Goal: Communication & Community: Participate in discussion

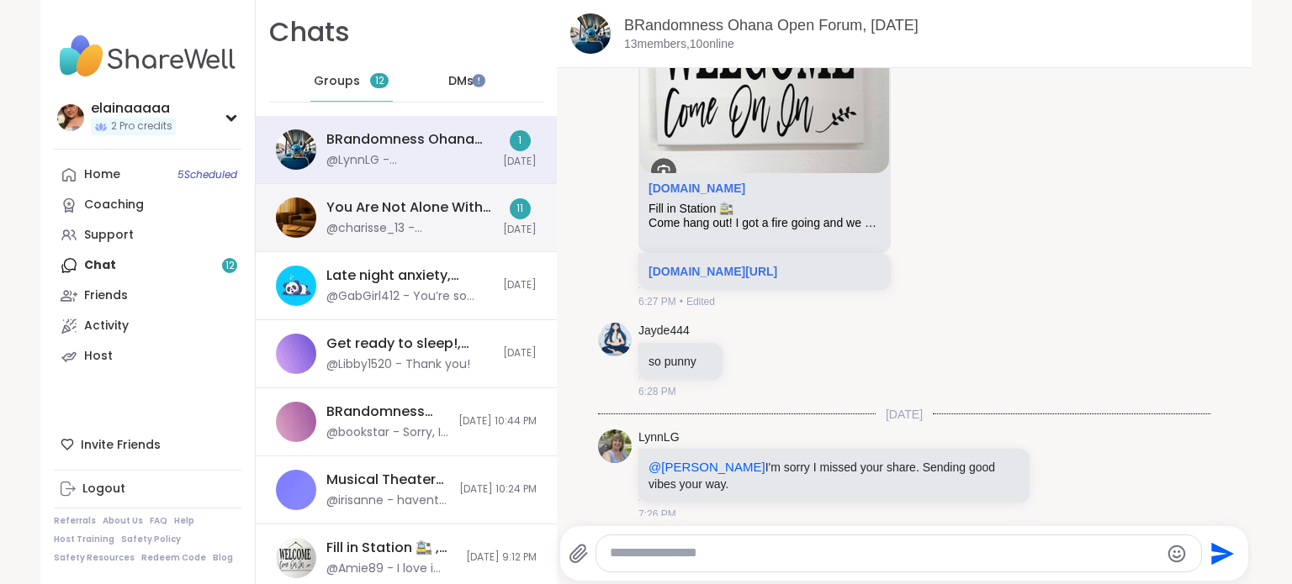
click at [388, 221] on div "@charisse_13 - @nicolewilliams43 im here and working through this HARD journey …" at bounding box center [409, 228] width 166 height 17
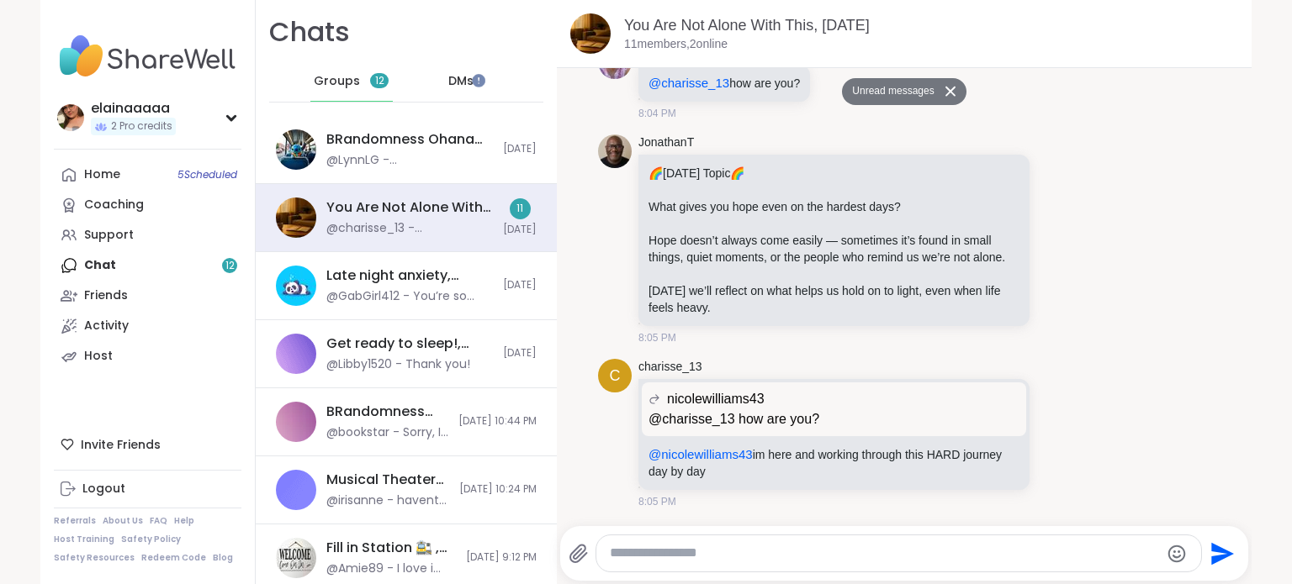
click at [458, 70] on div "DMs" at bounding box center [461, 81] width 82 height 40
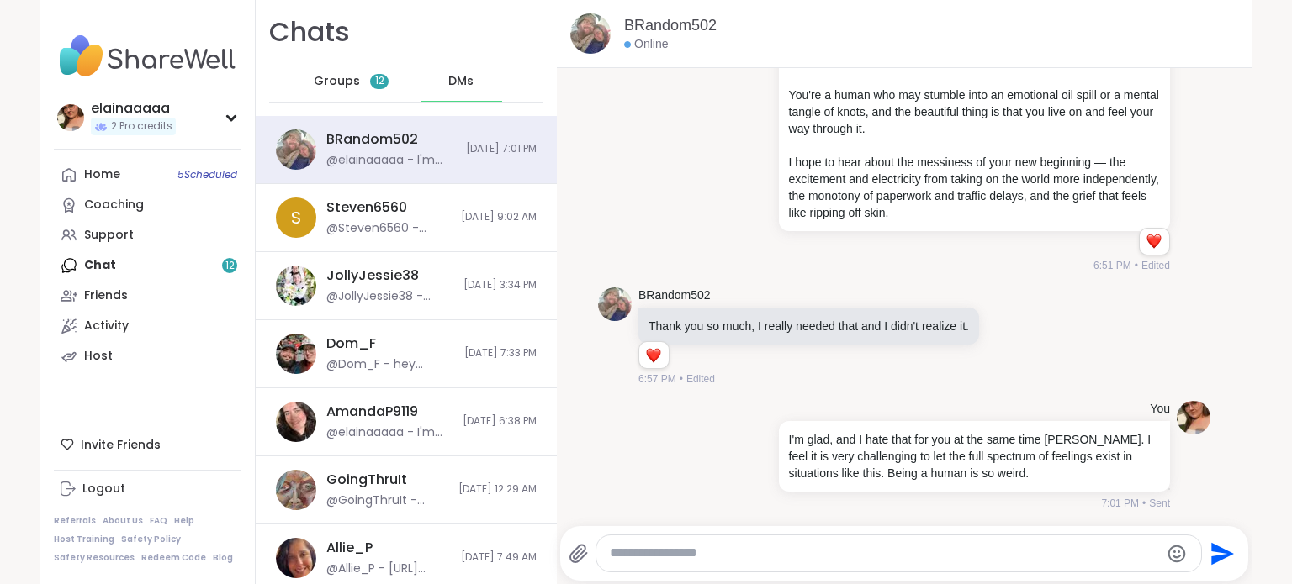
click at [316, 80] on span "Groups" at bounding box center [337, 81] width 46 height 17
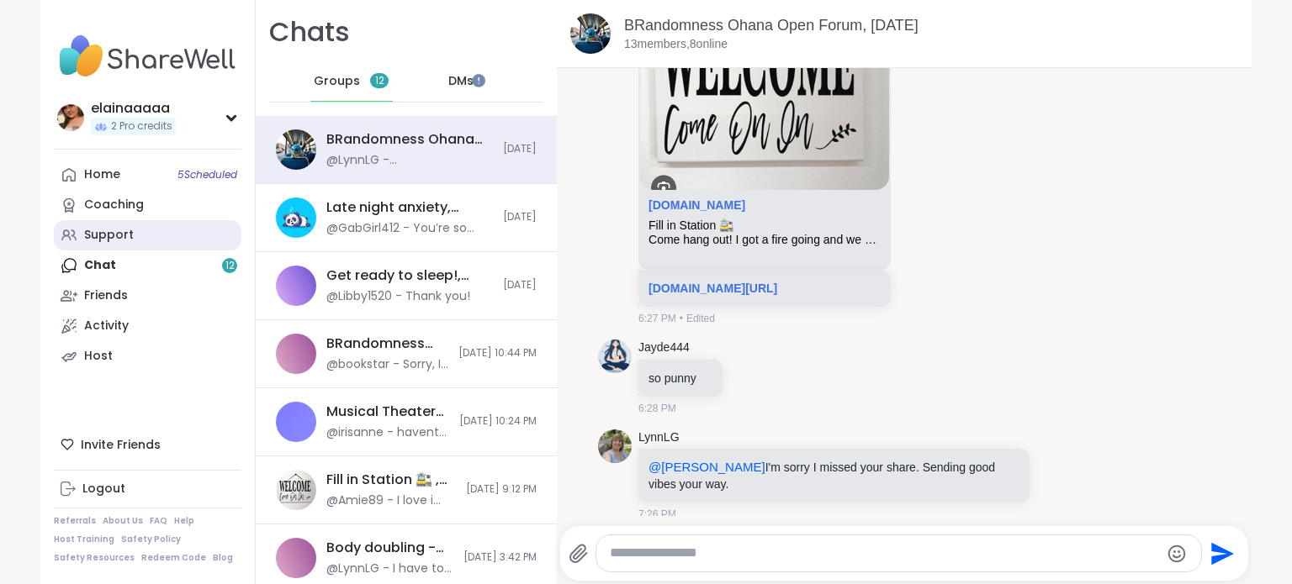
click at [150, 228] on link "Support" at bounding box center [148, 235] width 188 height 30
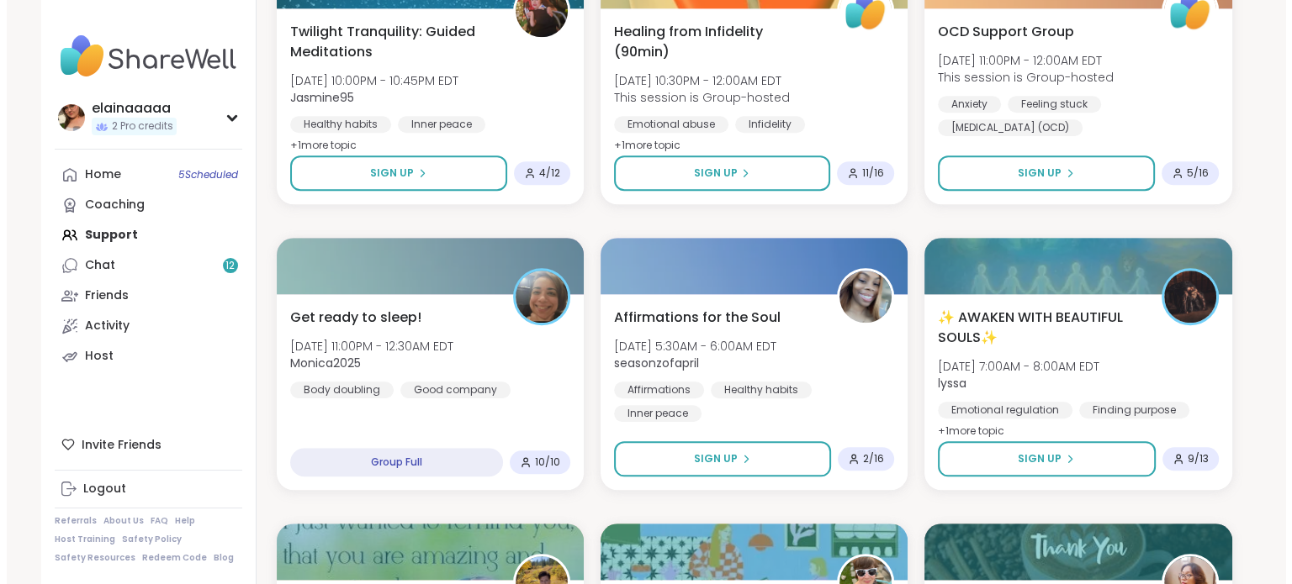
scroll to position [1517, 0]
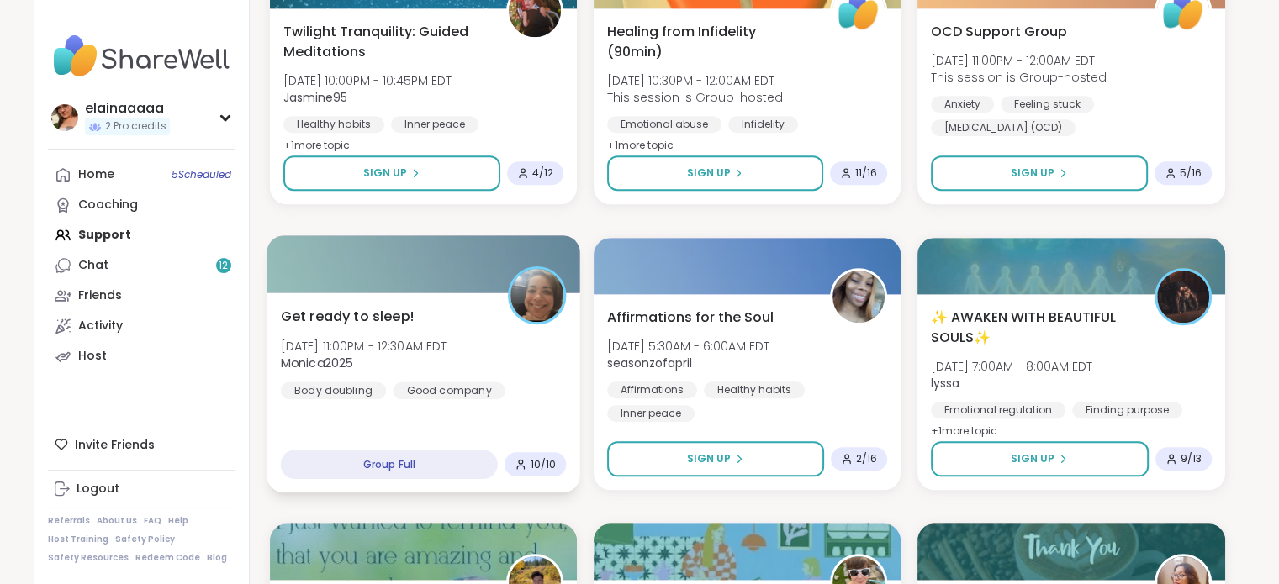
click at [441, 409] on div "Get ready to sleep! Wed, Oct 08 | 11:00PM - 12:30AM EDT Monica2025 Body doublin…" at bounding box center [424, 393] width 314 height 200
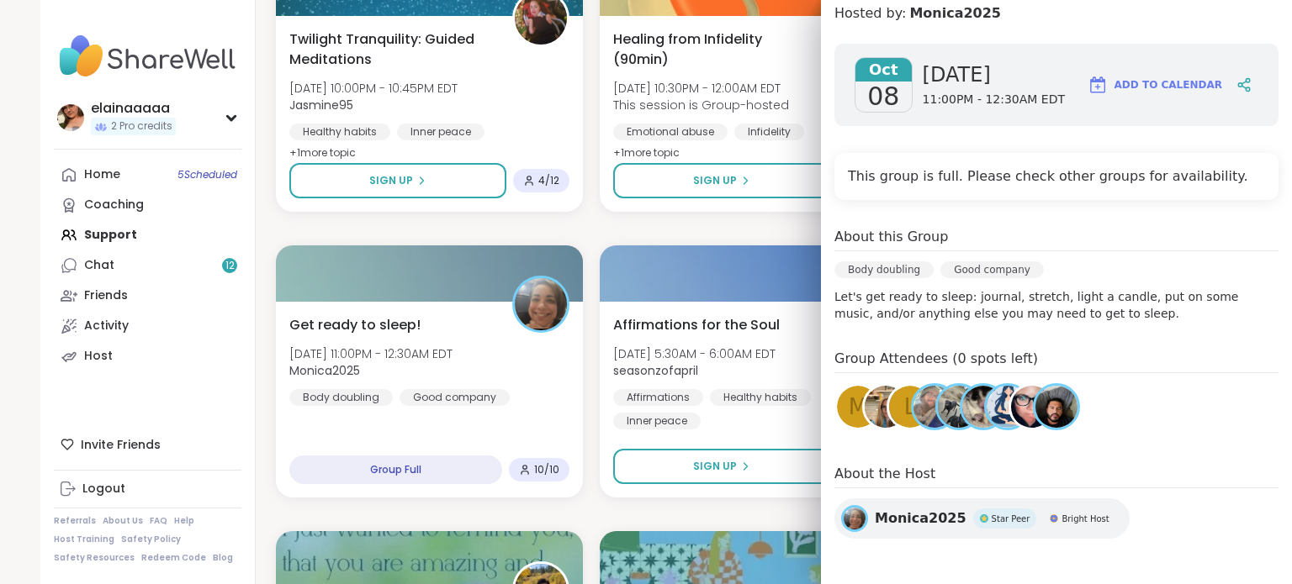
scroll to position [0, 0]
drag, startPoint x: 1062, startPoint y: 351, endPoint x: 903, endPoint y: 313, distance: 163.6
drag, startPoint x: 903, startPoint y: 313, endPoint x: 1251, endPoint y: 254, distance: 353.1
click at [1251, 254] on div "About this Group Body doubling Good company Let's get ready to sleep: journal, …" at bounding box center [1056, 274] width 444 height 95
click at [107, 262] on link "Chat 12" at bounding box center [148, 266] width 188 height 30
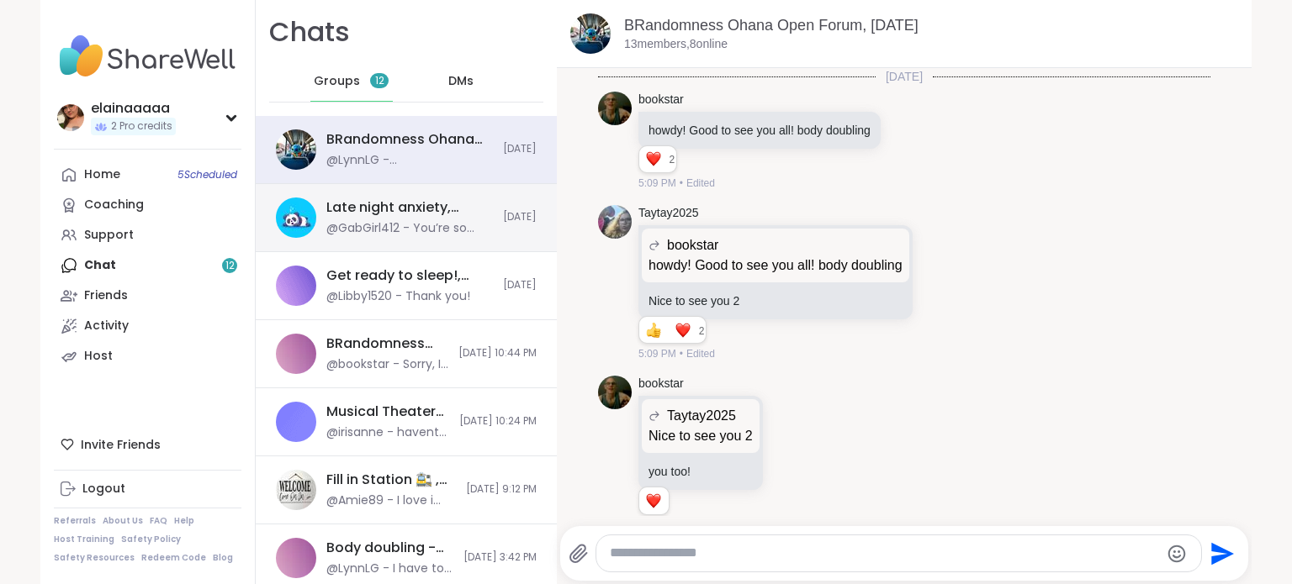
scroll to position [11019, 0]
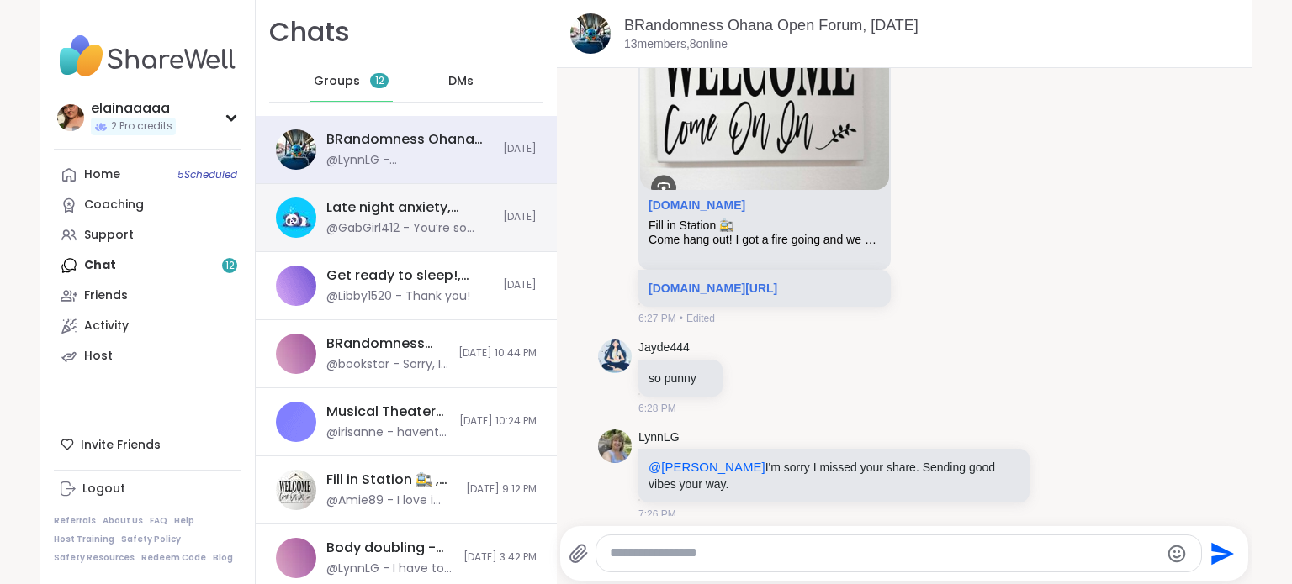
click at [430, 231] on div "@GabGirl412 - You’re so welcome!" at bounding box center [409, 228] width 166 height 17
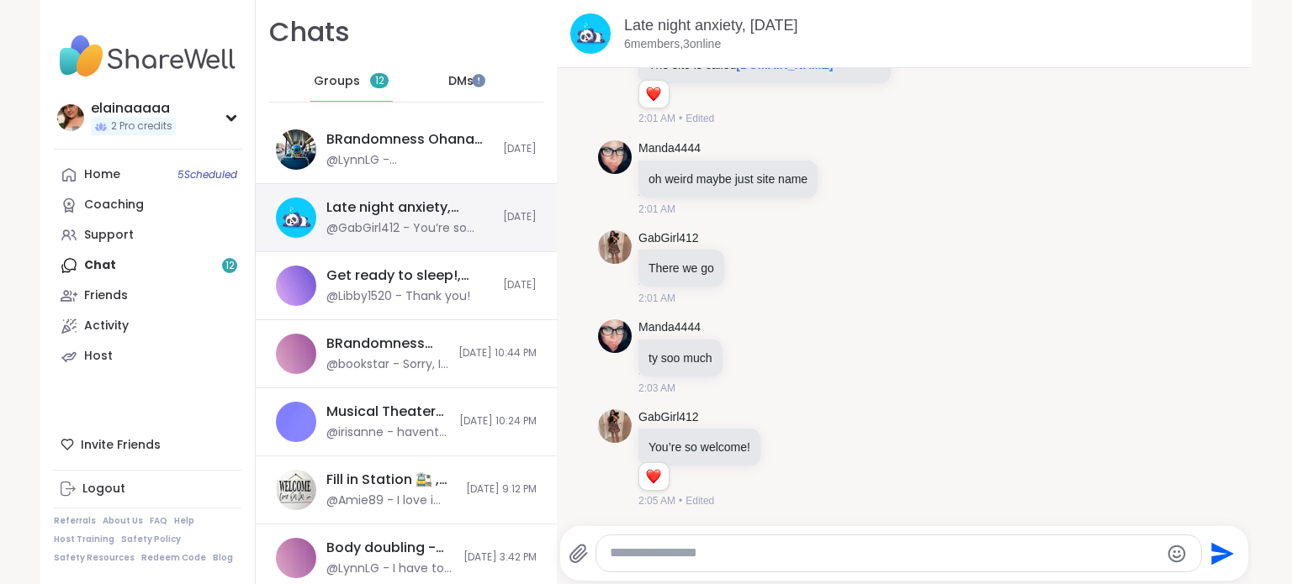
scroll to position [0, 0]
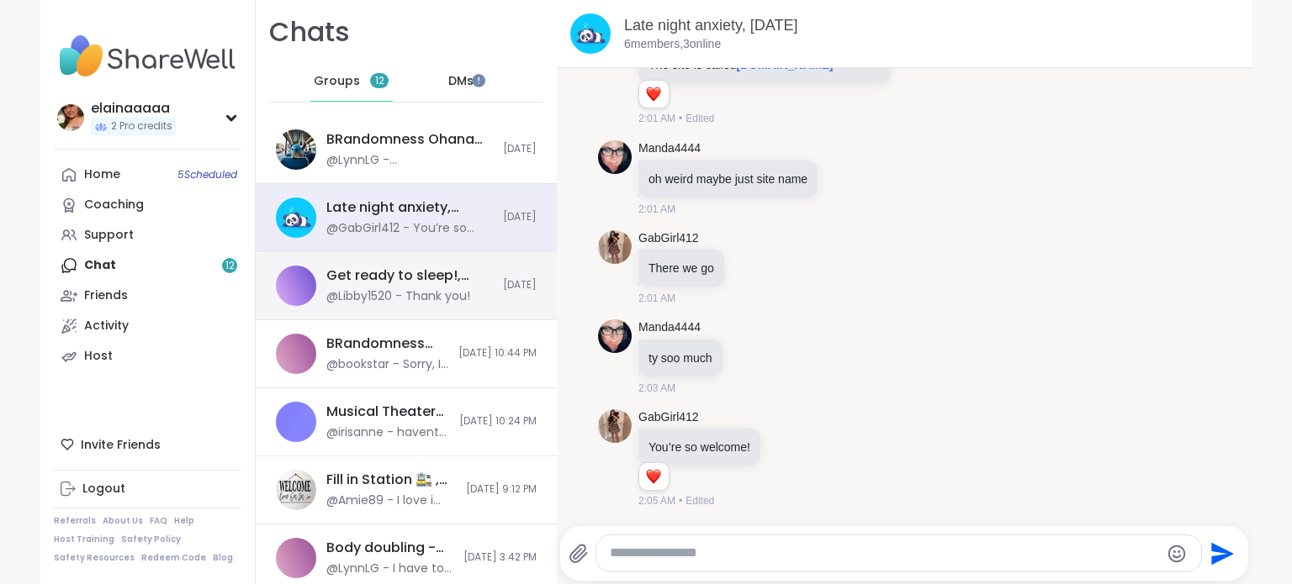
click at [430, 272] on div "Get ready to sleep!, [DATE]" at bounding box center [409, 276] width 166 height 18
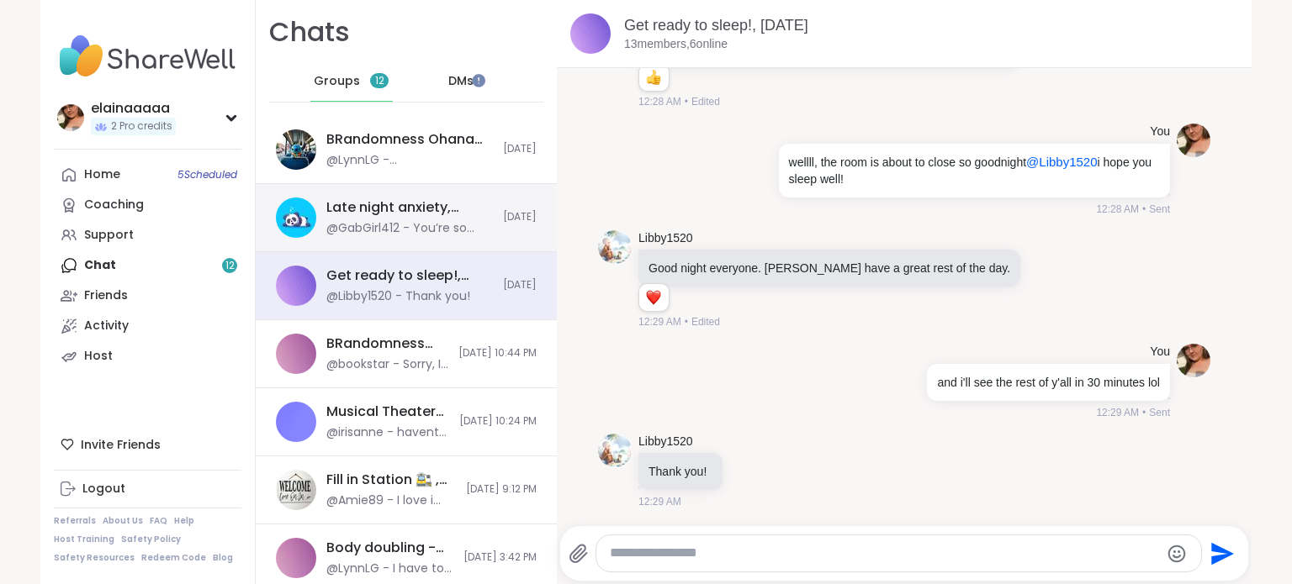
click at [414, 227] on div "@GabGirl412 - You’re so welcome!" at bounding box center [409, 228] width 166 height 17
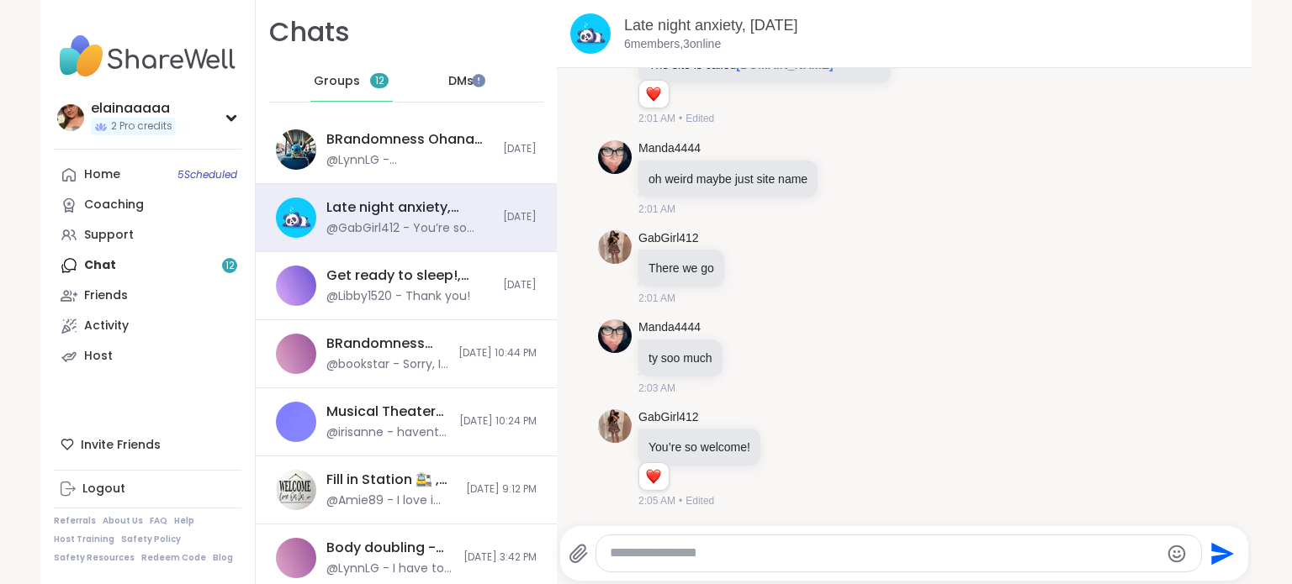
click at [454, 82] on span "DMs" at bounding box center [460, 81] width 25 height 17
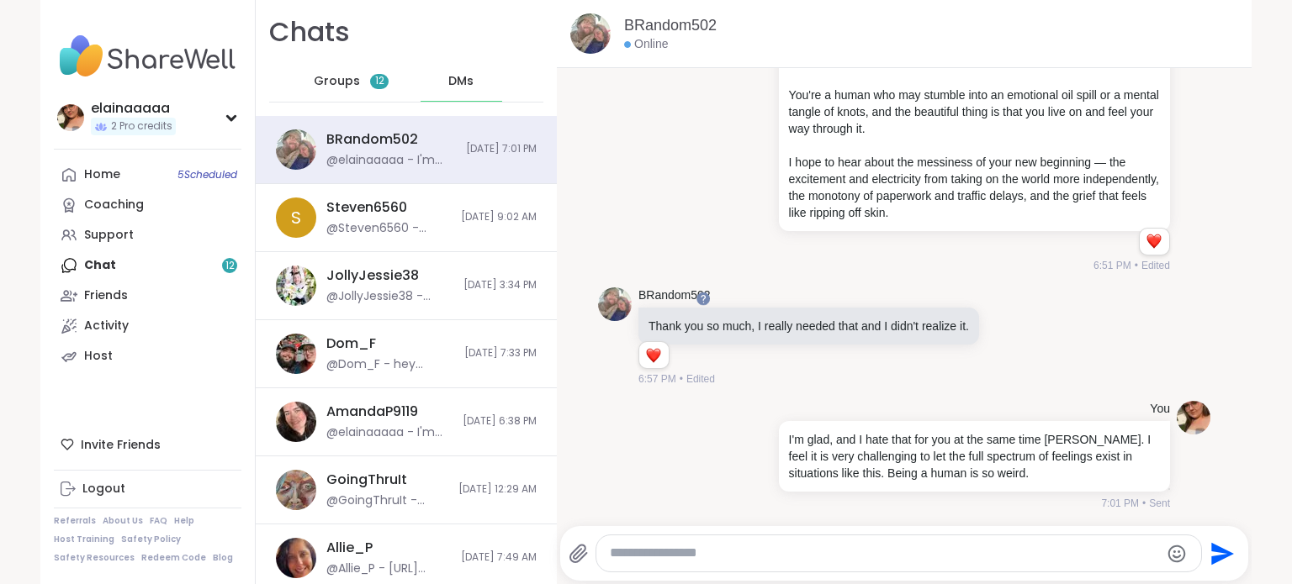
click at [350, 87] on div "Groups 12" at bounding box center [351, 81] width 82 height 40
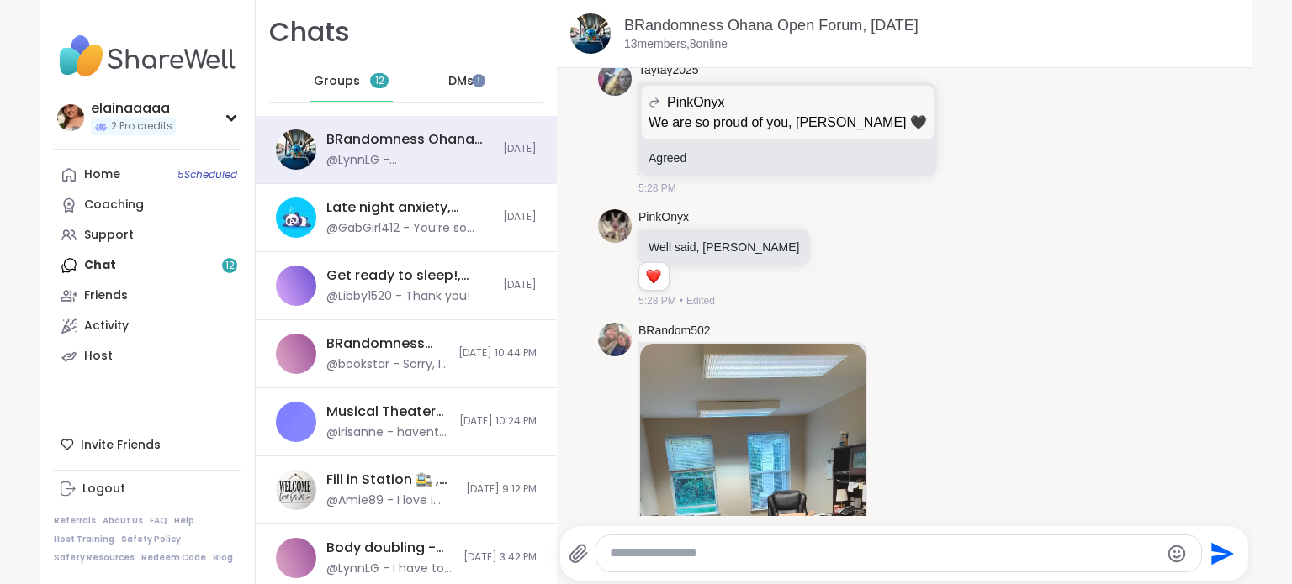
scroll to position [2744, 0]
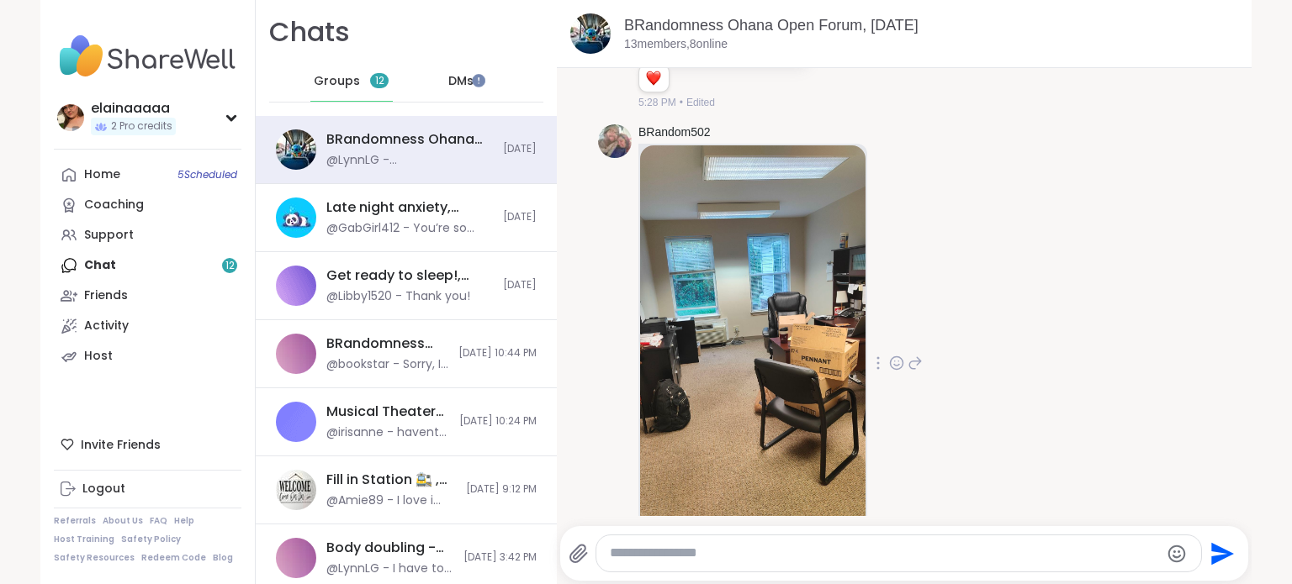
click at [891, 355] on icon at bounding box center [896, 363] width 15 height 17
click at [889, 329] on div "Select Reaction: Heart" at bounding box center [896, 336] width 15 height 15
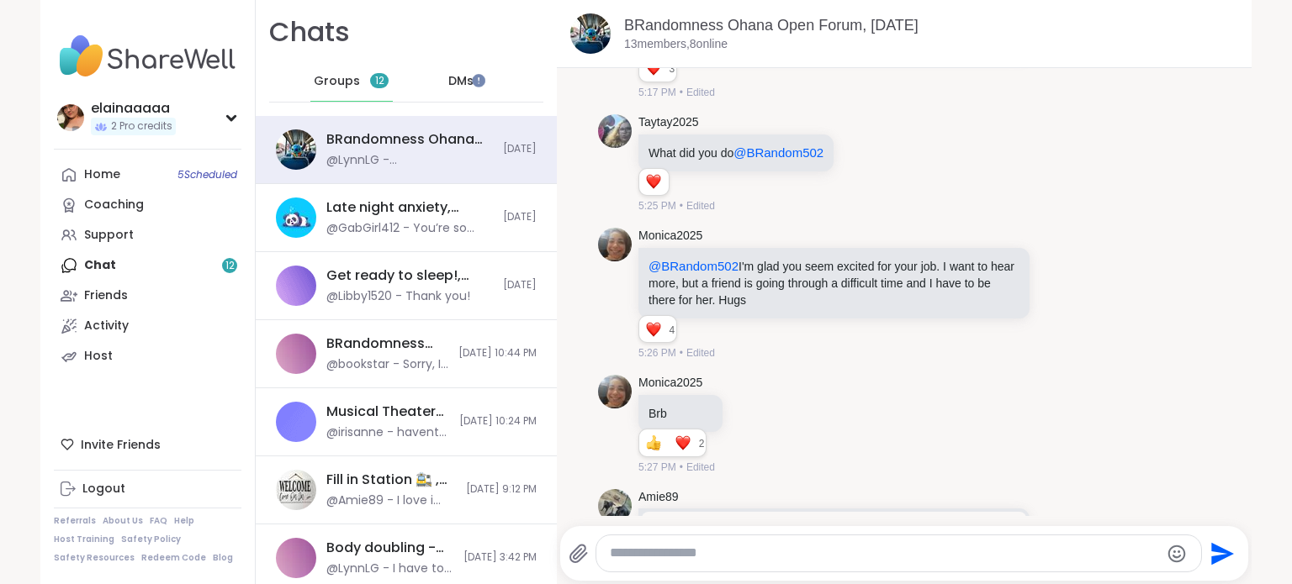
scroll to position [1402, 0]
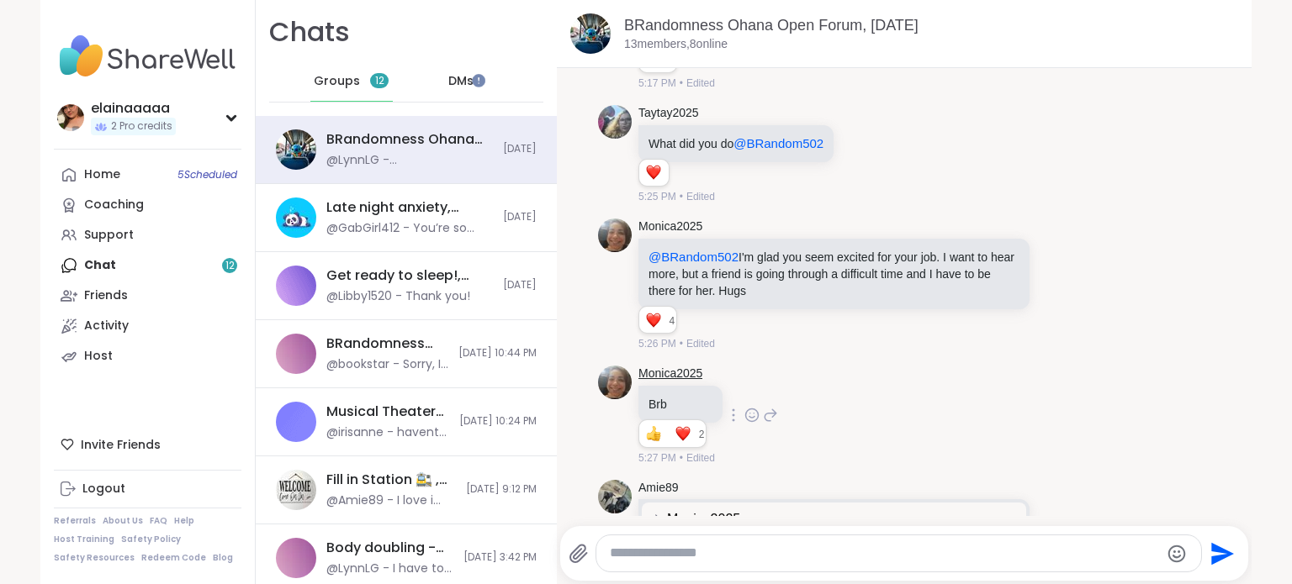
click at [661, 366] on link "Monica2025" at bounding box center [670, 374] width 64 height 17
click at [448, 82] on span "DMs" at bounding box center [460, 81] width 25 height 17
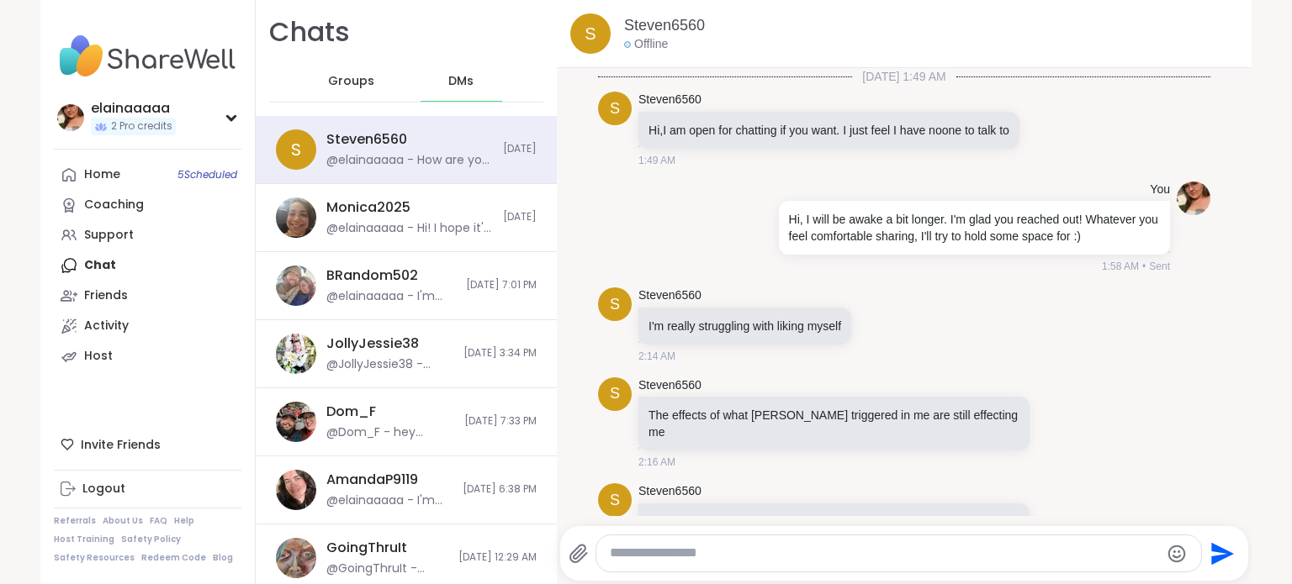
scroll to position [1833, 0]
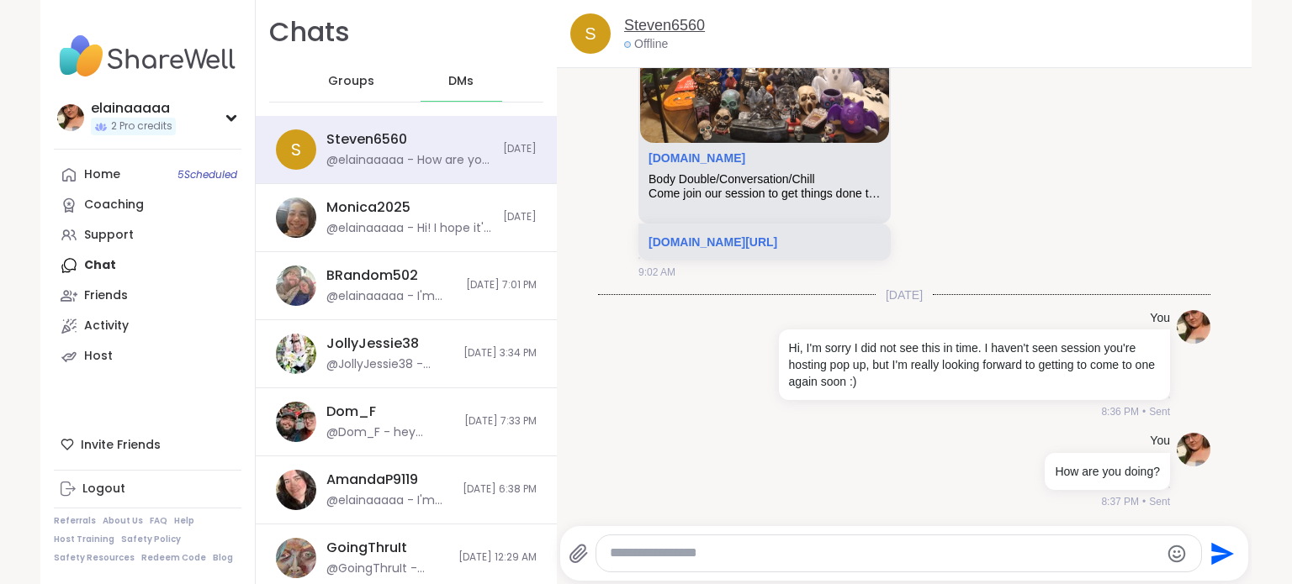
click at [670, 19] on link "Steven6560" at bounding box center [664, 25] width 81 height 21
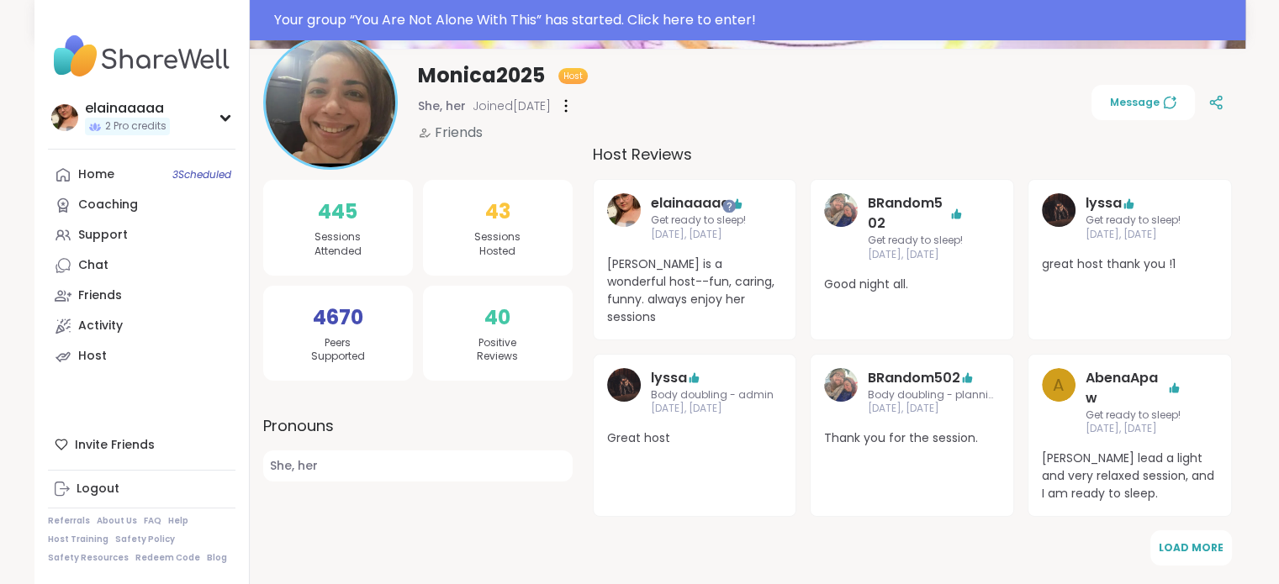
scroll to position [202, 0]
click at [1145, 97] on span "Message" at bounding box center [1143, 102] width 66 height 15
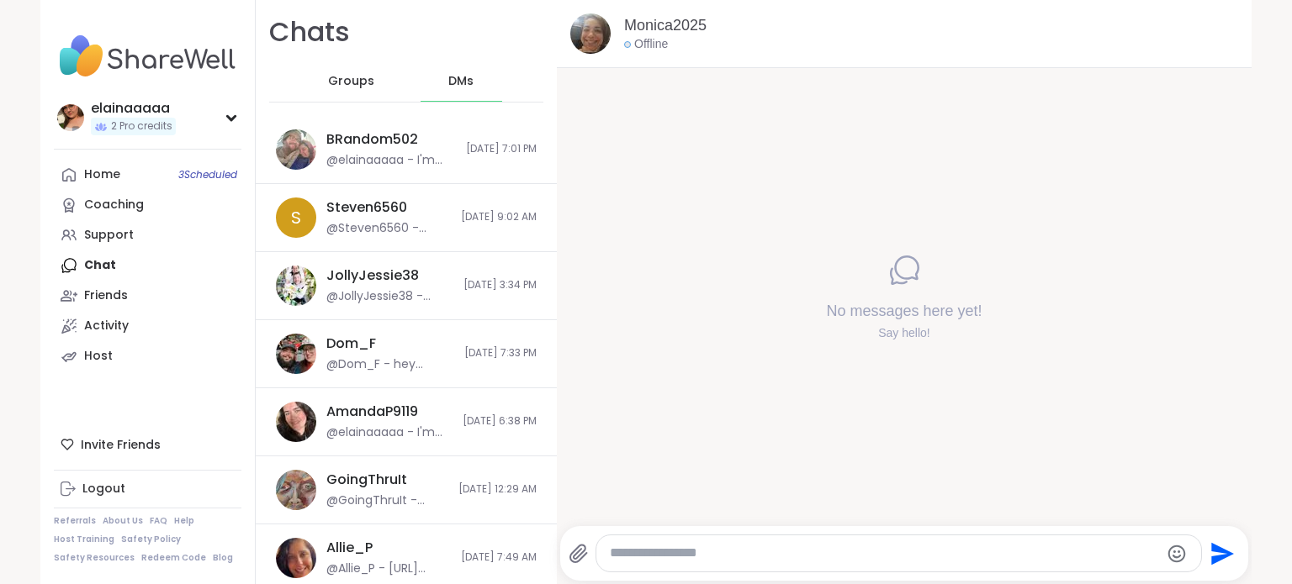
click at [669, 544] on div at bounding box center [898, 554] width 605 height 36
click at [690, 556] on textarea "Type your message" at bounding box center [884, 554] width 549 height 18
click at [671, 541] on div at bounding box center [898, 554] width 605 height 36
click at [674, 557] on textarea "Type your message" at bounding box center [884, 554] width 549 height 18
click at [673, 551] on textarea "Type your message" at bounding box center [884, 554] width 549 height 18
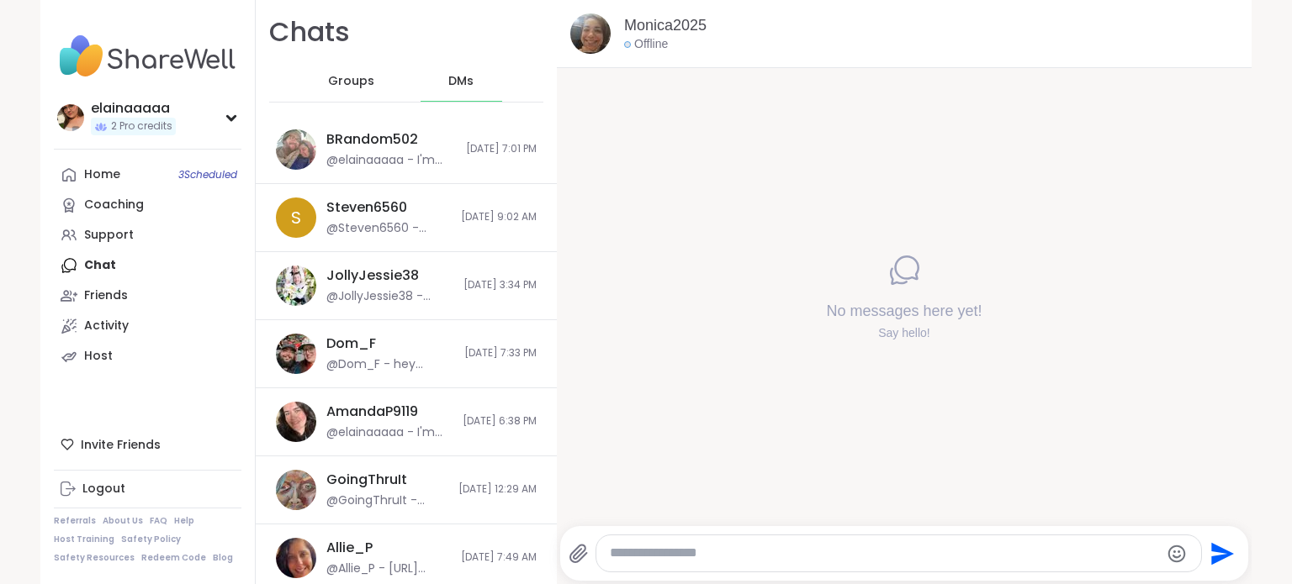
click at [673, 551] on textarea "Type your message" at bounding box center [884, 554] width 549 height 18
click at [754, 545] on textarea "Type your message" at bounding box center [884, 554] width 549 height 18
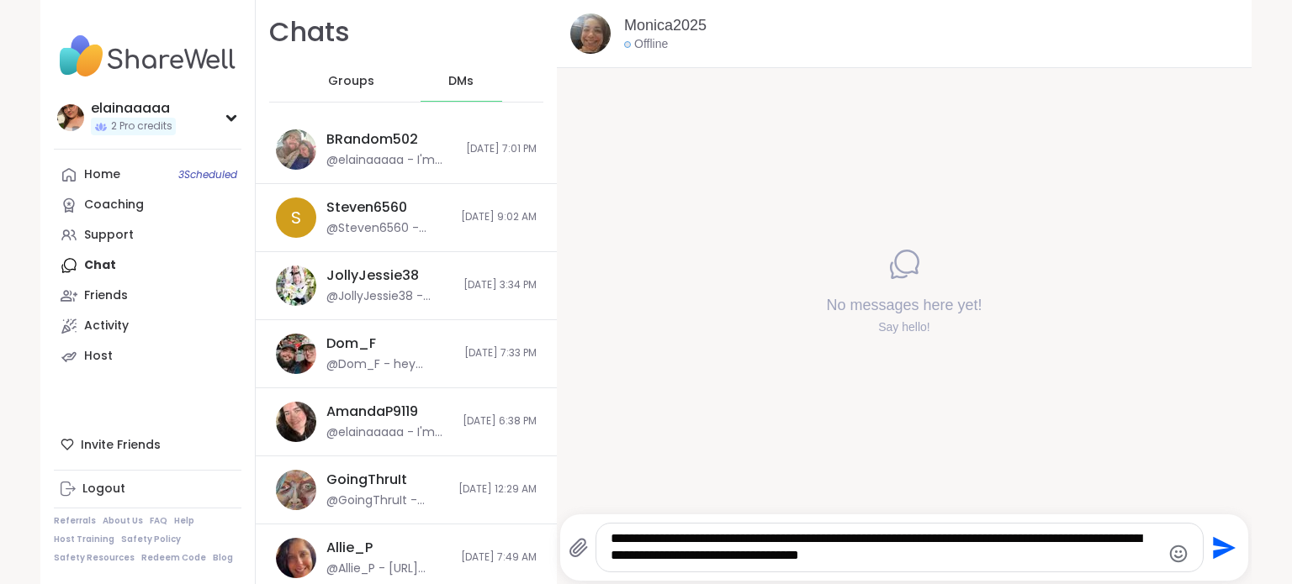
click at [1169, 558] on icon "Emoji picker" at bounding box center [1178, 554] width 18 height 18
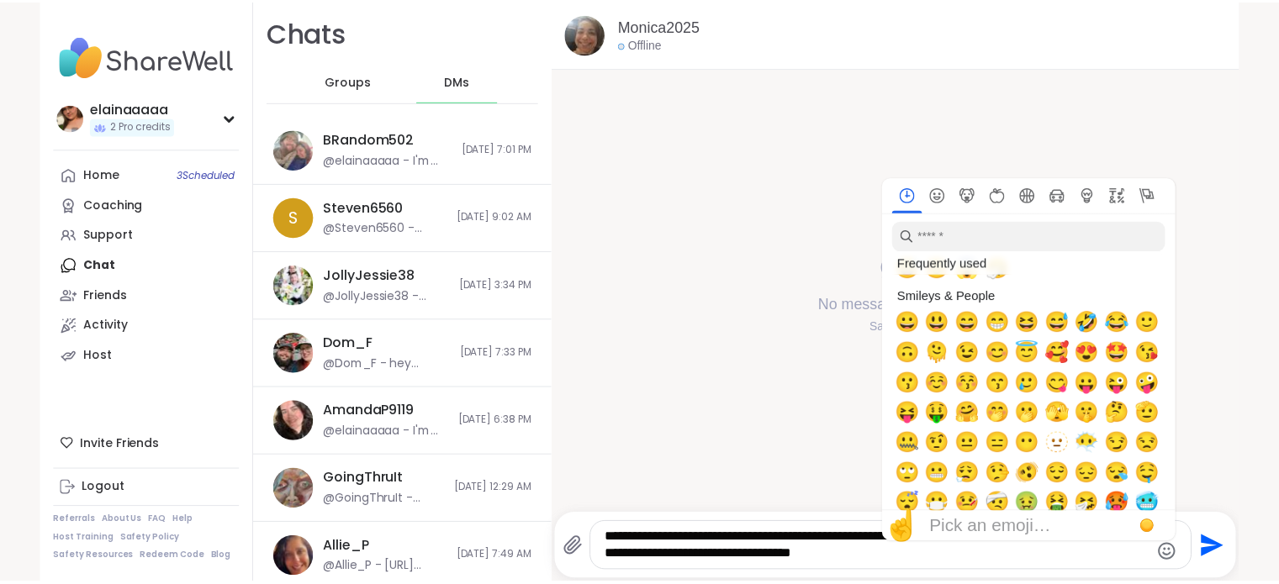
scroll to position [57, 0]
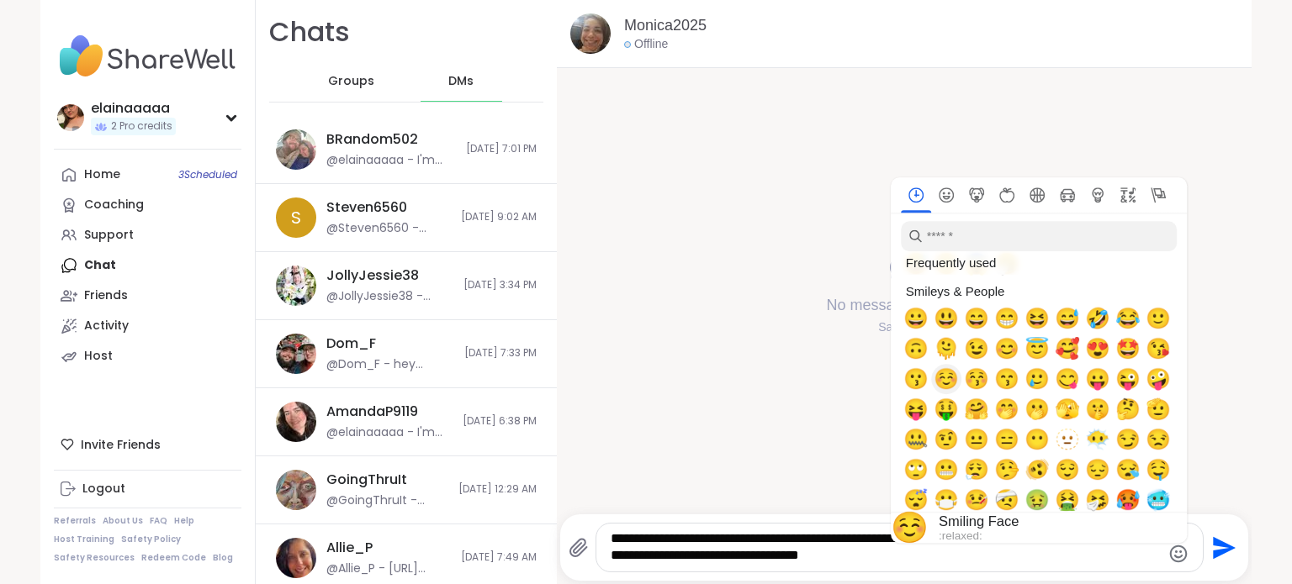
click at [940, 378] on span "☺️" at bounding box center [945, 379] width 25 height 24
click at [938, 378] on span "☺️" at bounding box center [945, 379] width 25 height 24
click at [942, 378] on span "☺️" at bounding box center [945, 379] width 25 height 24
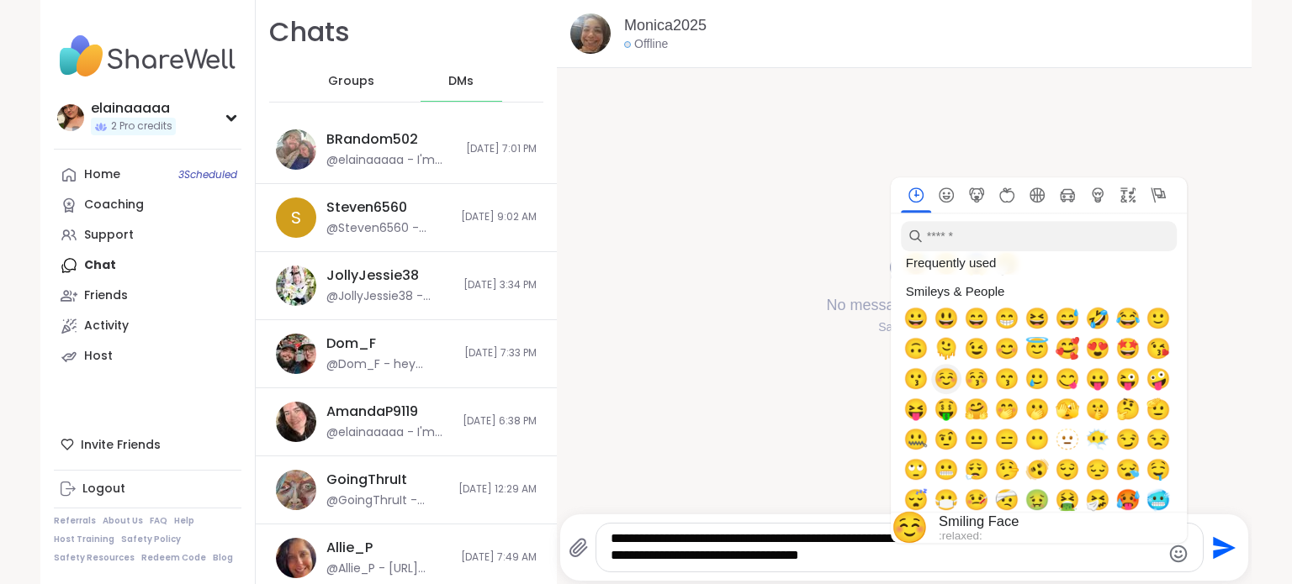
click at [936, 379] on span "☺️" at bounding box center [945, 379] width 25 height 24
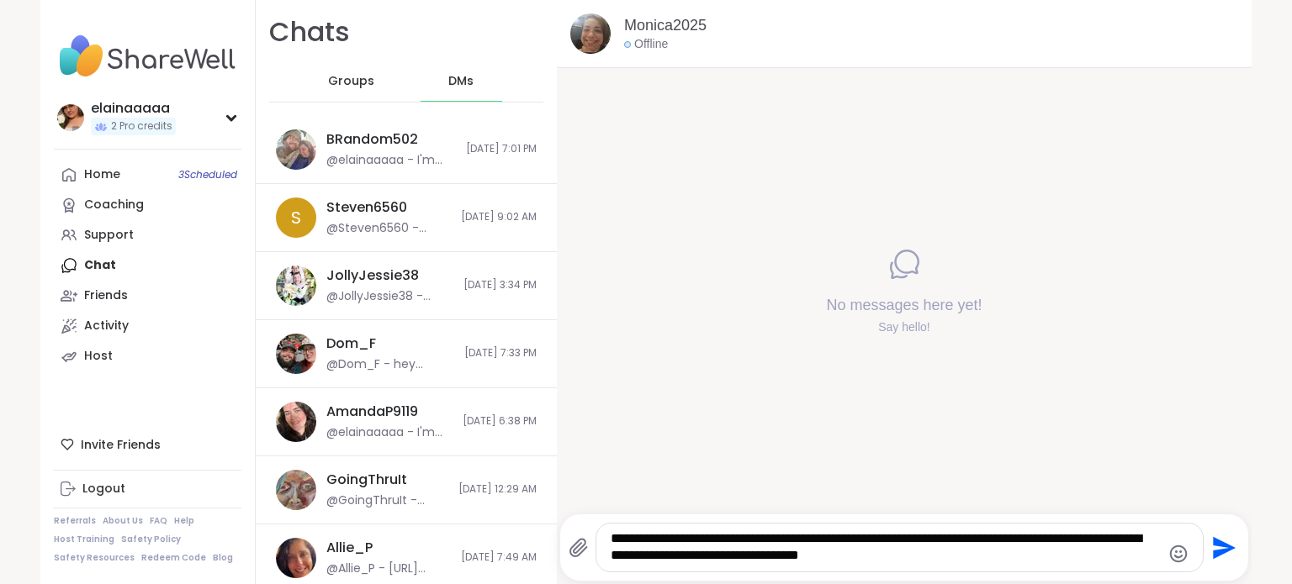
click at [899, 558] on textarea "**********" at bounding box center [884, 548] width 549 height 34
type textarea "**********"
click at [1222, 547] on icon "Send" at bounding box center [1224, 547] width 23 height 23
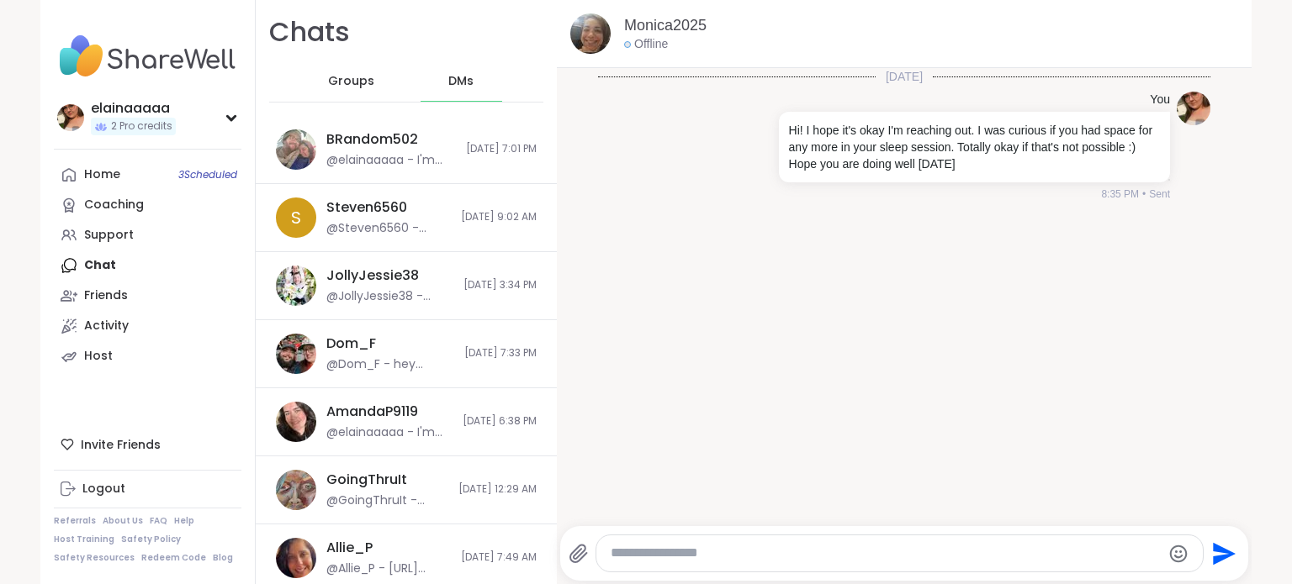
click at [74, 52] on img at bounding box center [148, 56] width 188 height 59
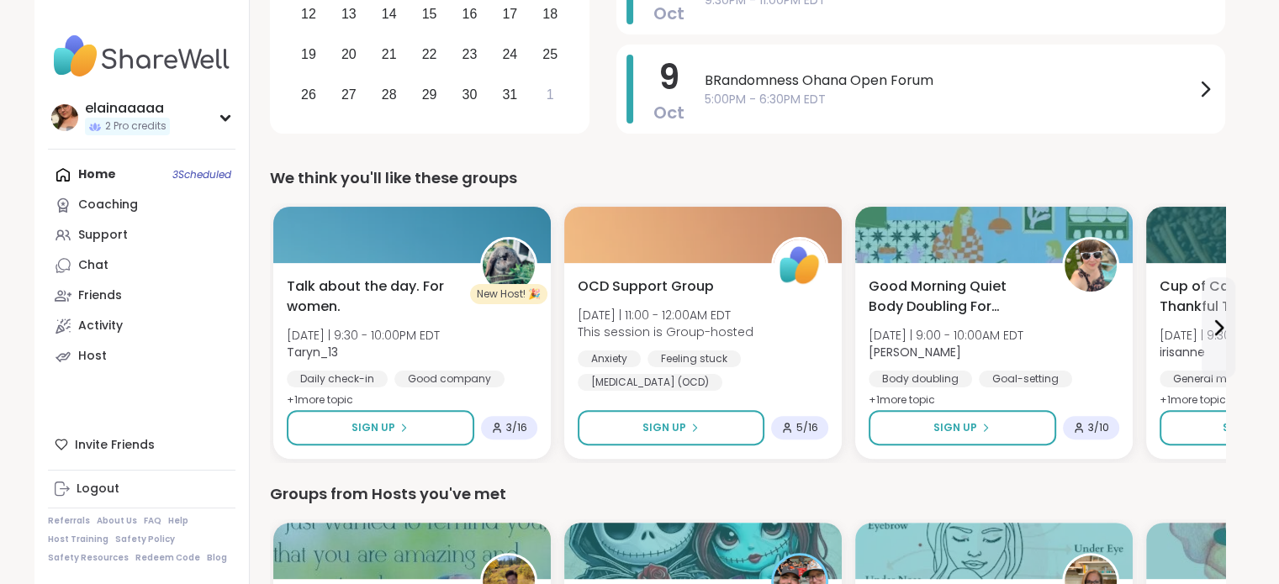
scroll to position [404, 0]
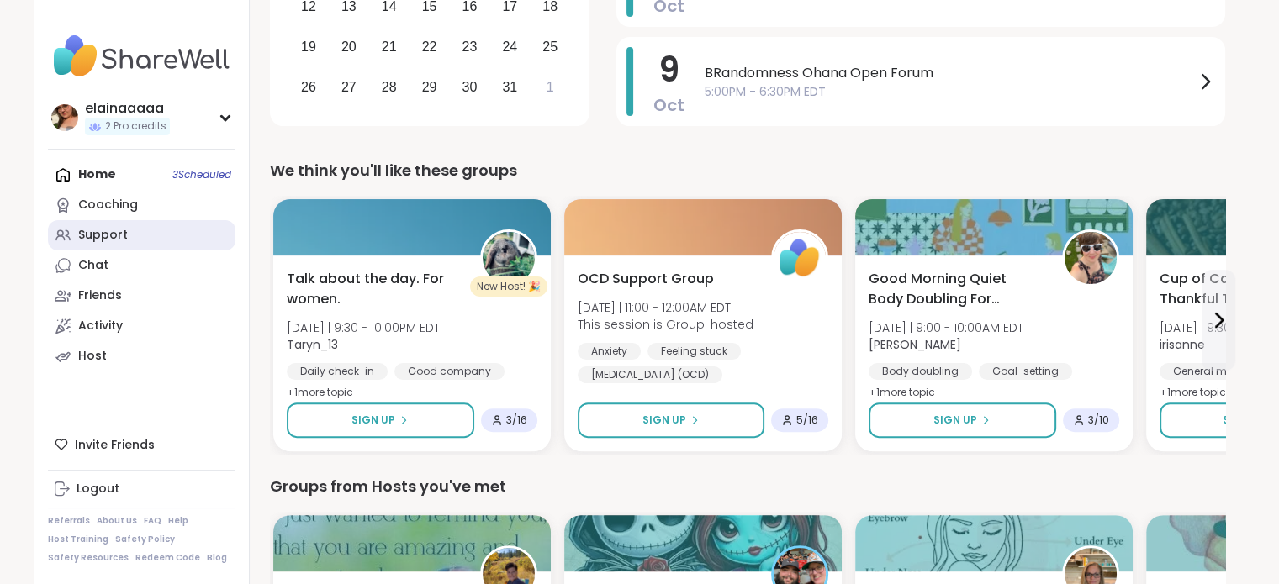
click at [81, 238] on div "Support" at bounding box center [103, 235] width 50 height 17
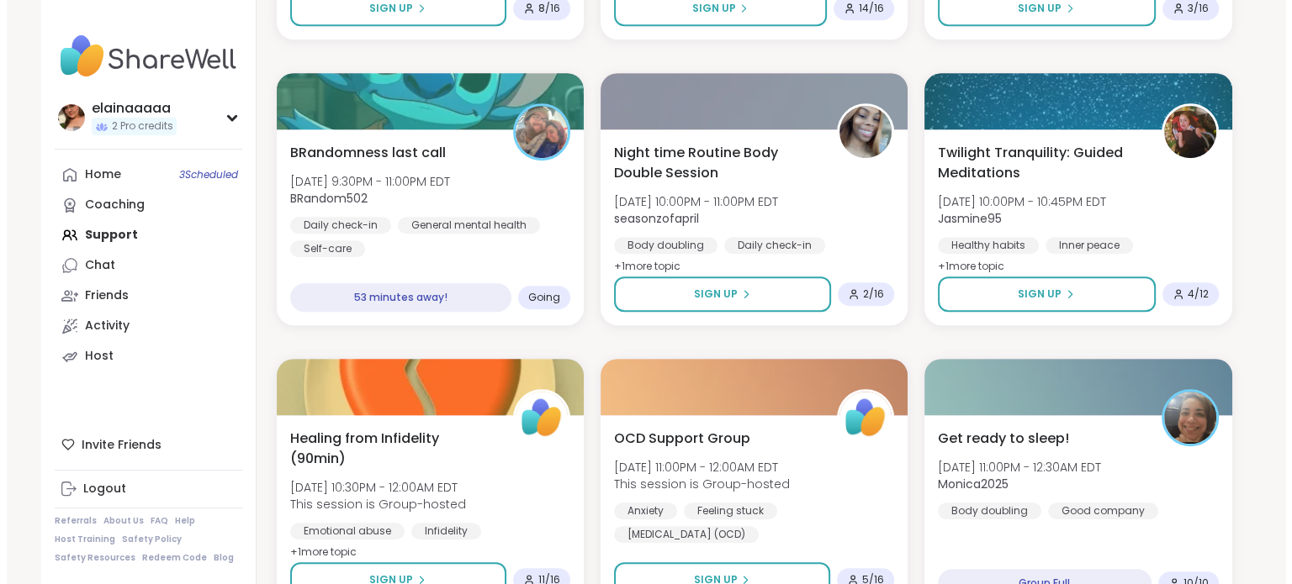
scroll to position [1089, 0]
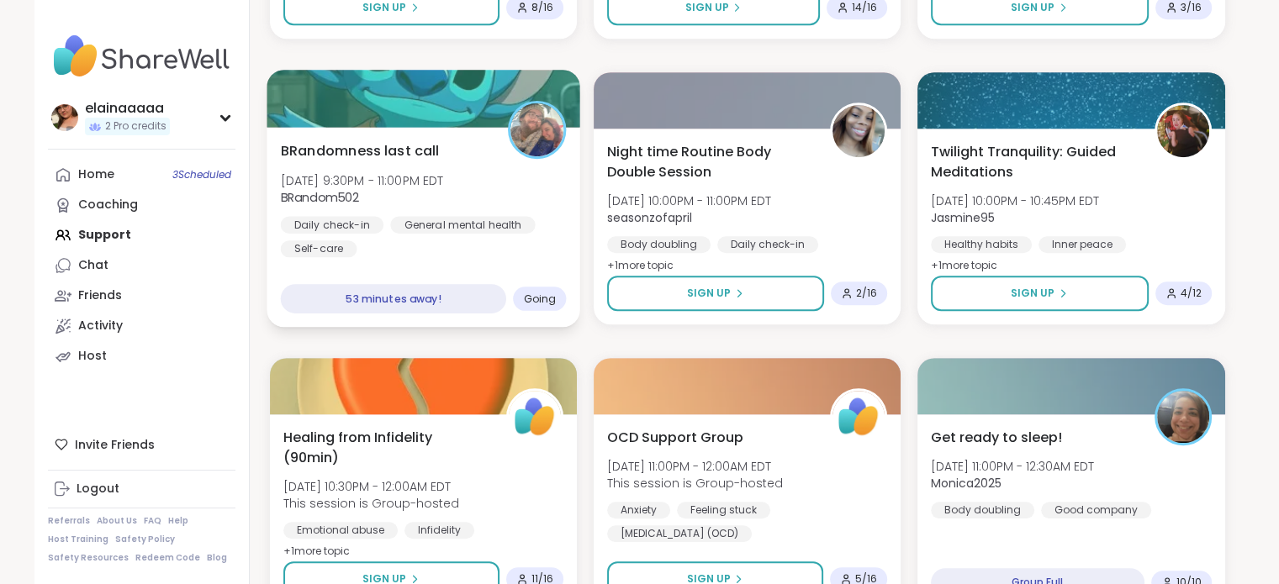
click at [498, 228] on div "General mental health" at bounding box center [462, 224] width 145 height 17
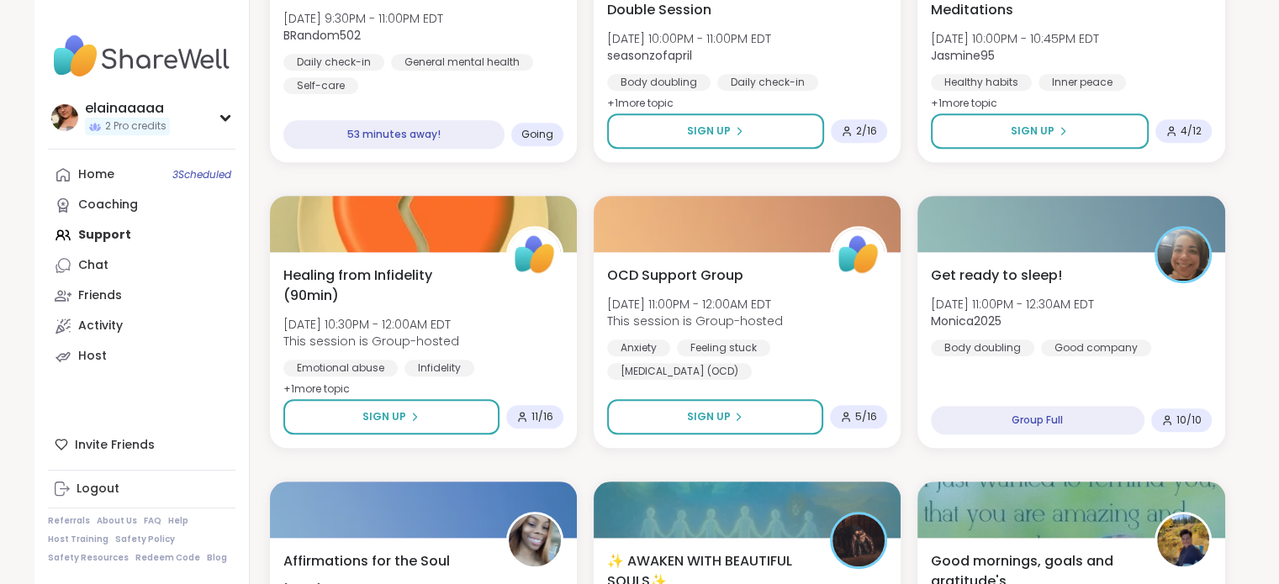
scroll to position [1254, 0]
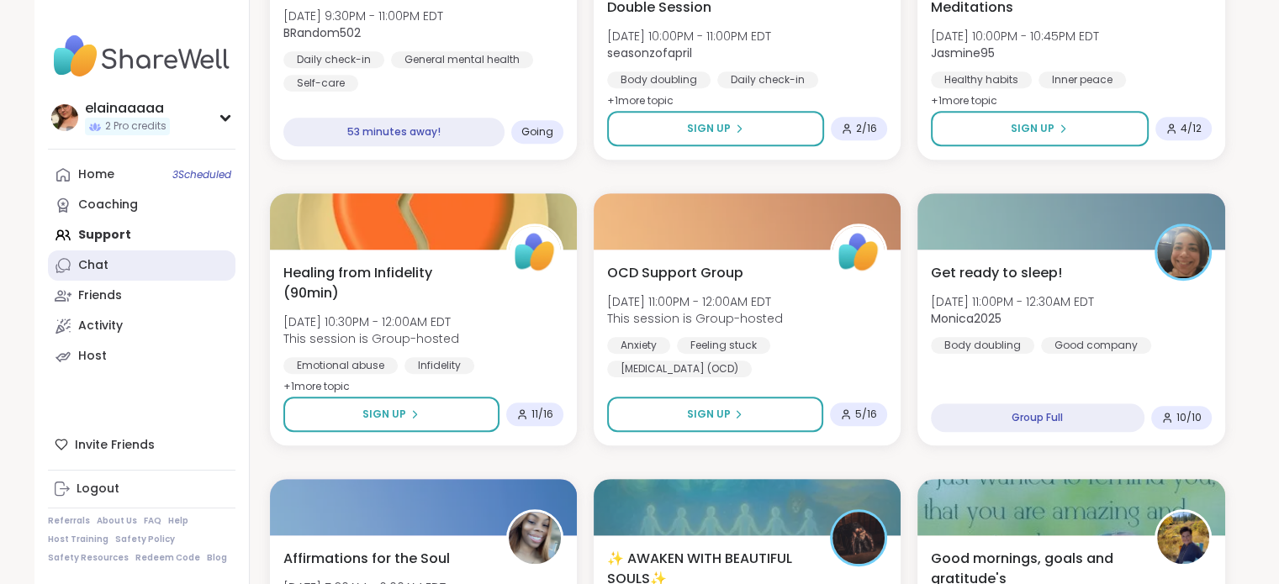
click at [93, 271] on div "Chat" at bounding box center [93, 265] width 30 height 17
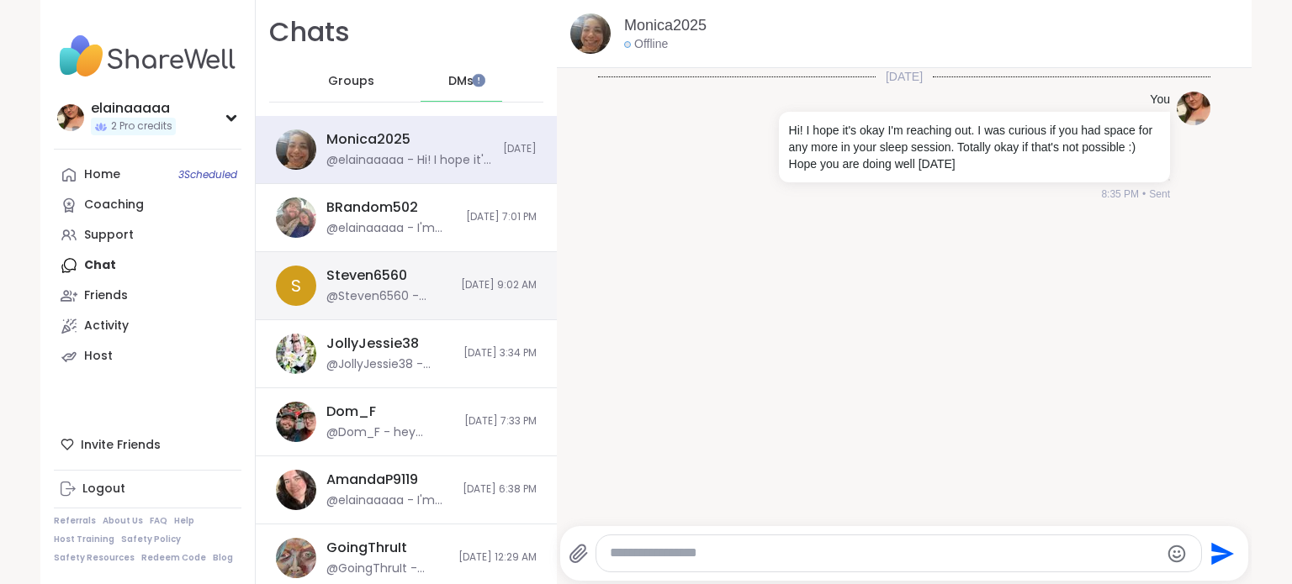
click at [363, 275] on div "Steven6560" at bounding box center [366, 276] width 81 height 18
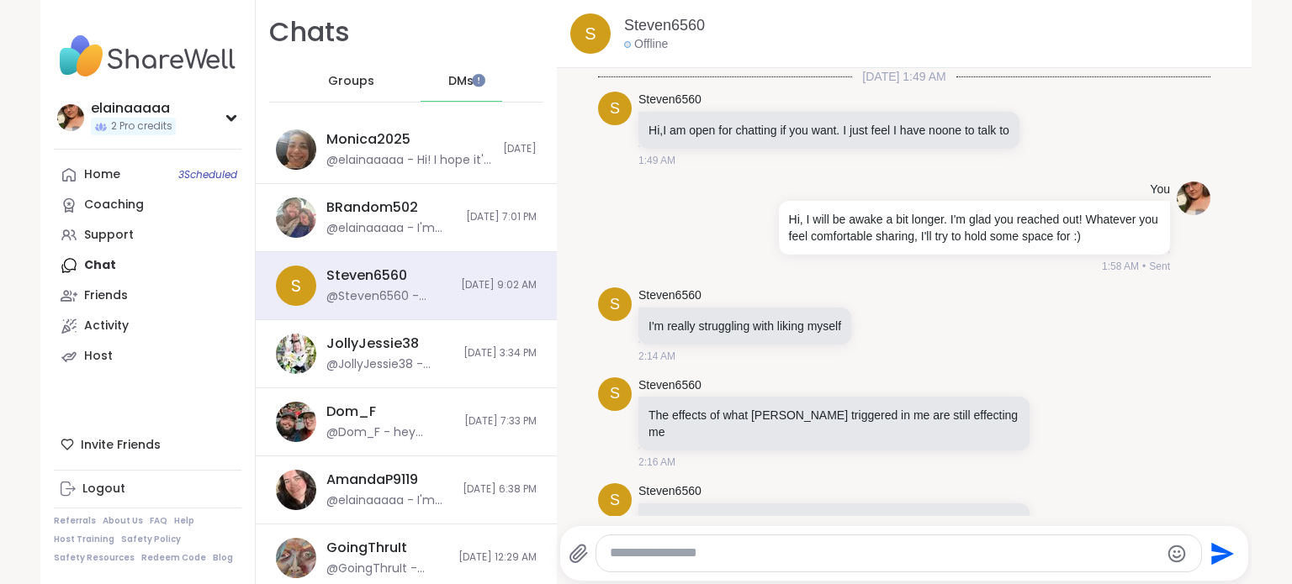
scroll to position [1604, 0]
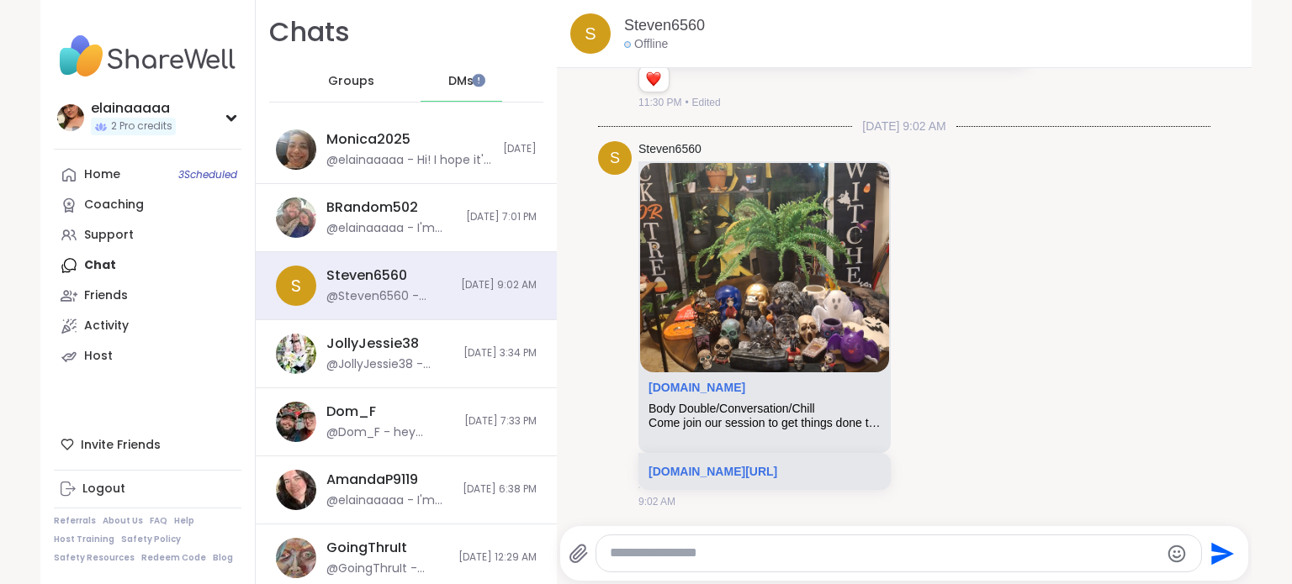
click at [737, 547] on textarea "Type your message" at bounding box center [884, 554] width 549 height 18
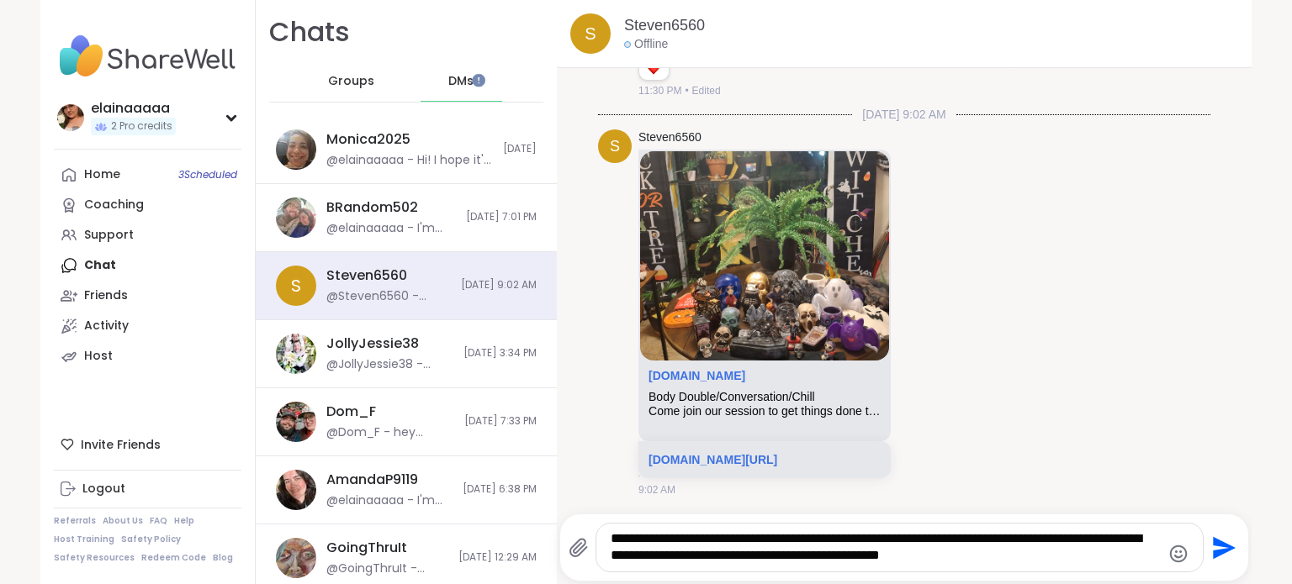
type textarea "**********"
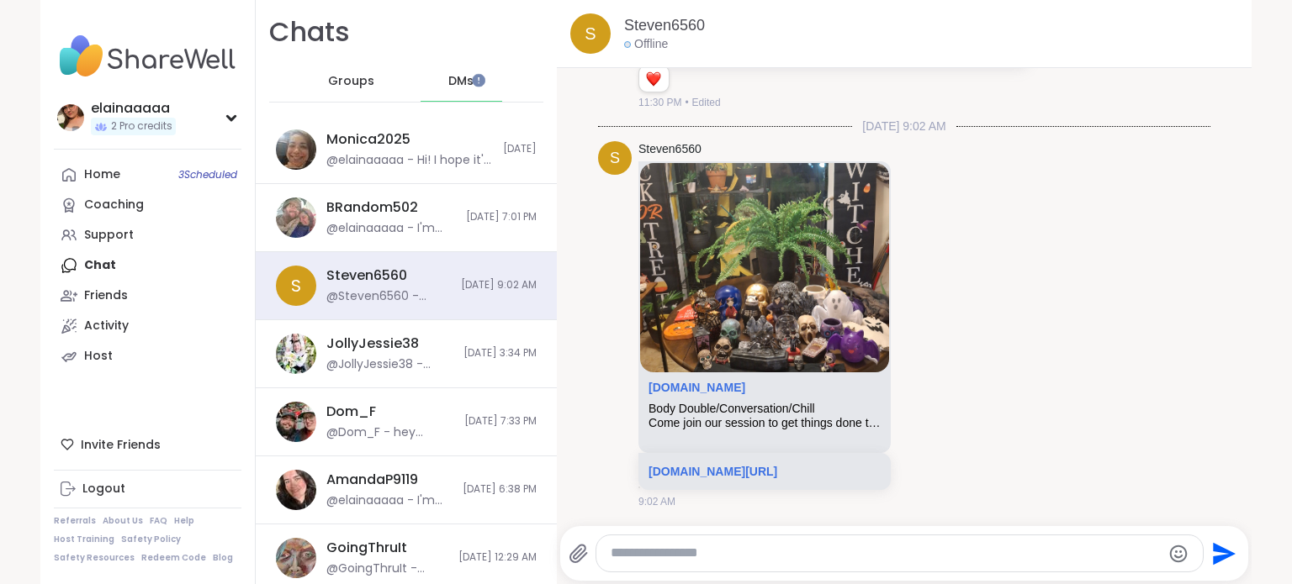
scroll to position [1744, 0]
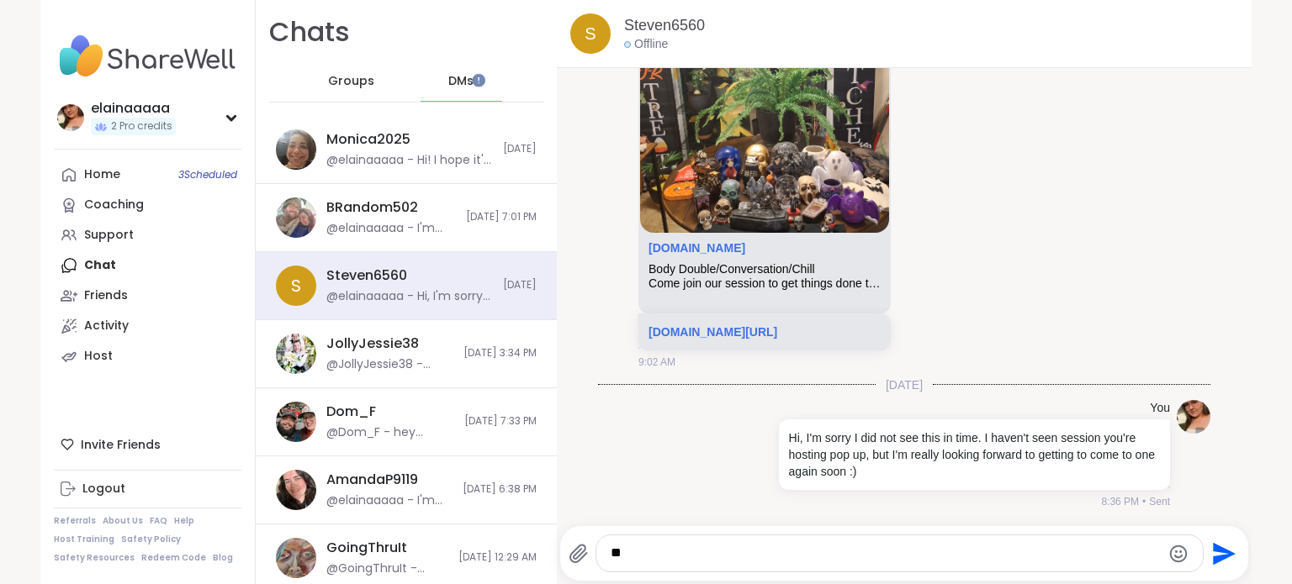
type textarea "*"
type textarea "**********"
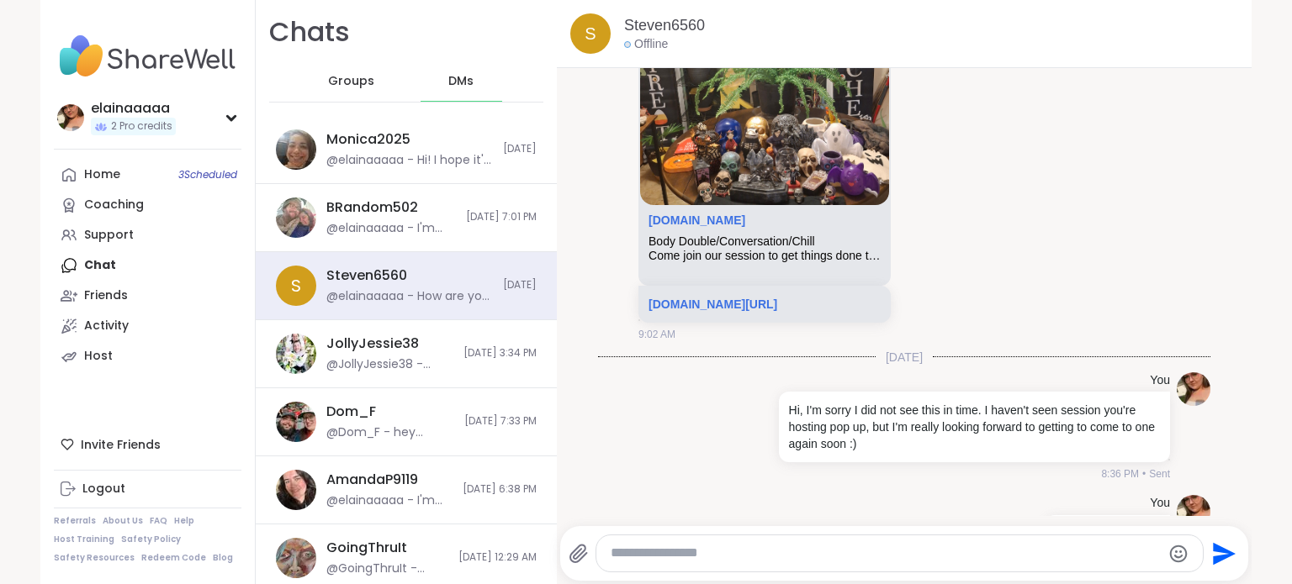
scroll to position [1833, 0]
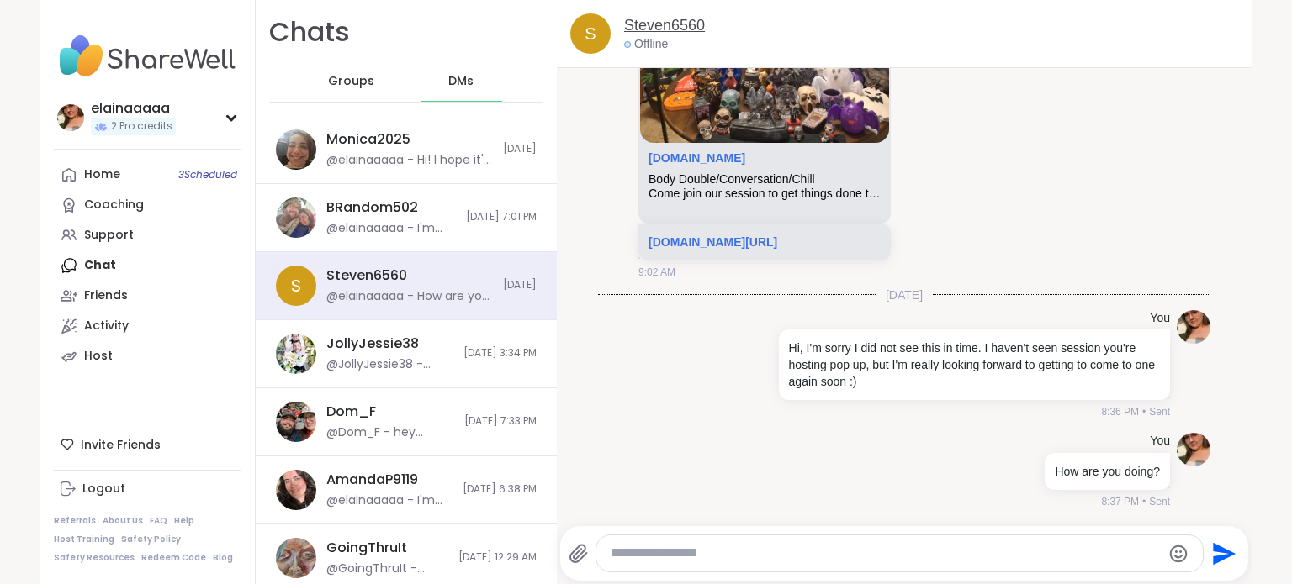
click at [649, 24] on link "Steven6560" at bounding box center [664, 25] width 81 height 21
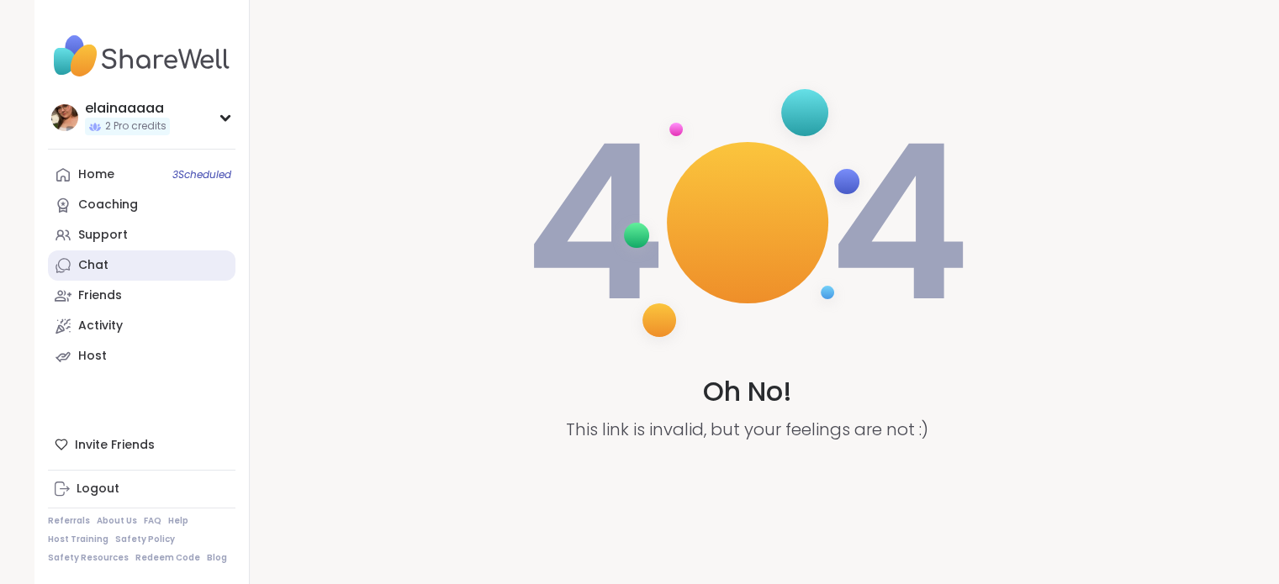
click at [89, 259] on div "Chat" at bounding box center [93, 265] width 30 height 17
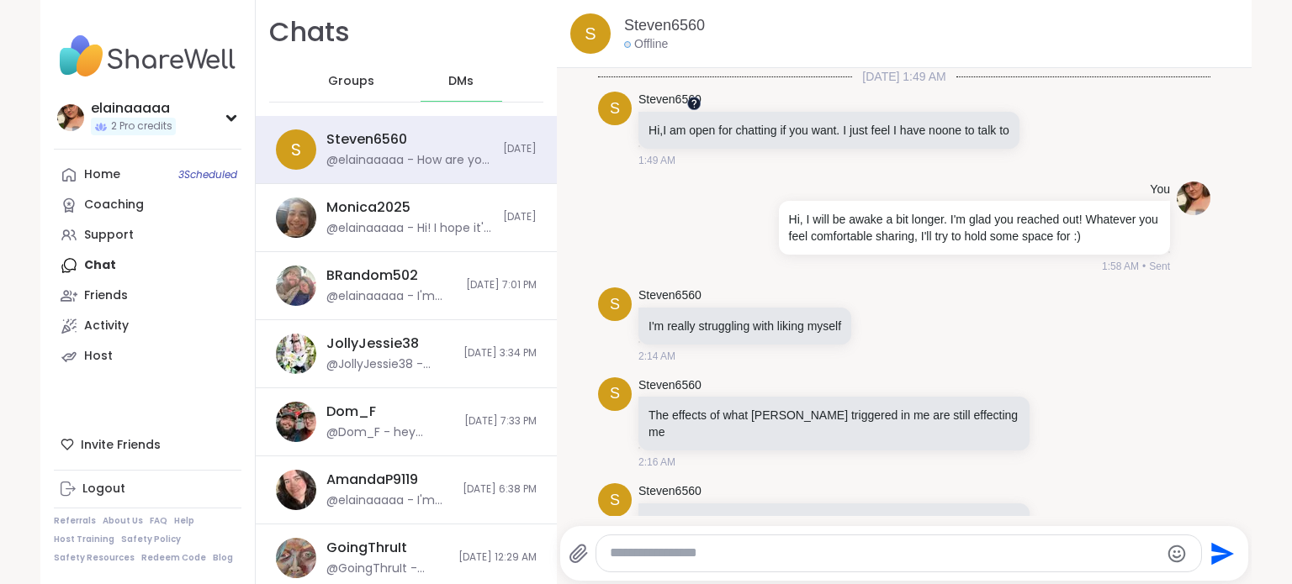
click at [693, 101] on div at bounding box center [692, 103] width 13 height 13
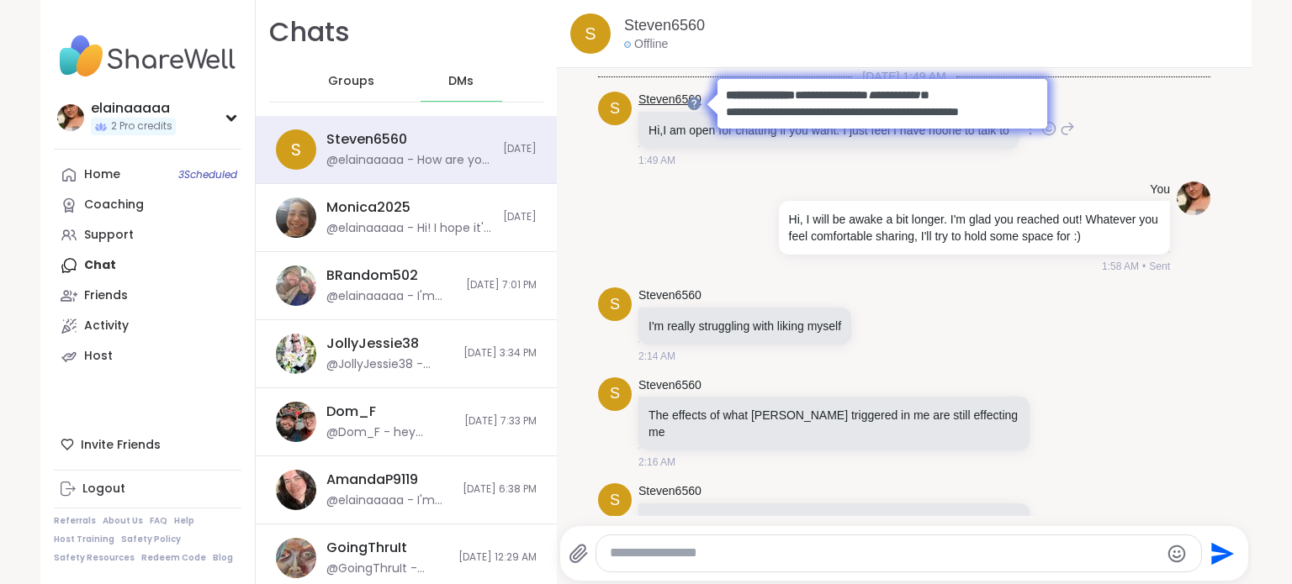
click at [657, 97] on link "Steven6560" at bounding box center [669, 100] width 63 height 17
click at [677, 304] on link "Steven6560" at bounding box center [669, 296] width 63 height 17
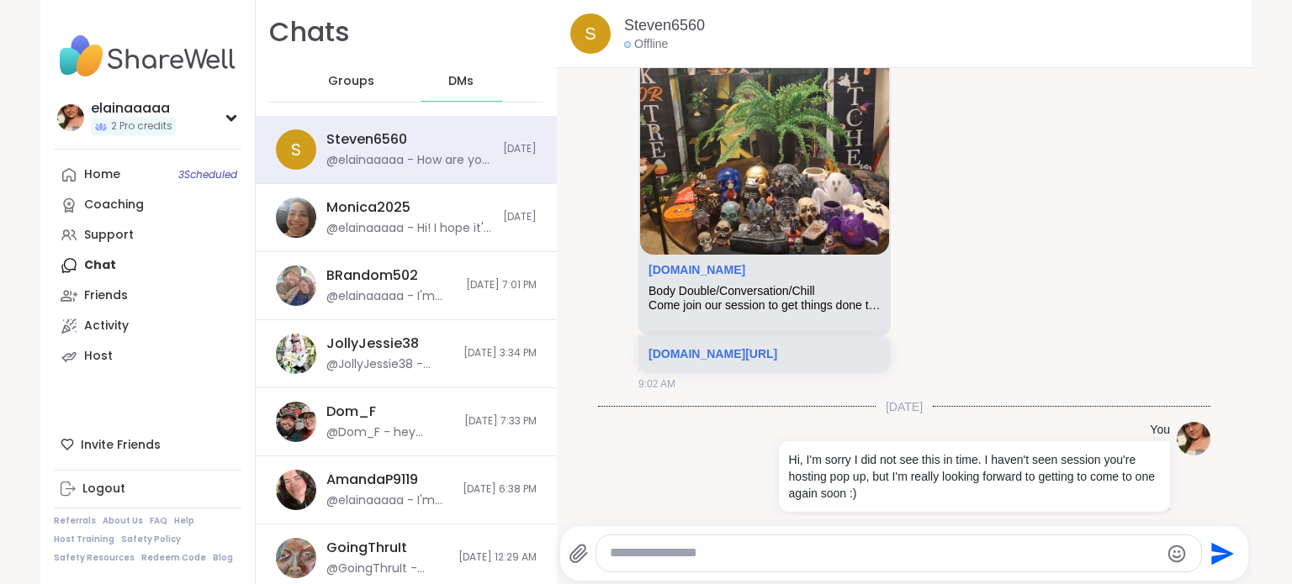
scroll to position [1691, 0]
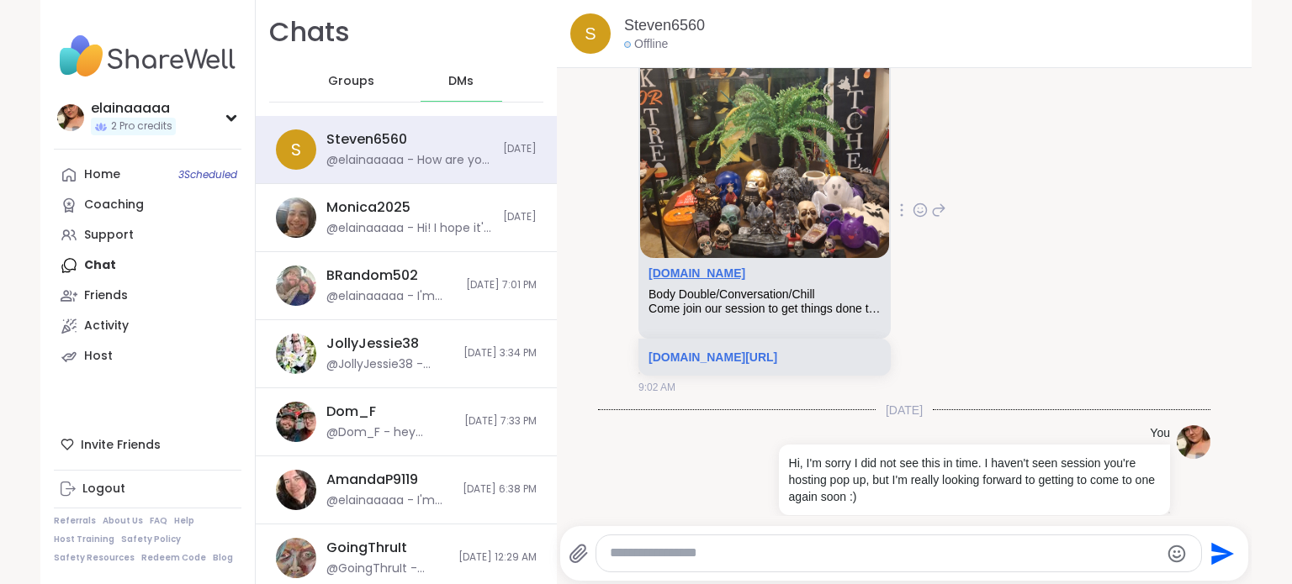
click at [717, 280] on link "sharewellnow.com" at bounding box center [696, 273] width 97 height 13
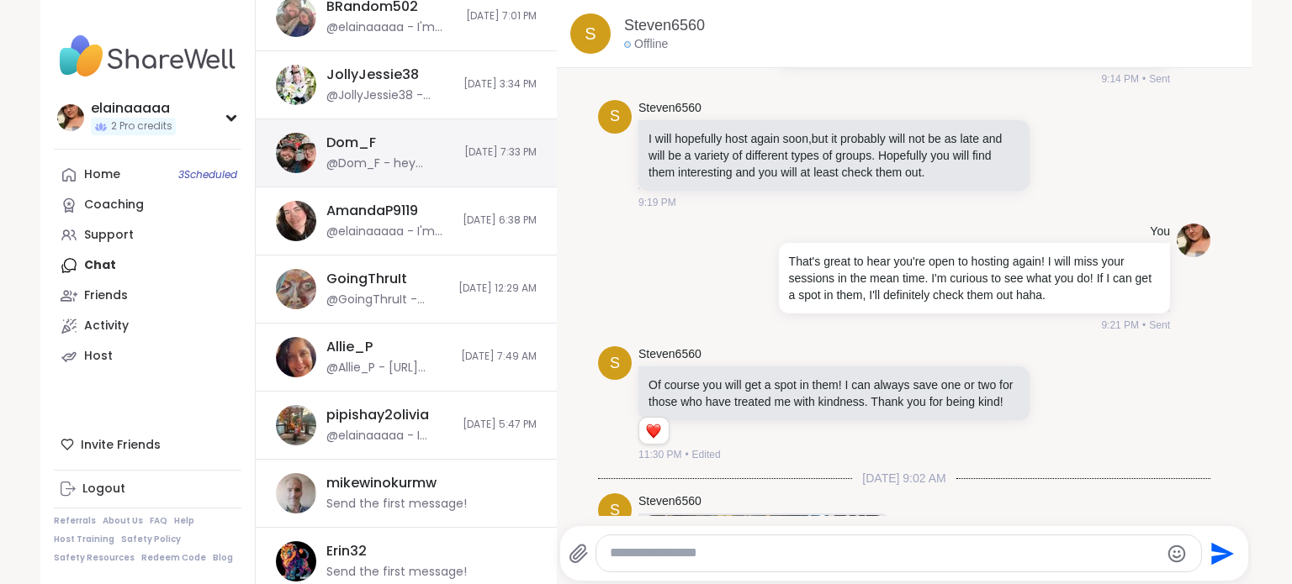
scroll to position [0, 0]
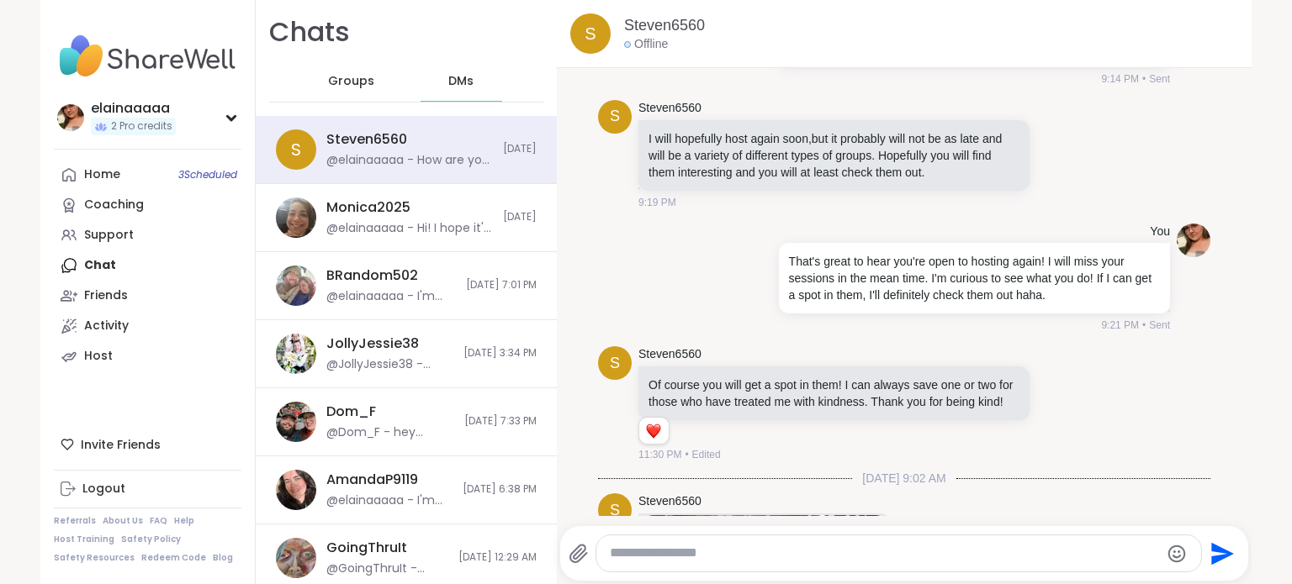
click at [345, 78] on span "Groups" at bounding box center [351, 81] width 46 height 17
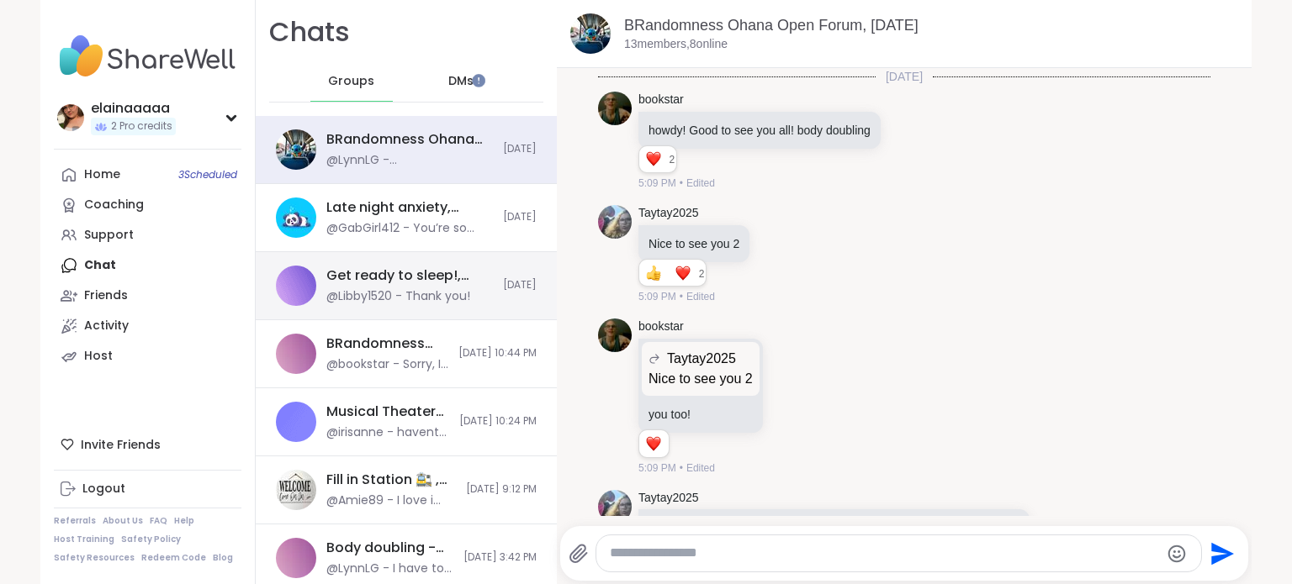
scroll to position [10905, 0]
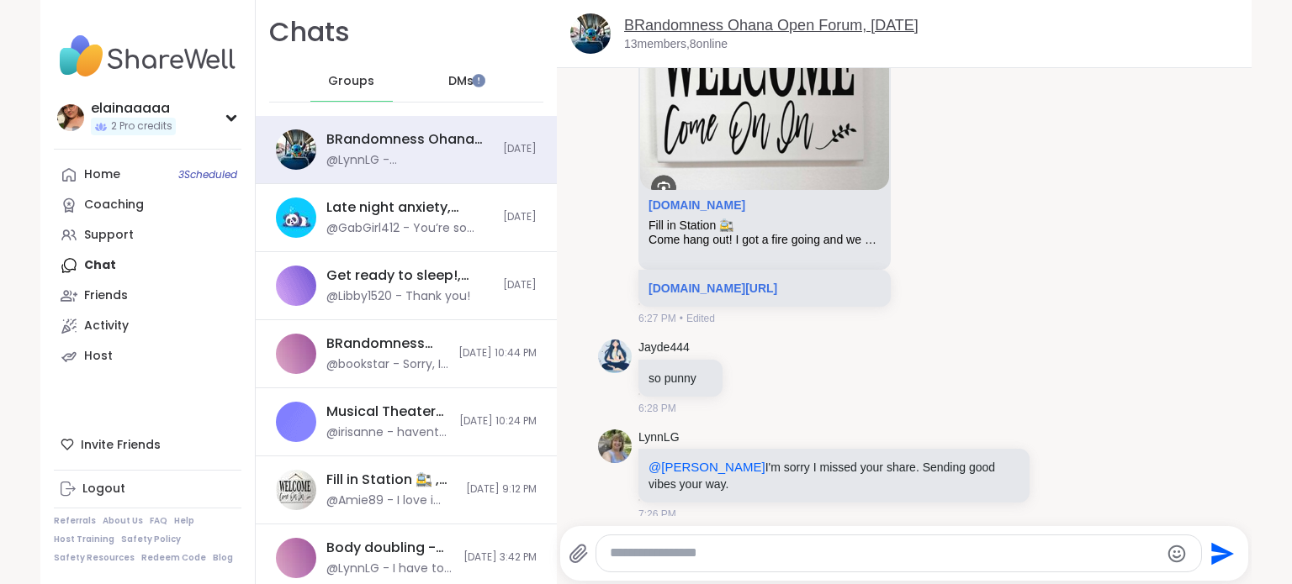
click at [721, 25] on link "BRandomness Ohana Open Forum, Oct 08" at bounding box center [771, 25] width 294 height 17
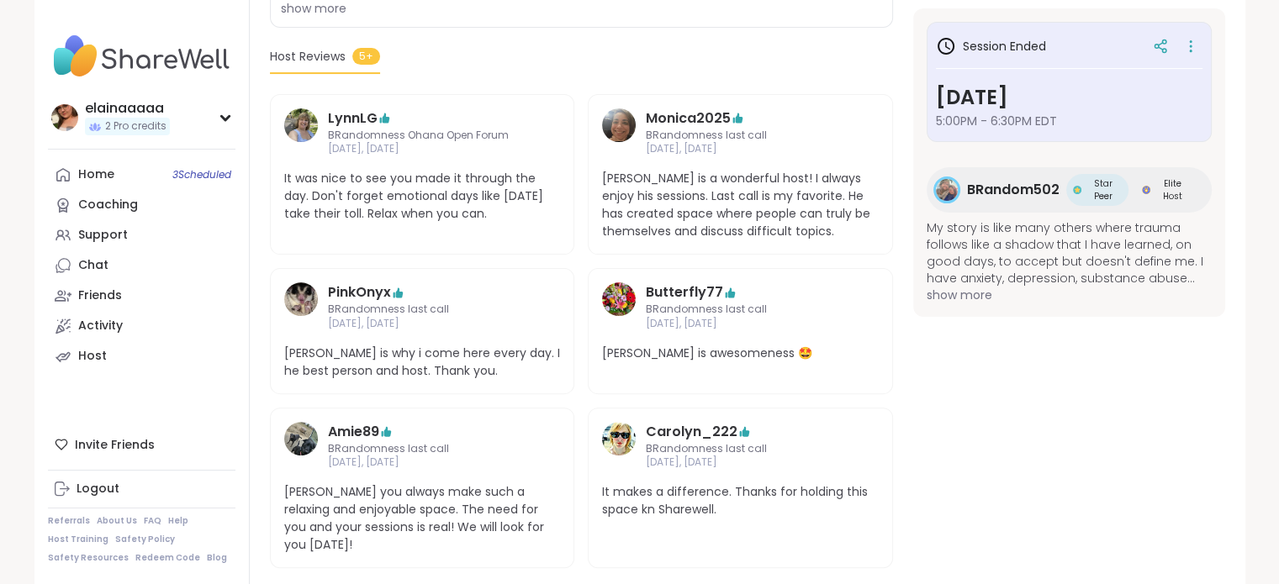
scroll to position [475, 0]
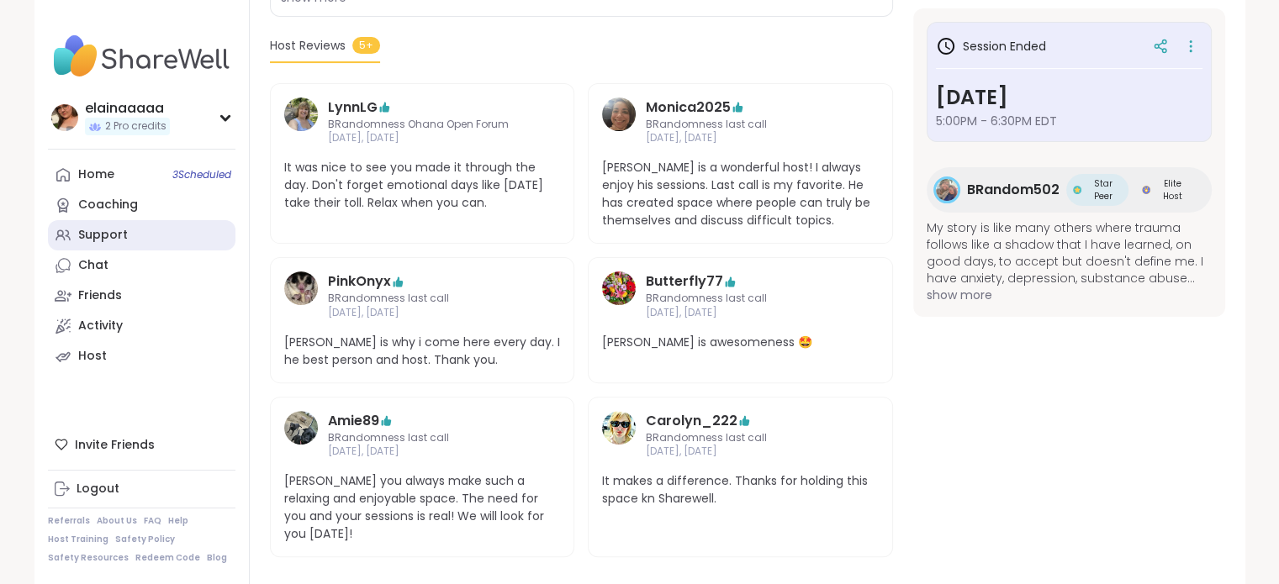
click at [87, 238] on div "Support" at bounding box center [103, 235] width 50 height 17
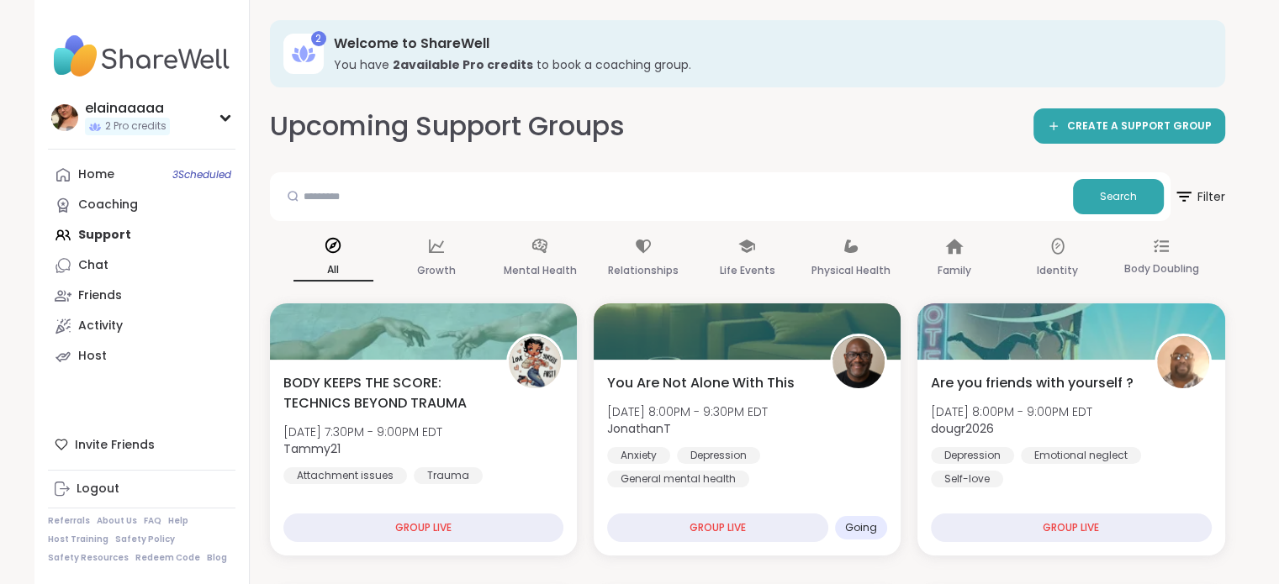
click at [725, 125] on div "Upcoming Support Groups CREATE A SUPPORT GROUP" at bounding box center [747, 127] width 955 height 38
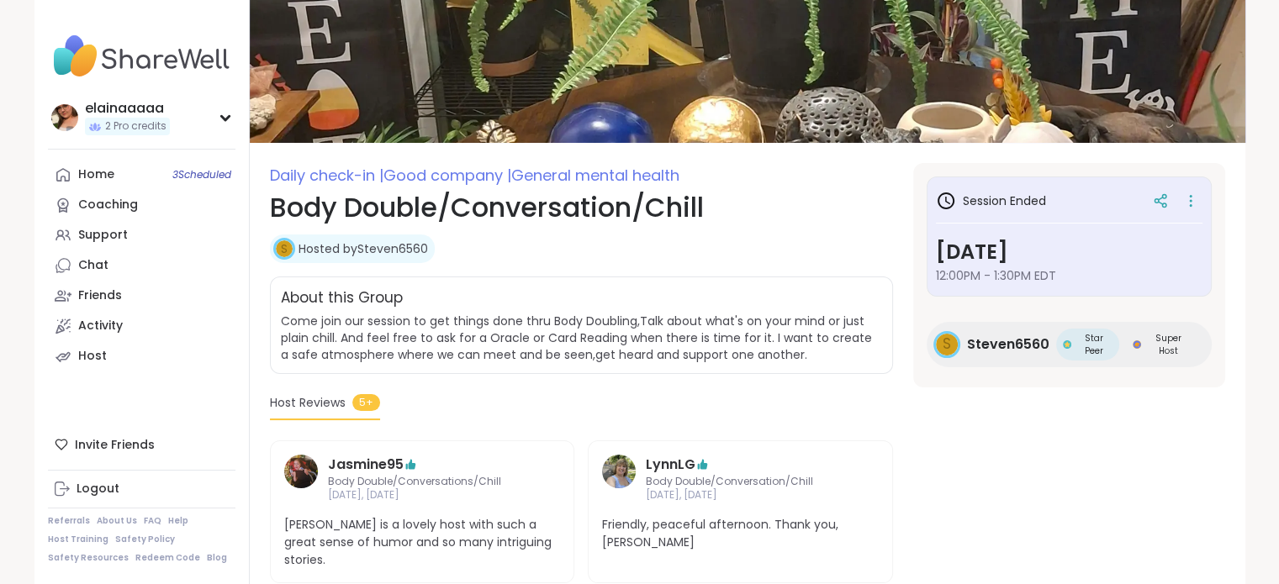
scroll to position [364, 0]
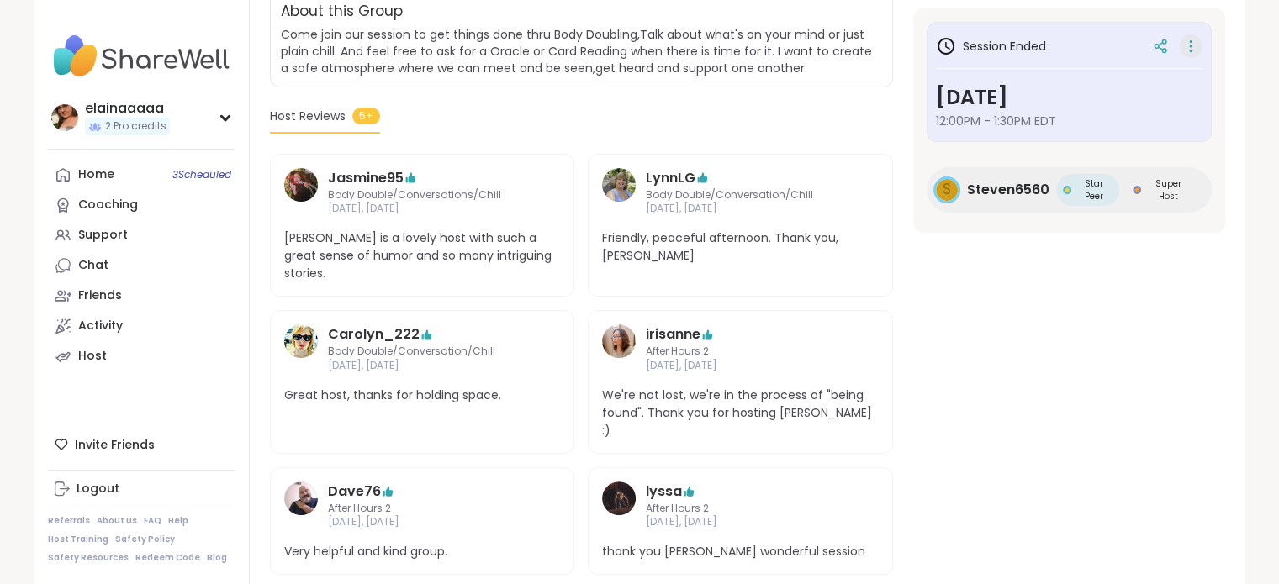
click at [1197, 46] on icon at bounding box center [1190, 46] width 17 height 24
click at [1037, 299] on section "Daily check-in | Good company | General mental health Body Double/Conversation/…" at bounding box center [748, 225] width 996 height 699
click at [652, 174] on link "LynnLG" at bounding box center [671, 178] width 50 height 20
click at [656, 325] on link "irisanne" at bounding box center [673, 335] width 55 height 20
click at [396, 325] on link "Carolyn_222" at bounding box center [374, 335] width 92 height 20
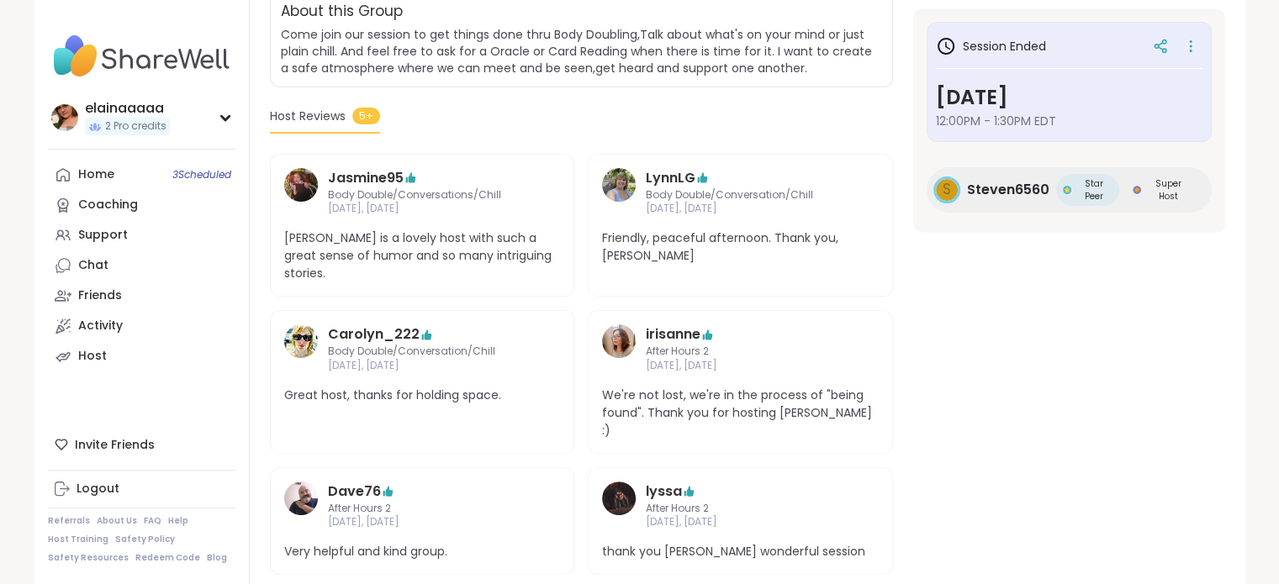
click at [656, 502] on span "After Hours 2" at bounding box center [740, 509] width 189 height 14
click at [656, 482] on link "lyssa" at bounding box center [664, 492] width 36 height 20
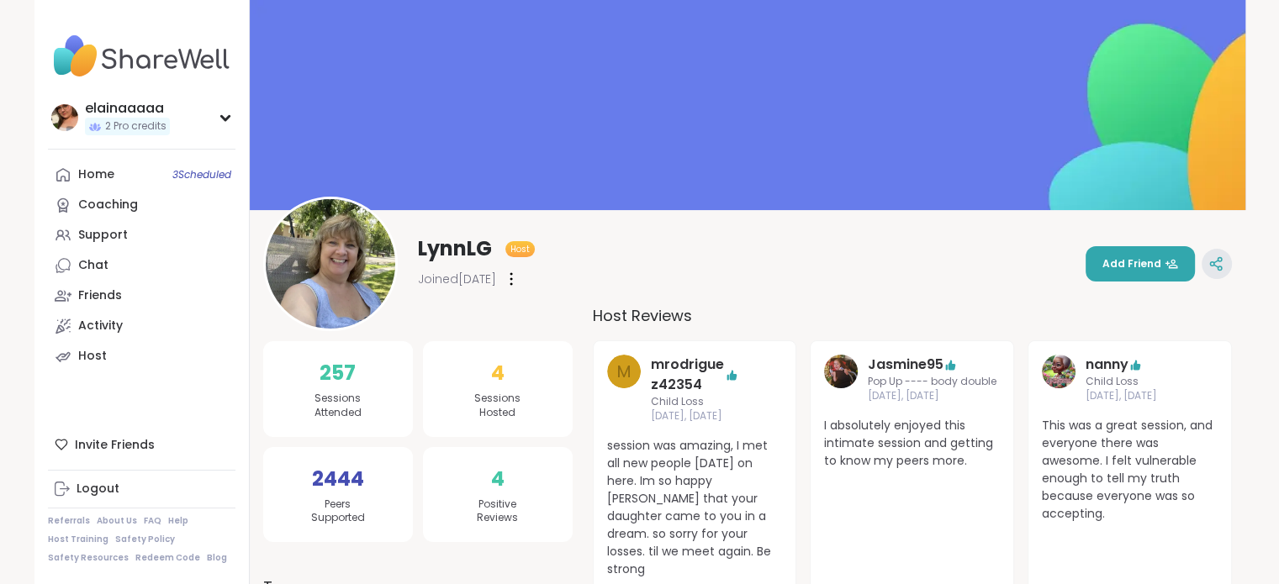
click at [1227, 254] on div at bounding box center [1217, 264] width 30 height 30
click at [1130, 256] on span "Add Friend" at bounding box center [1140, 263] width 76 height 15
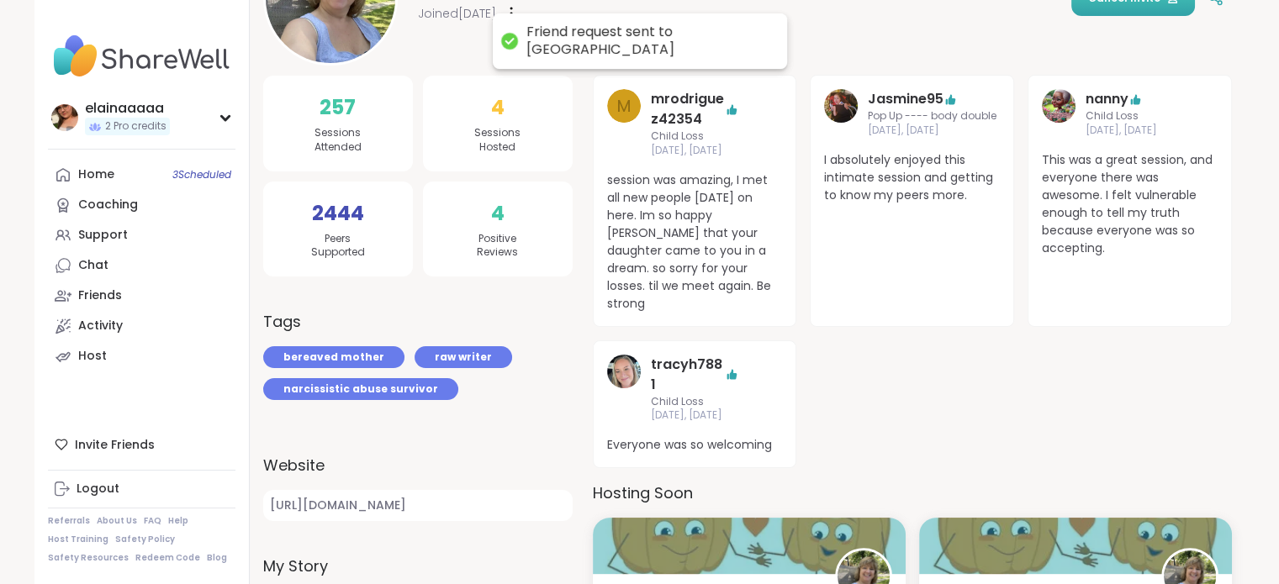
scroll to position [266, 0]
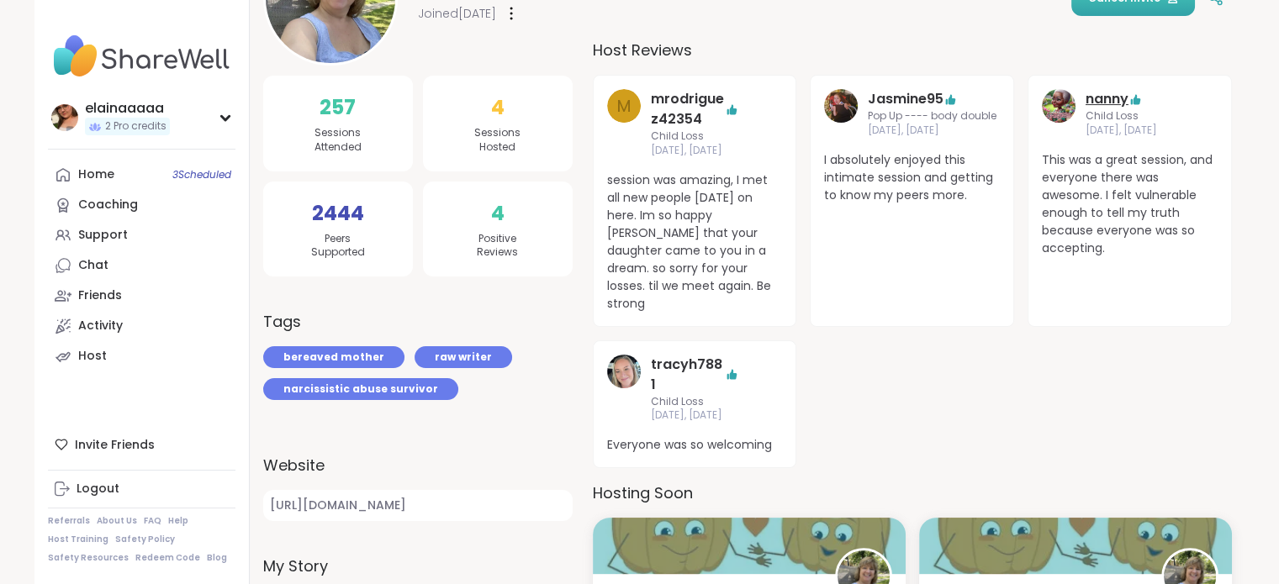
click at [1103, 99] on link "nanny" at bounding box center [1107, 99] width 43 height 20
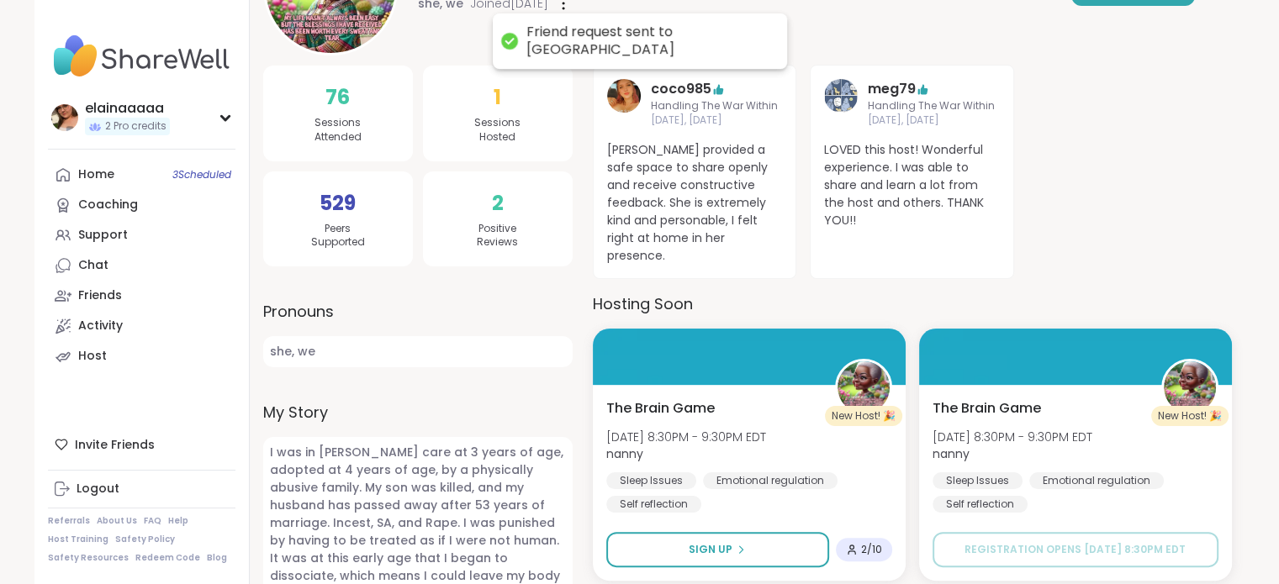
scroll to position [658, 0]
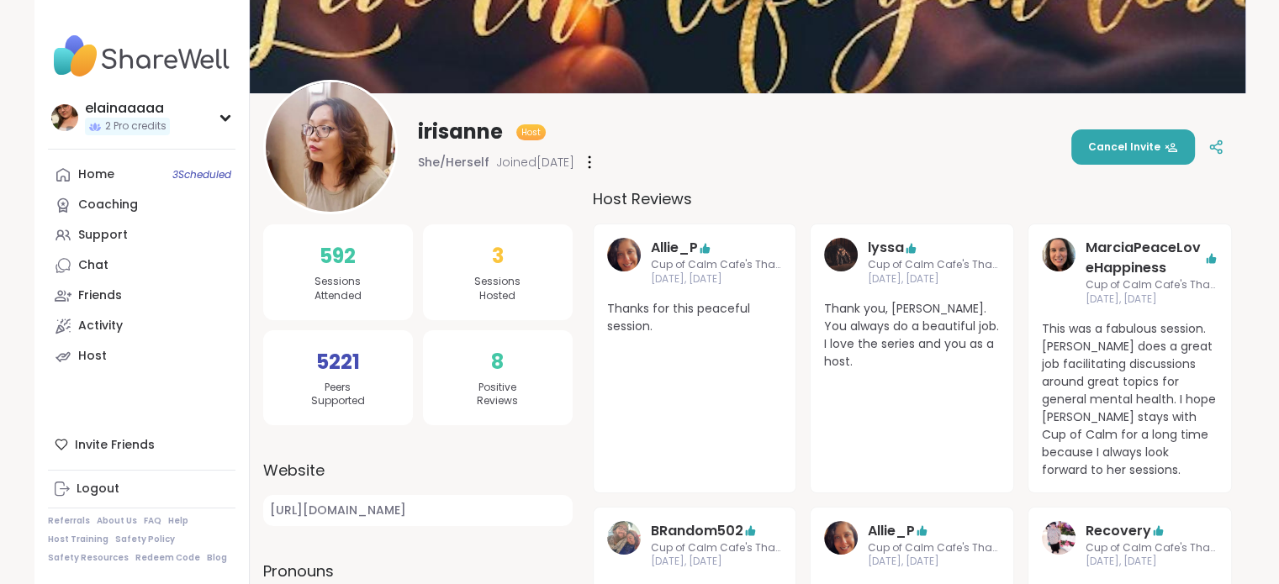
scroll to position [118, 0]
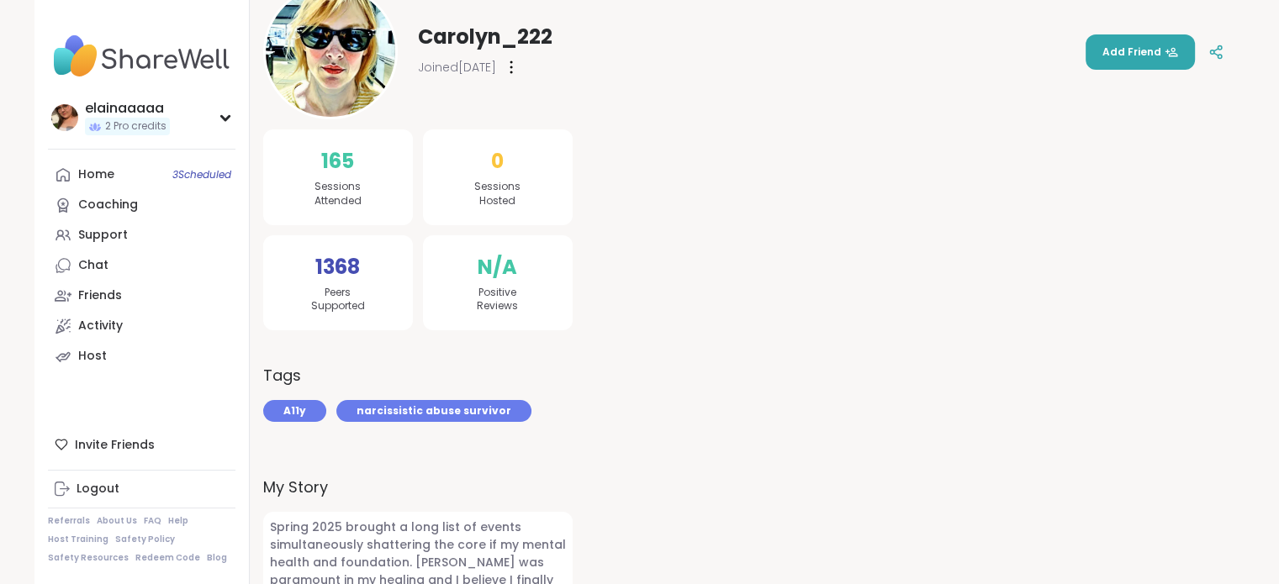
scroll to position [211, 0]
click at [1123, 48] on span "Add Friend" at bounding box center [1140, 52] width 76 height 15
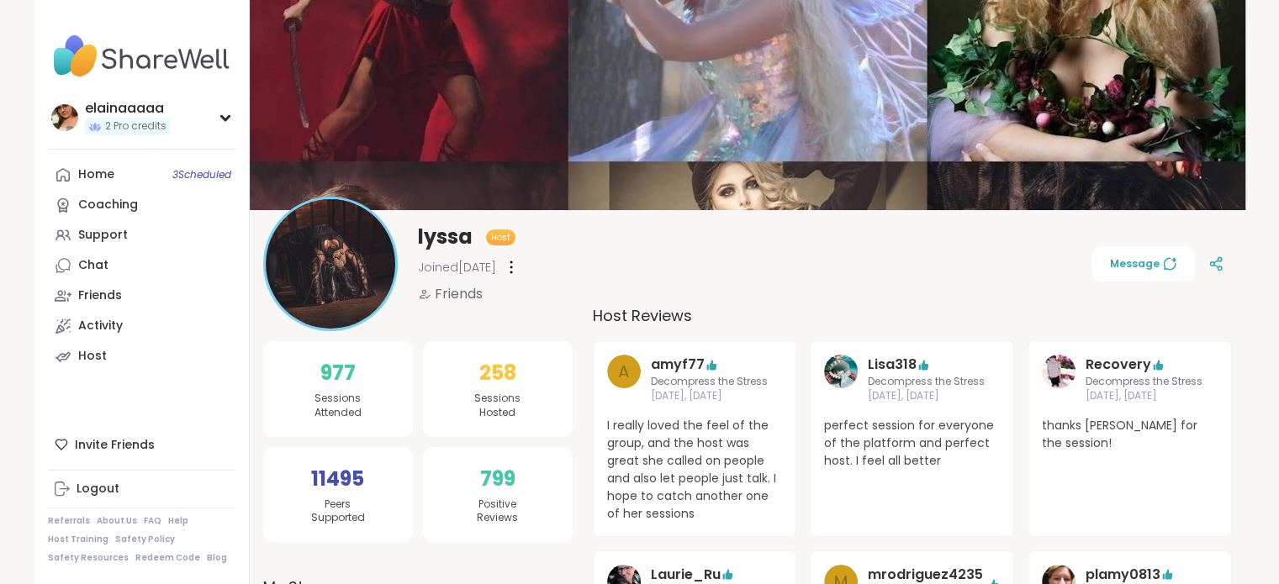
click at [520, 272] on div at bounding box center [511, 267] width 17 height 27
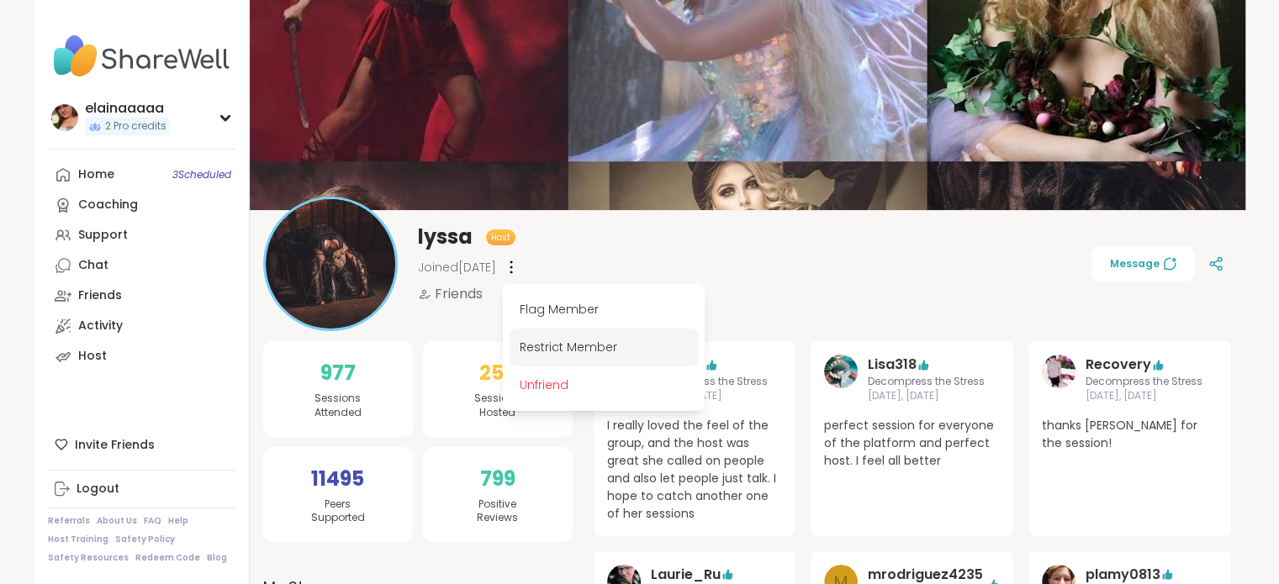
click at [621, 340] on div "Restrict Member" at bounding box center [604, 348] width 188 height 38
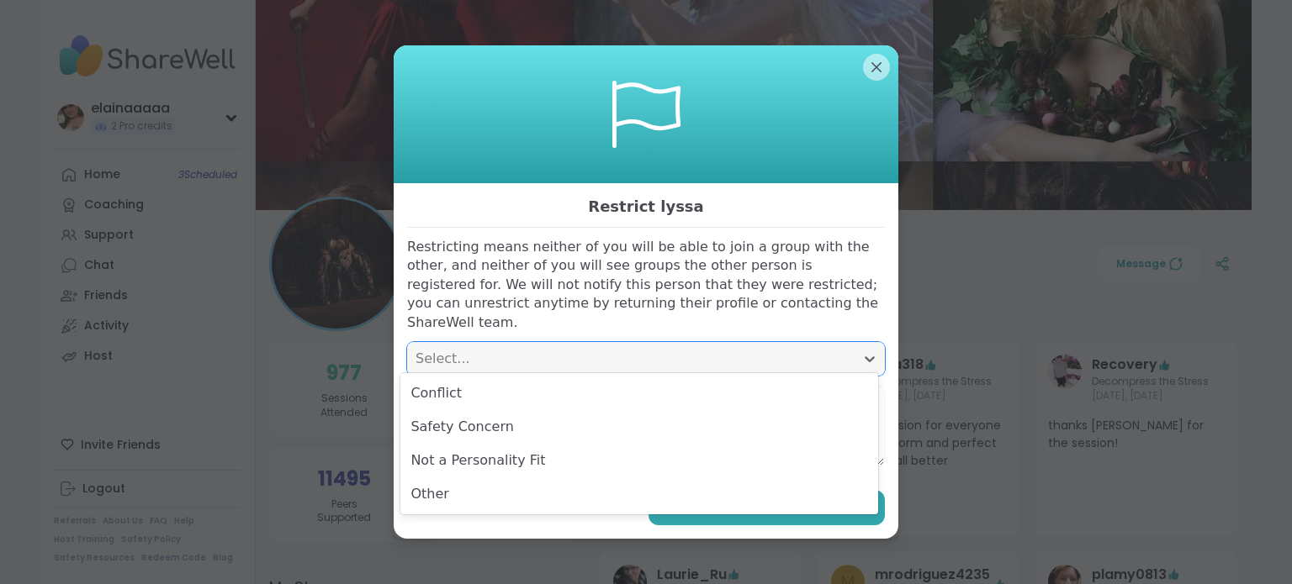
click at [716, 349] on div "Select..." at bounding box center [630, 359] width 431 height 20
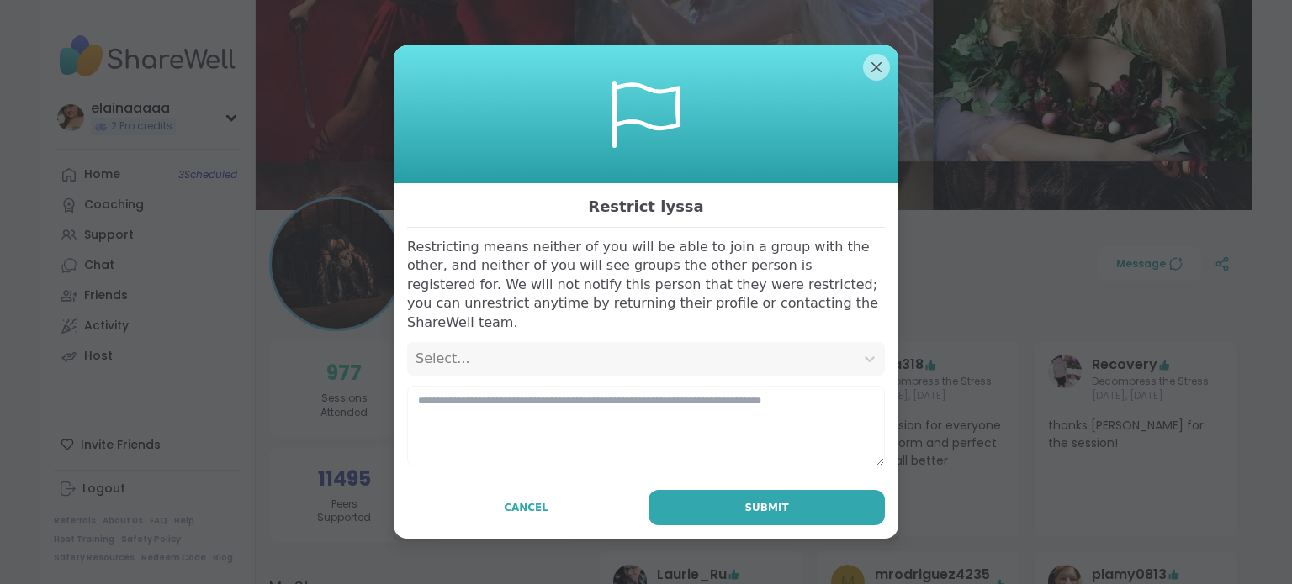
click at [750, 285] on p "Restricting means neither of you will be able to join a group with the other, a…" at bounding box center [646, 285] width 478 height 94
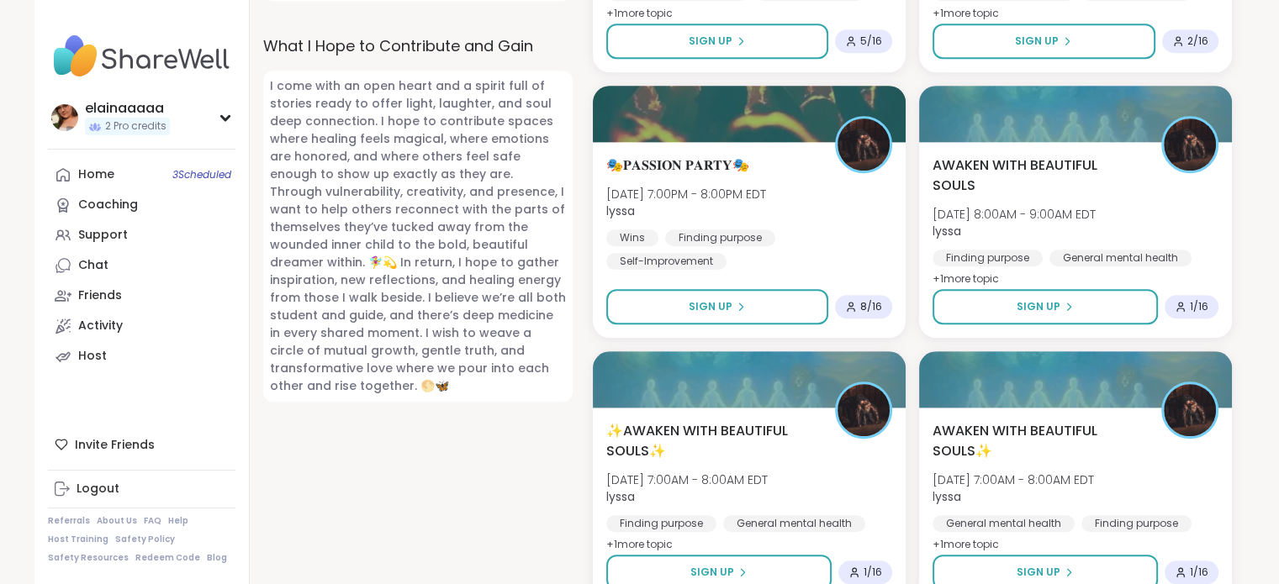
scroll to position [1362, 0]
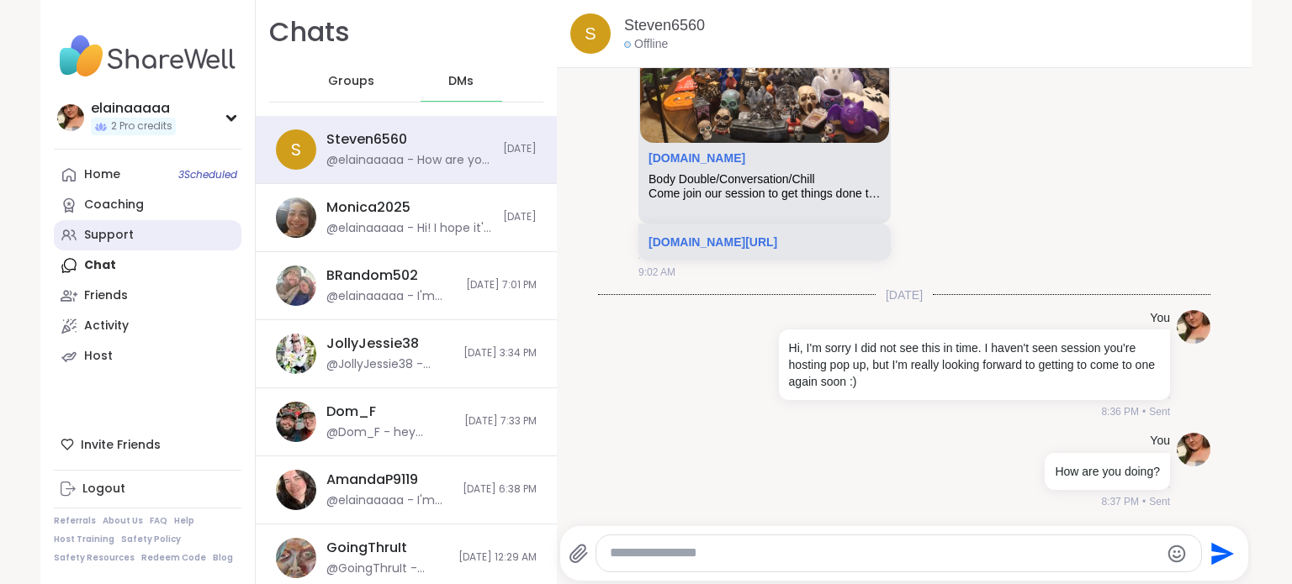
click at [102, 230] on div "Support" at bounding box center [109, 235] width 50 height 17
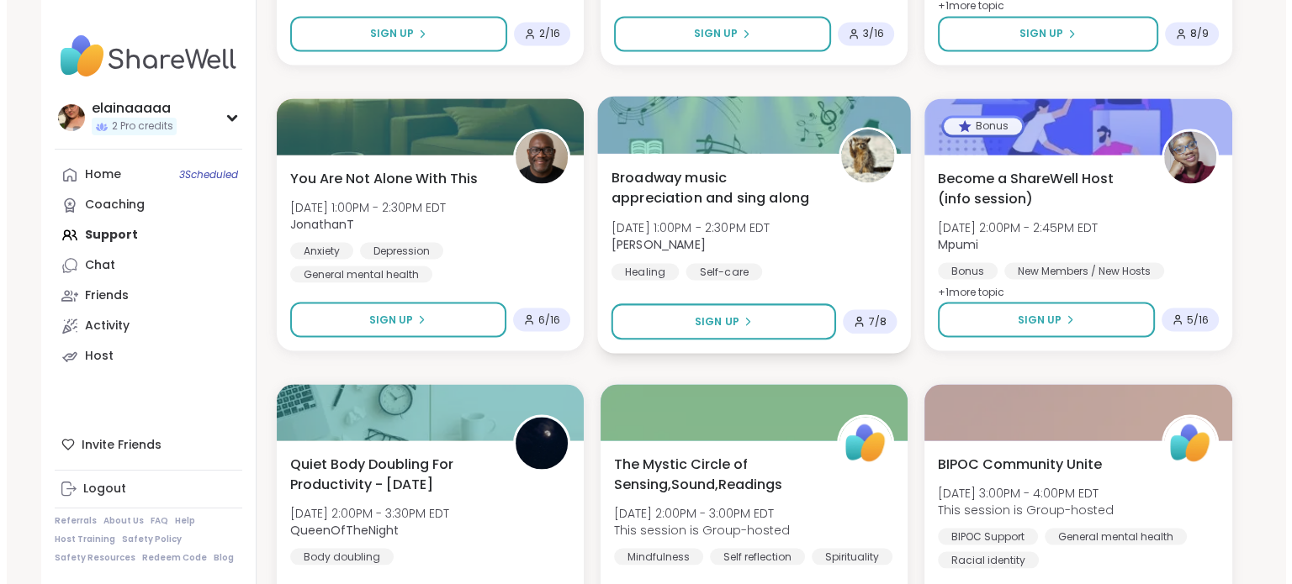
scroll to position [3106, 0]
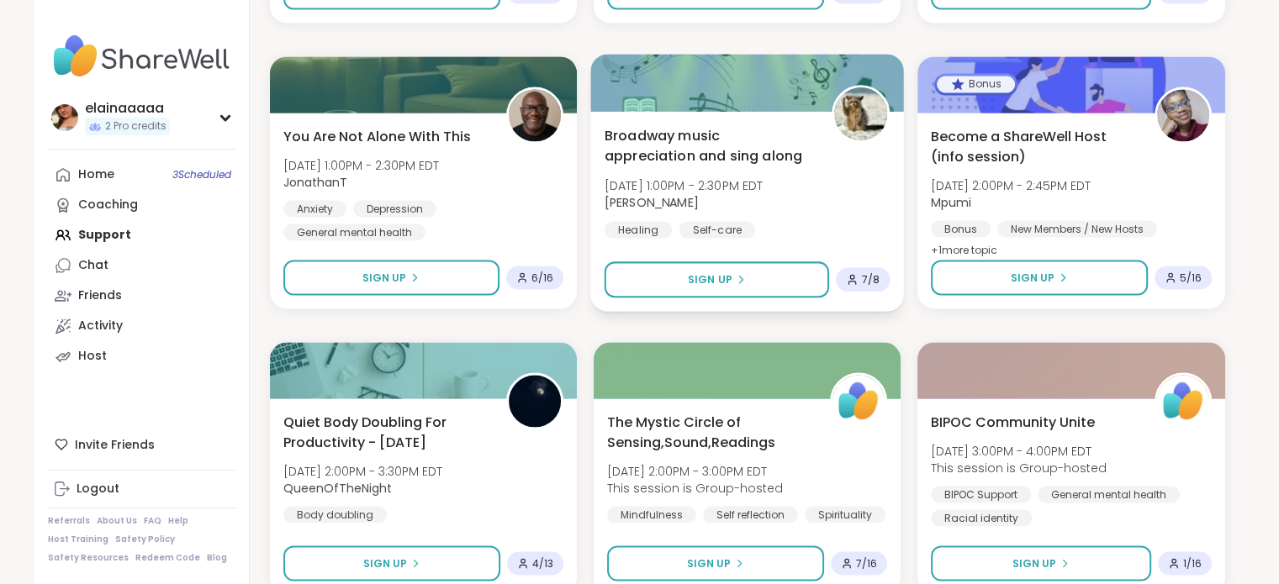
click at [716, 154] on span "Broadway music appreciation and sing along" at bounding box center [708, 144] width 209 height 41
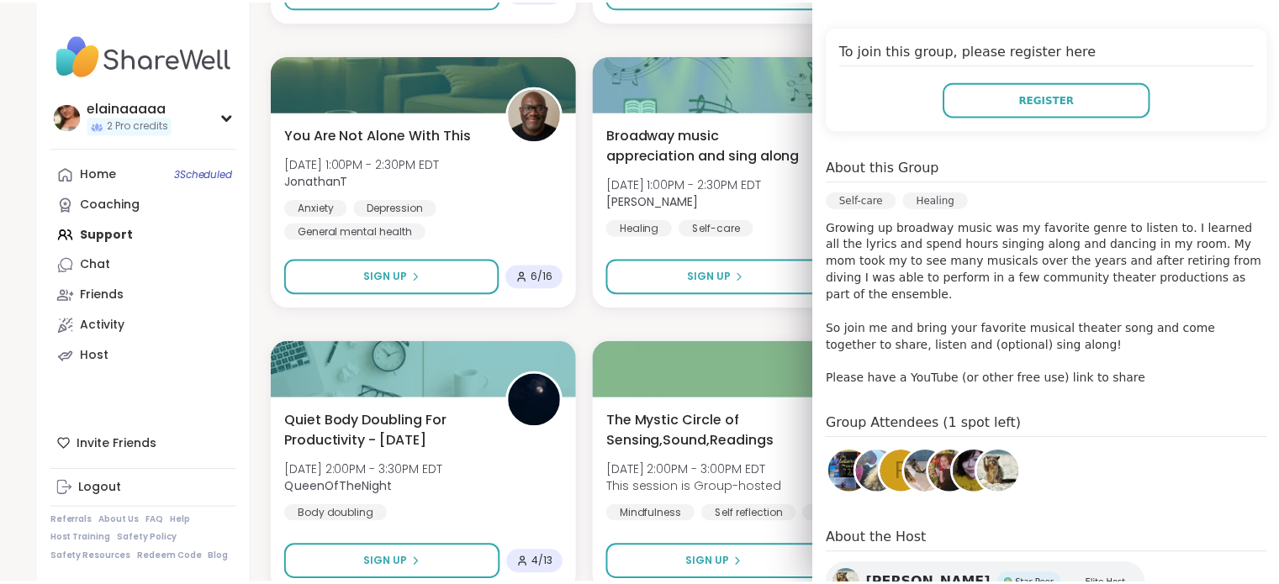
scroll to position [3105, 0]
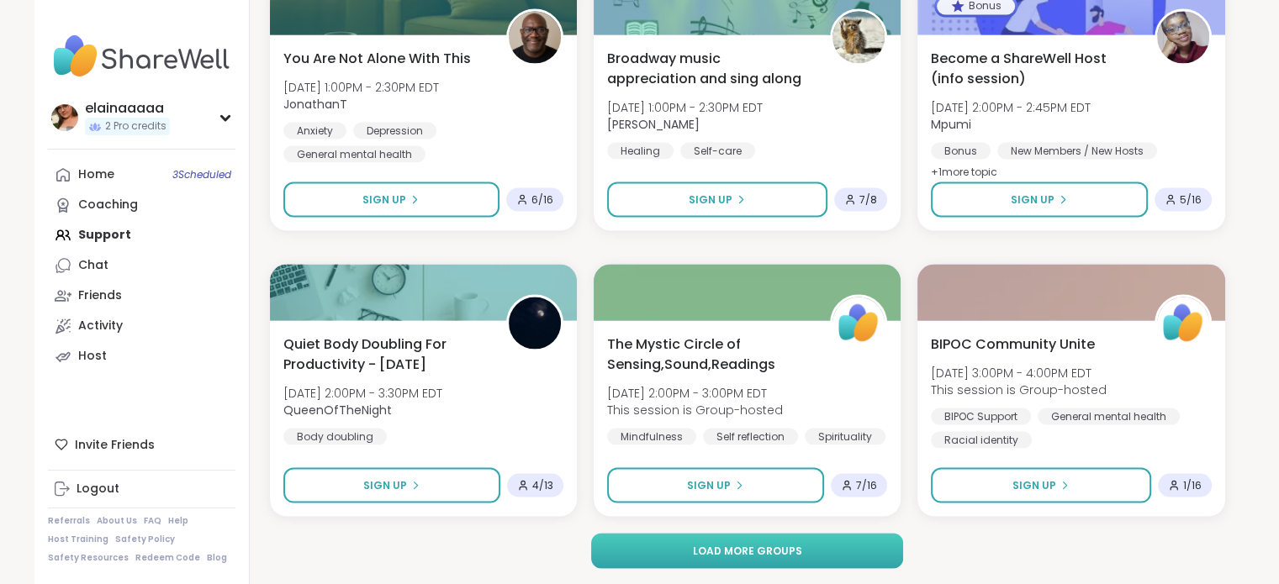
click at [710, 557] on span "Load more groups" at bounding box center [746, 550] width 109 height 15
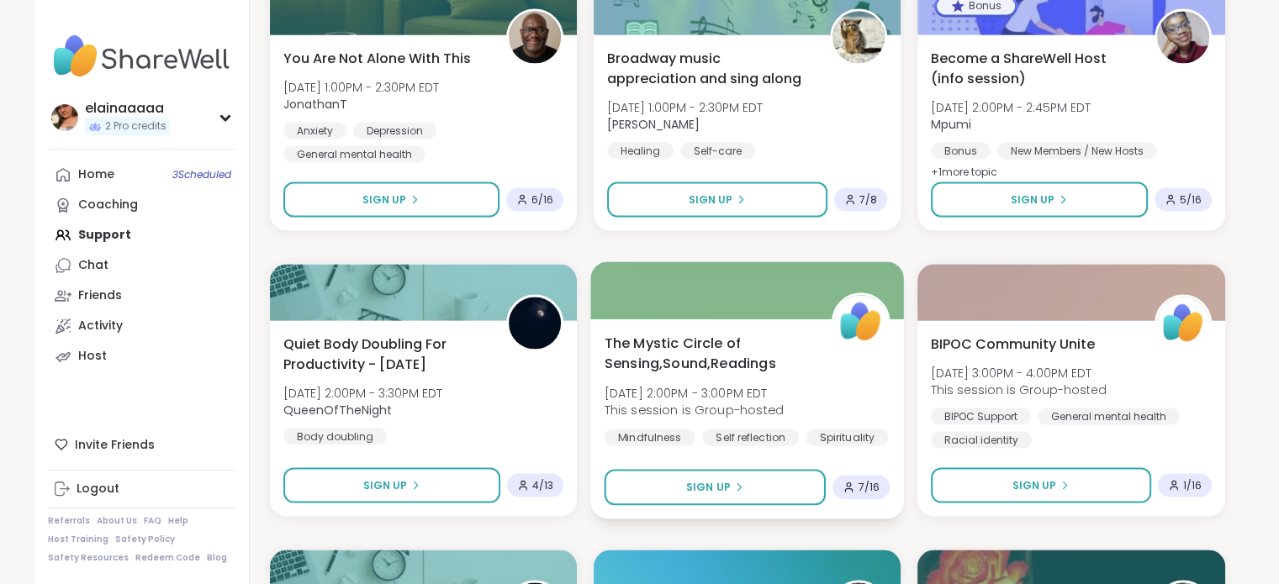
click at [673, 366] on span "The Mystic Circle of Sensing,Sound,Readings" at bounding box center [708, 352] width 209 height 41
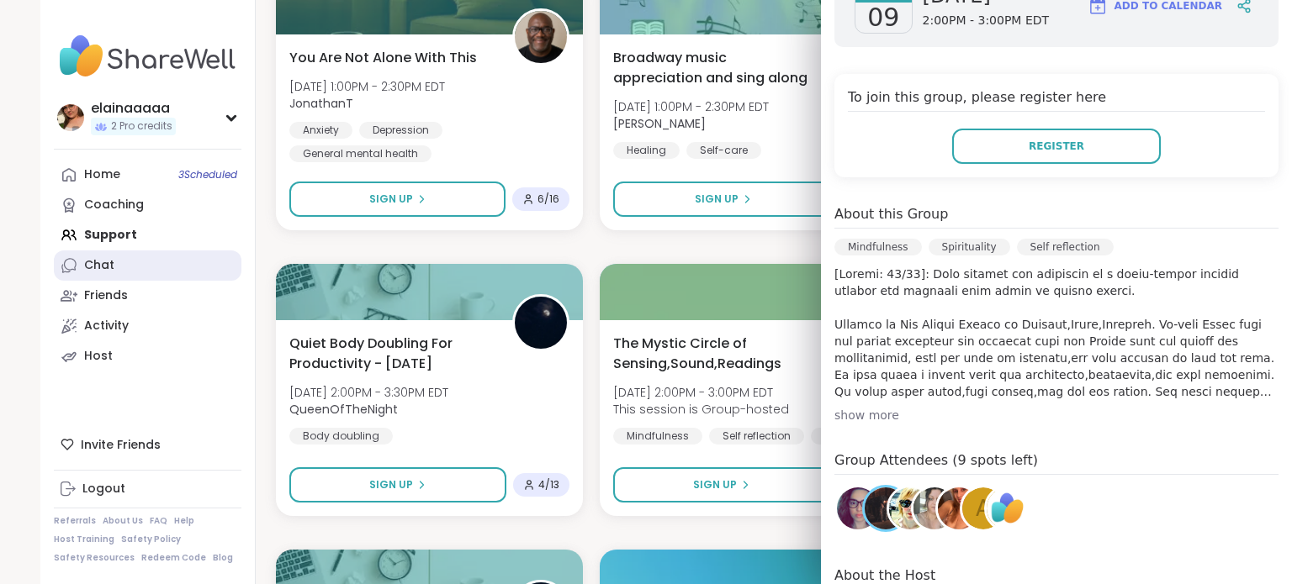
click at [71, 267] on link "Chat" at bounding box center [148, 266] width 188 height 30
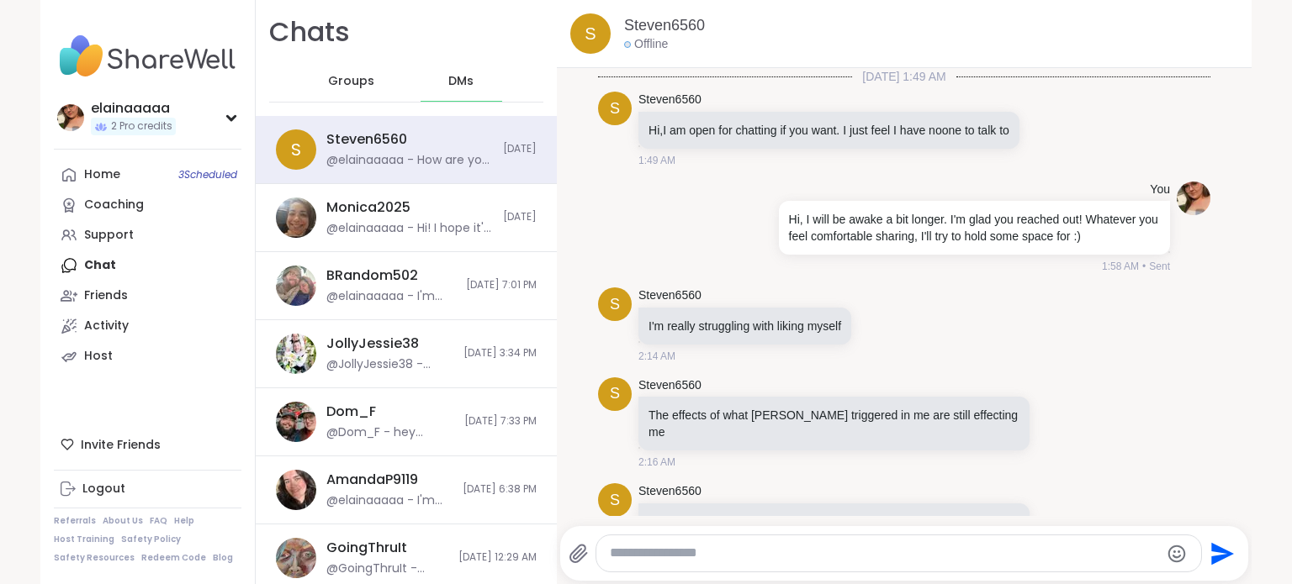
scroll to position [1833, 0]
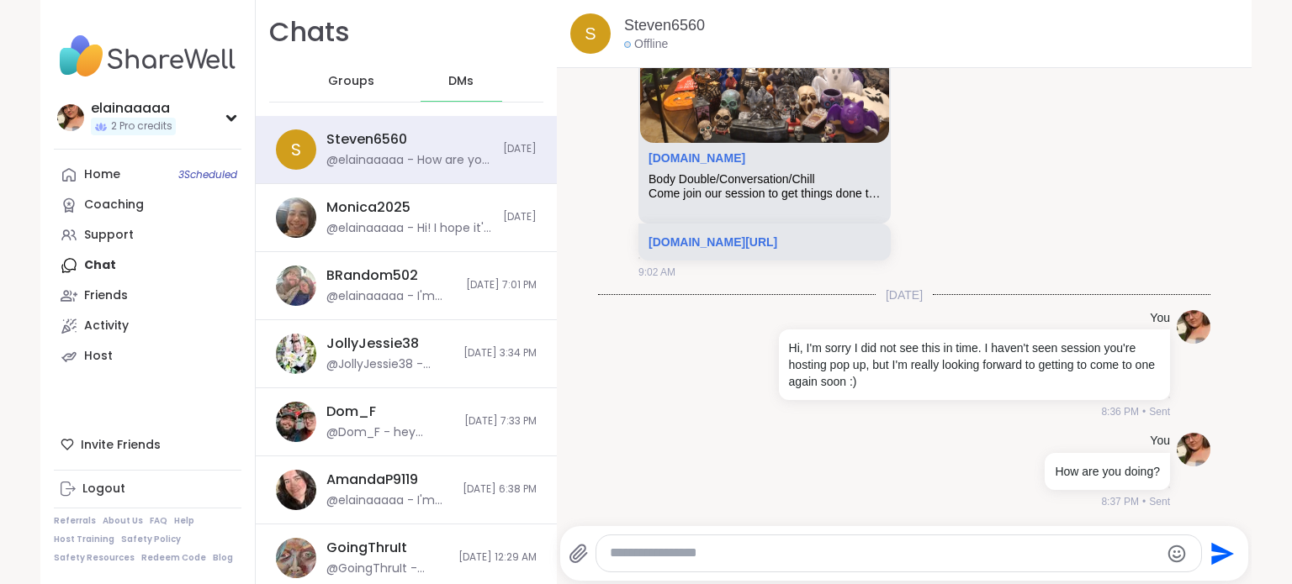
click at [328, 77] on span "Groups" at bounding box center [351, 81] width 46 height 17
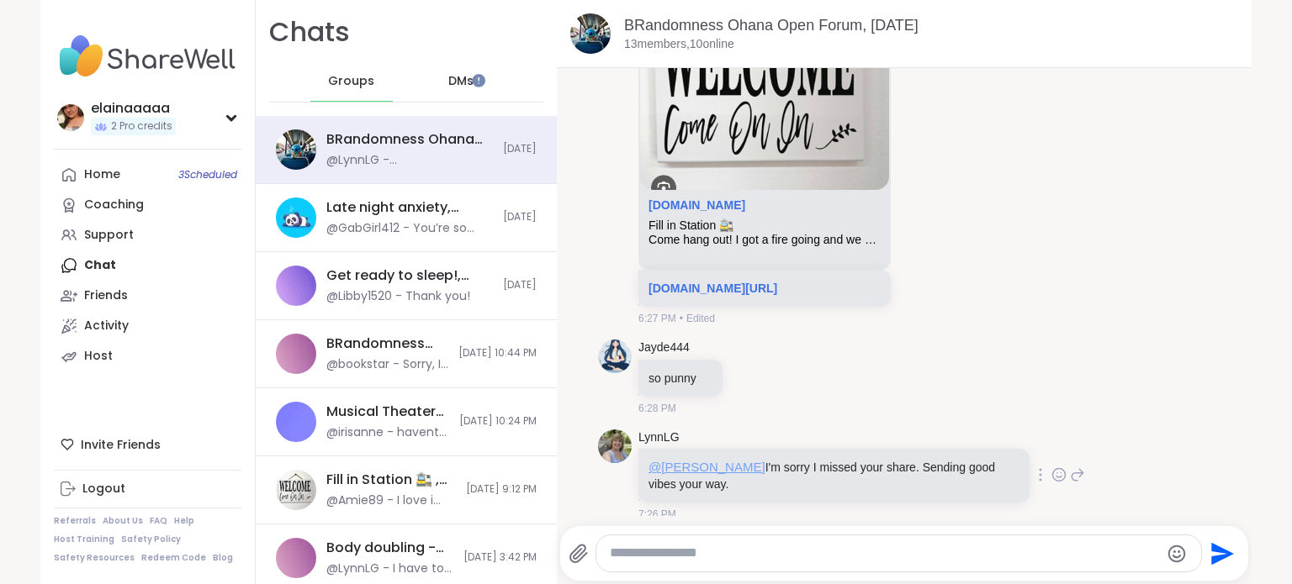
click at [684, 460] on span "@Donald" at bounding box center [706, 467] width 117 height 14
click at [420, 84] on div "DMs 1" at bounding box center [461, 81] width 82 height 40
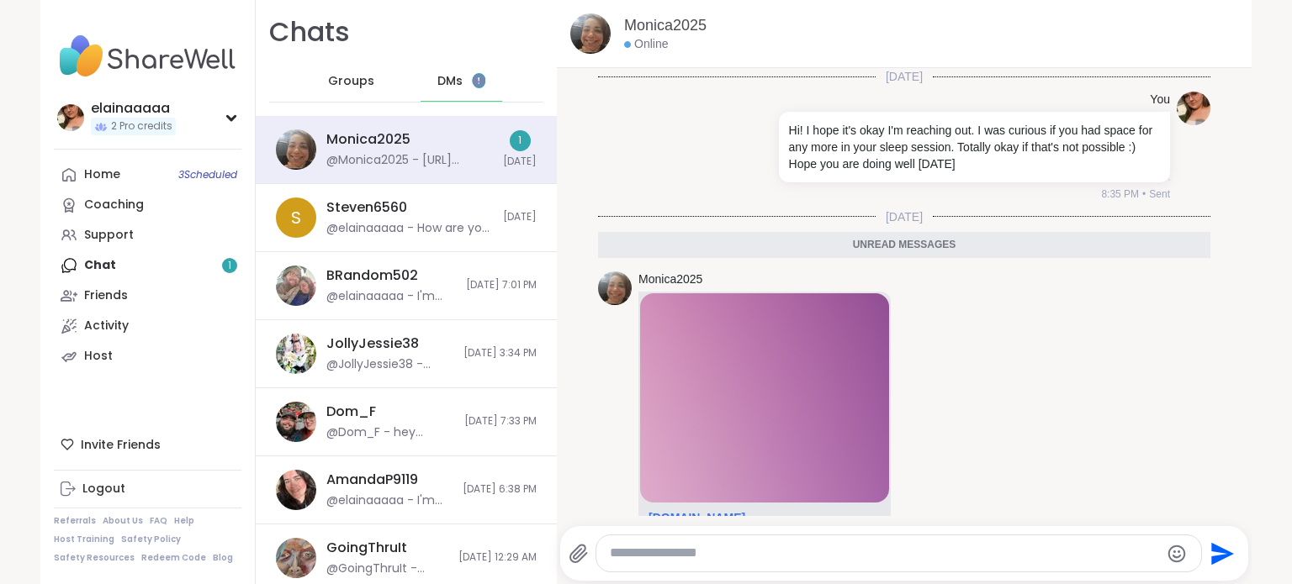
scroll to position [145, 0]
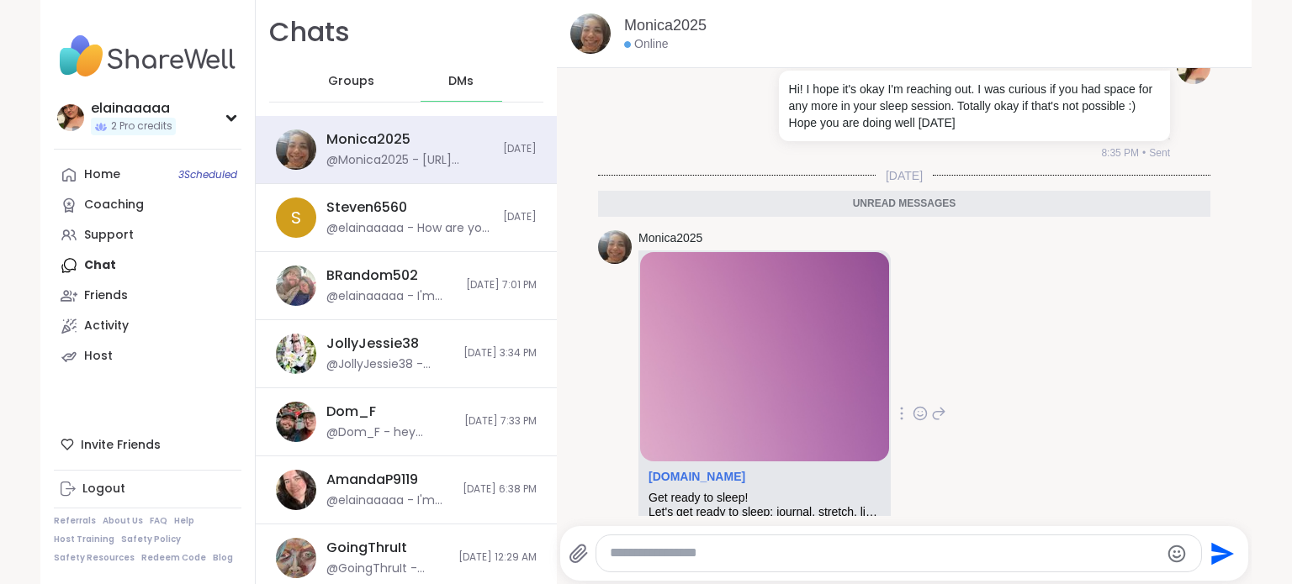
scroll to position [145, 0]
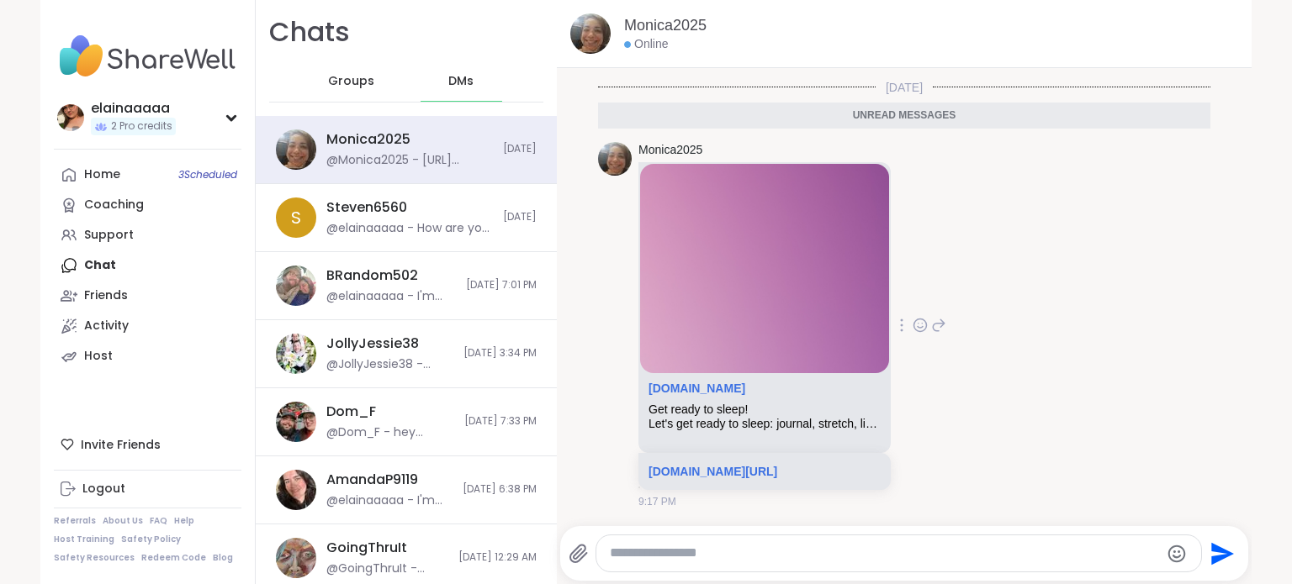
click at [685, 383] on div "[DOMAIN_NAME]" at bounding box center [764, 392] width 232 height 21
click at [686, 382] on link "[DOMAIN_NAME]" at bounding box center [696, 388] width 97 height 13
click at [710, 465] on link "[DOMAIN_NAME][URL]" at bounding box center [712, 471] width 129 height 13
click at [727, 382] on link "[DOMAIN_NAME]" at bounding box center [696, 388] width 97 height 13
click at [765, 547] on textarea "Type your message" at bounding box center [884, 554] width 549 height 18
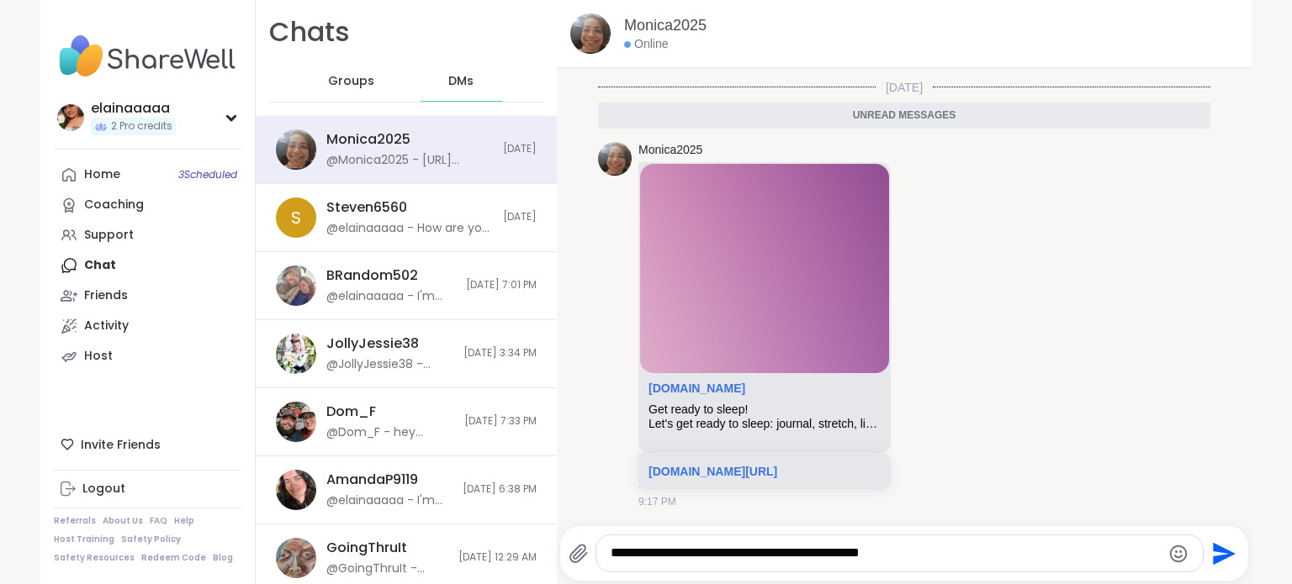
type textarea "**********"
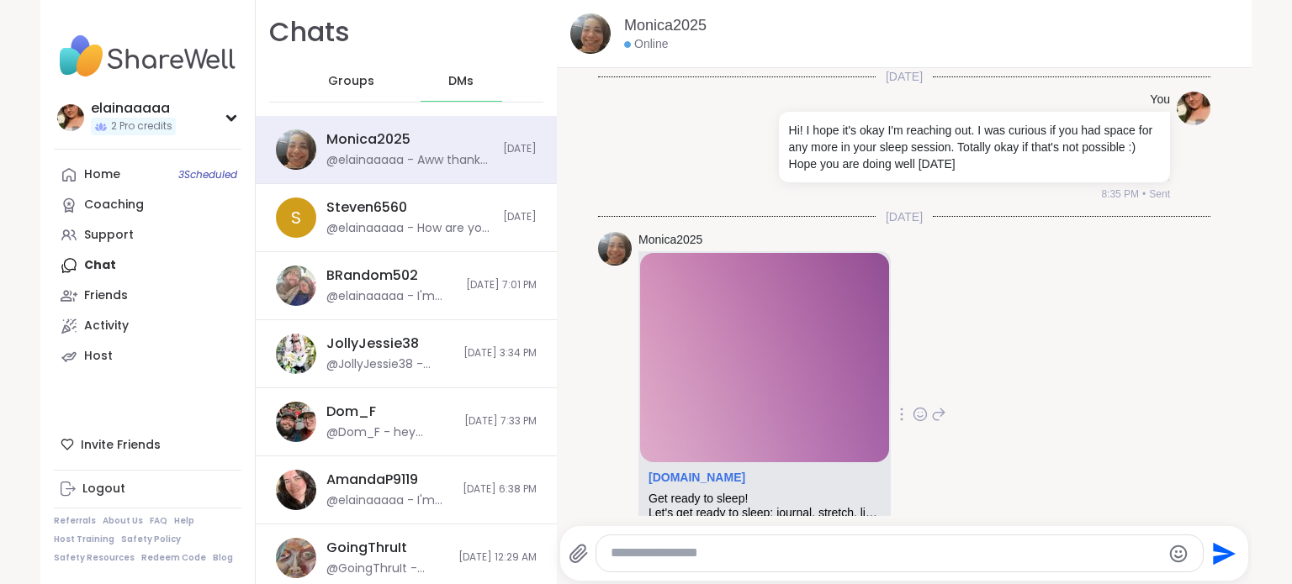
scroll to position [195, 0]
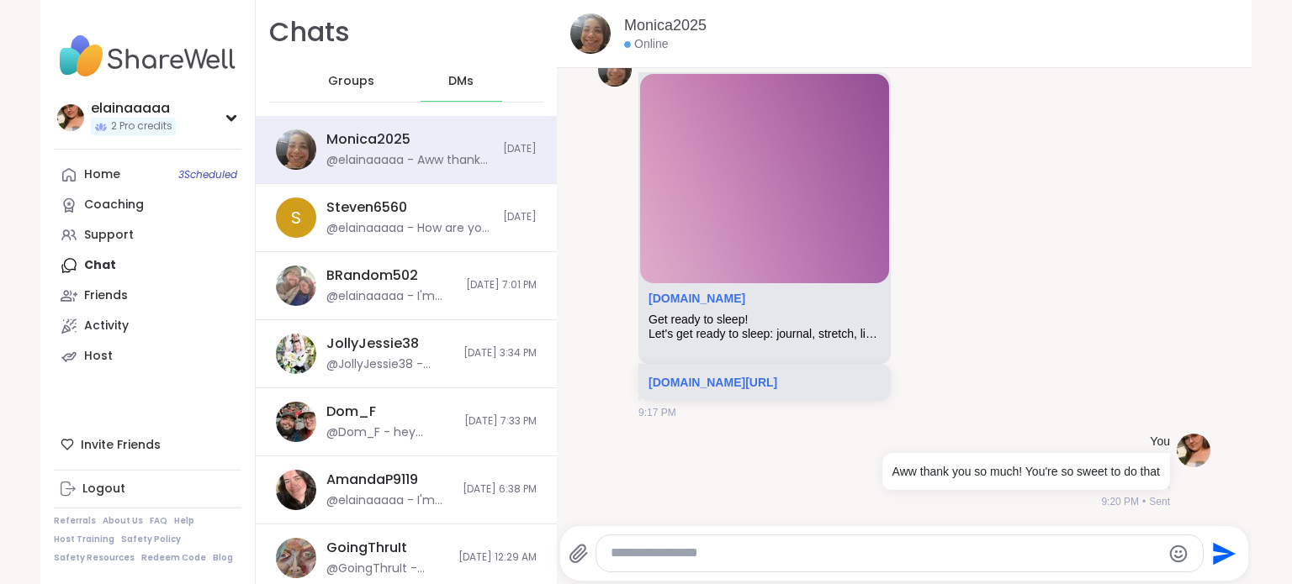
click at [347, 71] on div "Groups" at bounding box center [351, 81] width 82 height 40
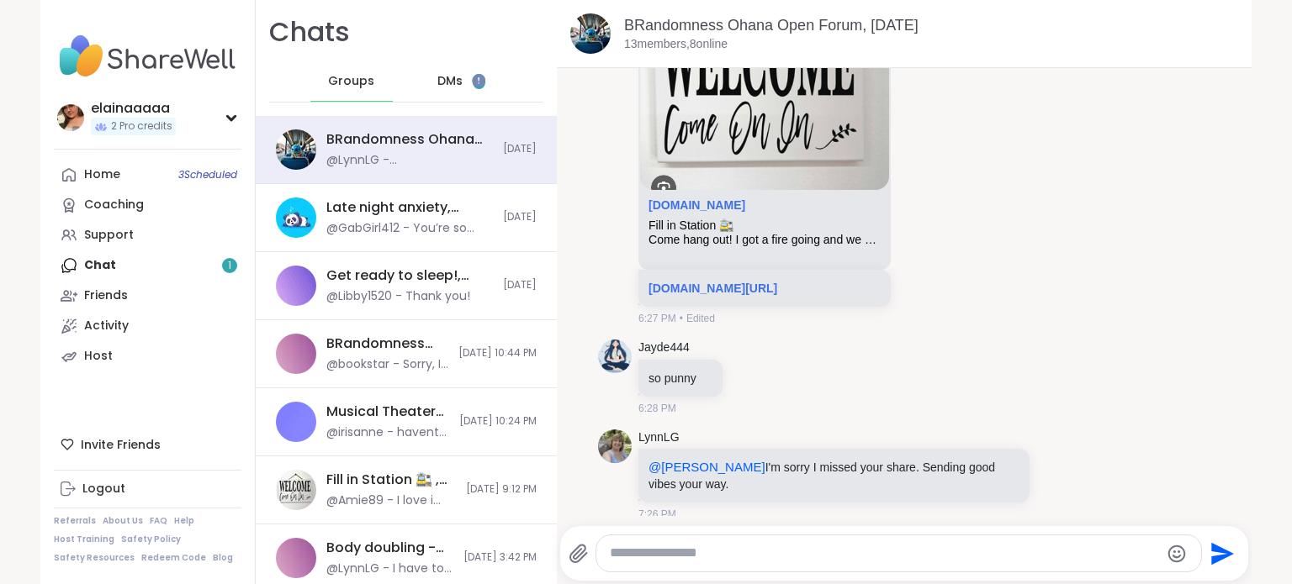
click at [473, 81] on span "1" at bounding box center [479, 81] width 13 height 15
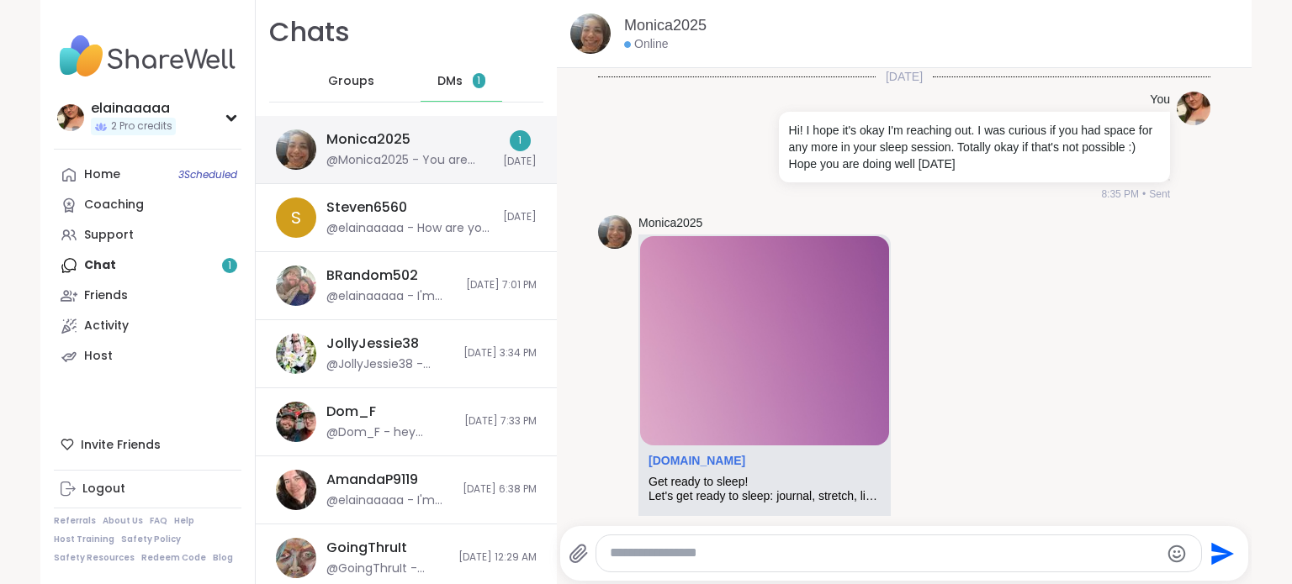
scroll to position [348, 0]
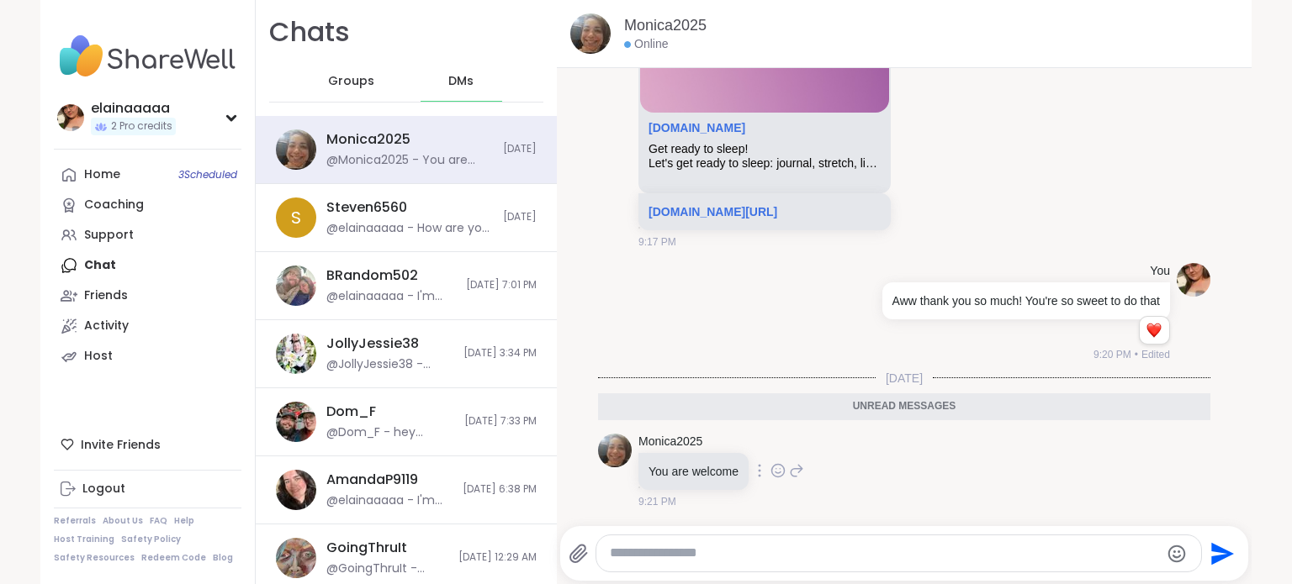
click at [770, 467] on icon at bounding box center [777, 470] width 15 height 17
click at [770, 447] on div "Select Reaction: Heart" at bounding box center [777, 443] width 15 height 15
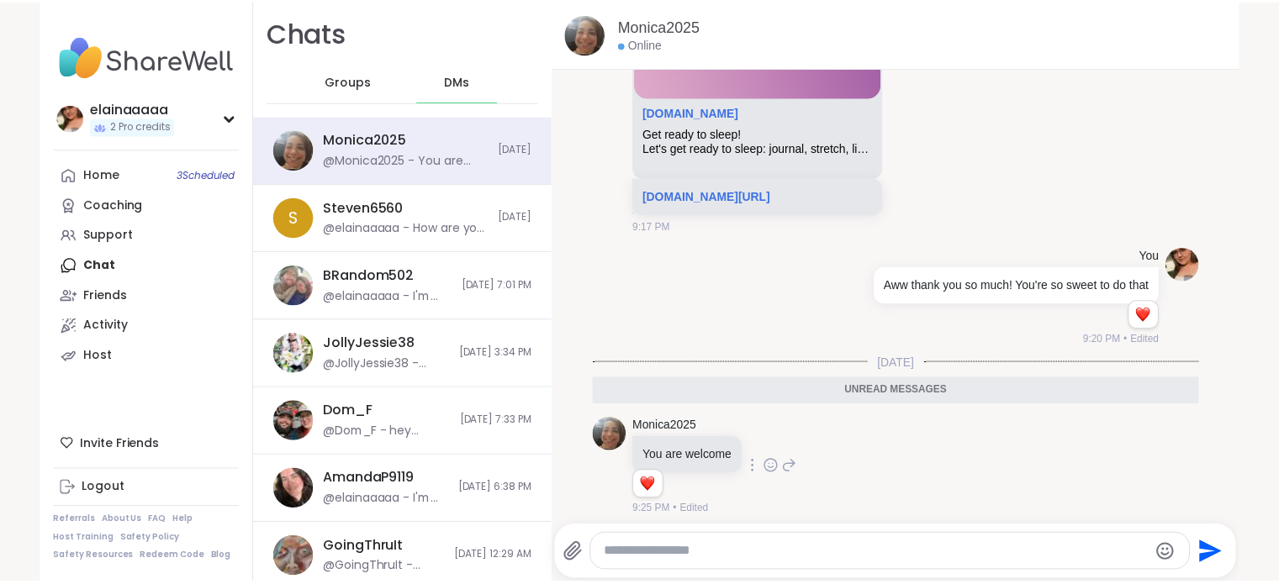
scroll to position [372, 0]
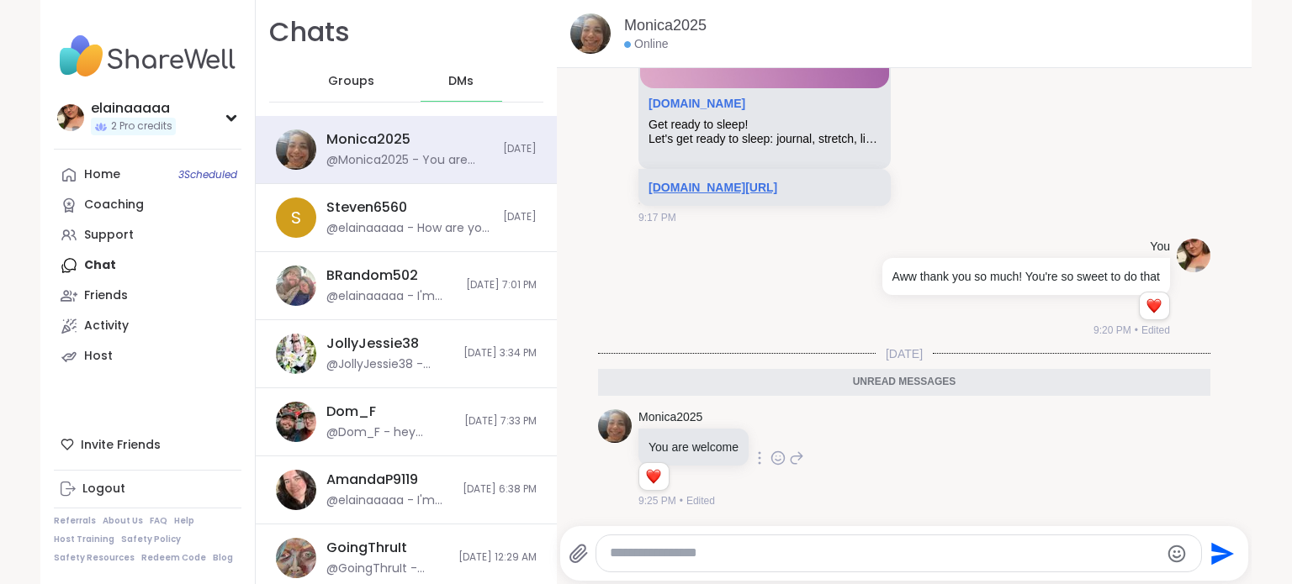
click at [740, 181] on link "[DOMAIN_NAME][URL]" at bounding box center [712, 187] width 129 height 13
click at [119, 248] on link "Support" at bounding box center [148, 235] width 188 height 30
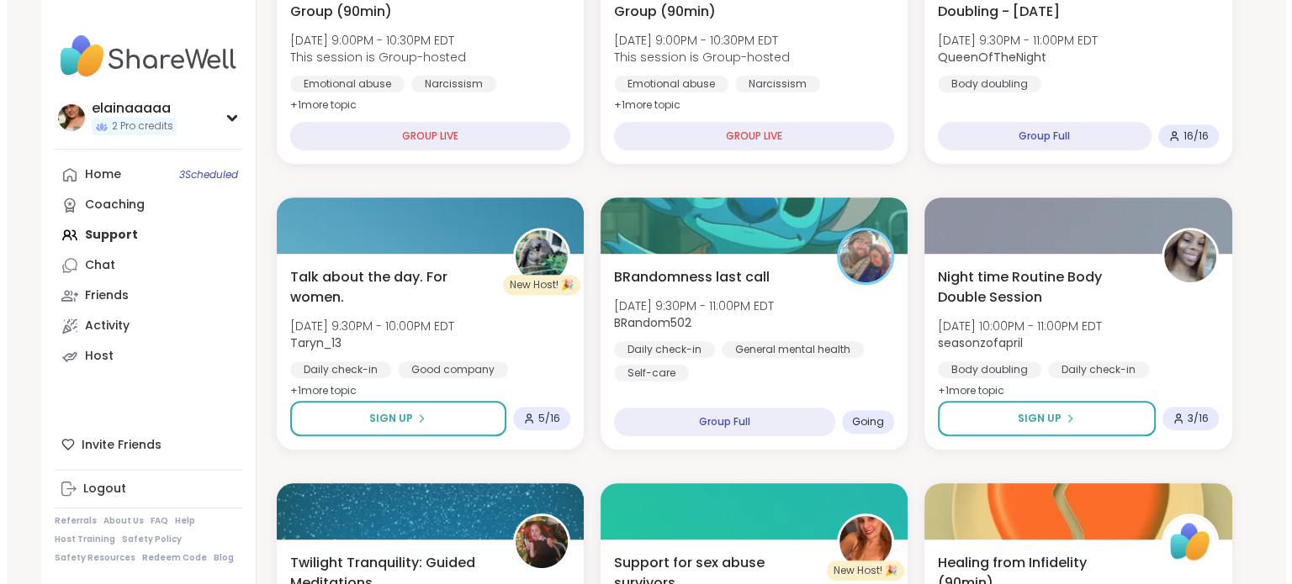
scroll to position [700, 0]
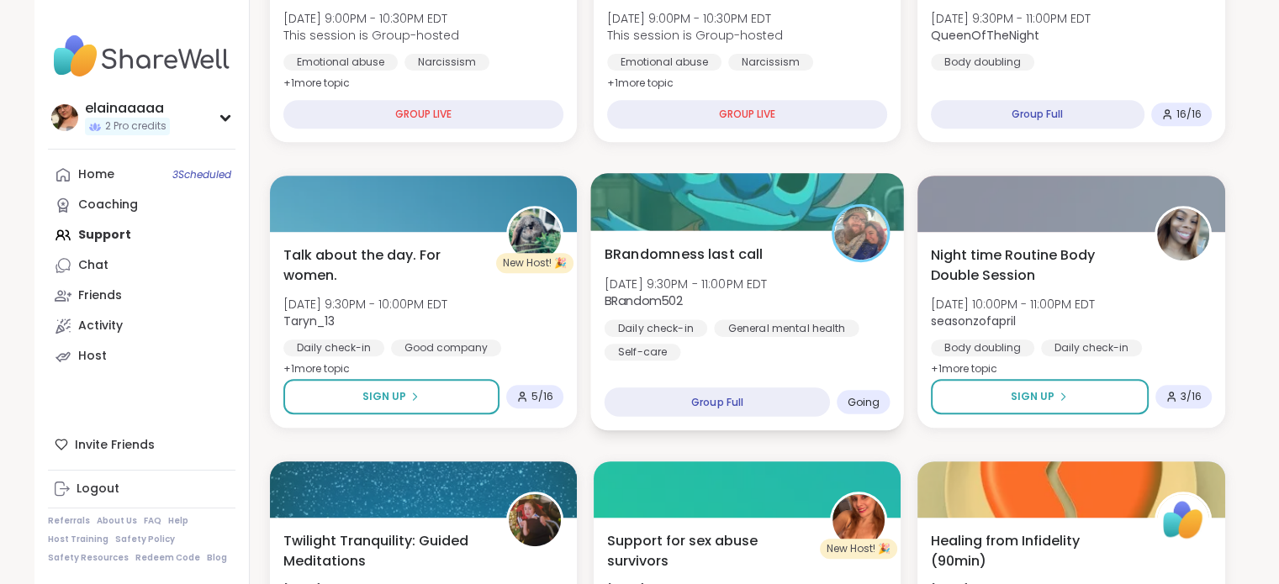
click at [713, 288] on span "[DATE] 9:30PM - 11:00PM EDT" at bounding box center [685, 283] width 163 height 17
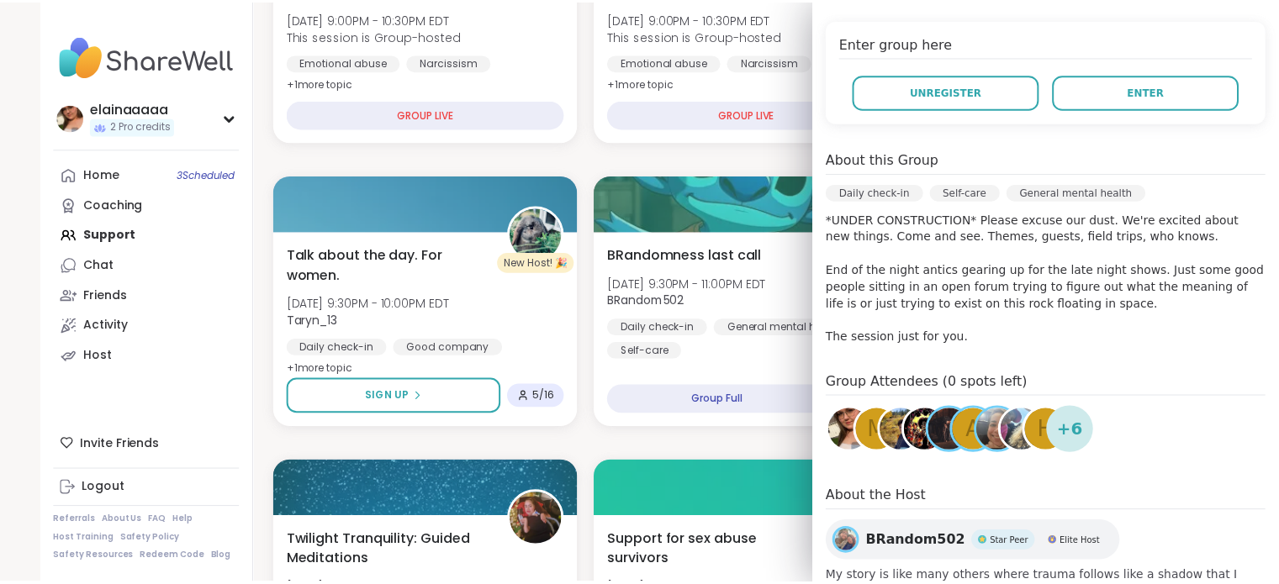
scroll to position [124, 0]
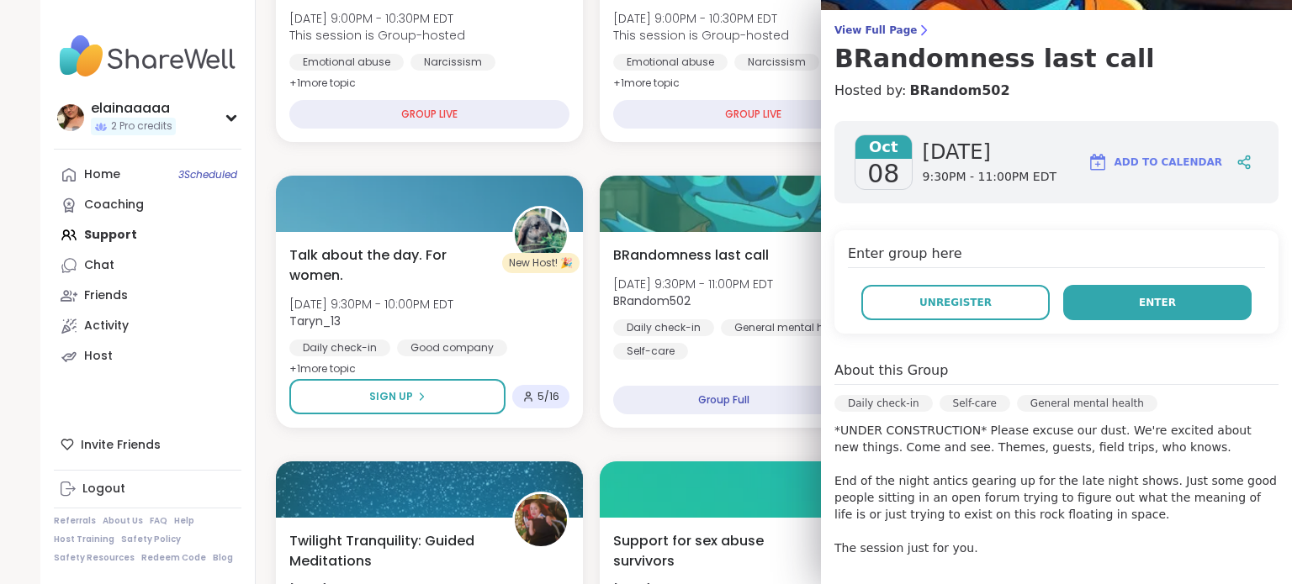
click at [1147, 312] on button "Enter" at bounding box center [1157, 302] width 188 height 35
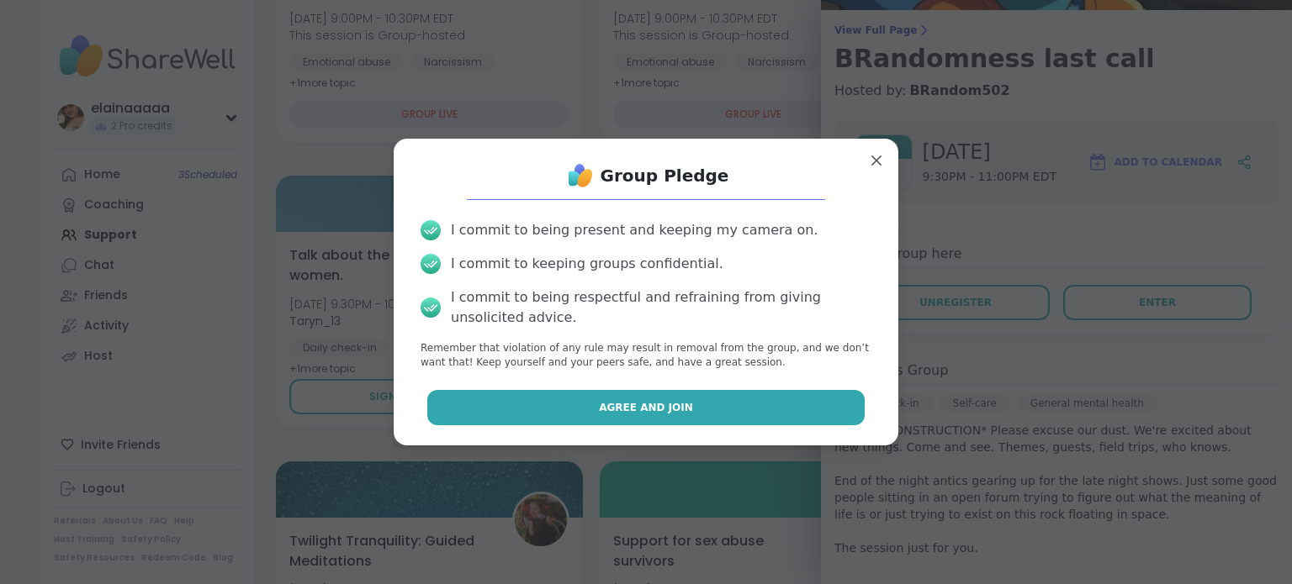
click at [700, 416] on button "Agree and Join" at bounding box center [646, 407] width 438 height 35
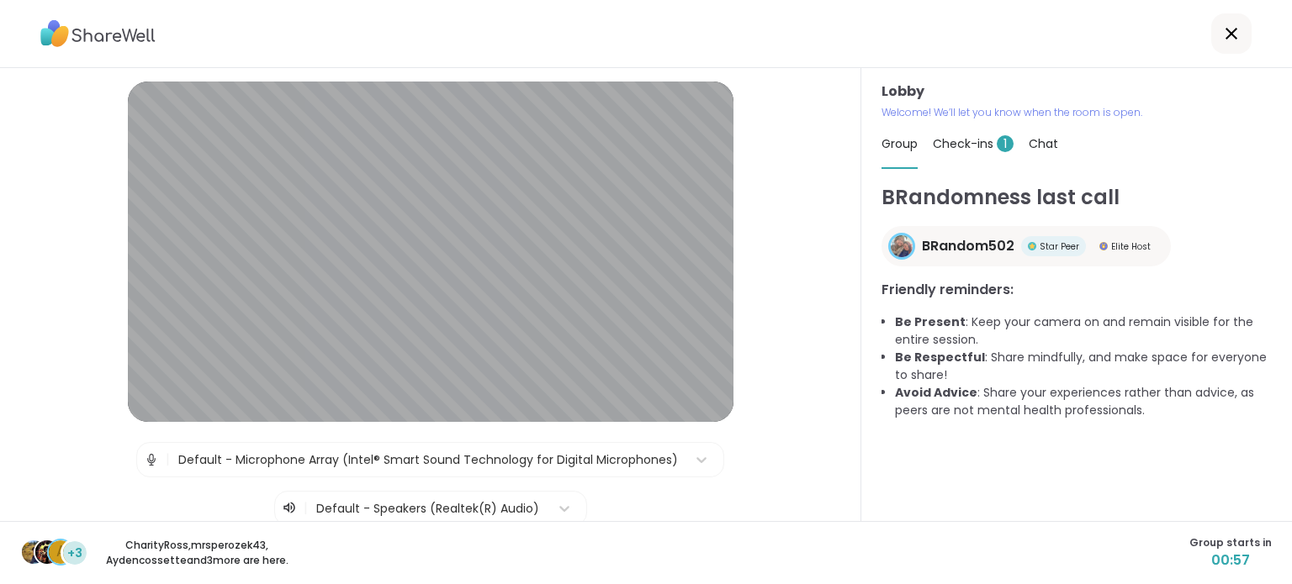
click at [965, 151] on span "Check-ins 1" at bounding box center [973, 143] width 81 height 17
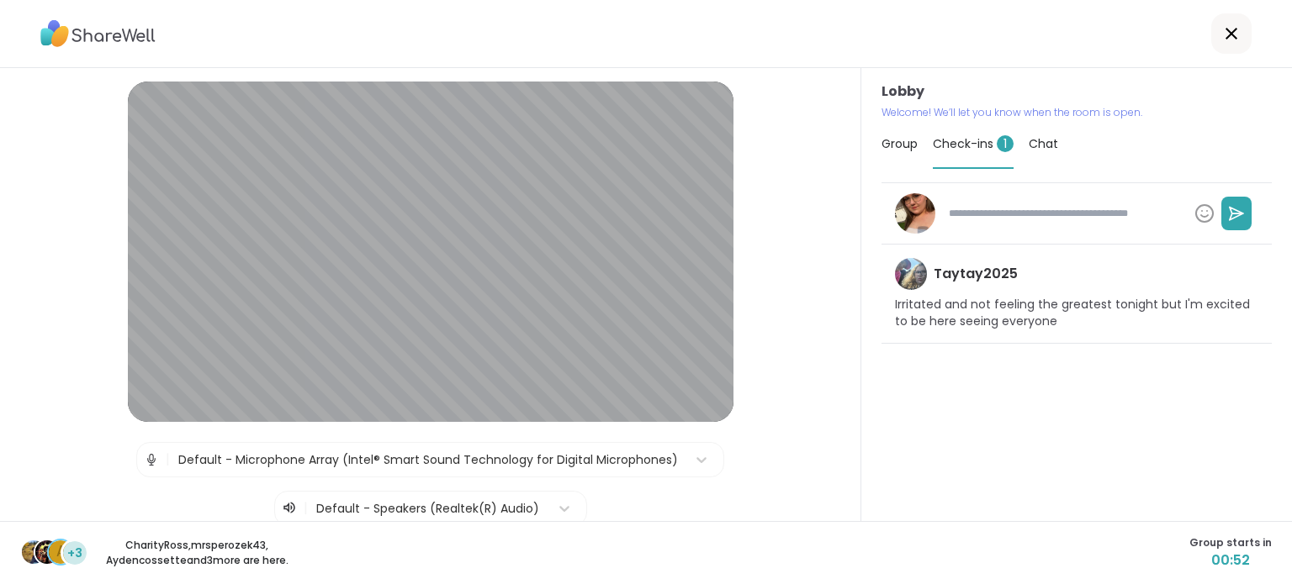
click at [1006, 223] on textarea at bounding box center [1065, 213] width 246 height 29
type textarea "*"
click at [883, 140] on span "Group" at bounding box center [899, 143] width 36 height 17
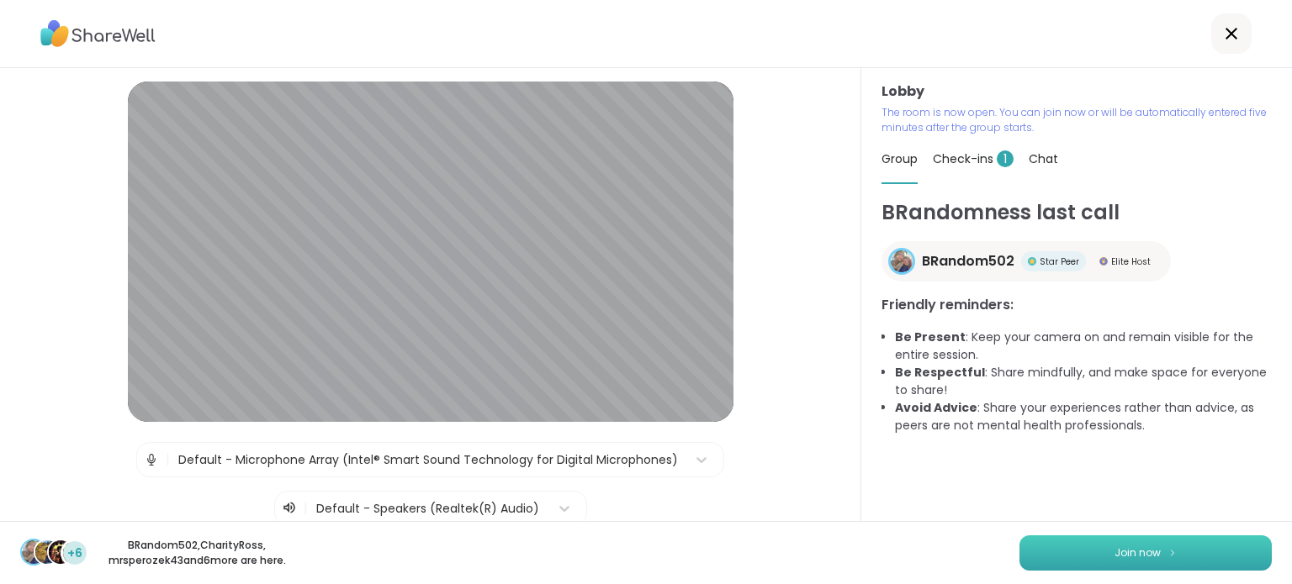
click at [1098, 547] on button "Join now" at bounding box center [1145, 553] width 252 height 35
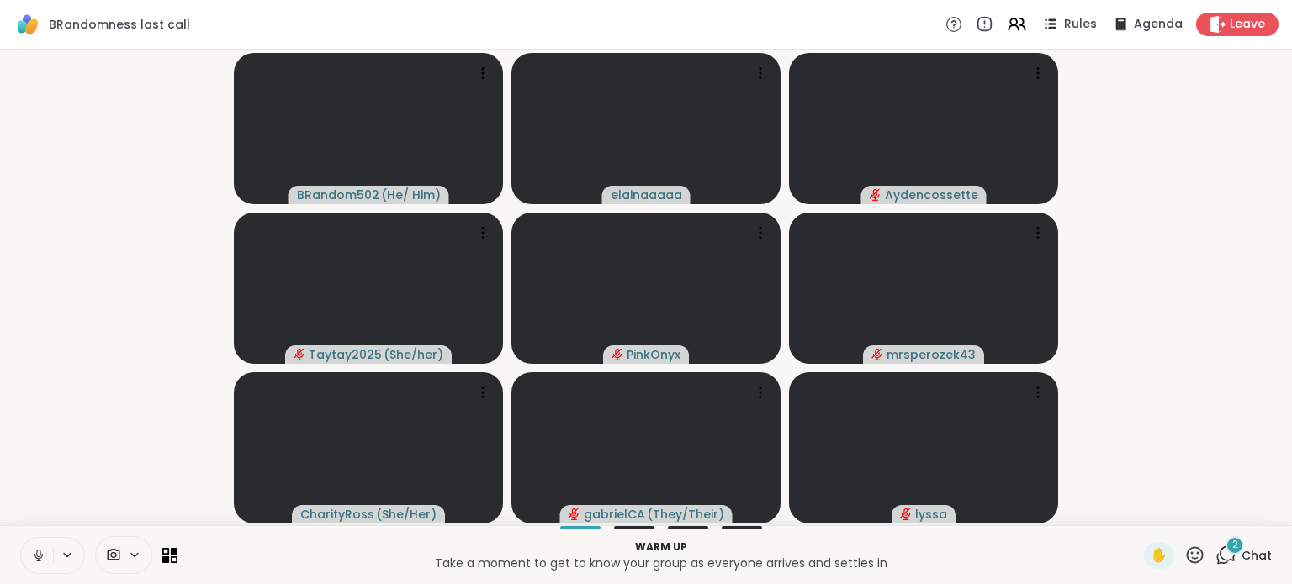
click at [34, 558] on icon at bounding box center [38, 555] width 15 height 15
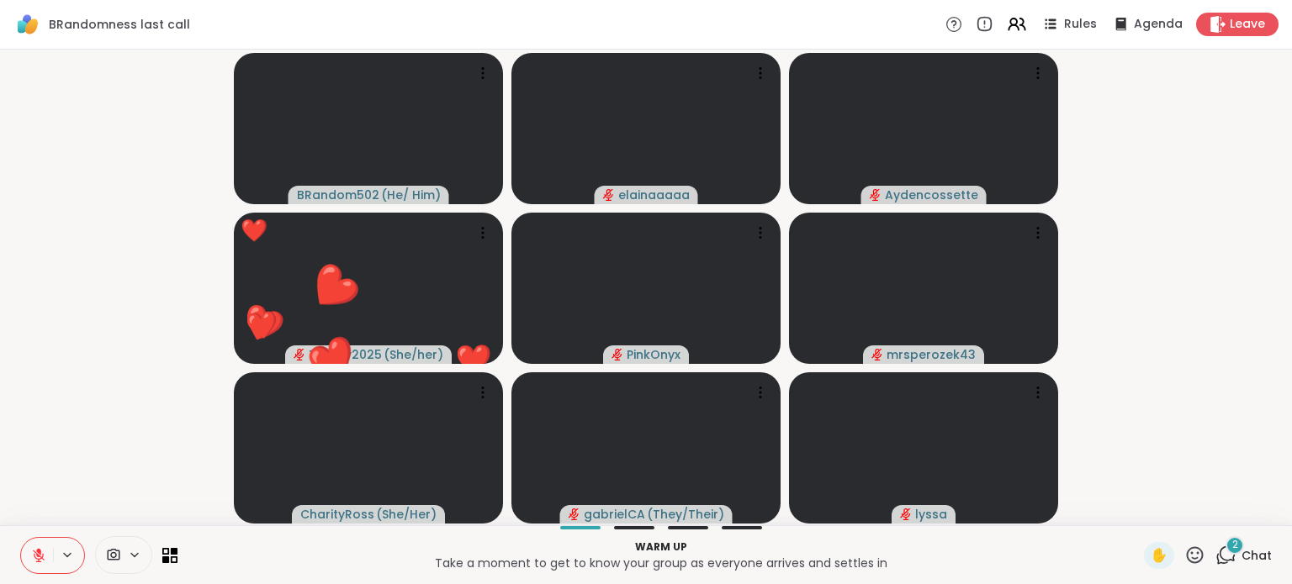
click at [1241, 553] on span "Chat" at bounding box center [1256, 555] width 30 height 17
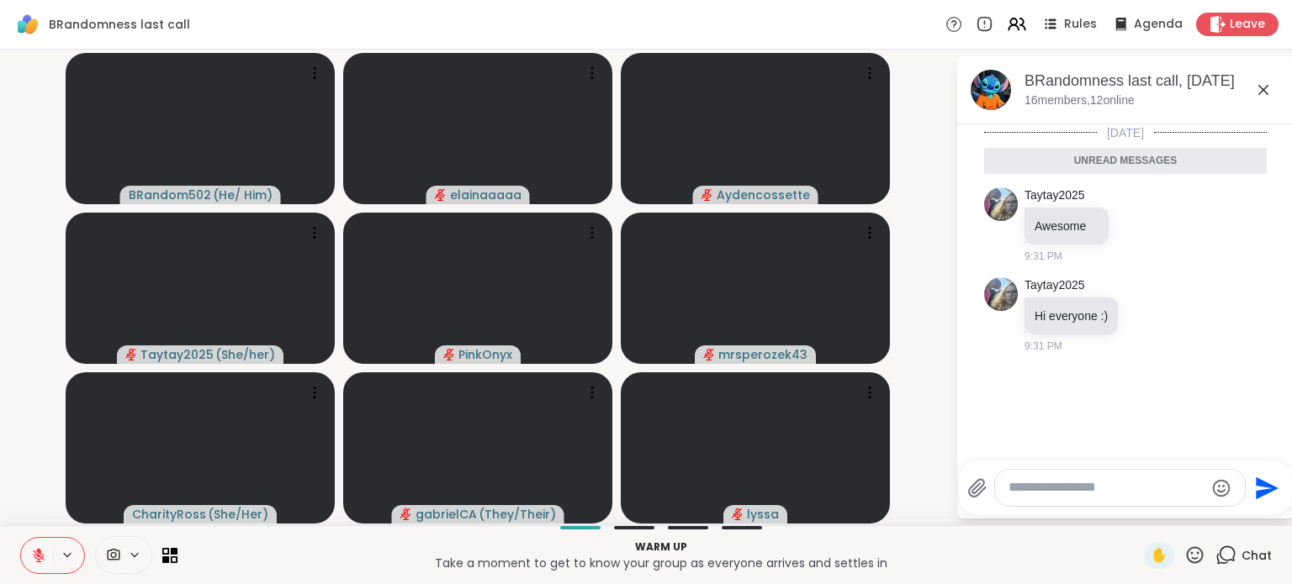
click at [1265, 87] on icon at bounding box center [1263, 90] width 10 height 10
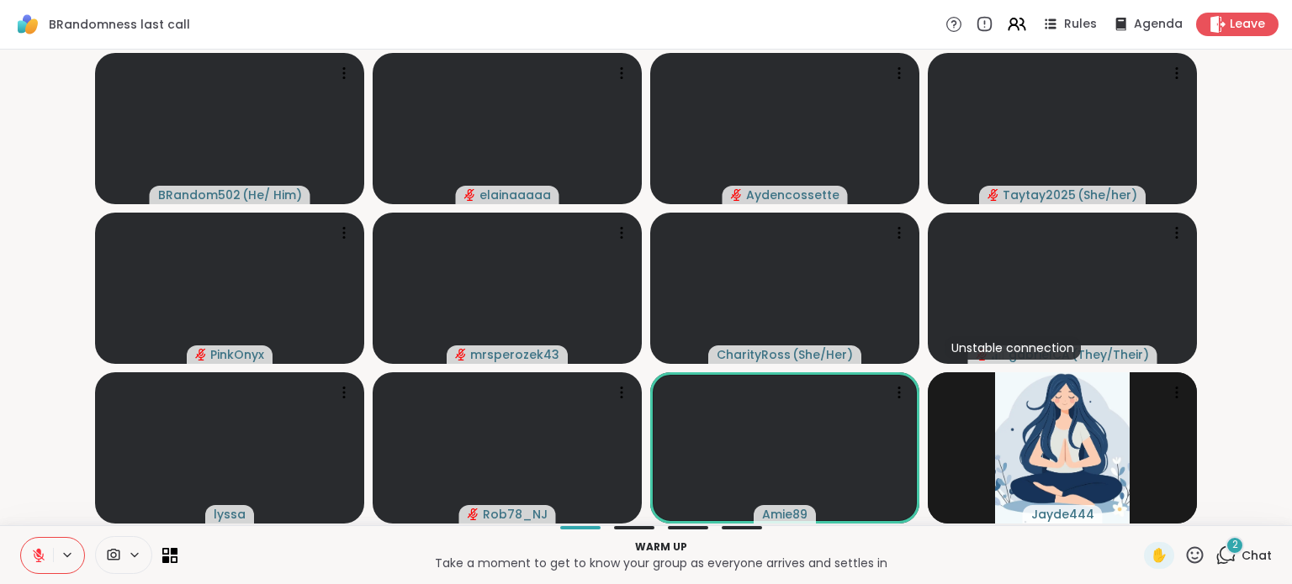
click at [1218, 556] on icon at bounding box center [1225, 555] width 21 height 21
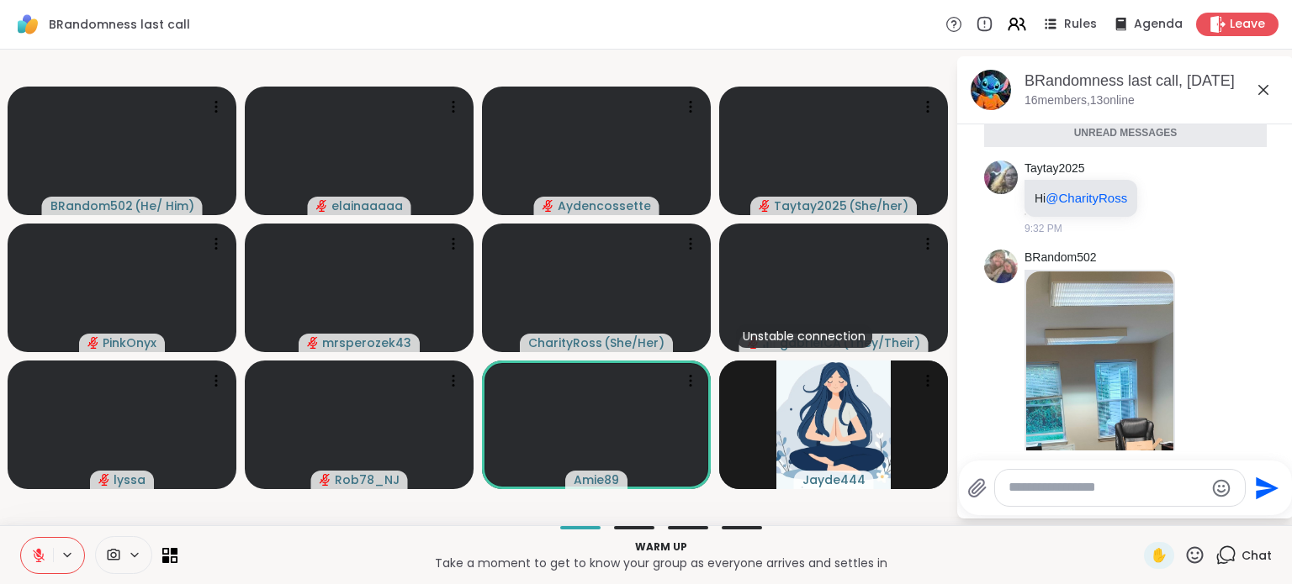
scroll to position [203, 0]
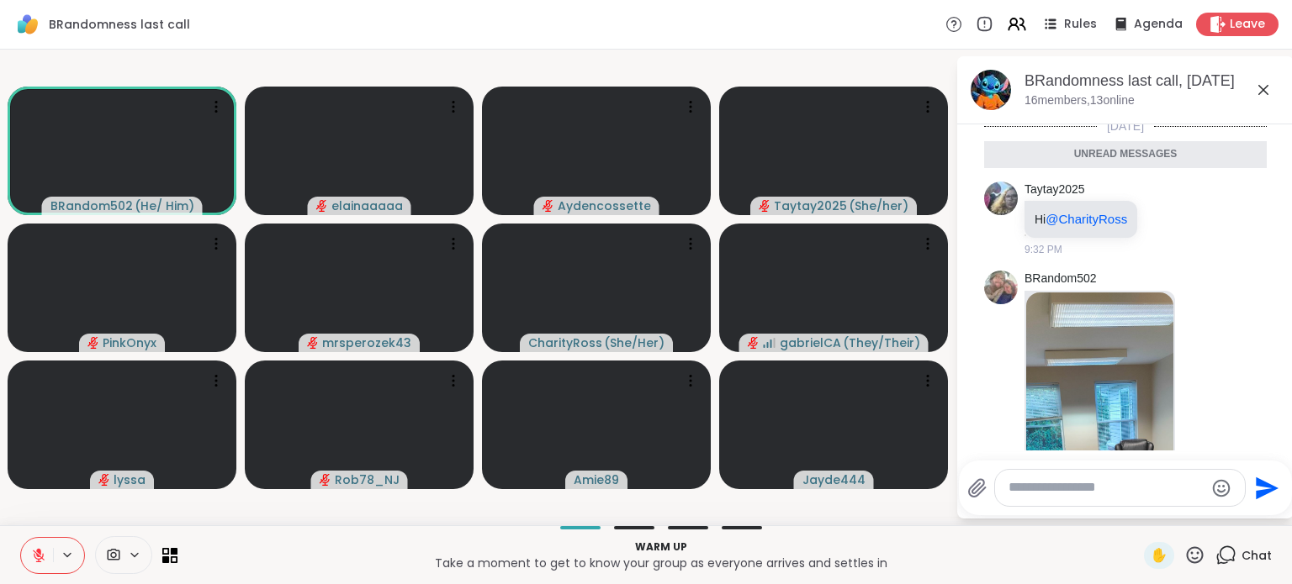
click at [1128, 331] on img at bounding box center [1099, 493] width 147 height 400
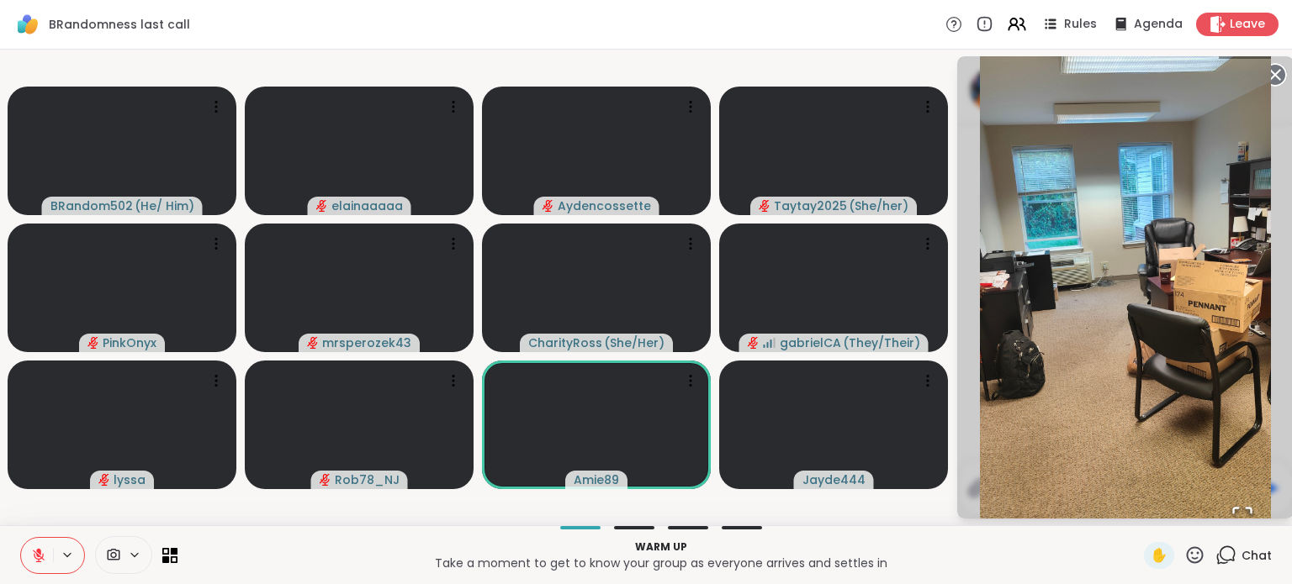
drag, startPoint x: 1146, startPoint y: 293, endPoint x: 969, endPoint y: 219, distance: 191.9
click at [969, 219] on div "1 / 1" at bounding box center [1125, 287] width 336 height 462
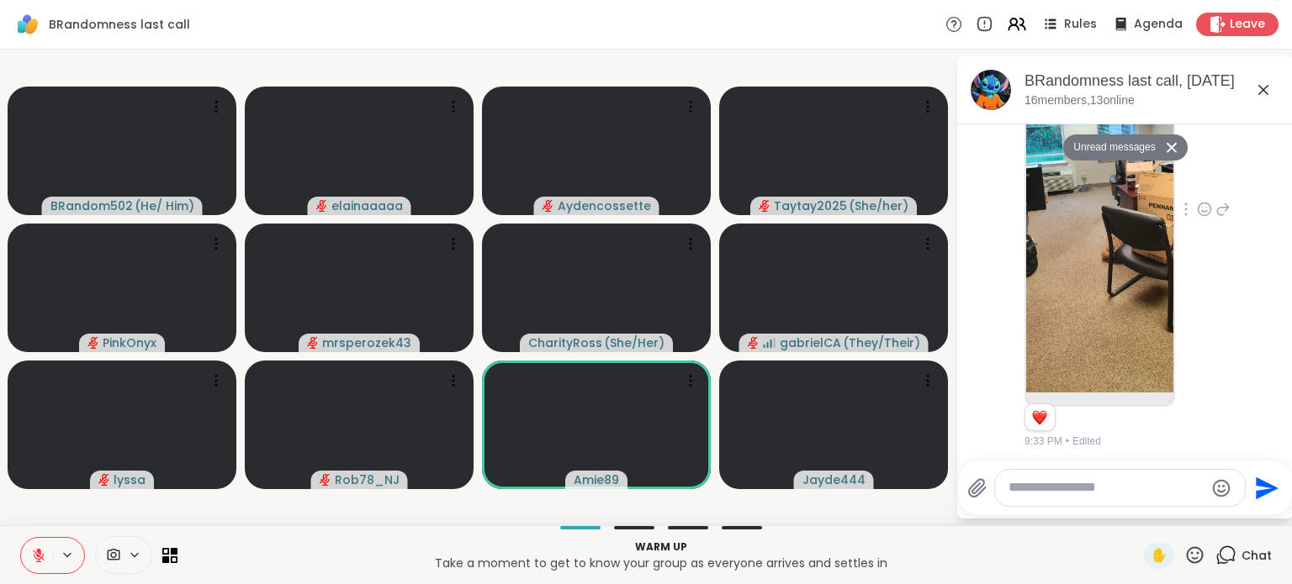
scroll to position [505, 0]
click at [900, 63] on video-player-container "BRandom502 ( He/ Him ) elainaaaaa Aydencossette Taytay2025 ( She/her ) PinkOnyx…" at bounding box center [477, 287] width 935 height 462
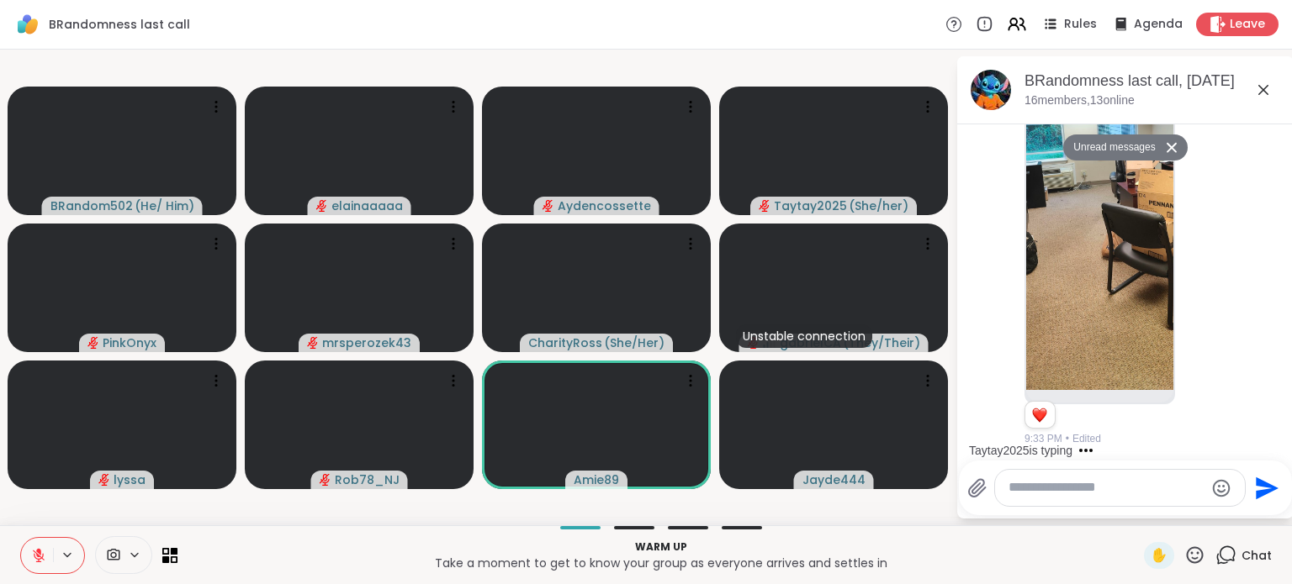
click at [1267, 94] on icon at bounding box center [1263, 90] width 10 height 10
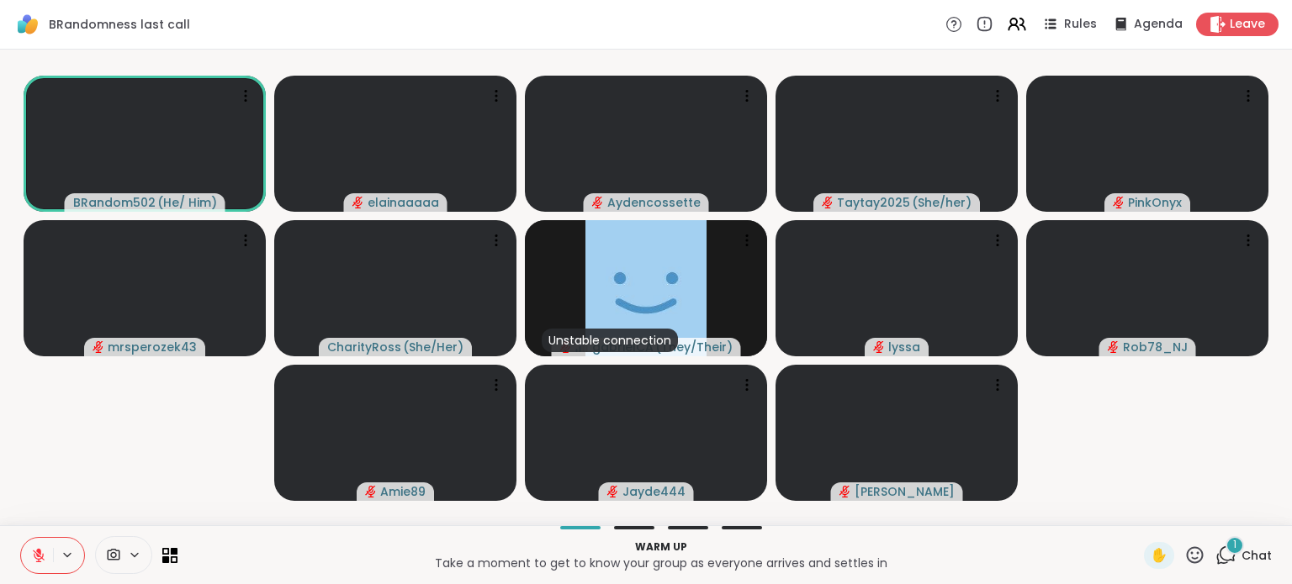
click at [1215, 547] on icon at bounding box center [1225, 555] width 21 height 21
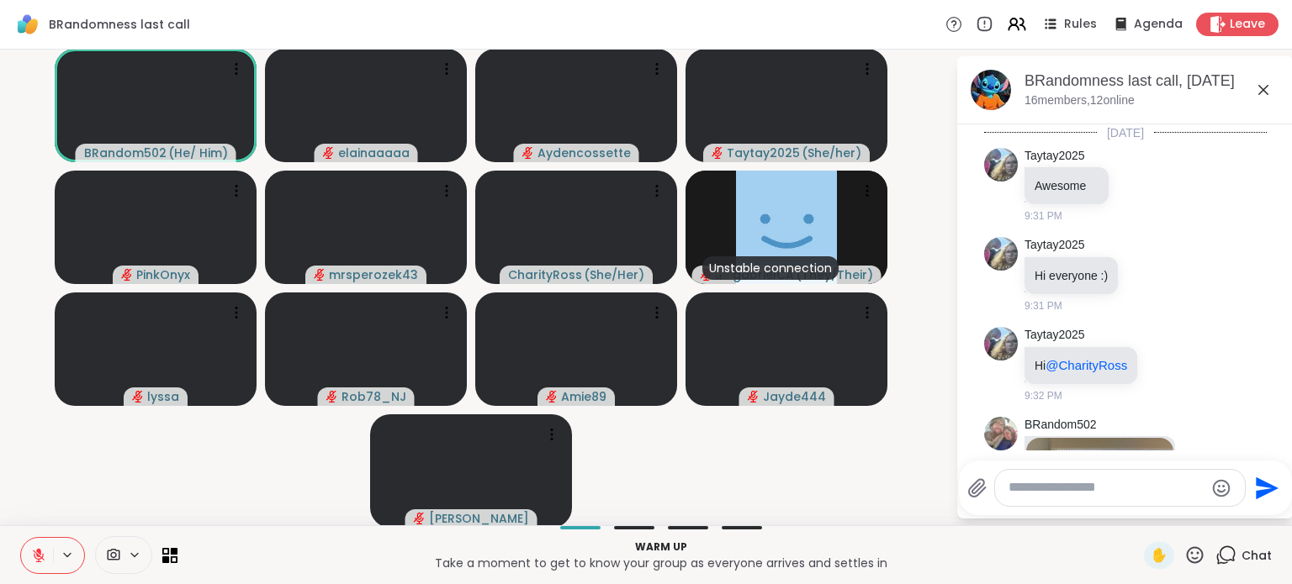
scroll to position [595, 0]
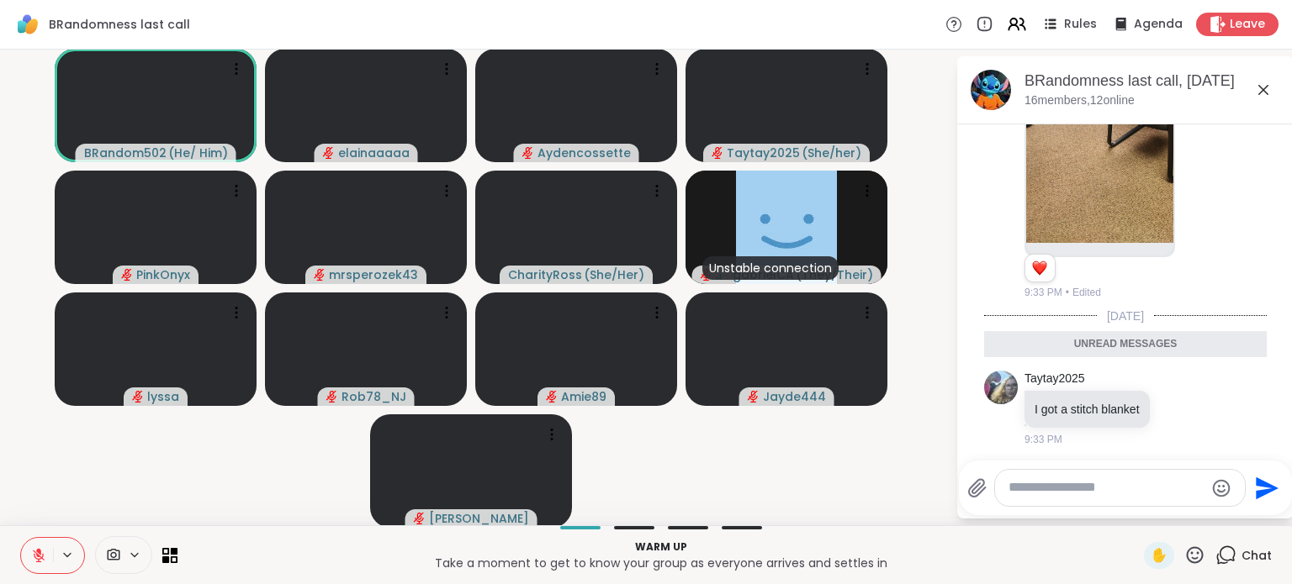
click at [1080, 494] on textarea "Type your message" at bounding box center [1106, 488] width 196 height 18
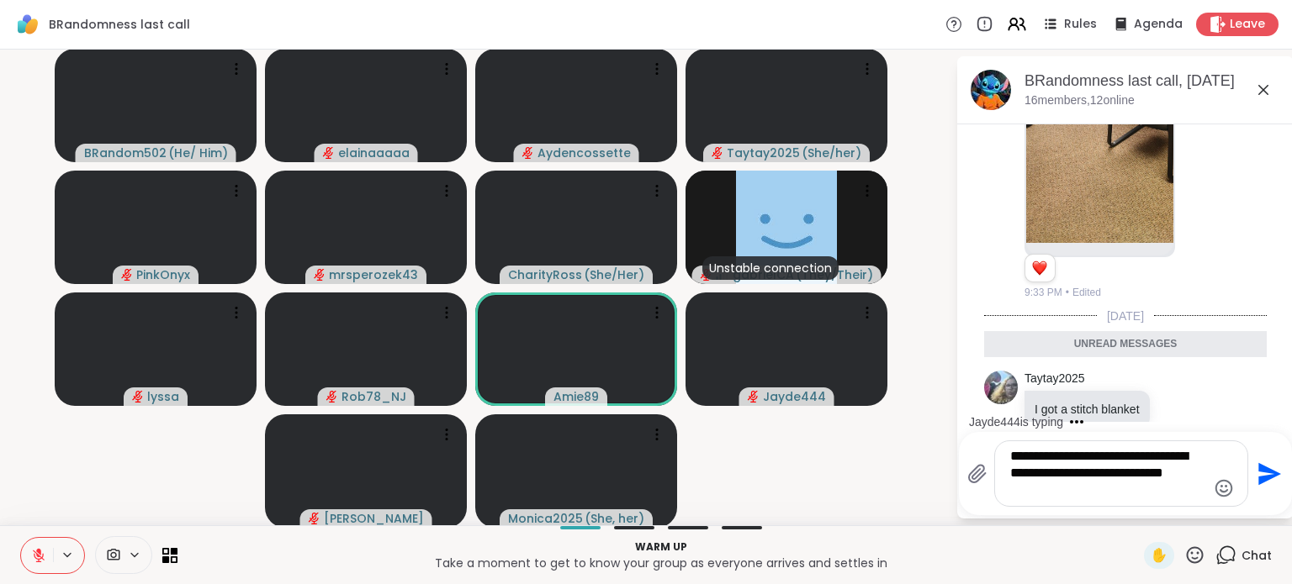
click at [1215, 494] on icon "Emoji picker" at bounding box center [1224, 488] width 18 height 18
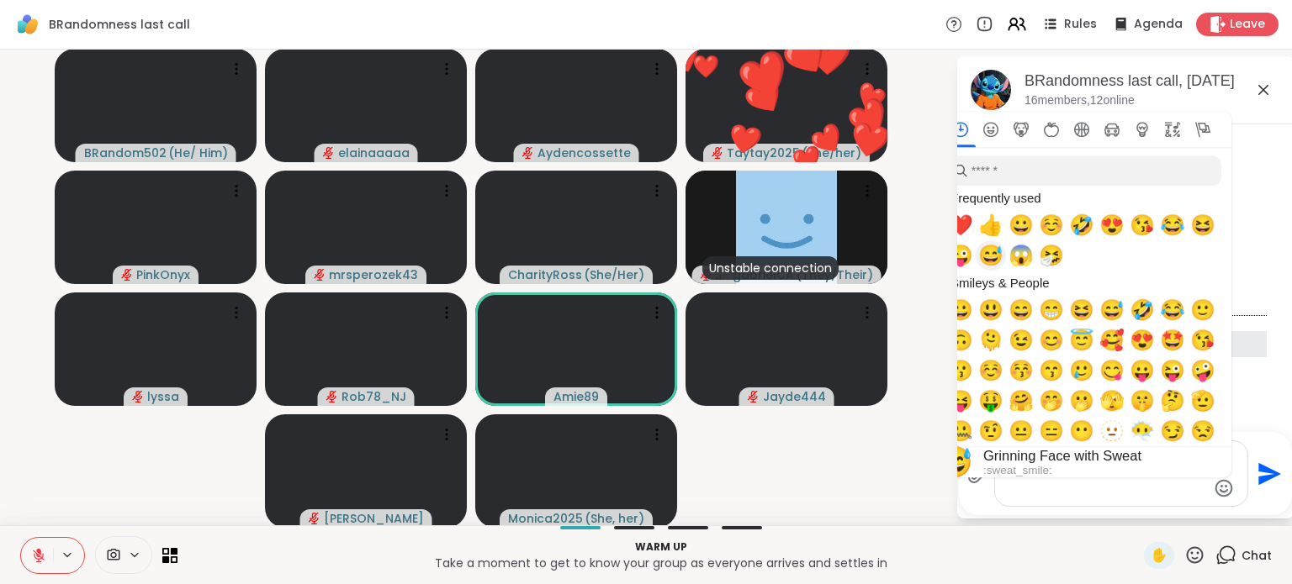
click at [979, 246] on span "😅" at bounding box center [990, 256] width 25 height 24
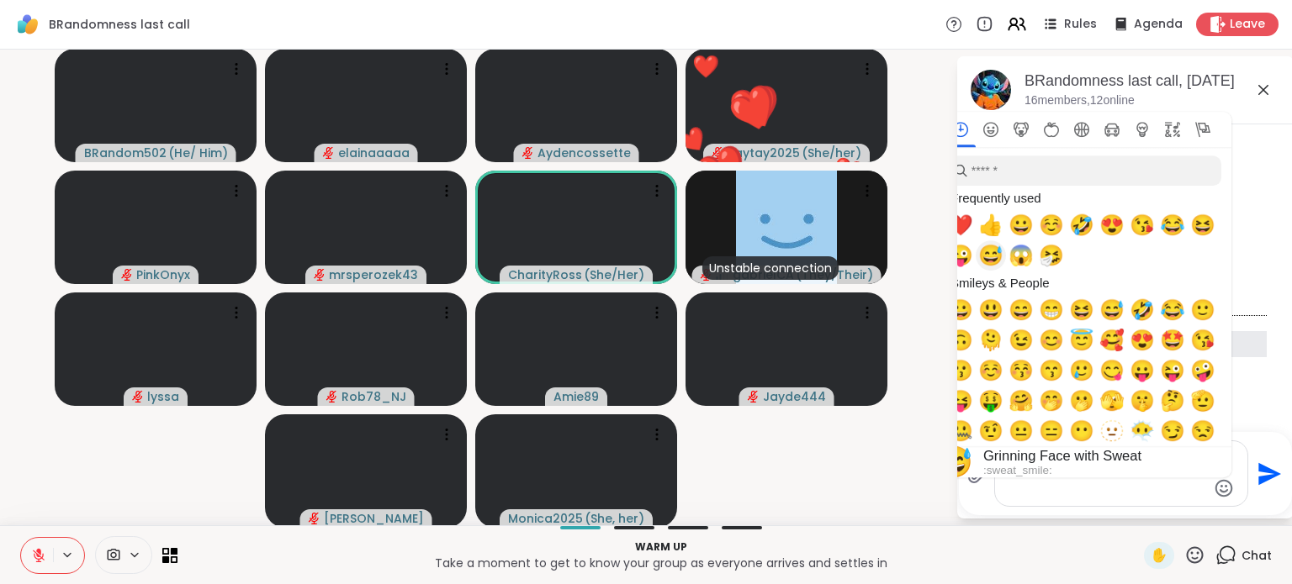
click at [978, 250] on span "😅" at bounding box center [990, 256] width 25 height 24
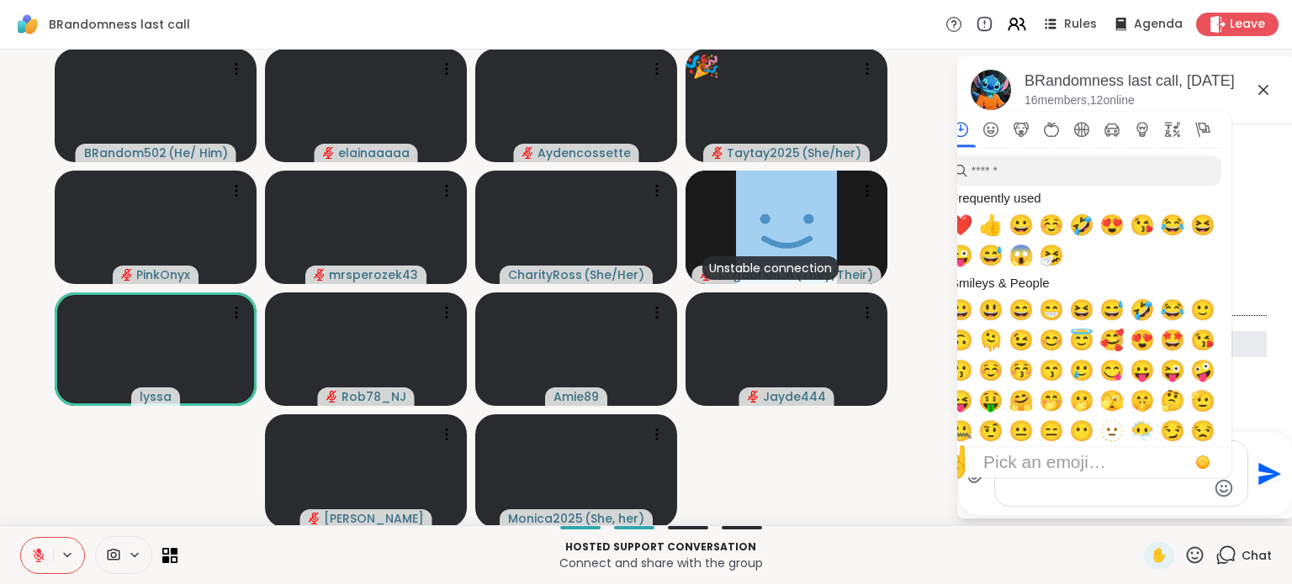
click at [1067, 492] on textarea "**********" at bounding box center [1108, 473] width 196 height 51
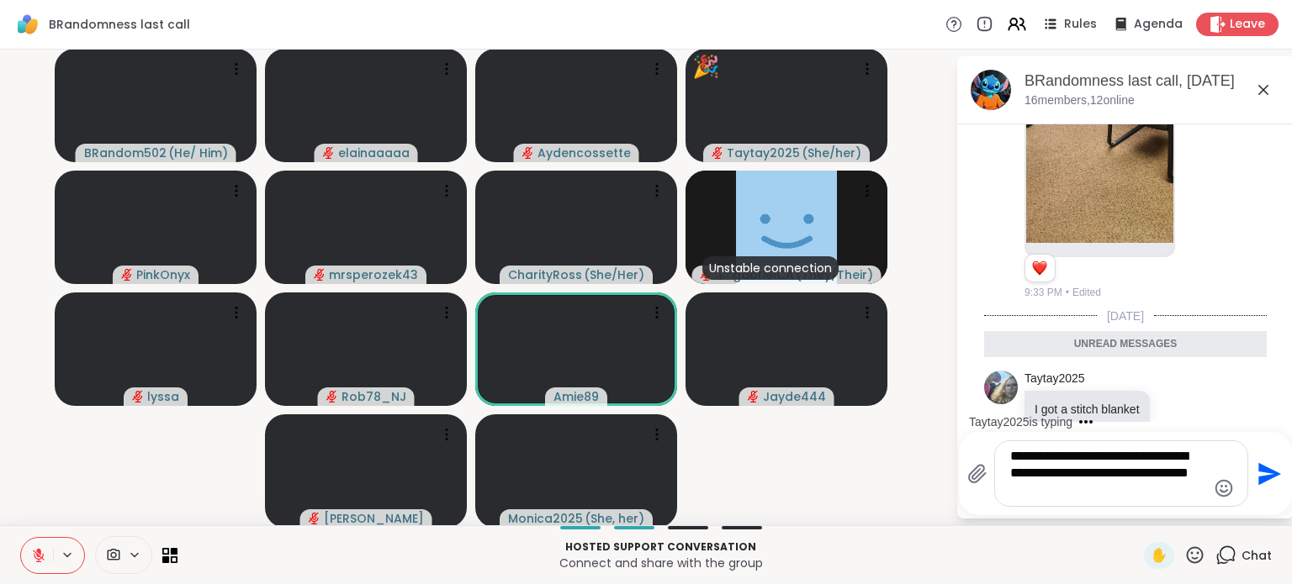
scroll to position [673, 0]
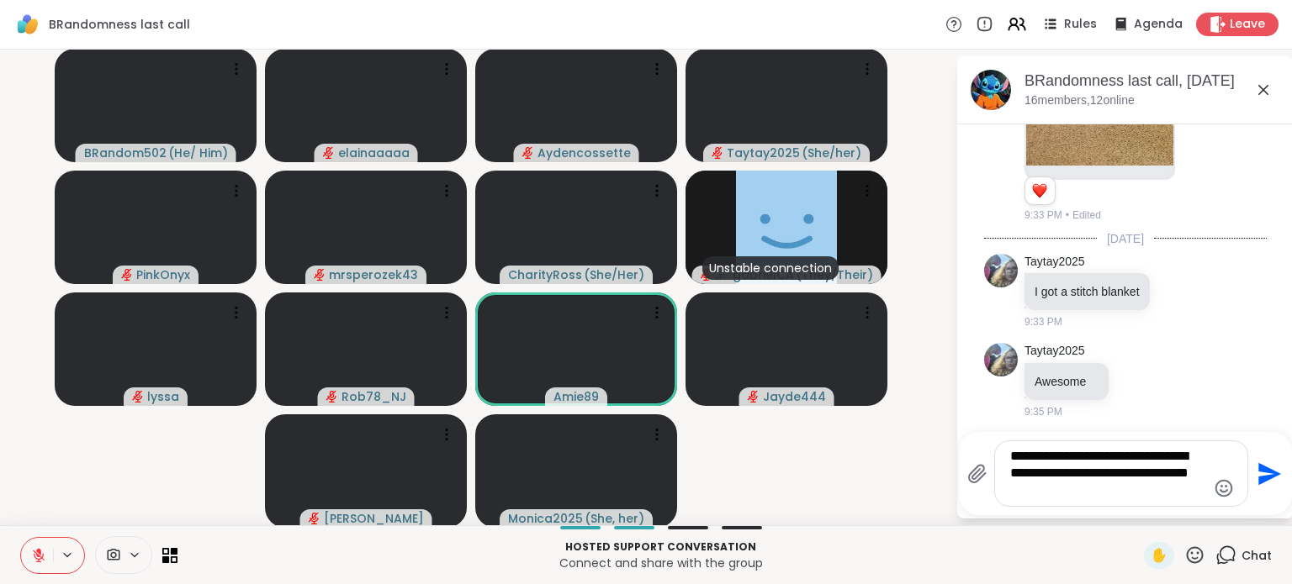
click at [1039, 458] on textarea "**********" at bounding box center [1108, 473] width 196 height 51
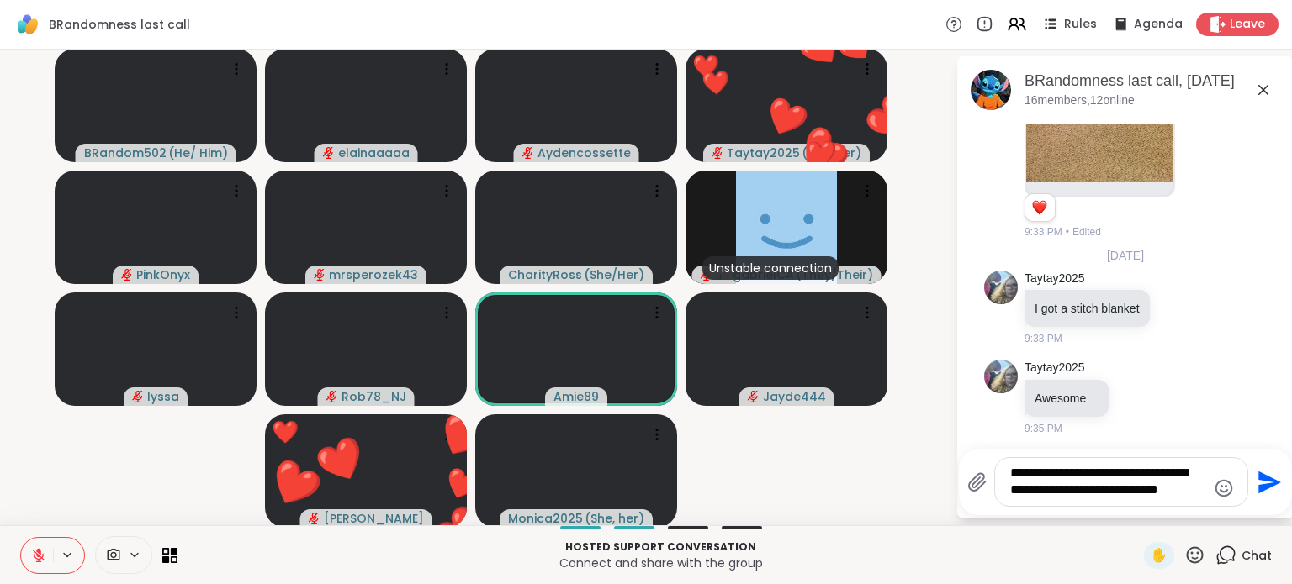
click at [1170, 484] on textarea "**********" at bounding box center [1108, 482] width 196 height 34
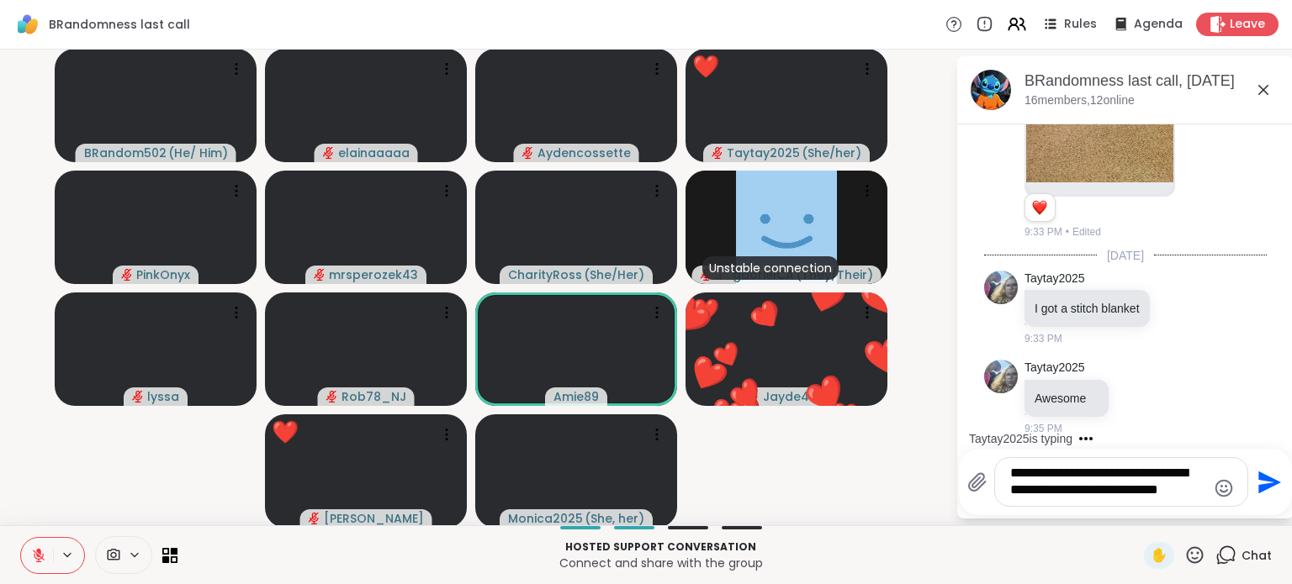
scroll to position [746, 0]
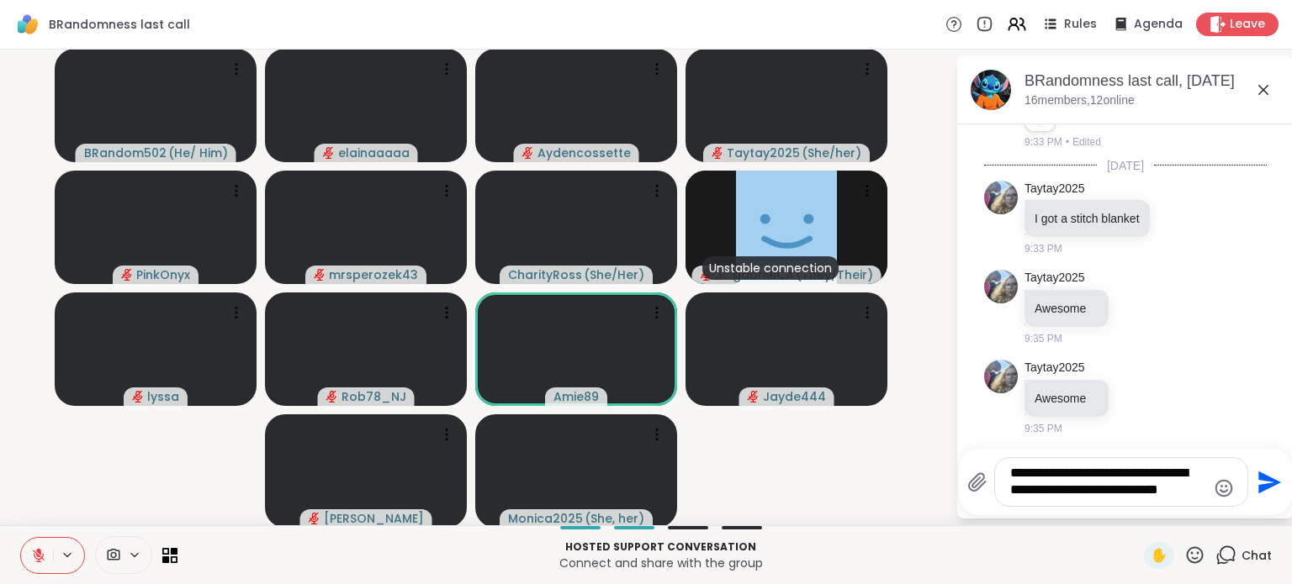
click at [1184, 493] on textarea "**********" at bounding box center [1108, 482] width 196 height 34
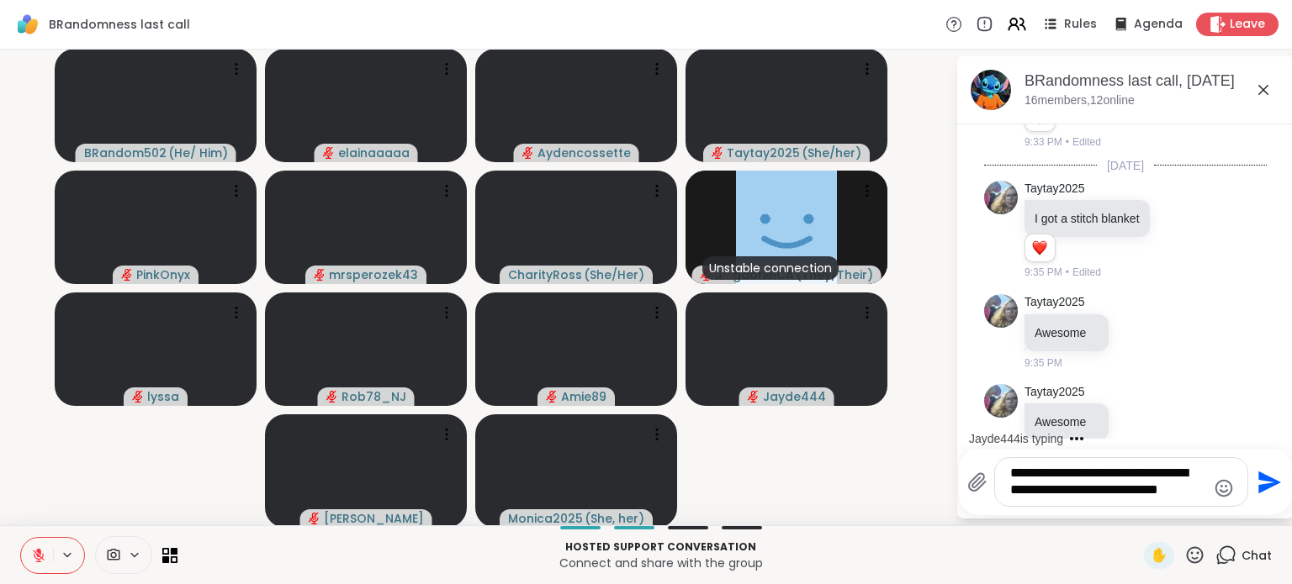
click at [1183, 484] on textarea "**********" at bounding box center [1108, 482] width 196 height 34
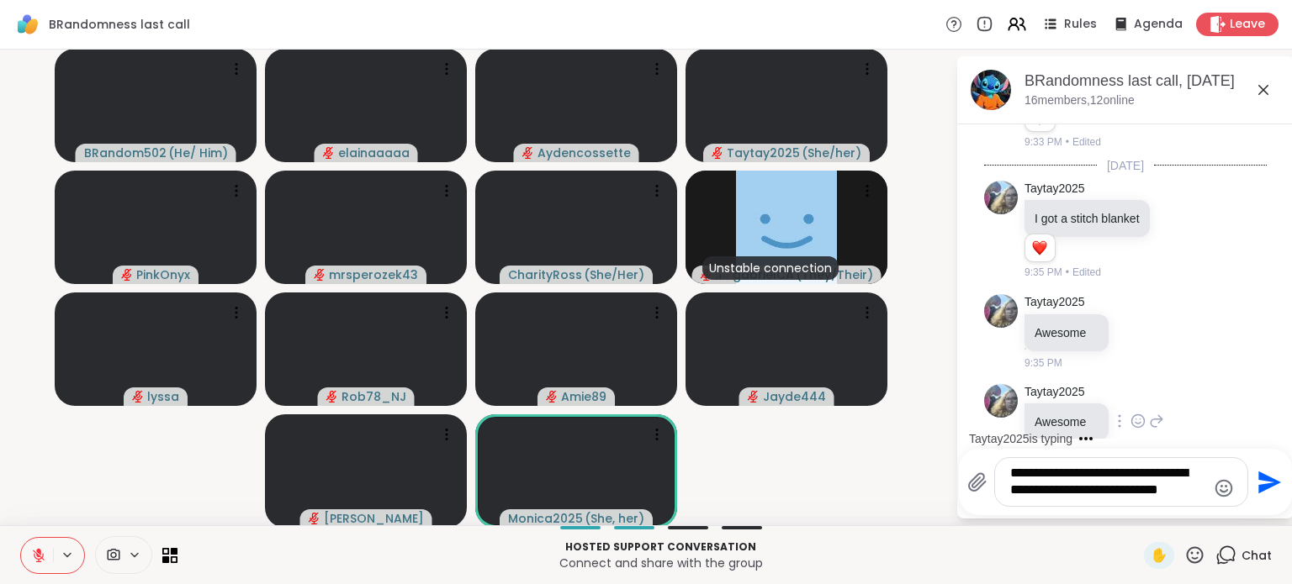
scroll to position [770, 0]
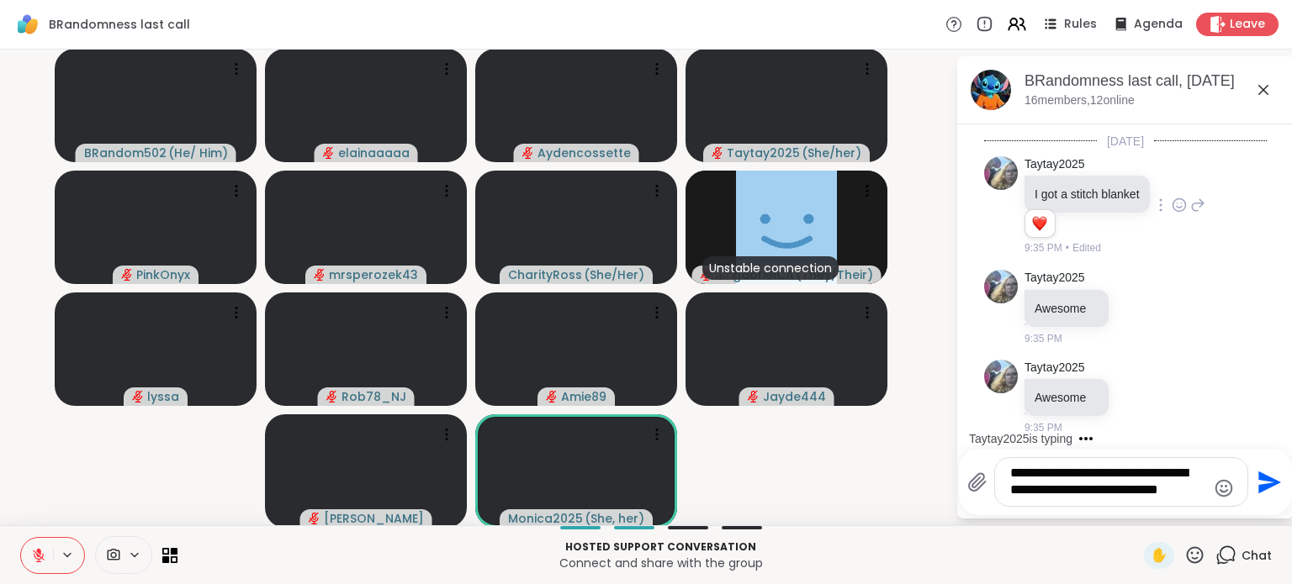
type textarea "**********"
click at [1171, 203] on icon at bounding box center [1178, 205] width 15 height 17
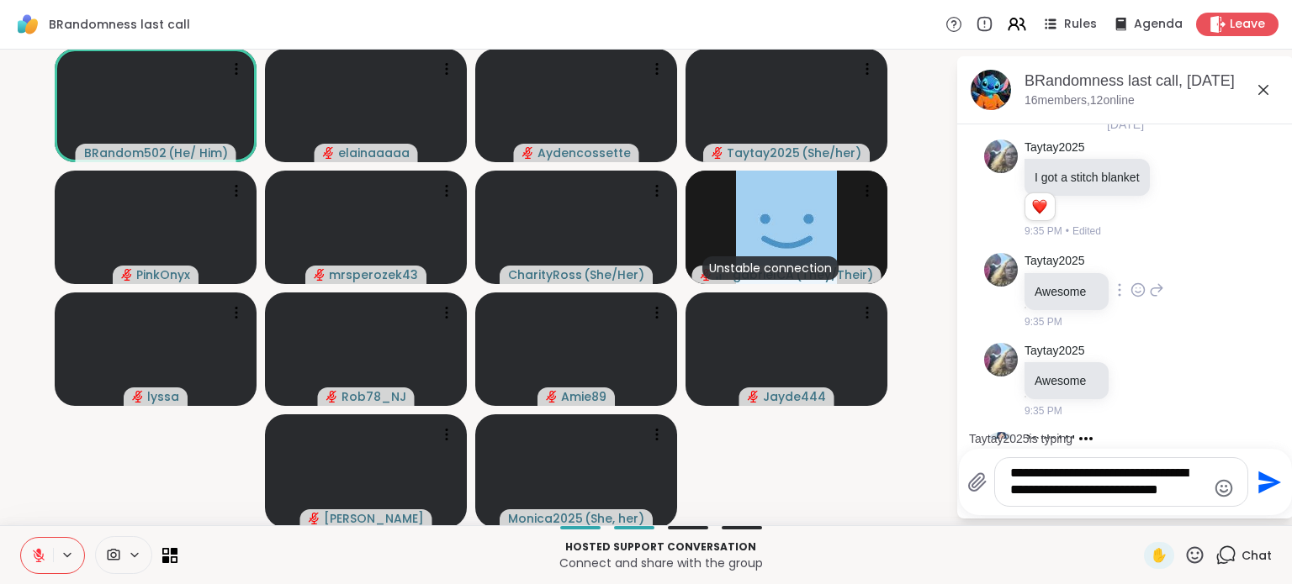
scroll to position [784, 0]
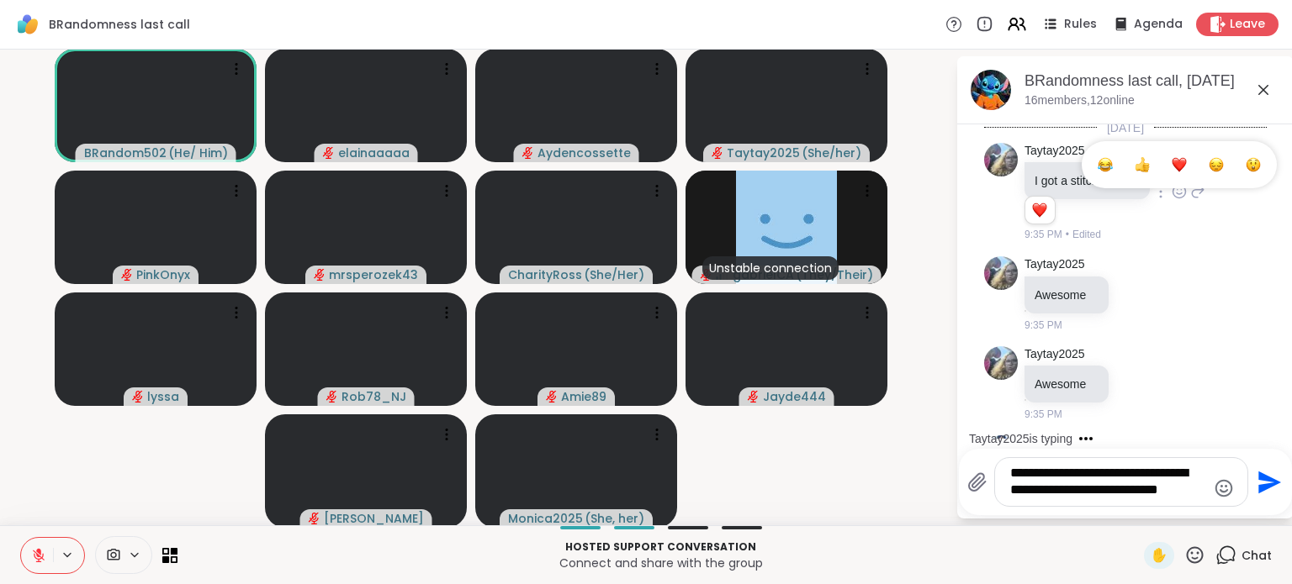
click at [1164, 187] on div at bounding box center [1179, 165] width 202 height 54
click at [1167, 174] on div "Taytay2025 I got a stitch blanket 1 1 9:35 PM • Edited" at bounding box center [1114, 193] width 181 height 100
click at [1171, 182] on div at bounding box center [1178, 192] width 15 height 20
click at [1171, 163] on div "Select Reaction: Heart" at bounding box center [1178, 164] width 15 height 15
click at [1174, 492] on textarea "**********" at bounding box center [1108, 482] width 196 height 34
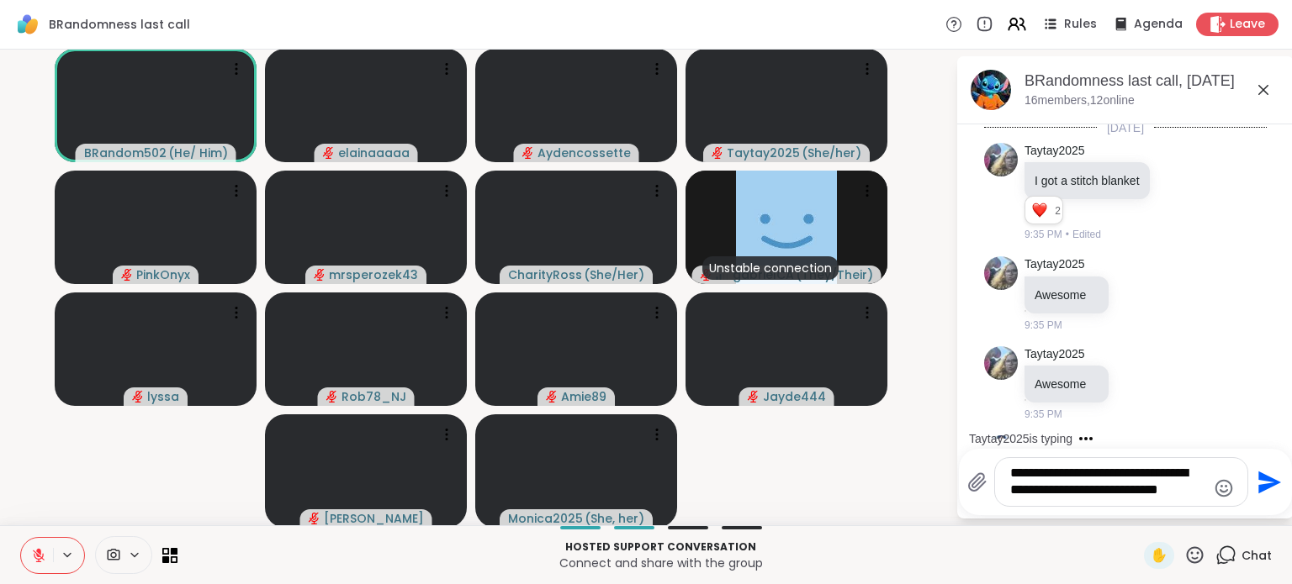
click at [1174, 492] on textarea "**********" at bounding box center [1108, 482] width 196 height 34
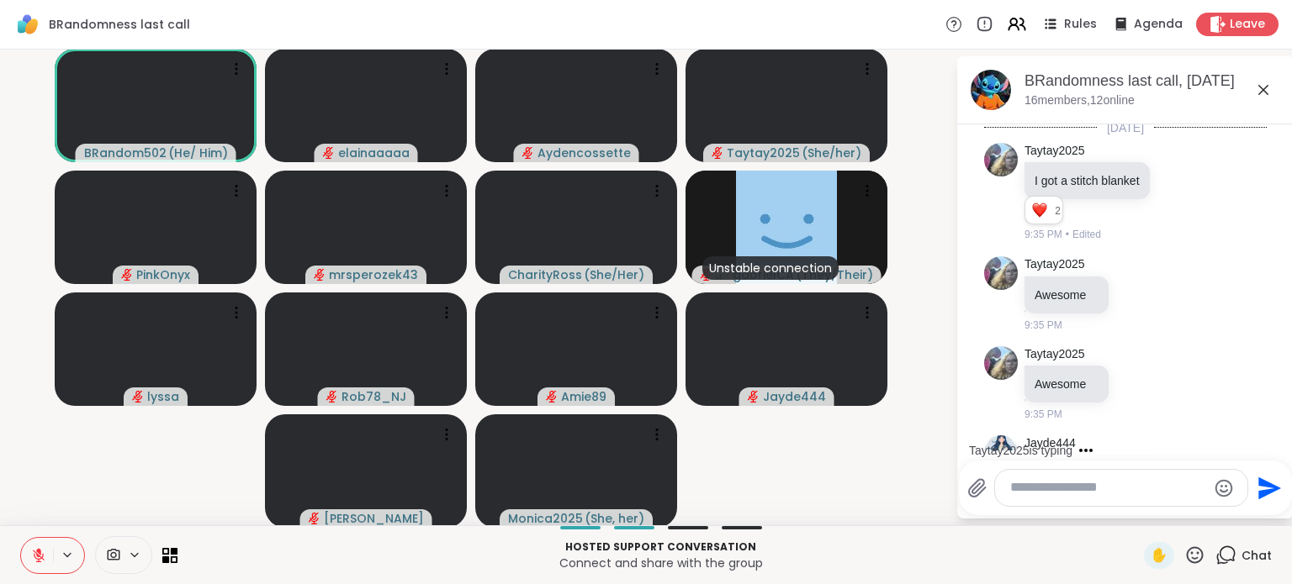
click at [1190, 184] on icon at bounding box center [1197, 192] width 15 height 20
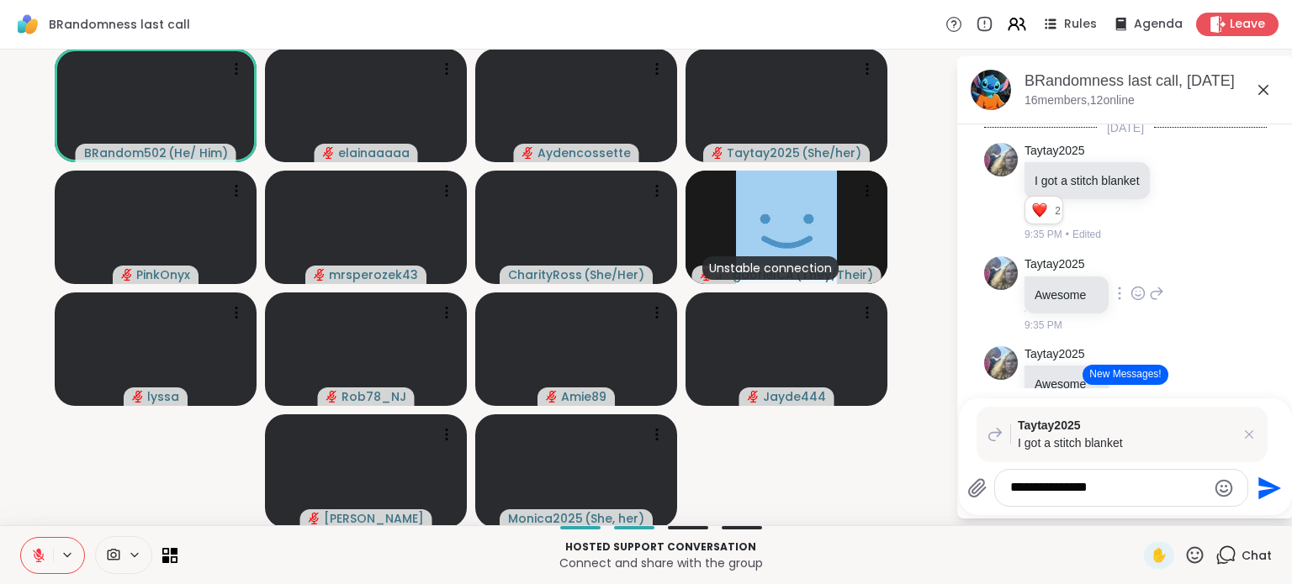
type textarea "**********"
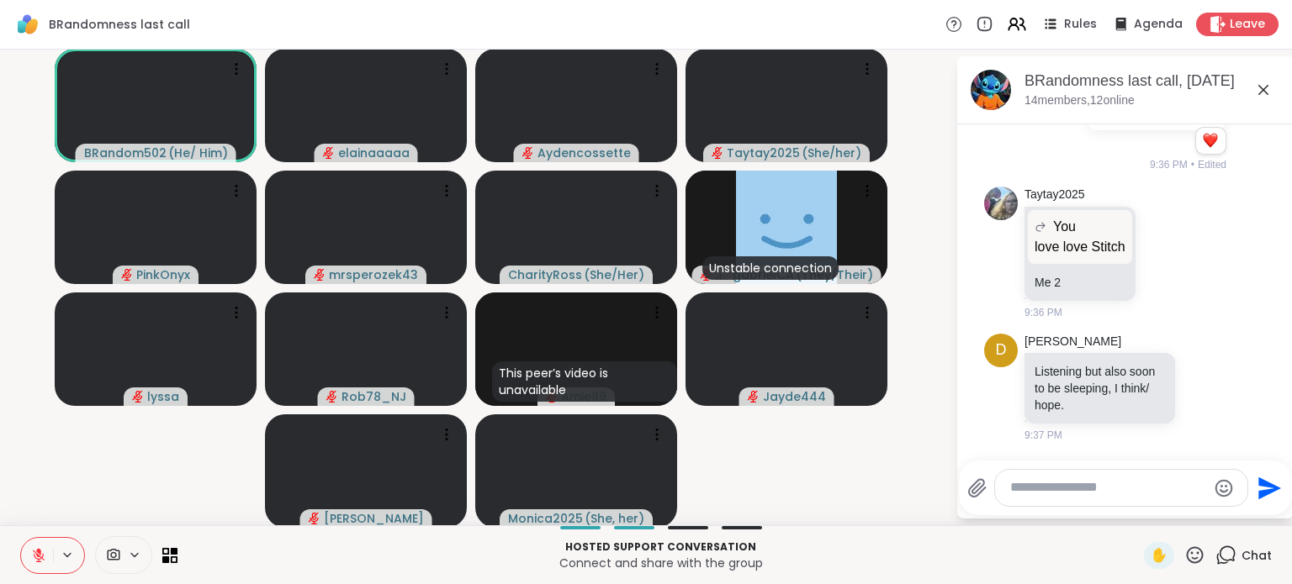
scroll to position [1516, 0]
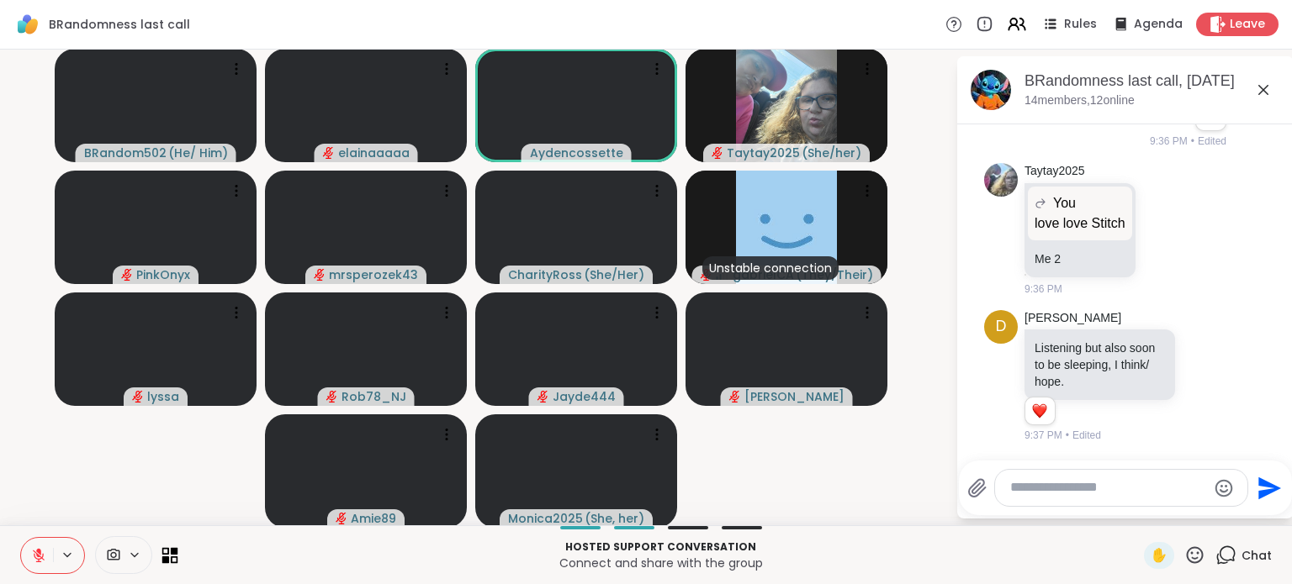
click at [162, 553] on icon at bounding box center [166, 551] width 8 height 8
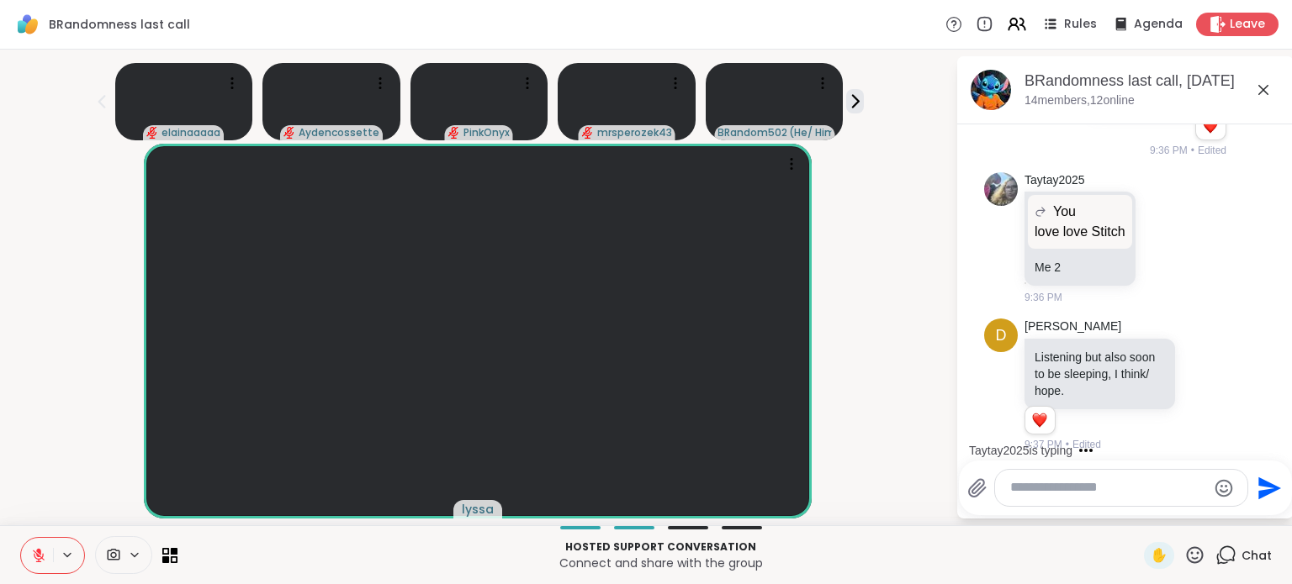
scroll to position [1540, 0]
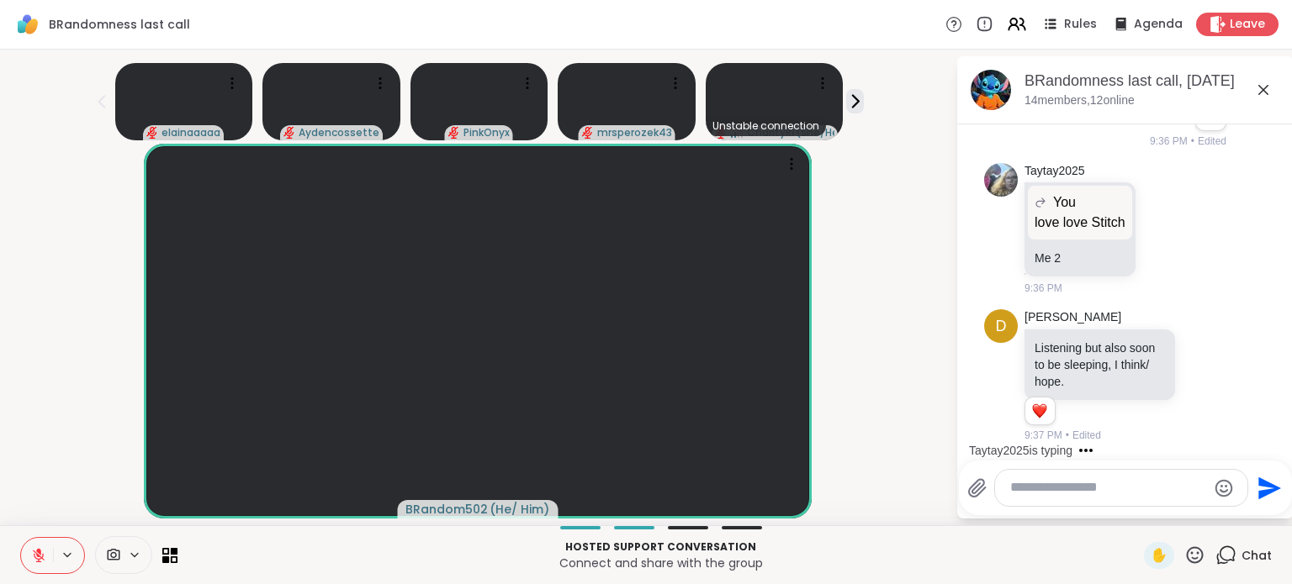
click at [42, 552] on icon at bounding box center [38, 555] width 15 height 15
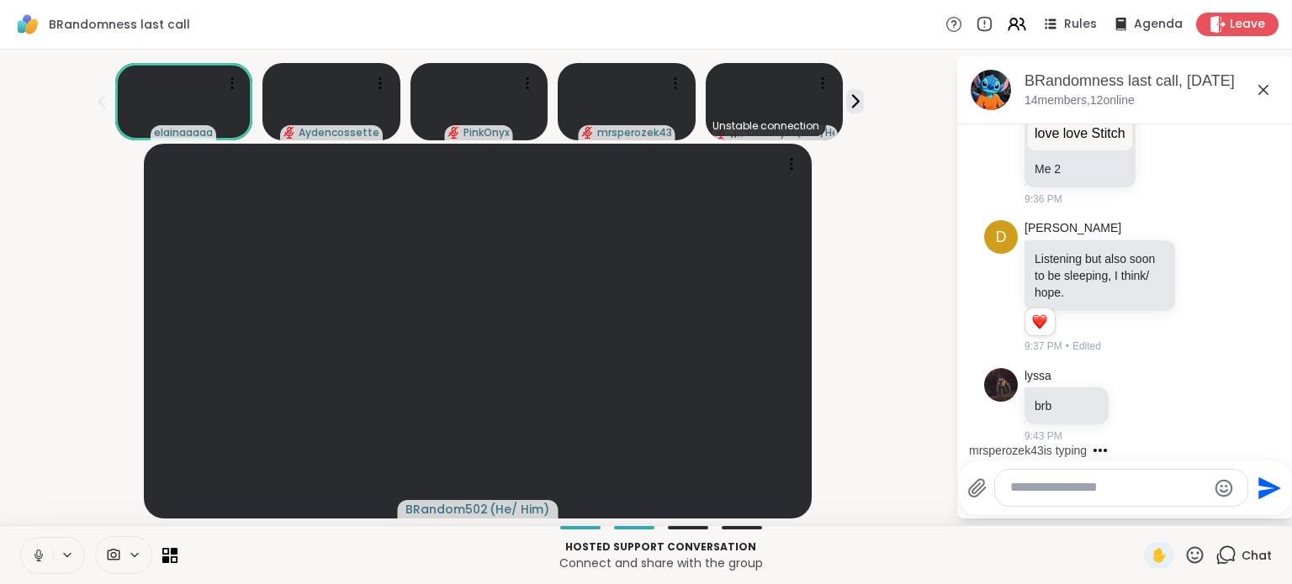
scroll to position [1887, 0]
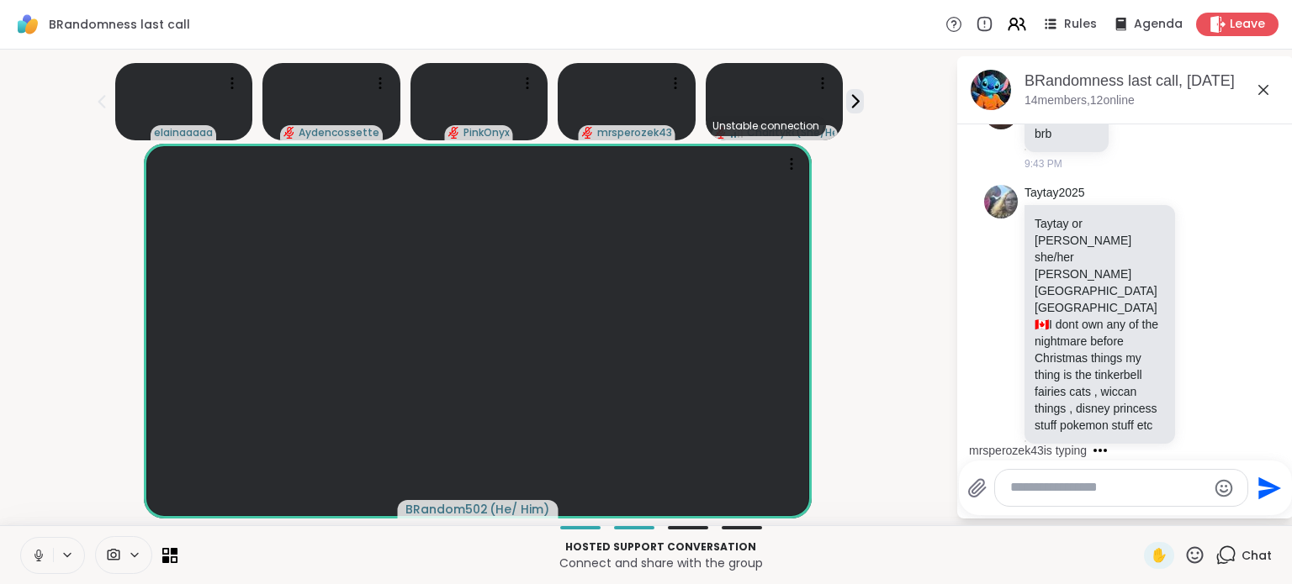
click at [34, 555] on icon at bounding box center [38, 555] width 15 height 15
click at [40, 557] on icon at bounding box center [38, 555] width 15 height 15
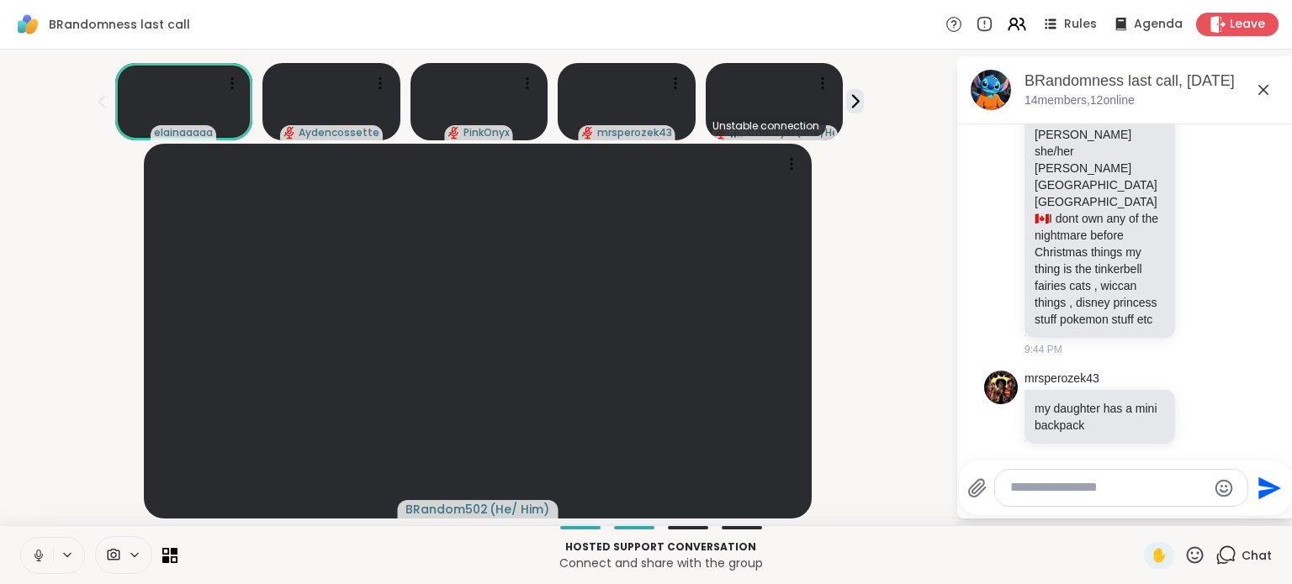
scroll to position [2016, 0]
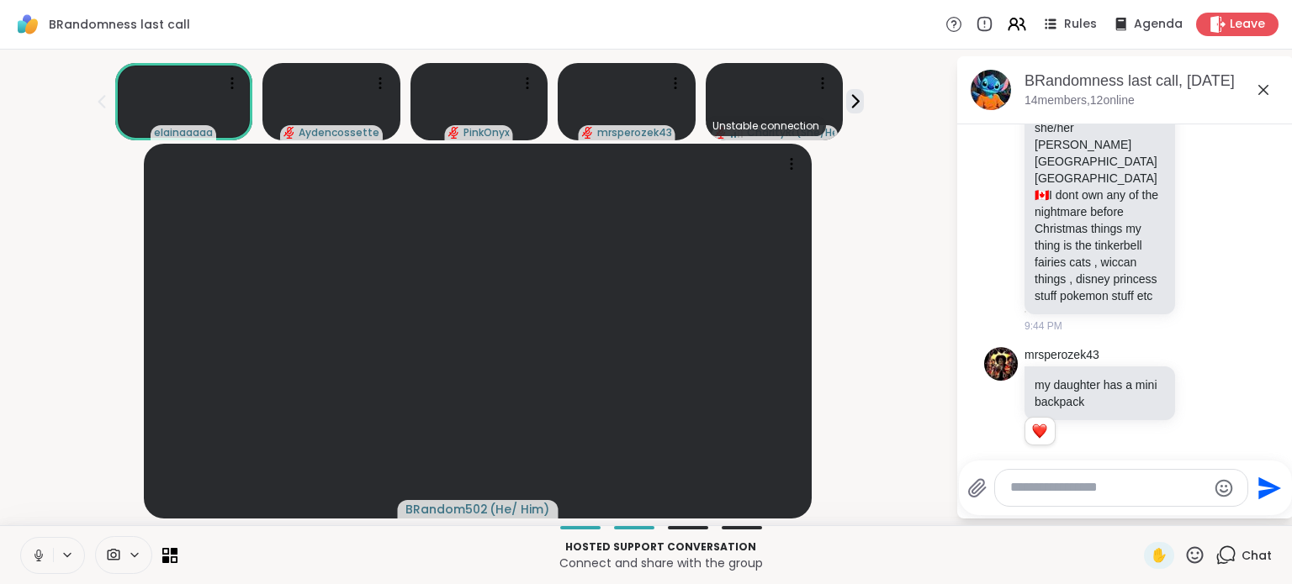
click at [40, 560] on icon at bounding box center [38, 555] width 15 height 15
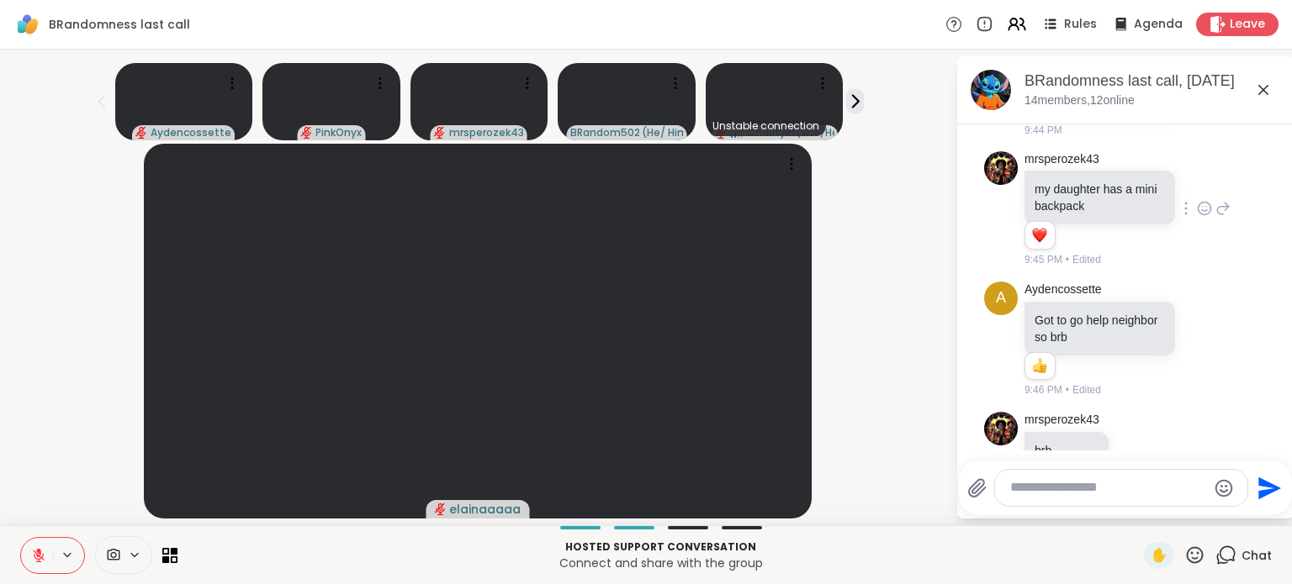
scroll to position [2260, 0]
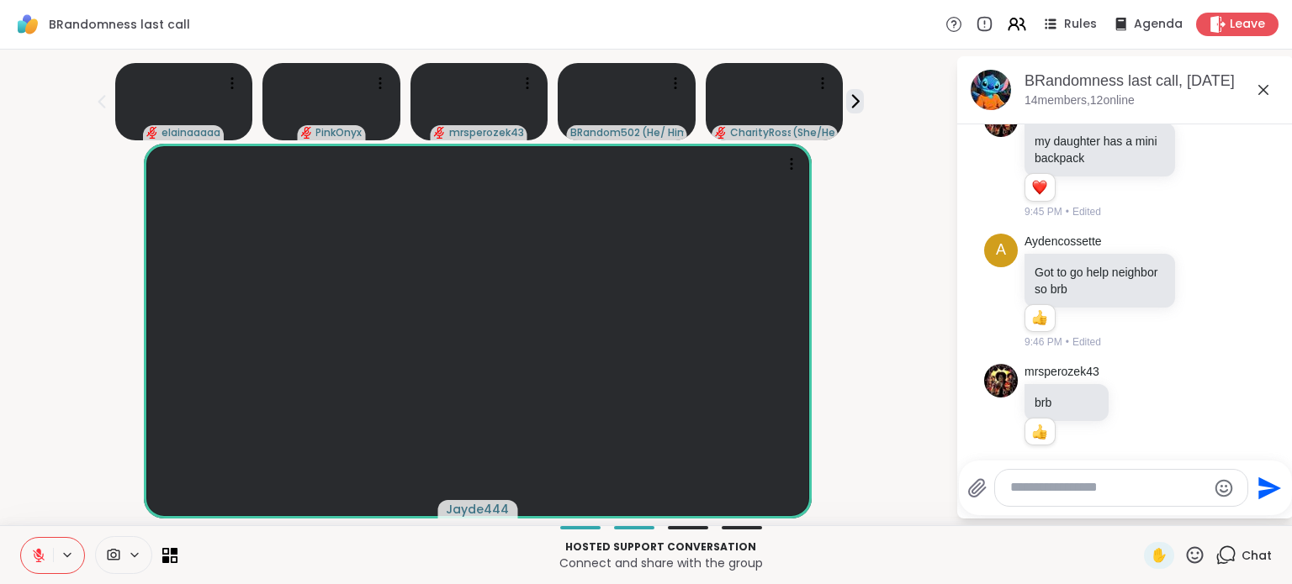
click at [1187, 563] on icon at bounding box center [1195, 555] width 17 height 17
click at [1137, 520] on span "❤️" at bounding box center [1145, 511] width 17 height 20
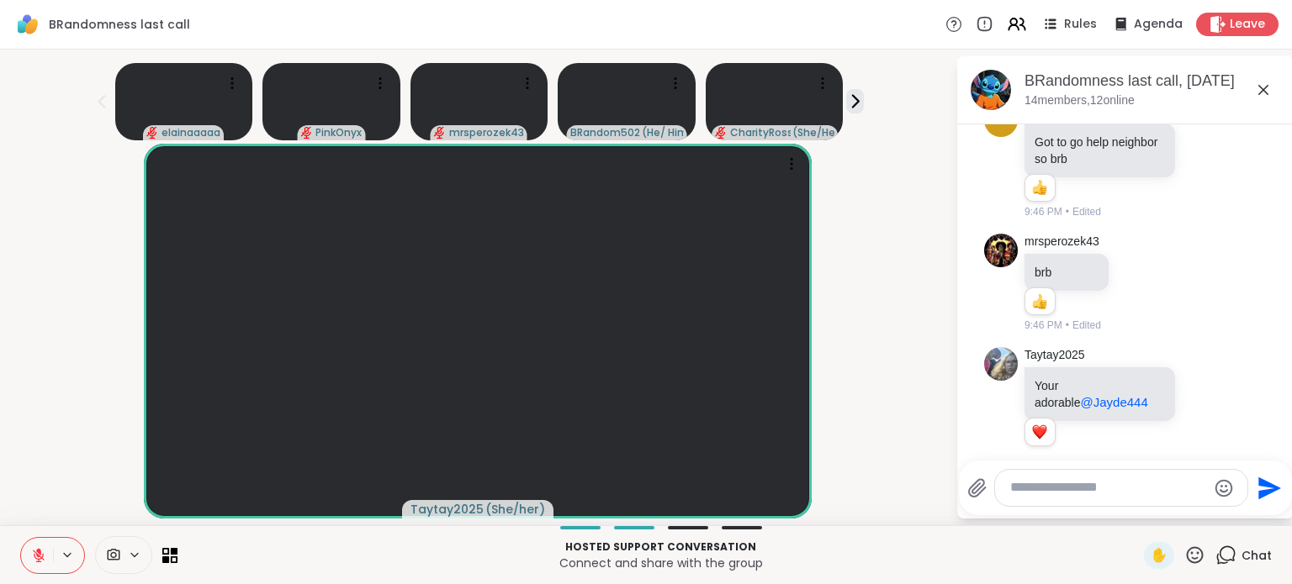
scroll to position [2497, 0]
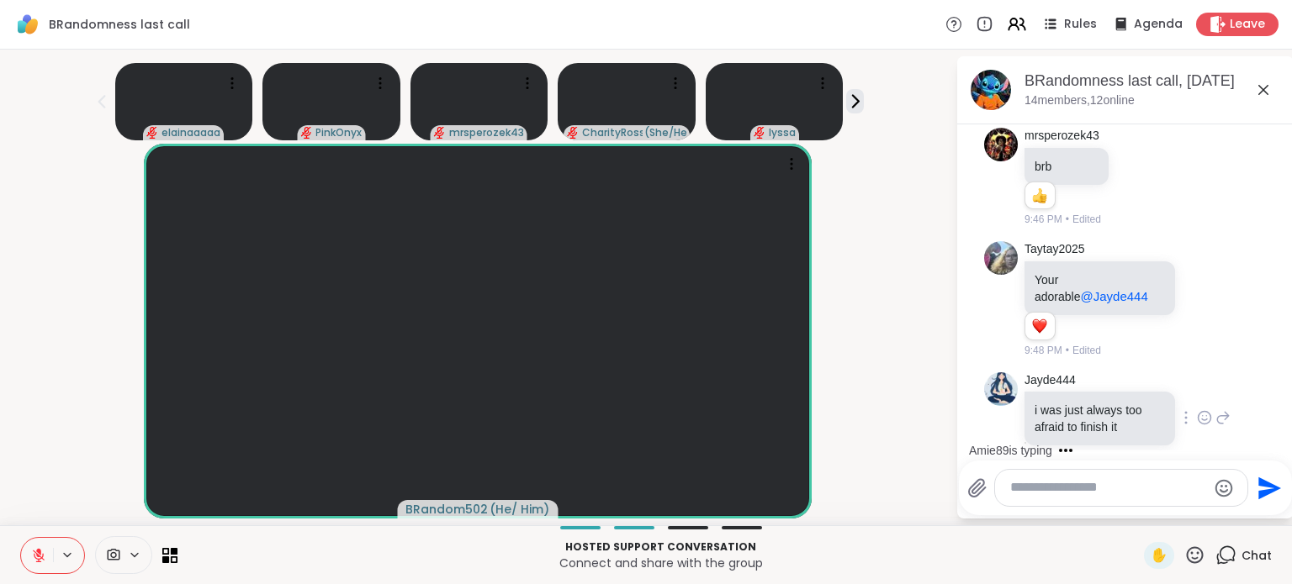
click at [1195, 408] on div at bounding box center [1204, 418] width 52 height 20
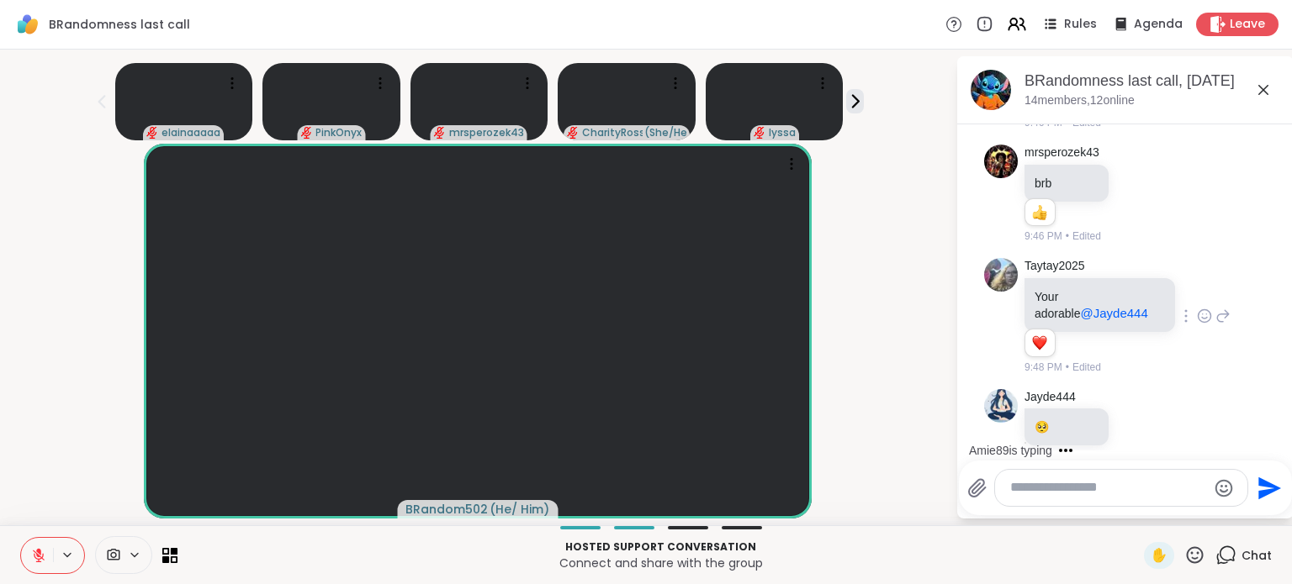
click at [1197, 308] on icon at bounding box center [1204, 316] width 15 height 17
click at [1197, 282] on div "Select Reaction: Heart" at bounding box center [1204, 289] width 15 height 15
click at [1132, 420] on icon at bounding box center [1138, 426] width 13 height 13
click at [1220, 373] on div at bounding box center [1138, 400] width 202 height 54
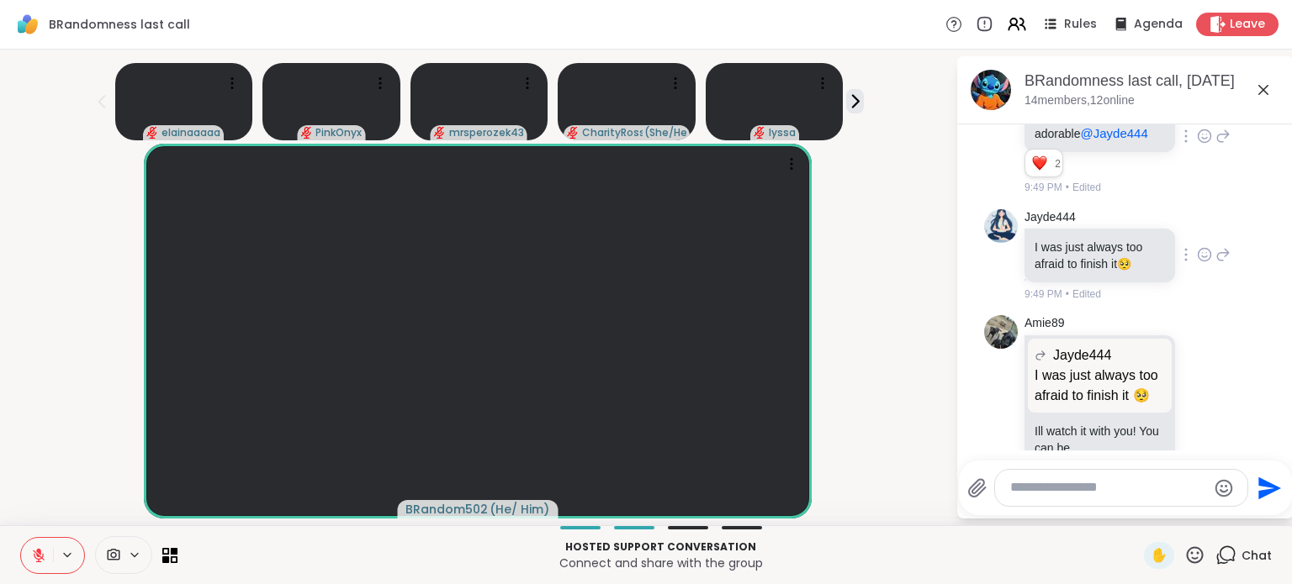
scroll to position [2717, 0]
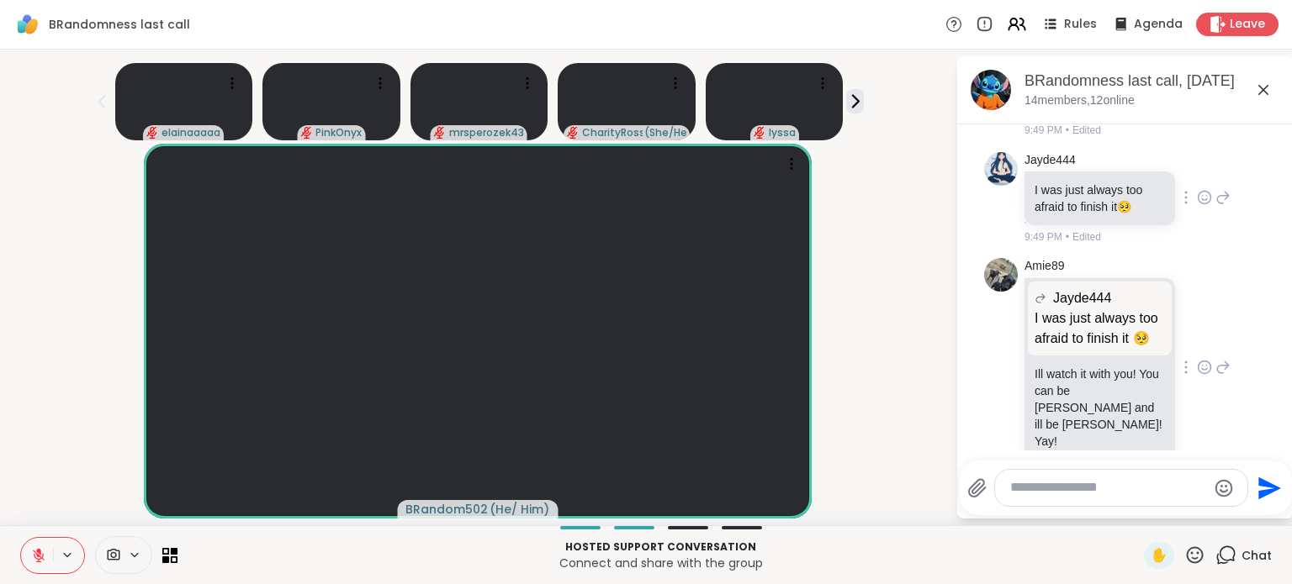
click at [1197, 359] on icon at bounding box center [1204, 367] width 15 height 17
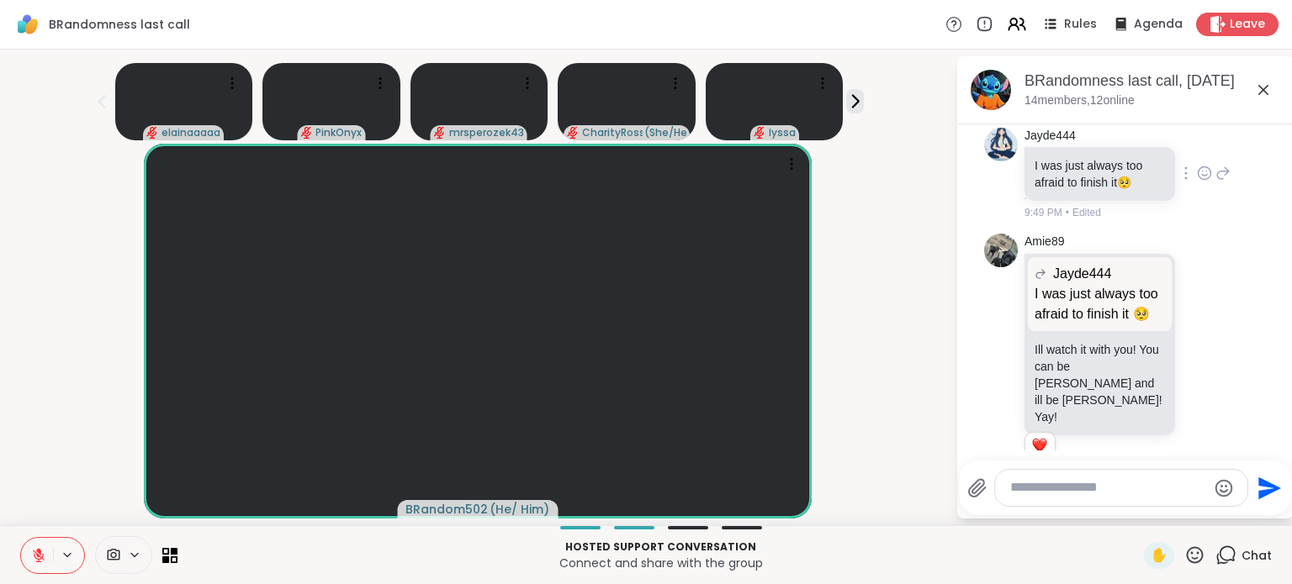
click at [1245, 394] on li "Amie89 Jayde444 I was just always too afraid to finish it 🥺 I was just always t…" at bounding box center [1125, 356] width 305 height 258
click at [1076, 494] on textarea "Type your message" at bounding box center [1108, 488] width 196 height 18
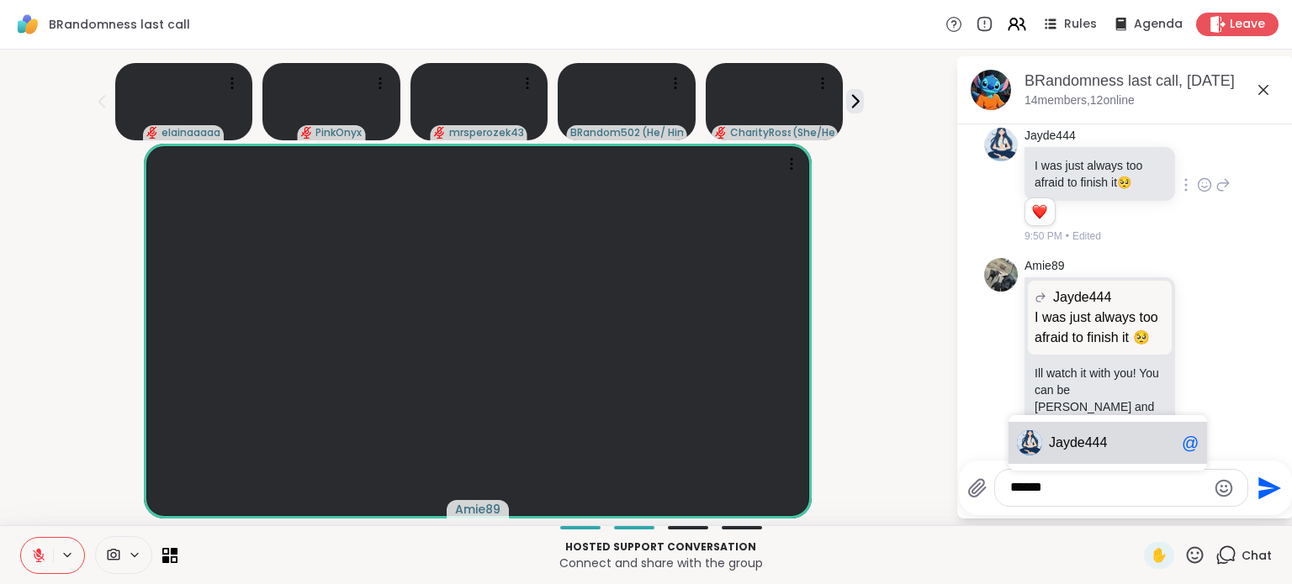
click at [1085, 452] on span "444" at bounding box center [1096, 443] width 23 height 17
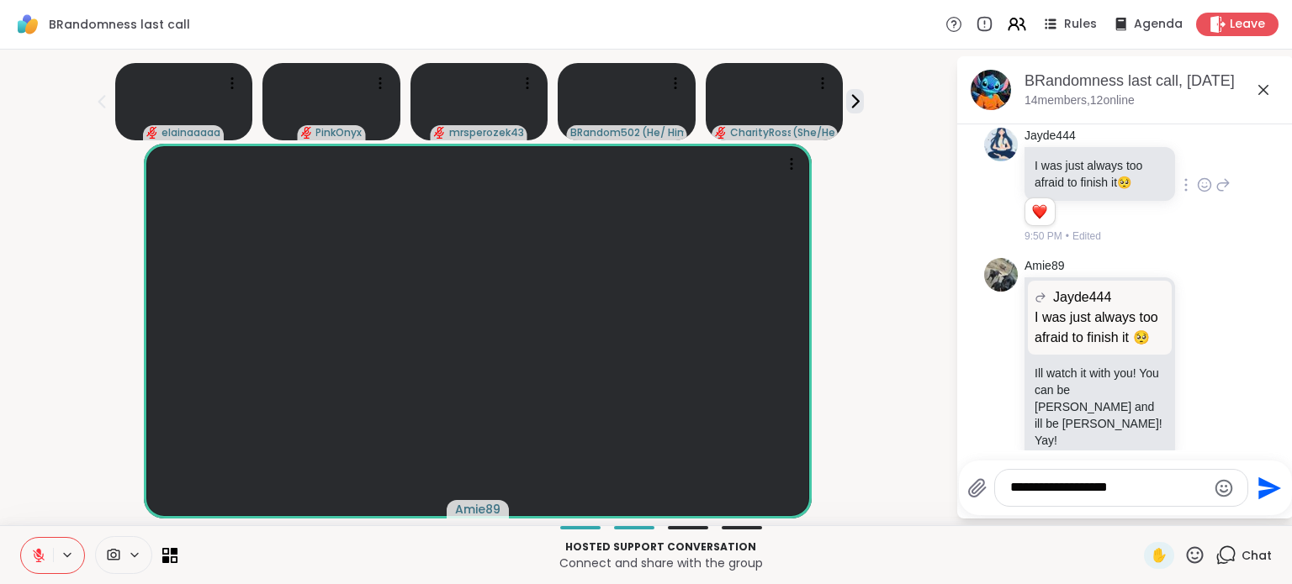
scroll to position [3304, 0]
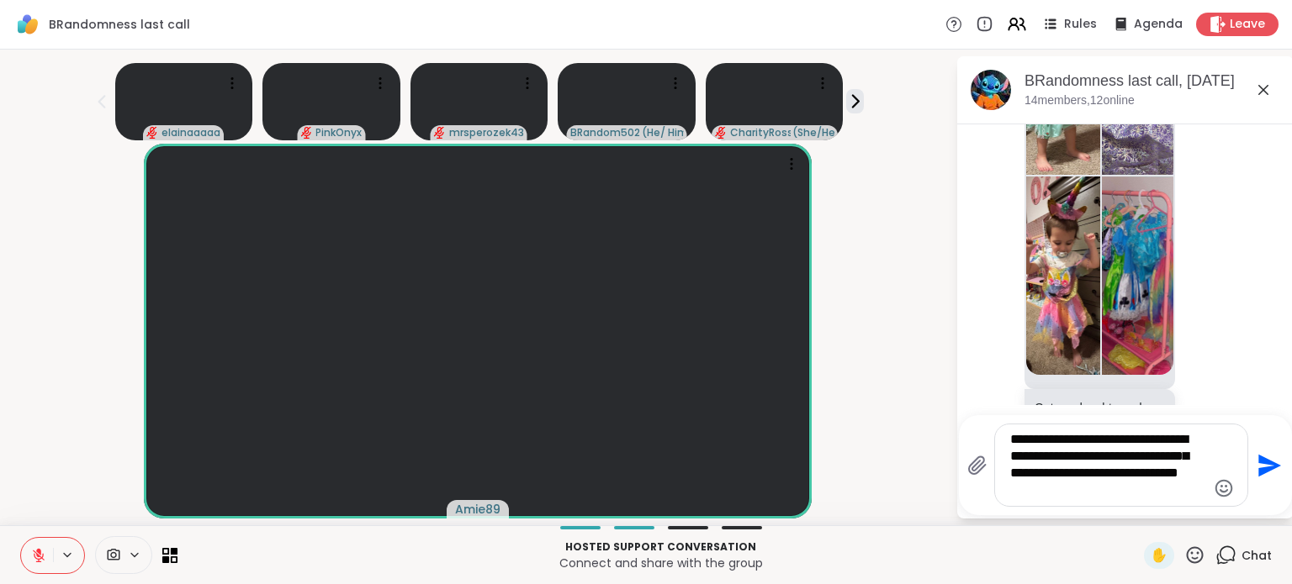
type textarea "**********"
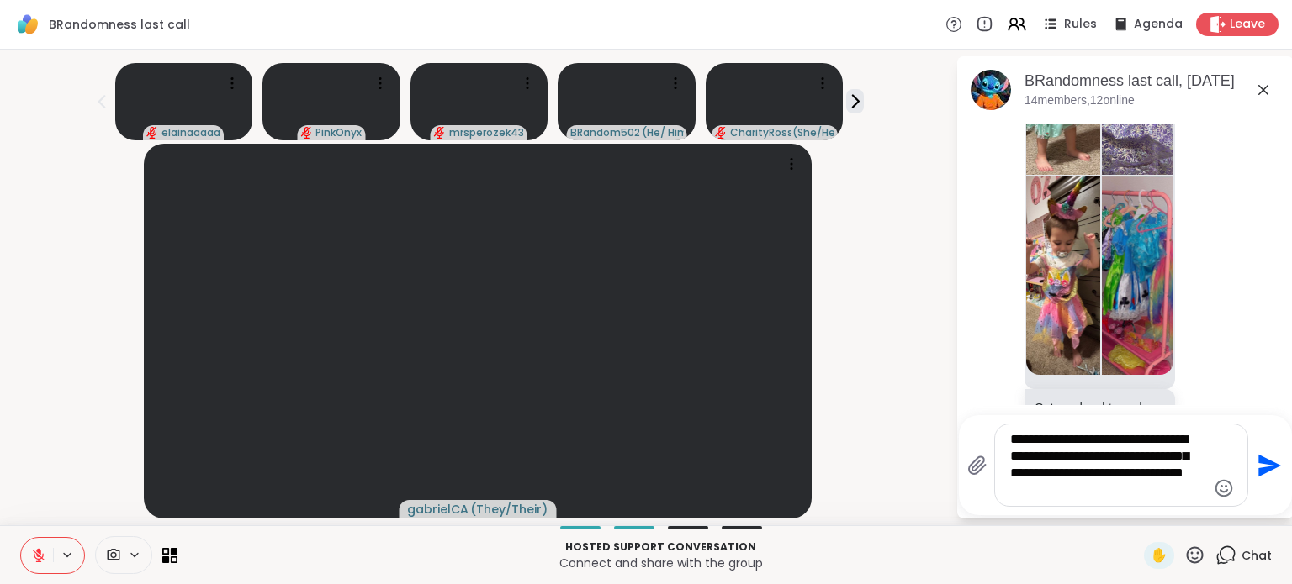
click at [1137, 482] on textarea "**********" at bounding box center [1108, 465] width 196 height 68
click at [1112, 490] on textarea "**********" at bounding box center [1108, 465] width 196 height 68
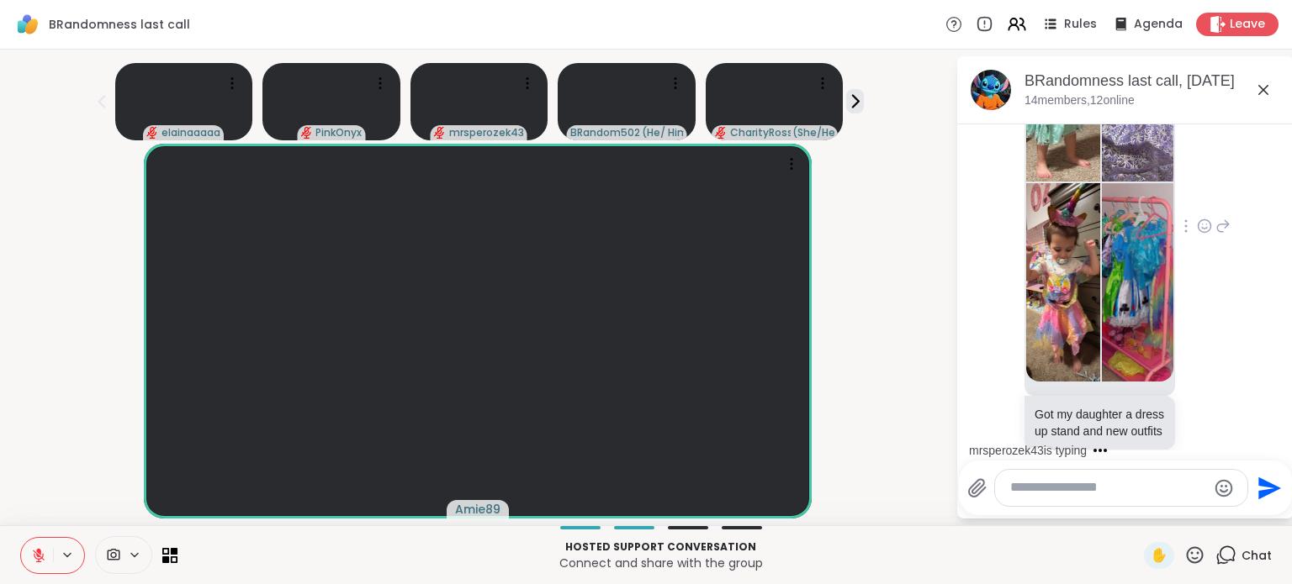
scroll to position [3300, 0]
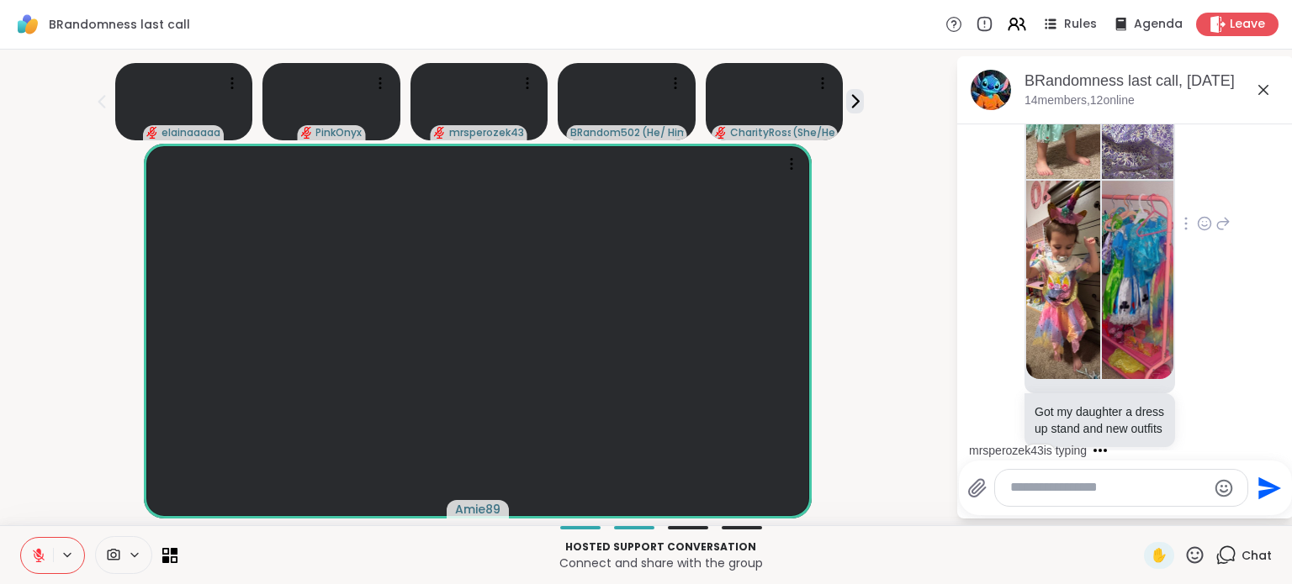
click at [1194, 214] on div at bounding box center [1204, 224] width 52 height 20
click at [1202, 225] on icon at bounding box center [1204, 226] width 5 height 2
click at [1197, 189] on div "Select Reaction: Heart" at bounding box center [1204, 196] width 15 height 15
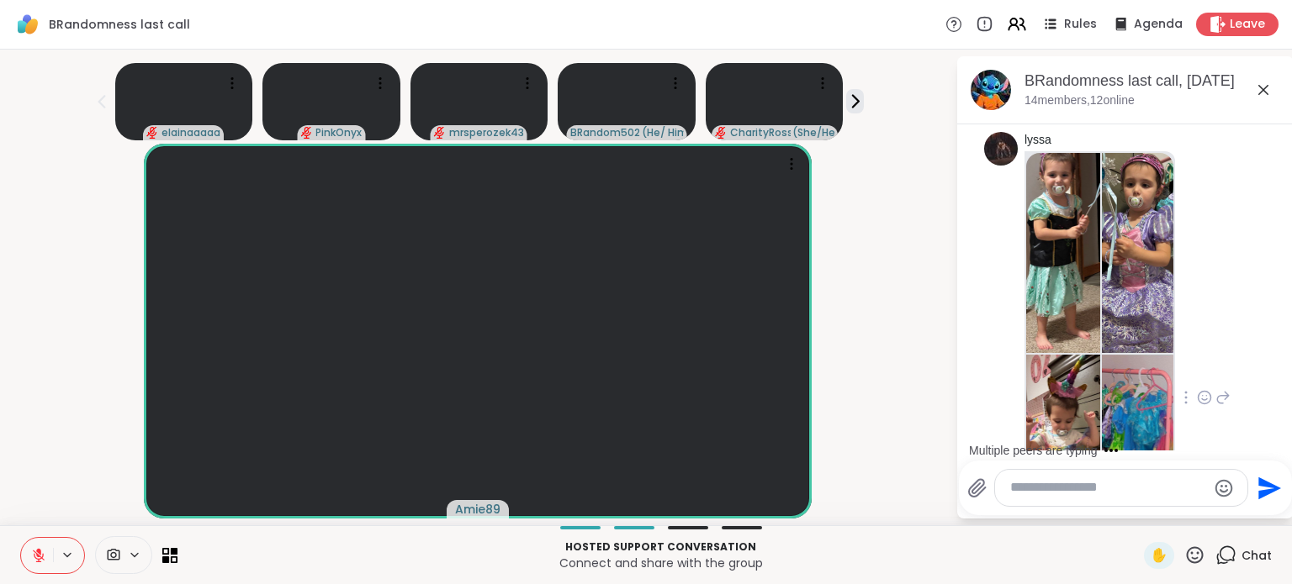
scroll to position [3209, 0]
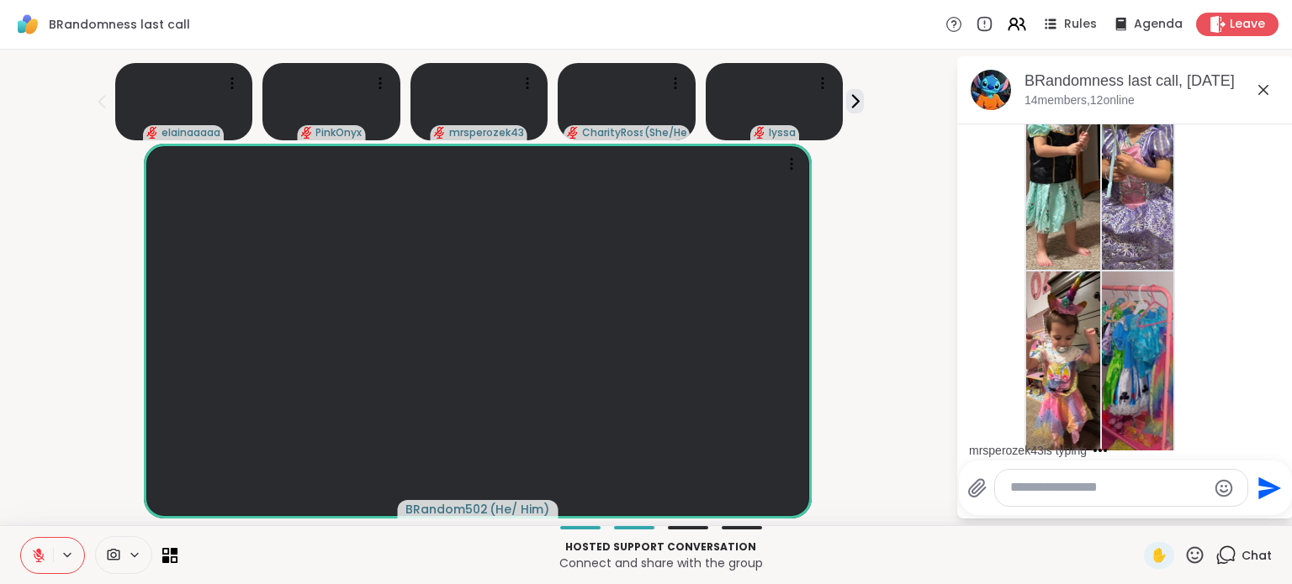
click at [1215, 304] on icon at bounding box center [1222, 314] width 15 height 20
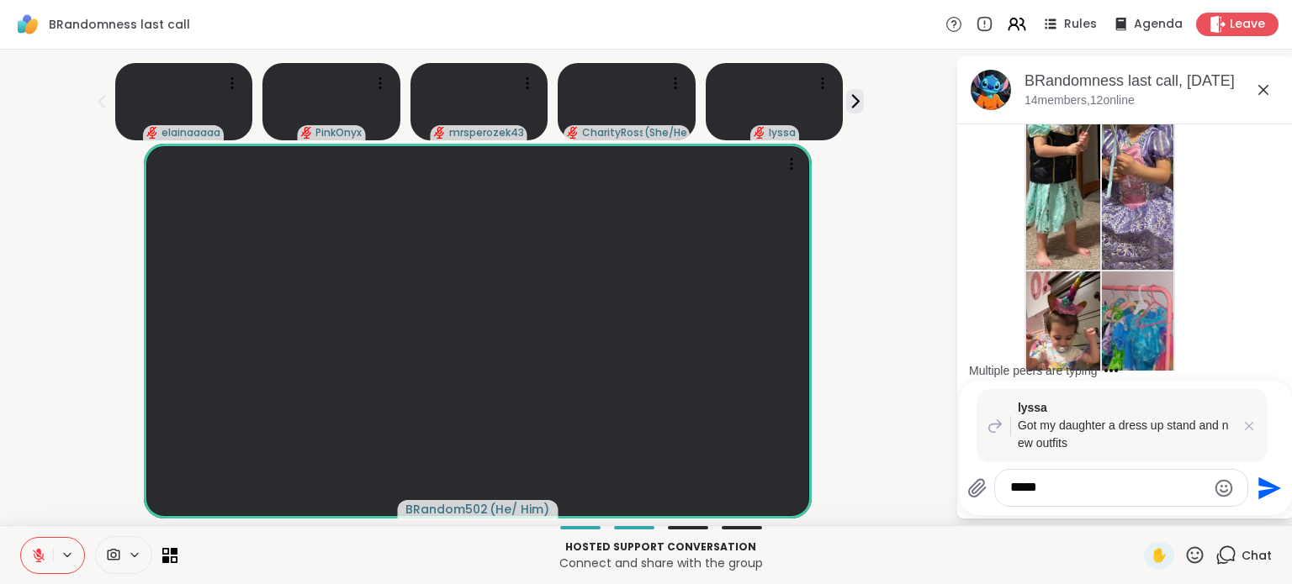
type textarea "******"
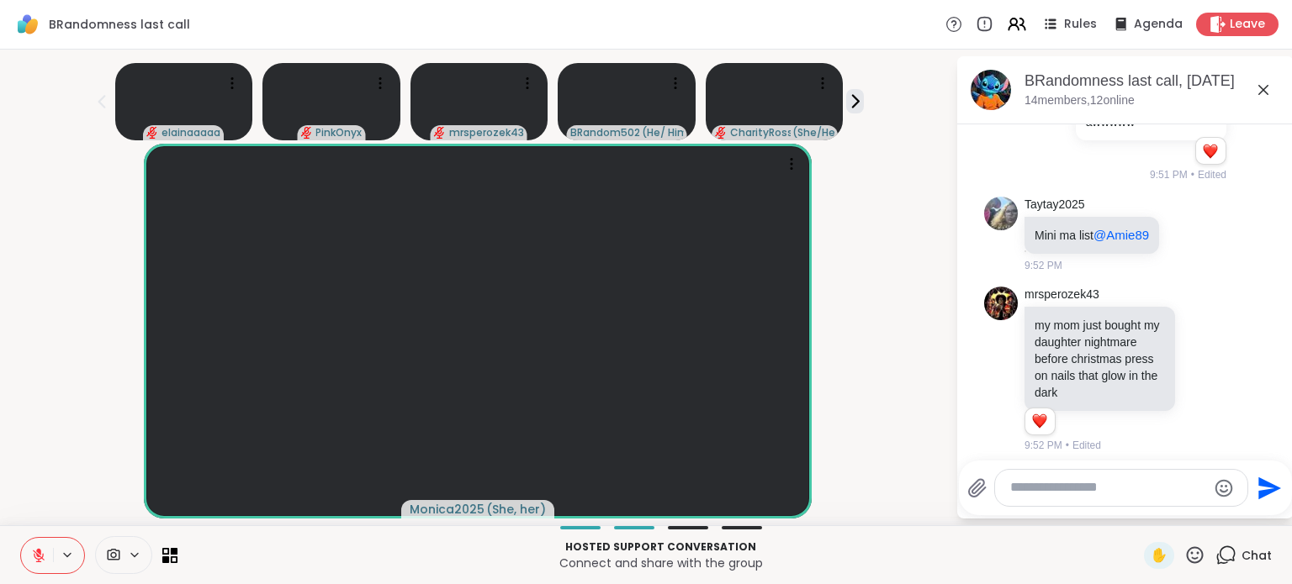
scroll to position [4023, 0]
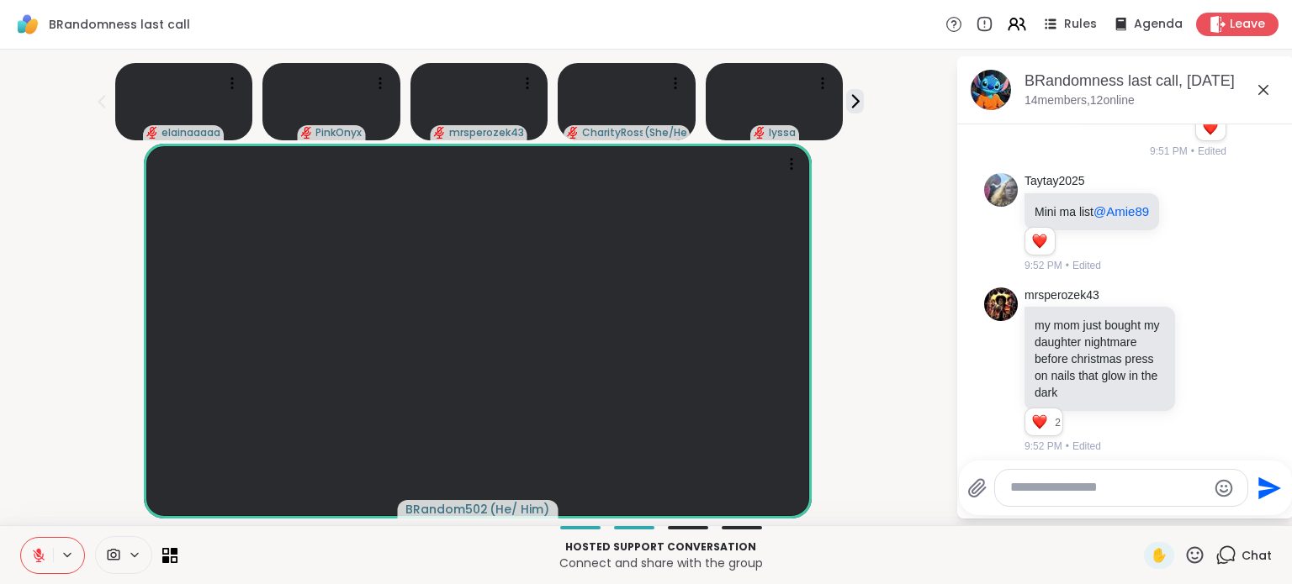
click at [1184, 561] on icon at bounding box center [1194, 555] width 21 height 21
click at [1022, 538] on div "Hosted support conversation Connect and share with the group" at bounding box center [661, 555] width 946 height 38
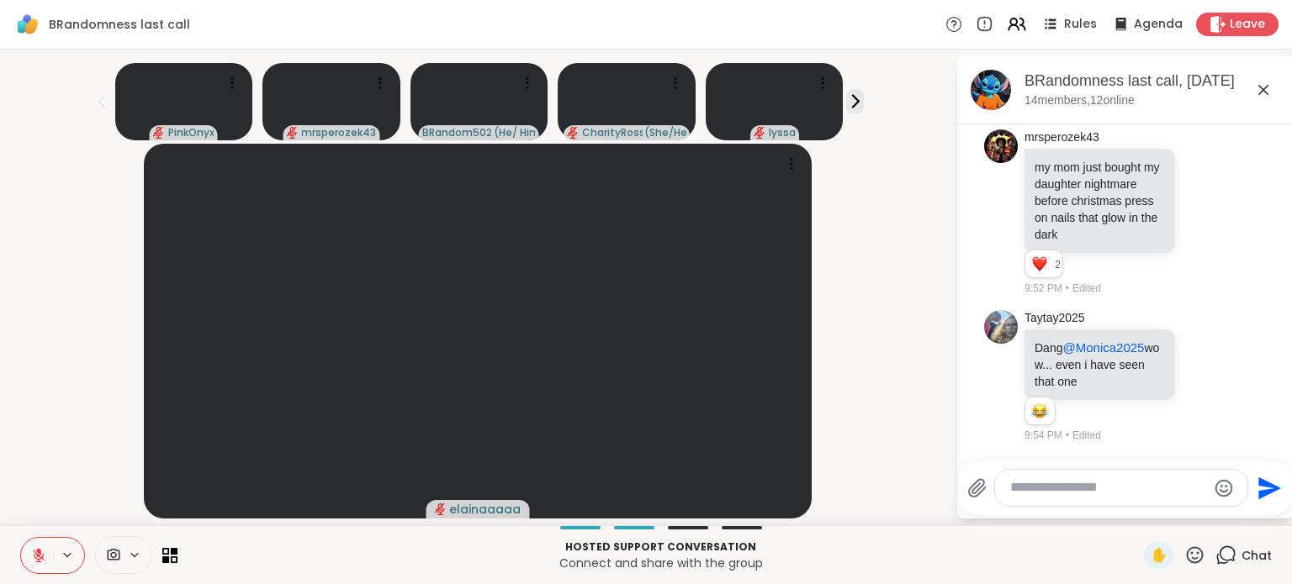
scroll to position [4211, 0]
click at [48, 427] on div "elainaaaaa" at bounding box center [477, 331] width 935 height 375
click at [175, 561] on icon at bounding box center [170, 555] width 16 height 16
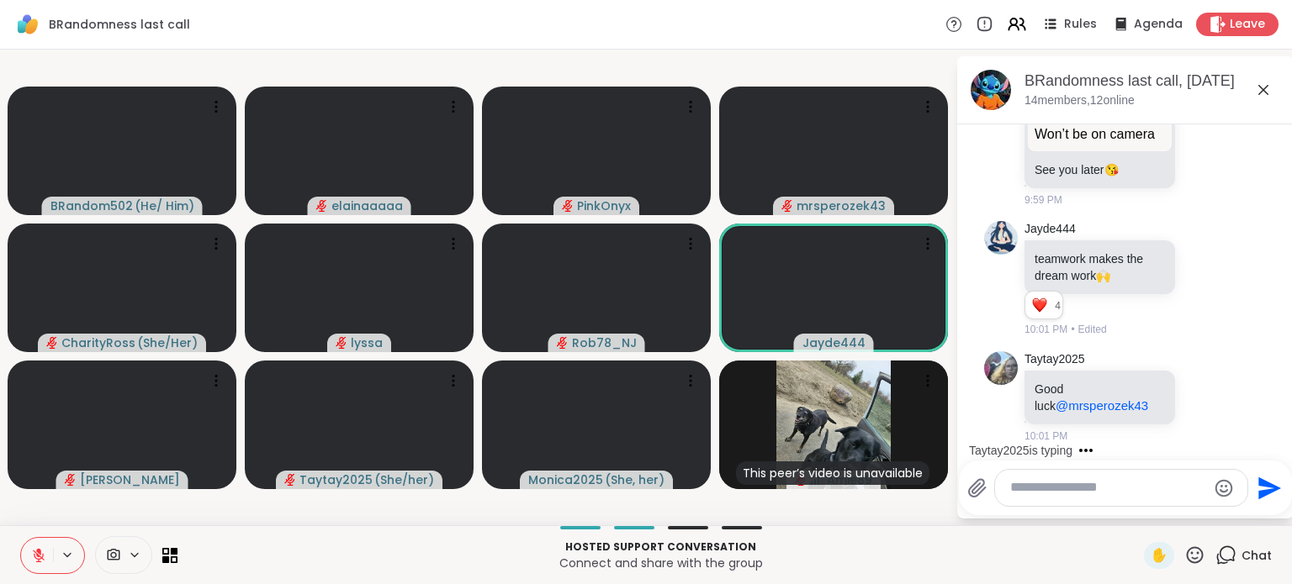
scroll to position [5808, 0]
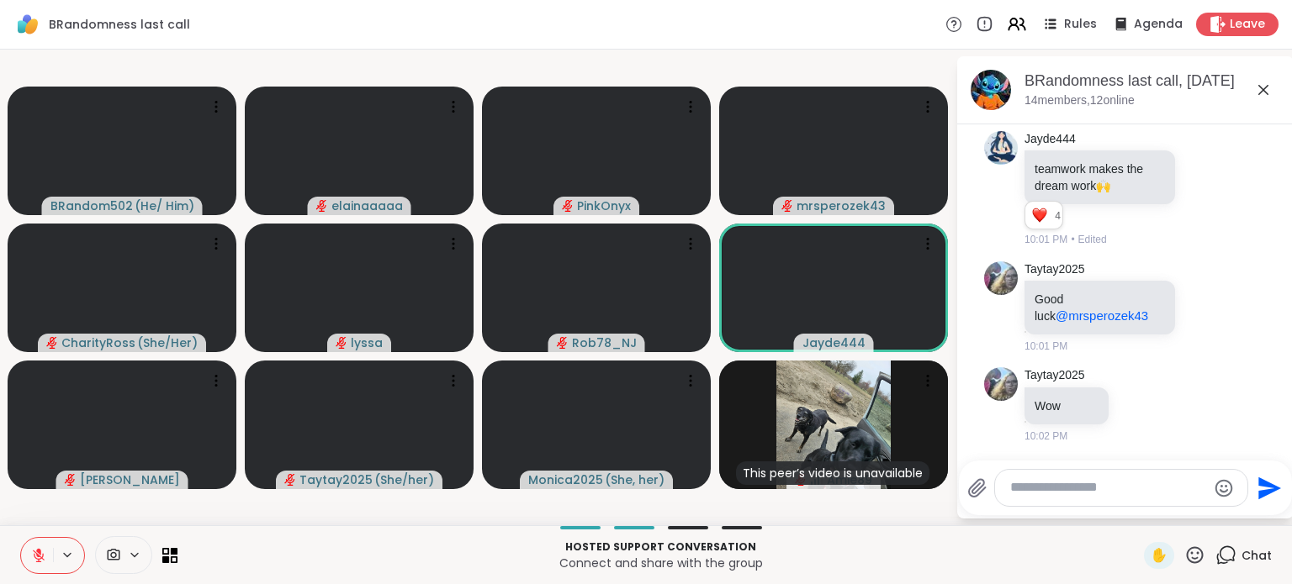
drag, startPoint x: 33, startPoint y: 554, endPoint x: 49, endPoint y: 530, distance: 29.2
click at [49, 530] on div "Hosted support conversation Connect and share with the group ✋ Chat" at bounding box center [646, 555] width 1292 height 59
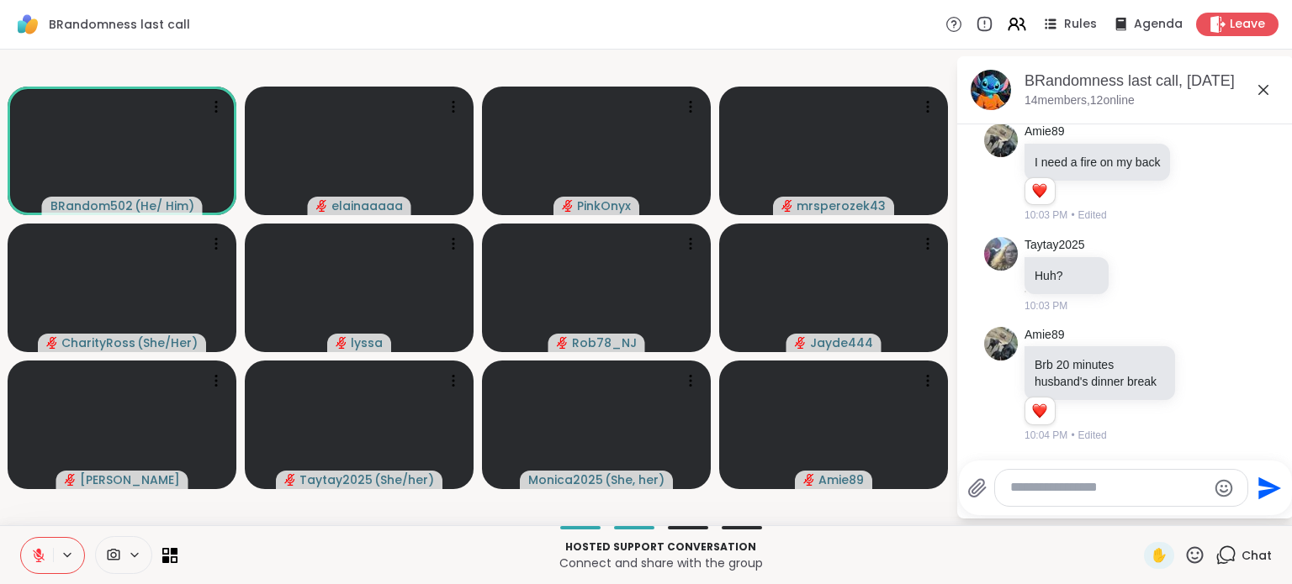
scroll to position [6361, 0]
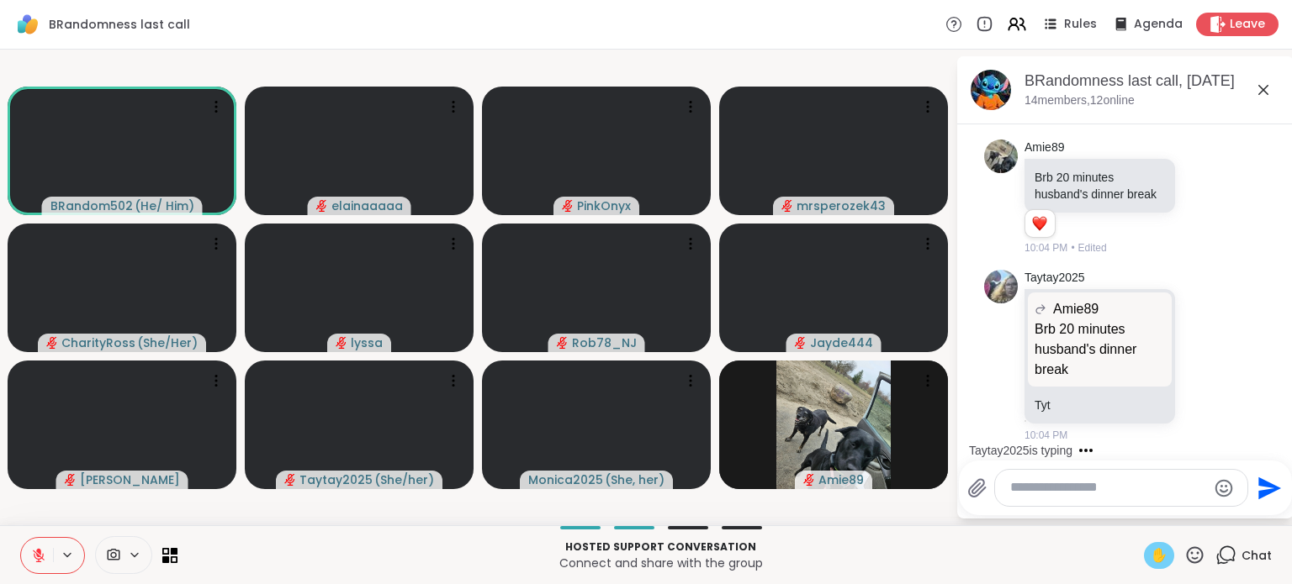
click at [1153, 557] on span "✋" at bounding box center [1158, 556] width 17 height 20
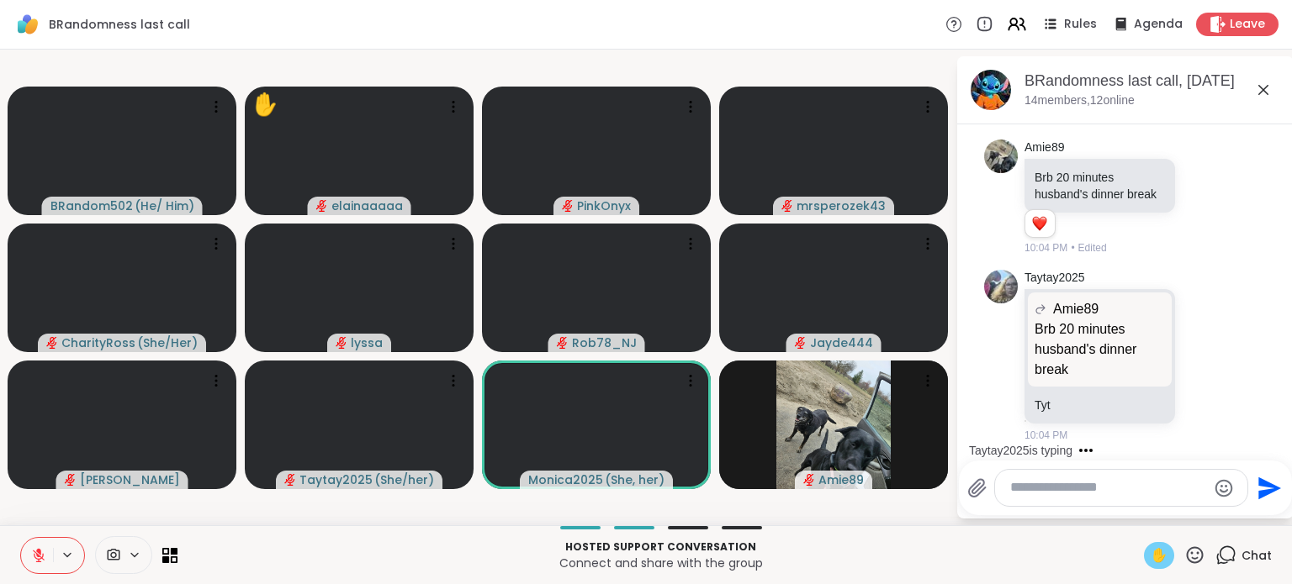
drag, startPoint x: 40, startPoint y: 520, endPoint x: 103, endPoint y: 510, distance: 63.0
click at [103, 510] on div "BRandom502 ( He/ Him ) ✋ elainaaaaa PinkOnyx mrsperozek43 CharityRoss ( She/Her…" at bounding box center [646, 288] width 1292 height 476
click at [103, 510] on video-player-container "BRandom502 ( He/ Him ) ✋ elainaaaaa PinkOnyx mrsperozek43 CharityRoss ( She/Her…" at bounding box center [477, 287] width 935 height 462
click at [37, 554] on icon at bounding box center [39, 556] width 12 height 12
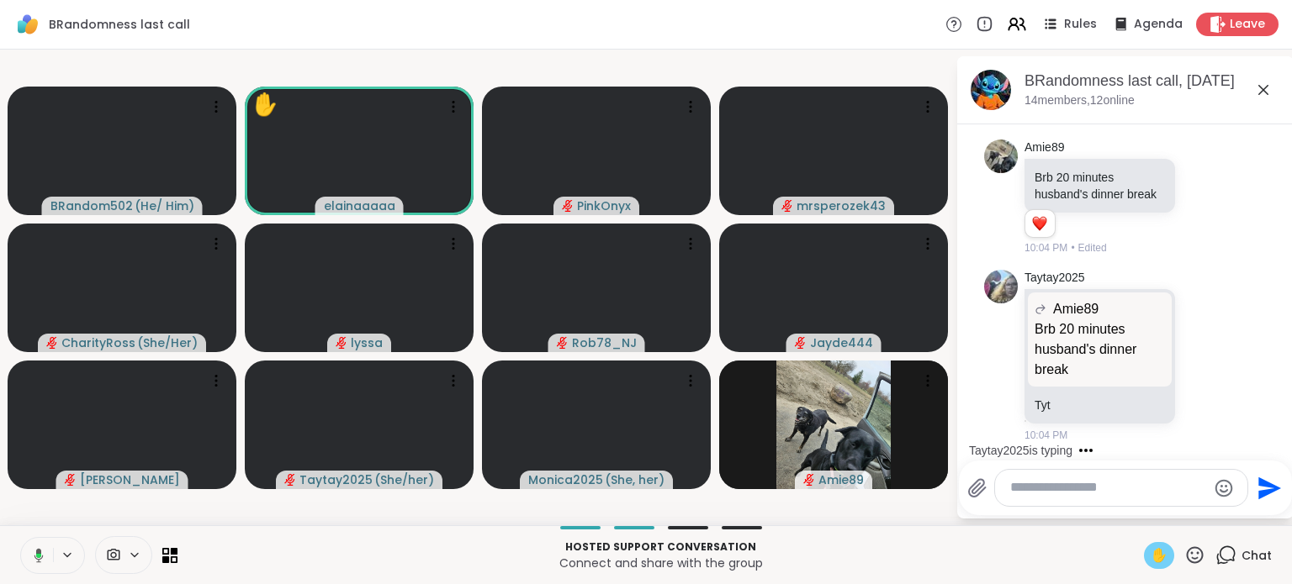
click at [1151, 558] on span "✋" at bounding box center [1158, 556] width 17 height 20
click at [1060, 559] on p "Connect and share with the group" at bounding box center [661, 563] width 946 height 17
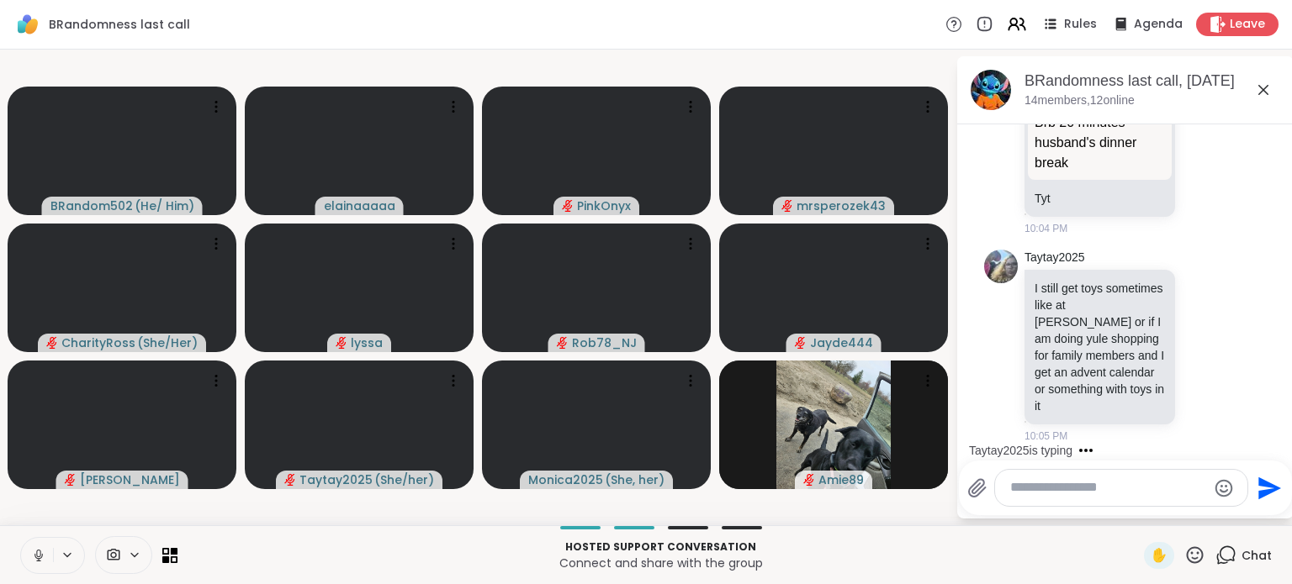
click at [34, 544] on button at bounding box center [37, 555] width 32 height 35
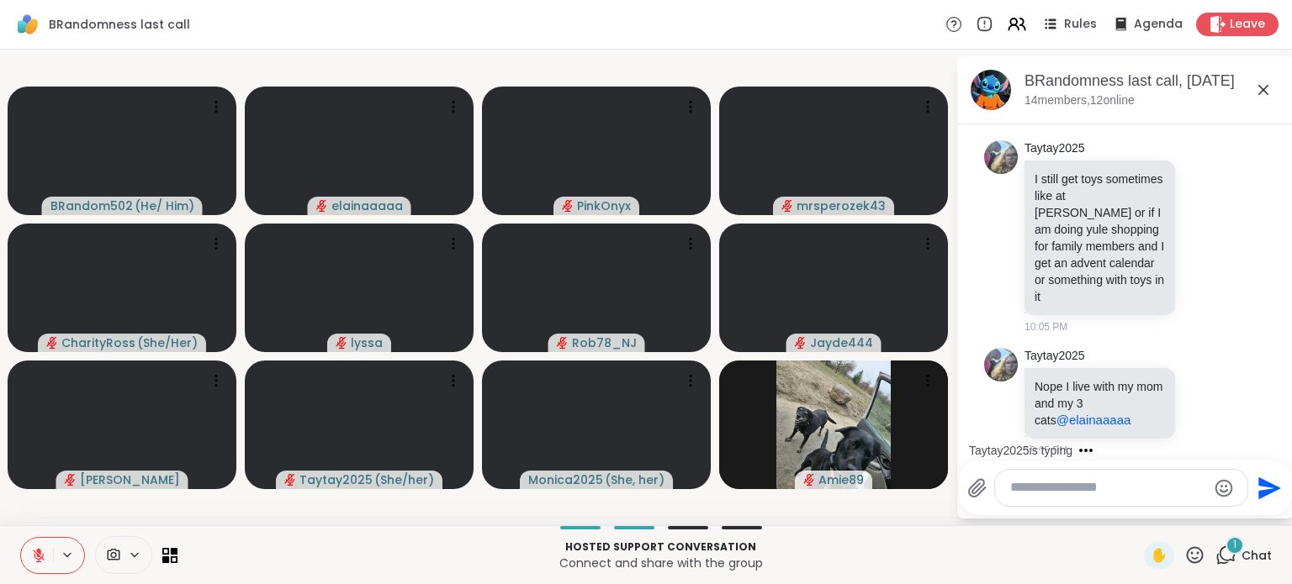
scroll to position [6708, 0]
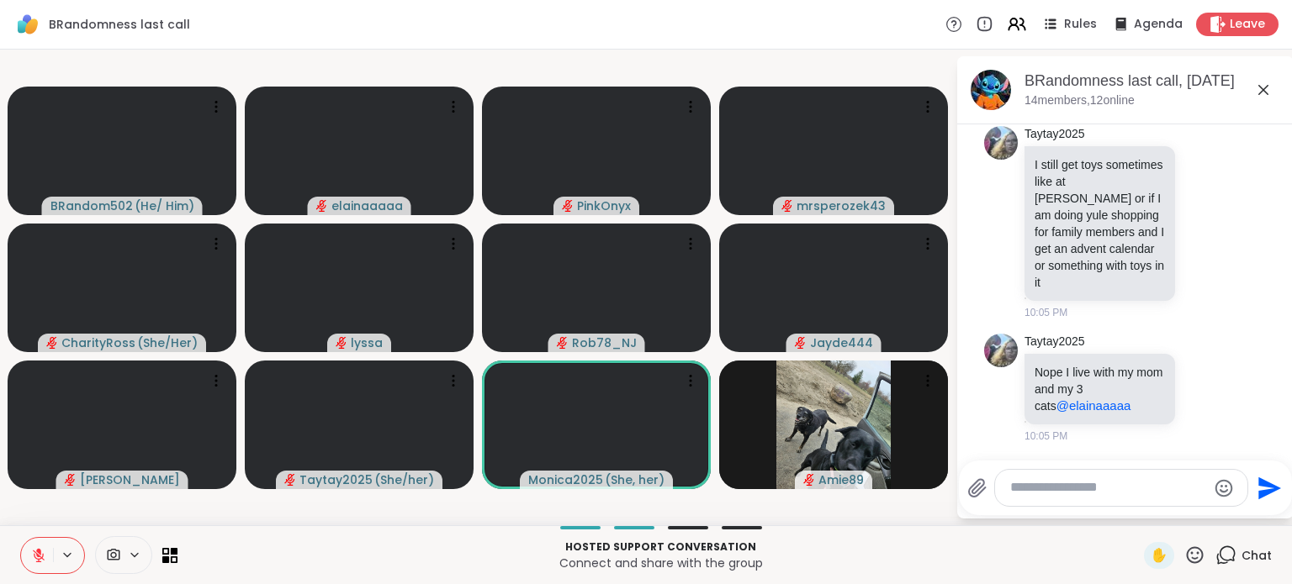
click at [39, 554] on icon at bounding box center [38, 551] width 5 height 7
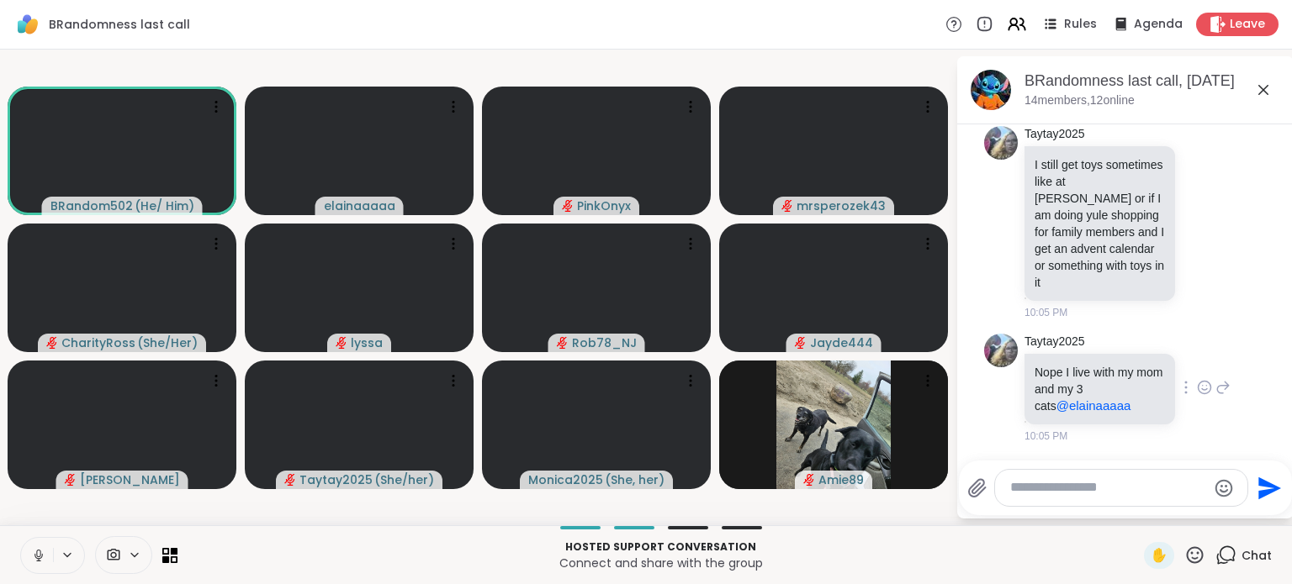
click at [1197, 393] on icon at bounding box center [1204, 387] width 15 height 17
click at [1197, 367] on div "Select Reaction: Heart" at bounding box center [1204, 360] width 15 height 15
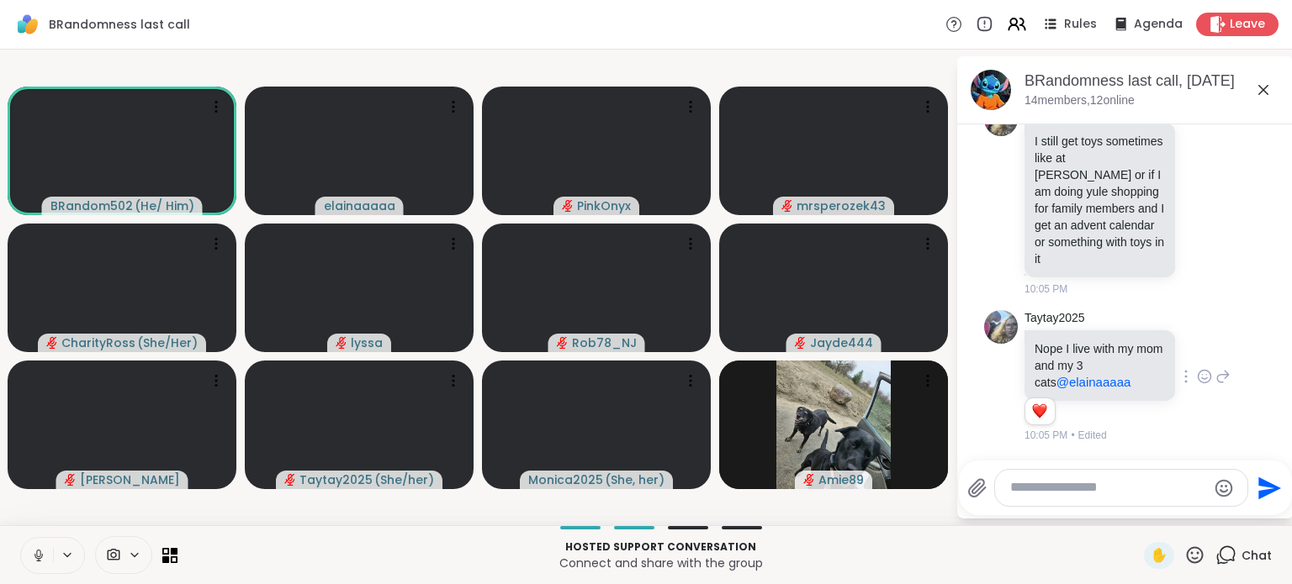
scroll to position [6732, 0]
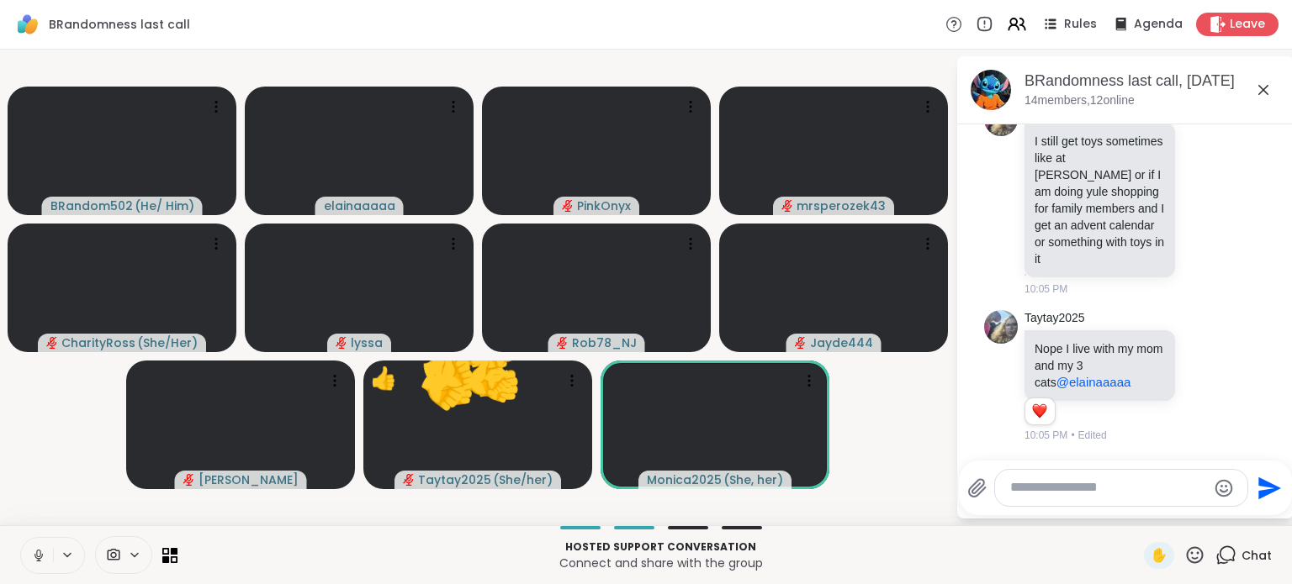
click at [42, 553] on icon at bounding box center [38, 555] width 15 height 15
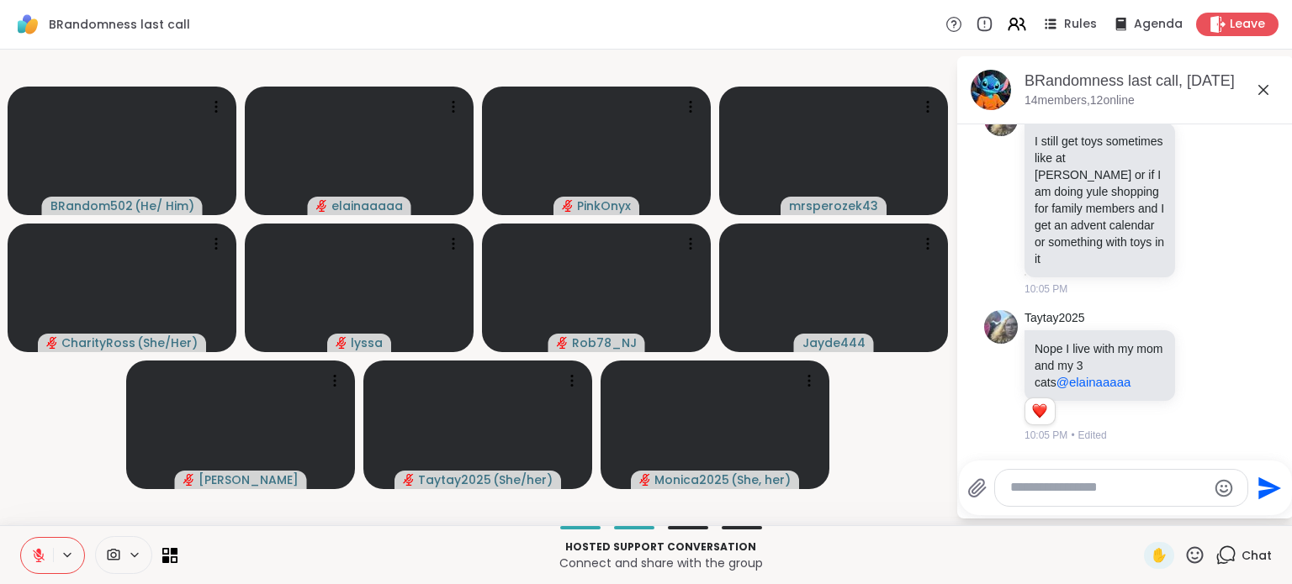
drag, startPoint x: 40, startPoint y: 561, endPoint x: 61, endPoint y: 489, distance: 74.5
click at [61, 489] on div "BRandomness last call Rules Agenda Leave BRandom502 ( He/ Him ) elainaaaaa Pink…" at bounding box center [646, 292] width 1292 height 584
click at [61, 489] on video-player-container "BRandom502 ( He/ Him ) elainaaaaa PinkOnyx mrsperozek43 CharityRoss ( She/Her )…" at bounding box center [477, 287] width 935 height 462
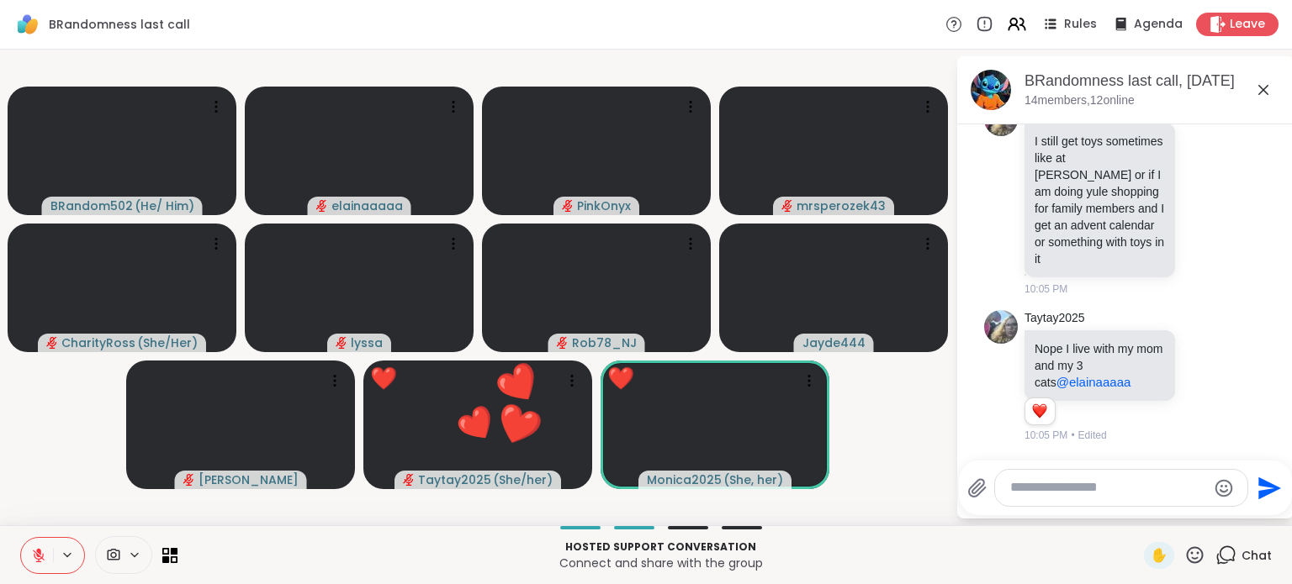
click at [1187, 555] on icon at bounding box center [1194, 555] width 21 height 21
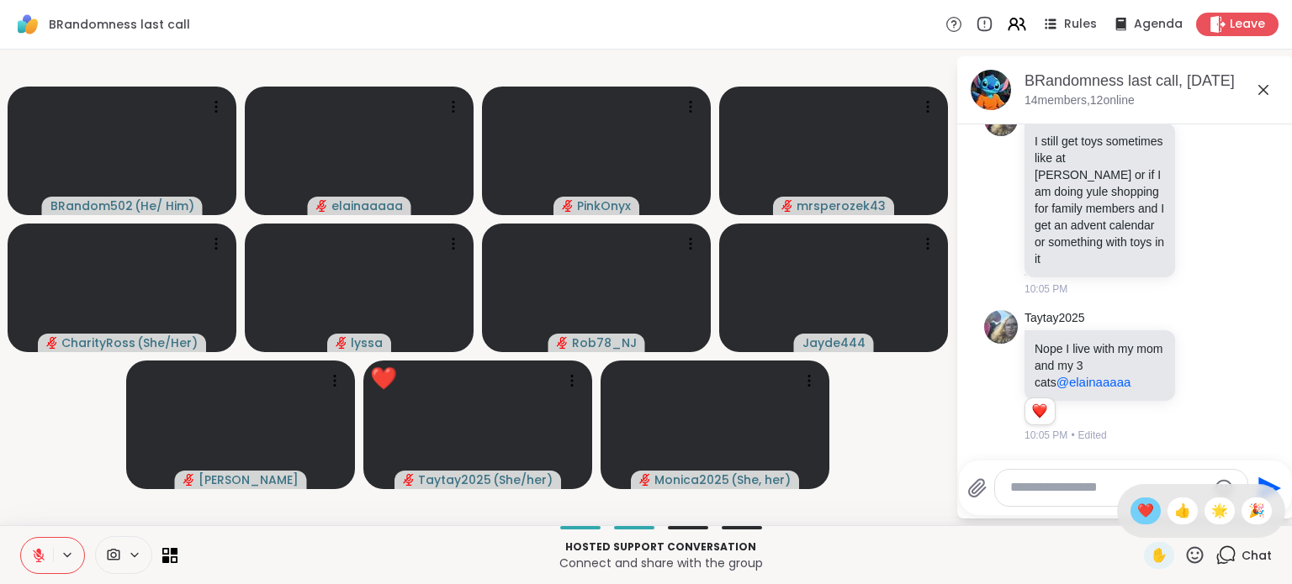
click at [1137, 515] on span "❤️" at bounding box center [1145, 511] width 17 height 20
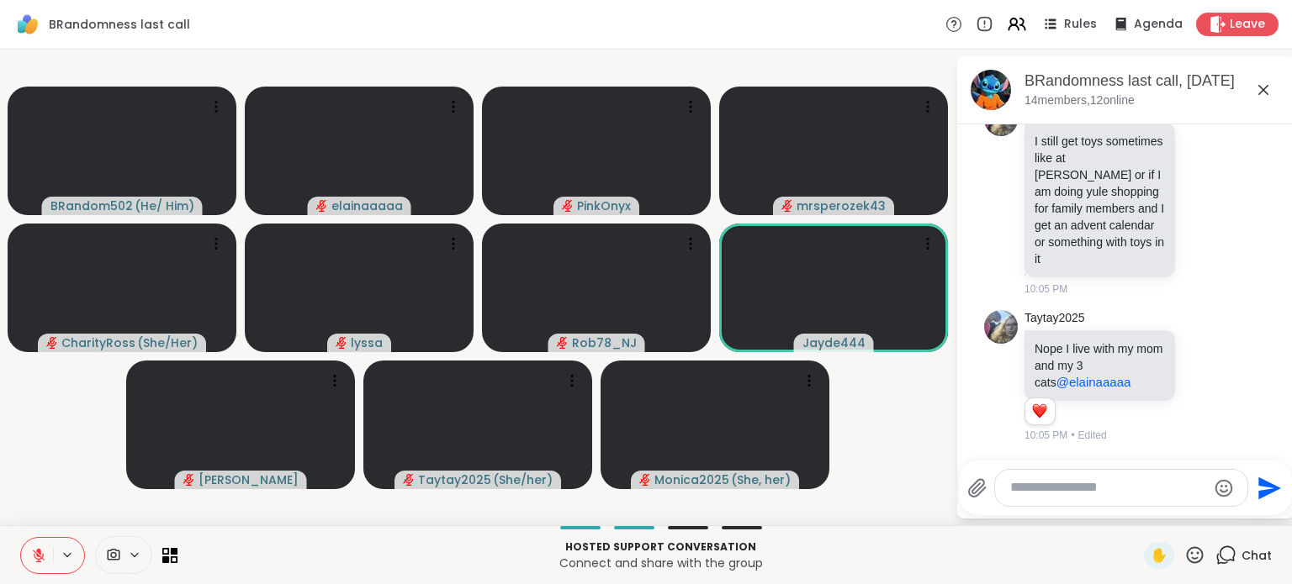
click at [30, 549] on button at bounding box center [37, 555] width 32 height 35
click at [37, 552] on icon at bounding box center [38, 554] width 4 height 8
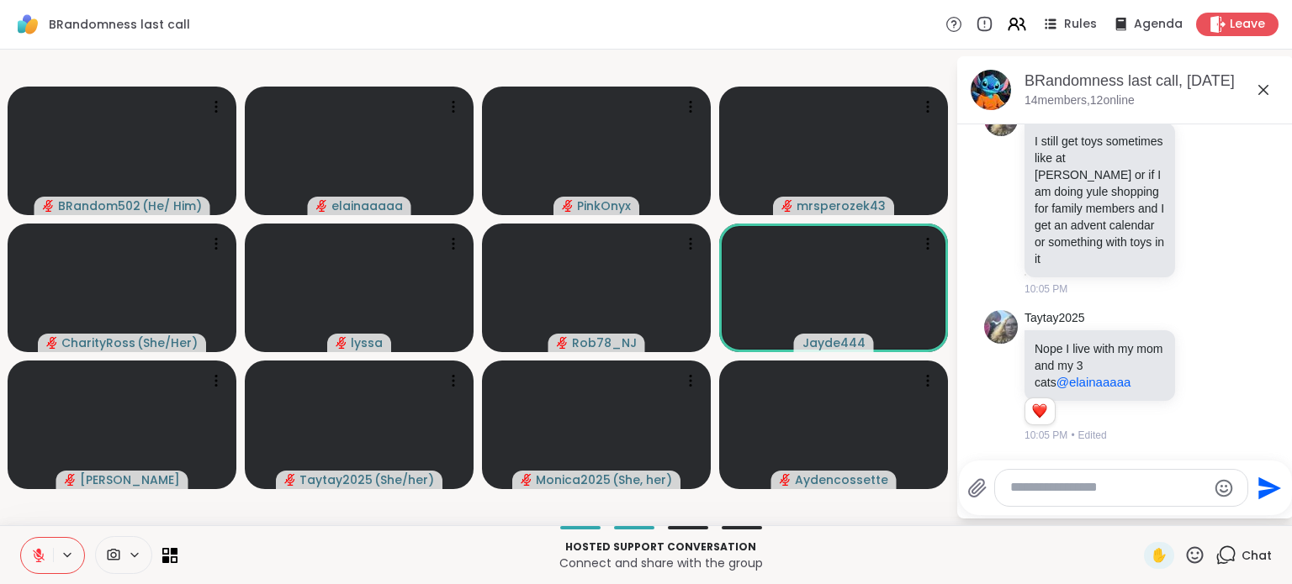
click at [1184, 552] on icon at bounding box center [1194, 555] width 21 height 21
click at [1137, 517] on span "❤️" at bounding box center [1145, 511] width 17 height 20
click at [28, 548] on button at bounding box center [37, 555] width 32 height 35
click at [36, 559] on icon at bounding box center [38, 555] width 15 height 15
click at [37, 552] on icon at bounding box center [38, 555] width 15 height 15
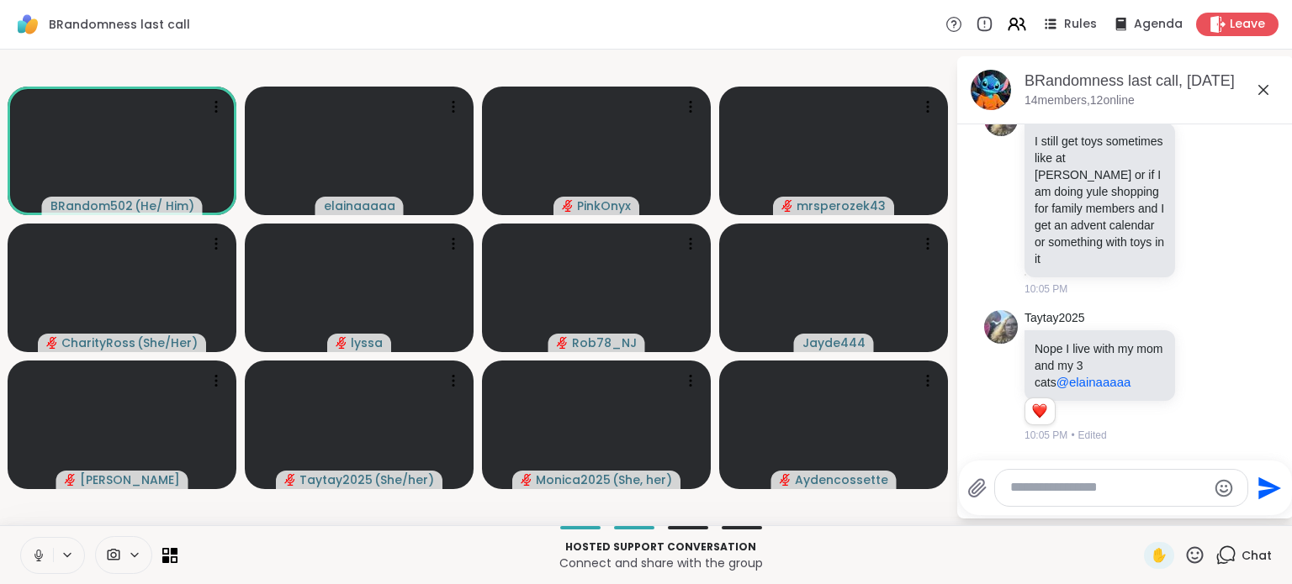
click at [40, 558] on icon at bounding box center [38, 555] width 15 height 15
drag, startPoint x: 246, startPoint y: 213, endPoint x: 343, endPoint y: 128, distance: 128.7
click at [343, 128] on video-player-container "BRandom502 ( He/ Him ) elainaaaaa PinkOnyx mrsperozek43 CharityRoss ( She/Her )…" at bounding box center [477, 287] width 935 height 462
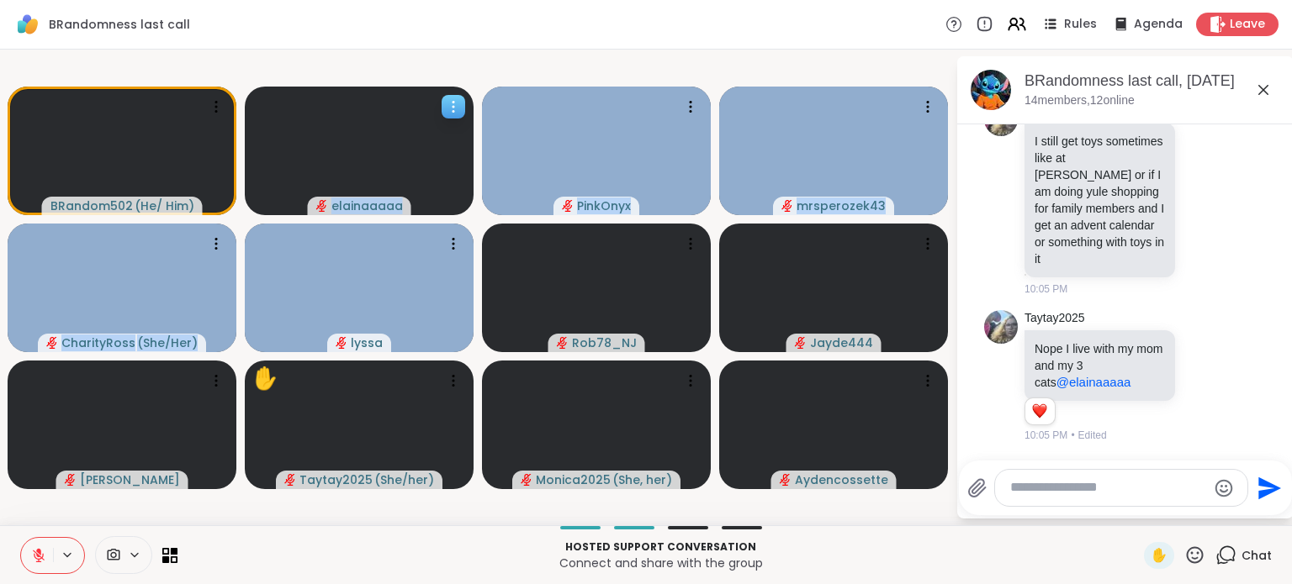
drag, startPoint x: 241, startPoint y: 341, endPoint x: 394, endPoint y: 191, distance: 214.1
click at [394, 191] on video-player-container "BRandom502 ( He/ Him ) elainaaaaa PinkOnyx mrsperozek43 CharityRoss ( She/Her )…" at bounding box center [477, 287] width 935 height 462
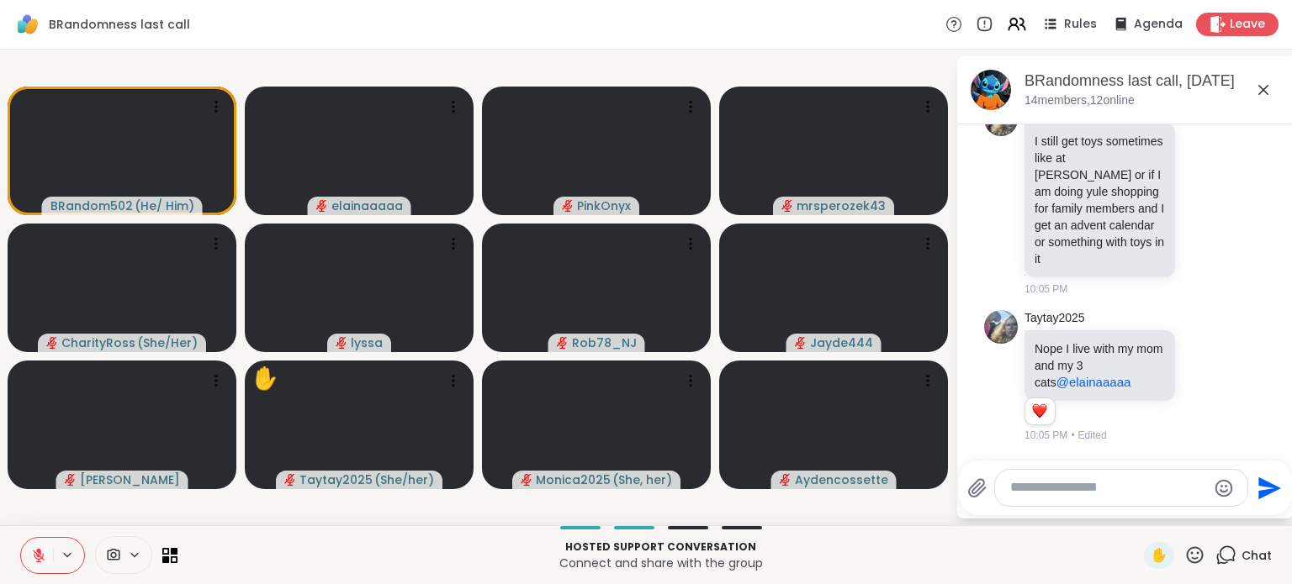
click at [326, 38] on div "BRandomness last call Rules Agenda Leave" at bounding box center [646, 25] width 1292 height 50
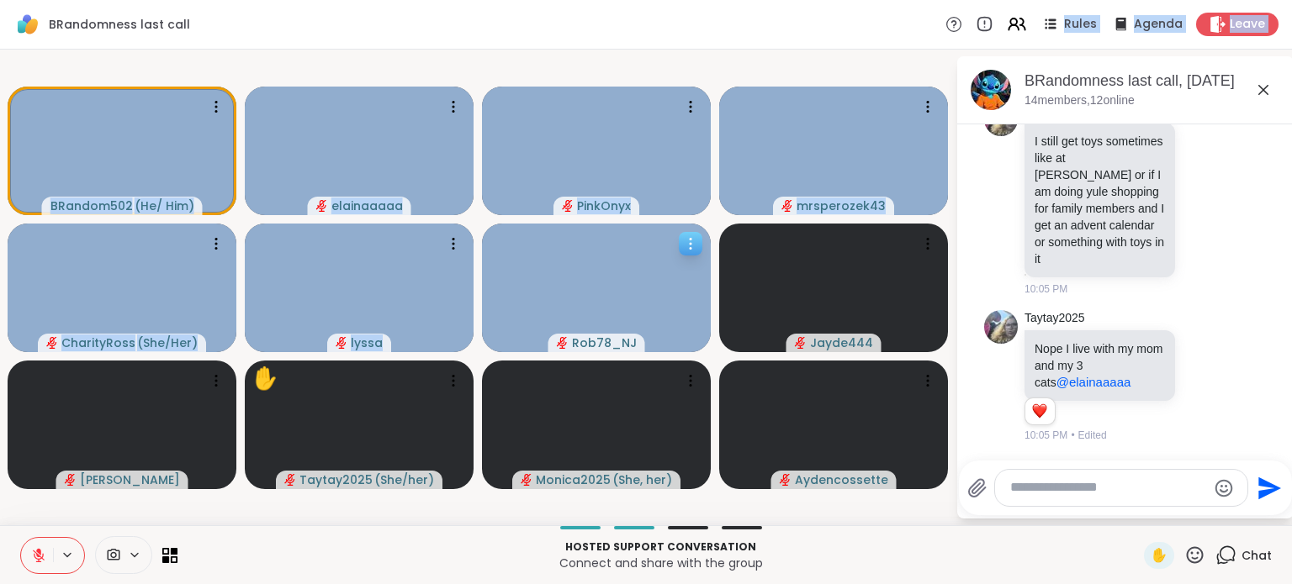
drag, startPoint x: 824, startPoint y: 29, endPoint x: 675, endPoint y: 287, distance: 297.3
click at [675, 287] on div "BRandomness last call Rules Agenda Leave BRandom502 ( He/ Him ) elainaaaaa Pink…" at bounding box center [646, 292] width 1292 height 584
click at [627, 43] on div "BRandomness last call Rules Agenda Leave" at bounding box center [646, 25] width 1292 height 50
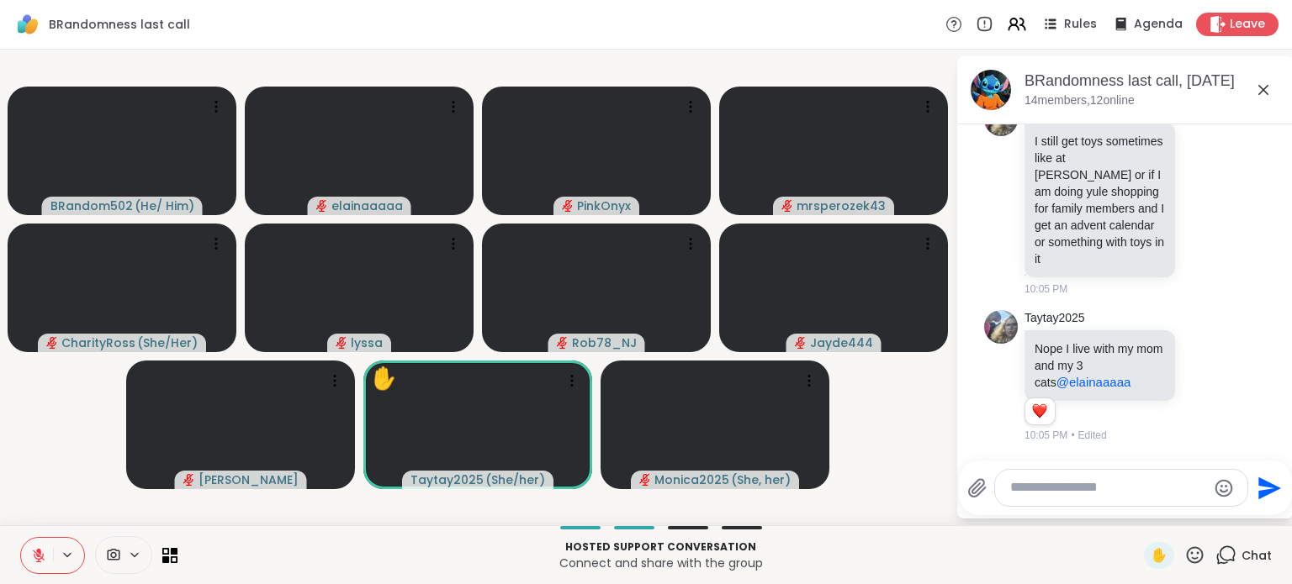
click at [585, 82] on video-player-container "BRandom502 ( He/ Him ) elainaaaaa PinkOnyx mrsperozek43 CharityRoss ( She/Her )…" at bounding box center [477, 287] width 935 height 462
click at [1184, 558] on icon at bounding box center [1194, 555] width 21 height 21
click at [1137, 514] on span "❤️" at bounding box center [1145, 511] width 17 height 20
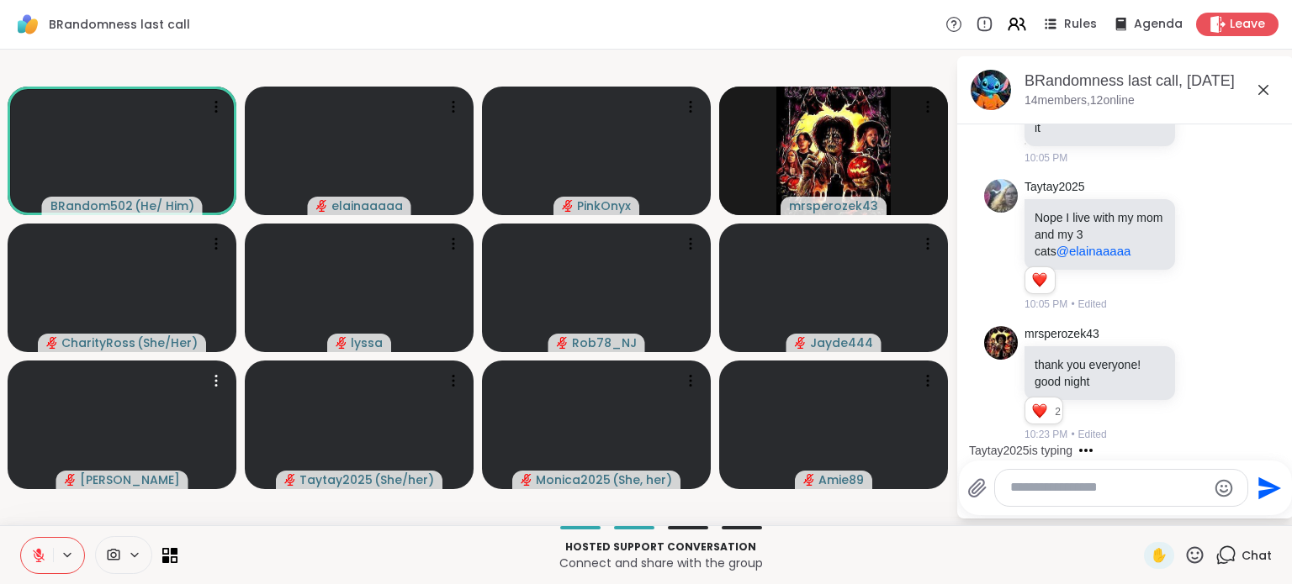
scroll to position [7049, 0]
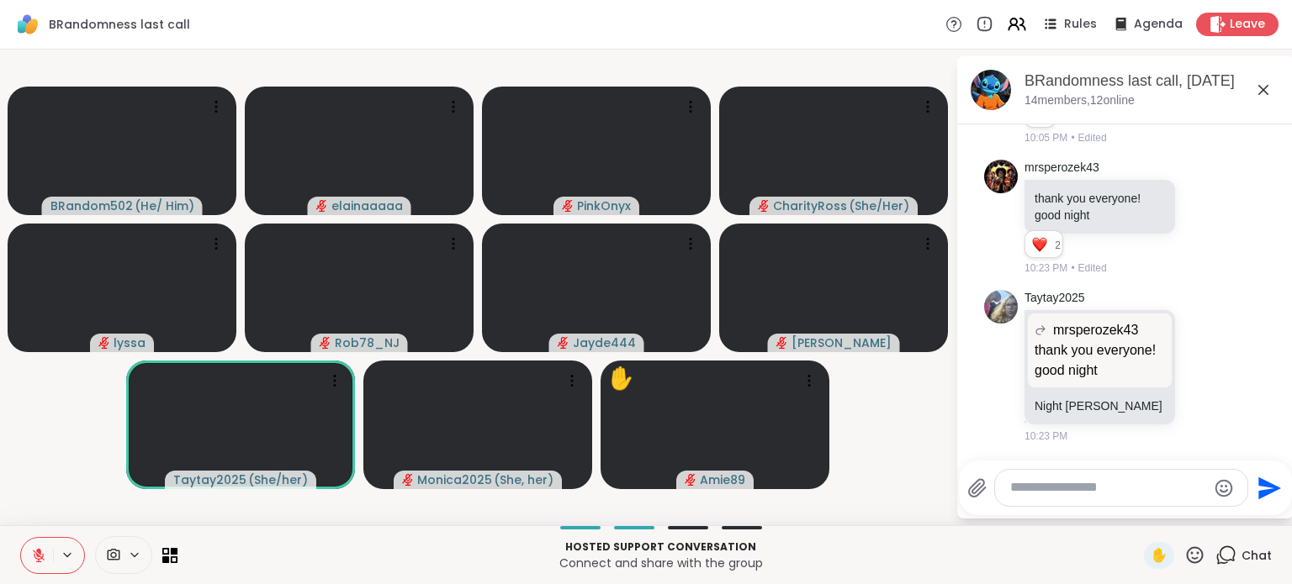
click at [40, 551] on icon at bounding box center [38, 555] width 15 height 15
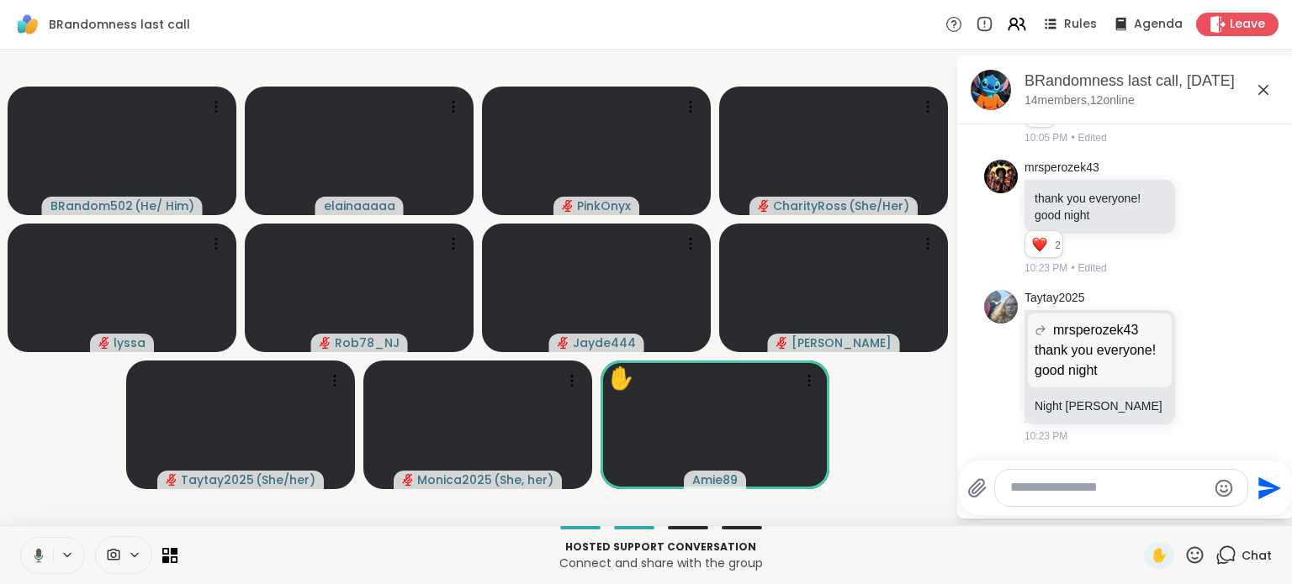
click at [40, 548] on icon at bounding box center [36, 555] width 15 height 15
click at [1043, 497] on textarea "Type your message" at bounding box center [1108, 488] width 196 height 18
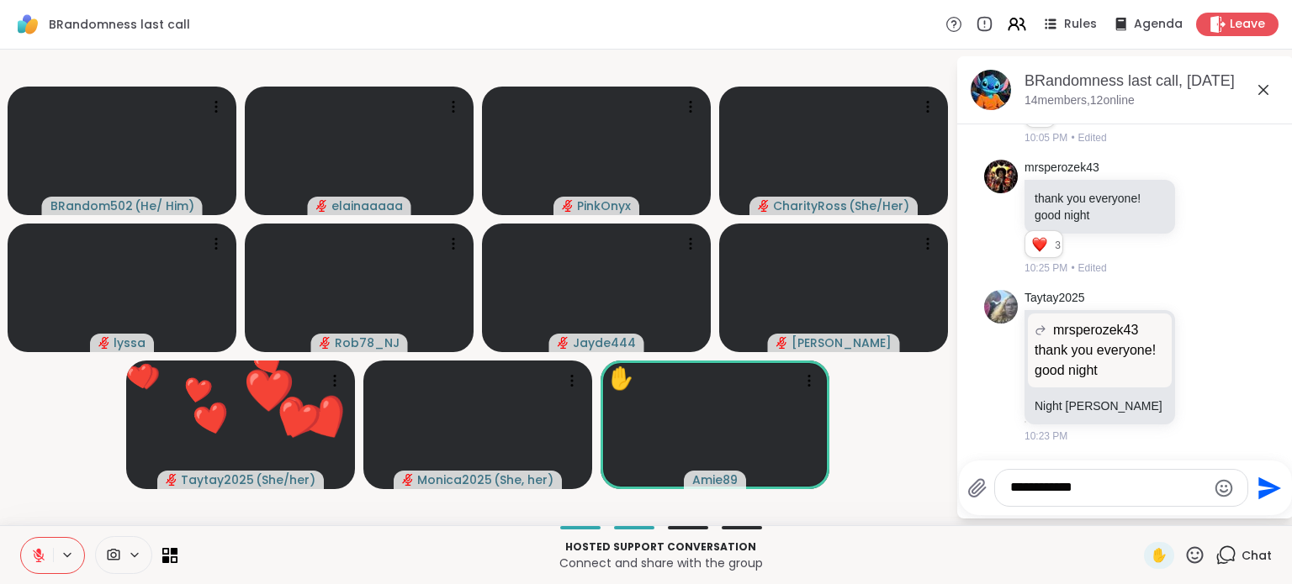
type textarea "**********"
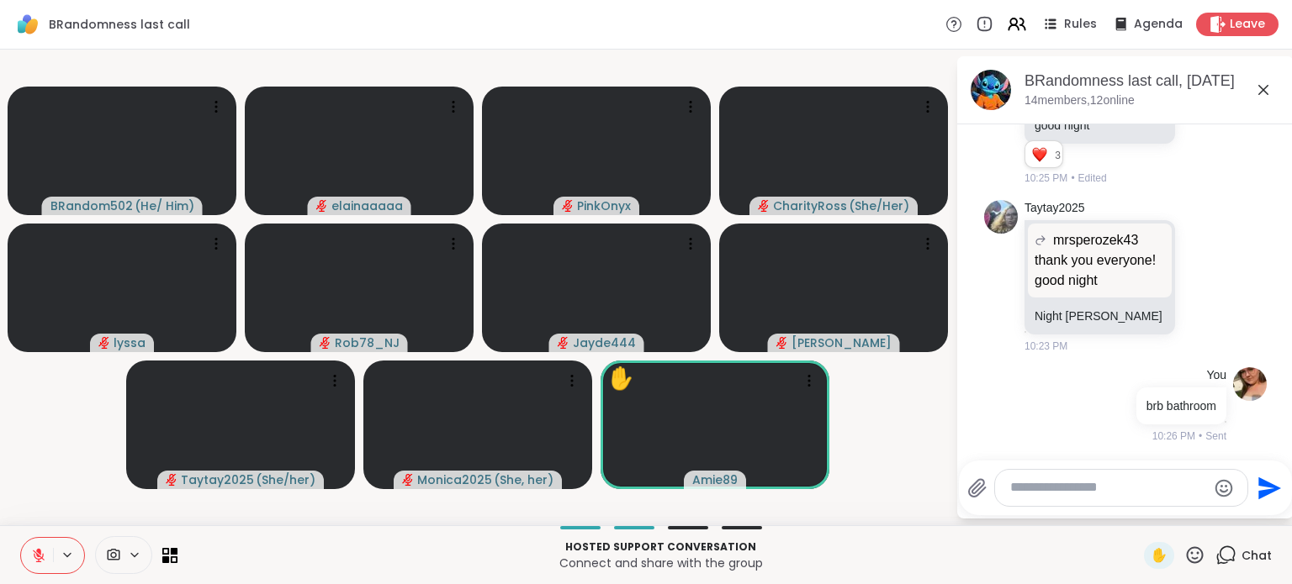
scroll to position [7162, 0]
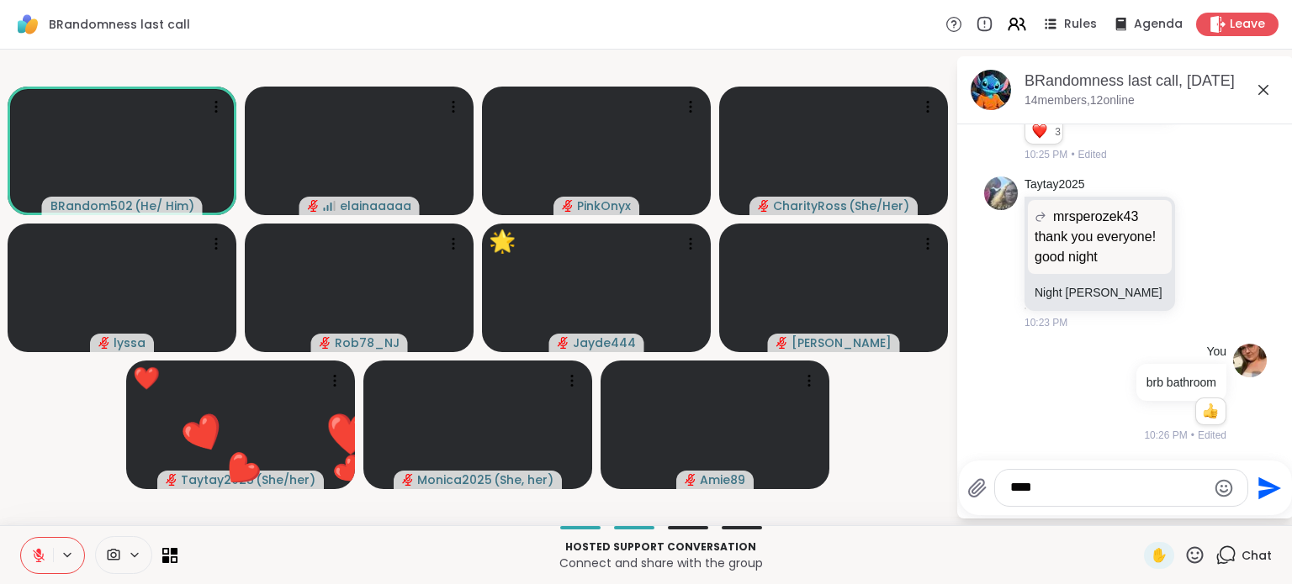
type textarea "****"
drag, startPoint x: 1291, startPoint y: 425, endPoint x: 1271, endPoint y: 439, distance: 23.6
click at [1271, 439] on html "BRandomness last call Rules Agenda Leave BRandom502 ( He/ Him ) elainaaaaa Pink…" at bounding box center [646, 292] width 1292 height 584
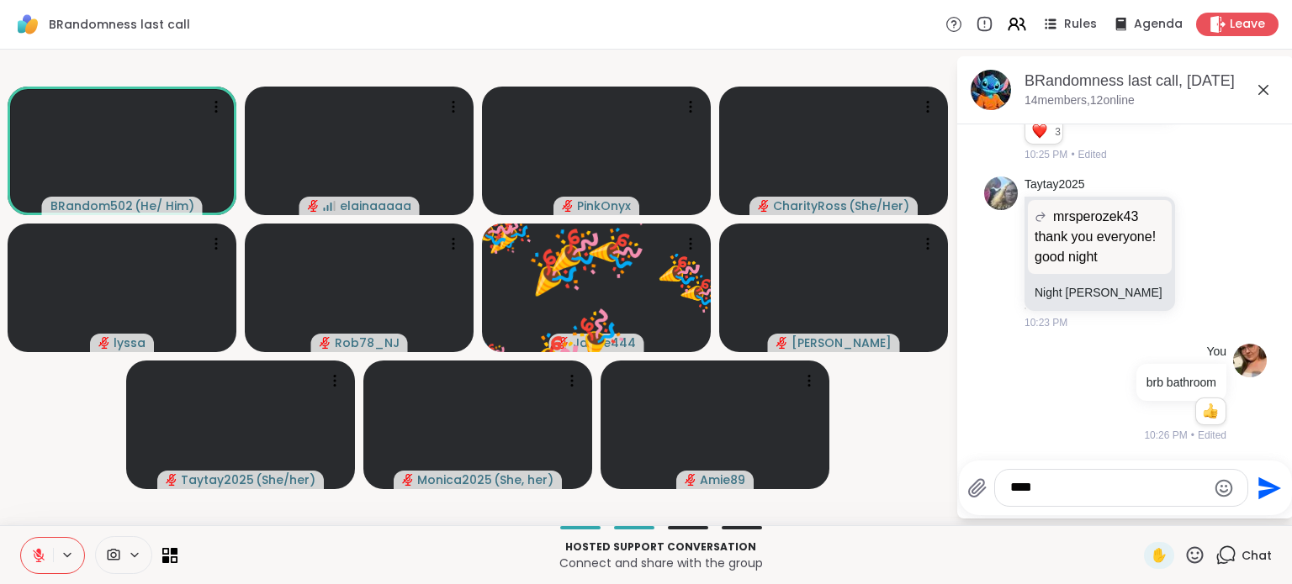
click at [1056, 485] on textarea "****" at bounding box center [1108, 488] width 196 height 18
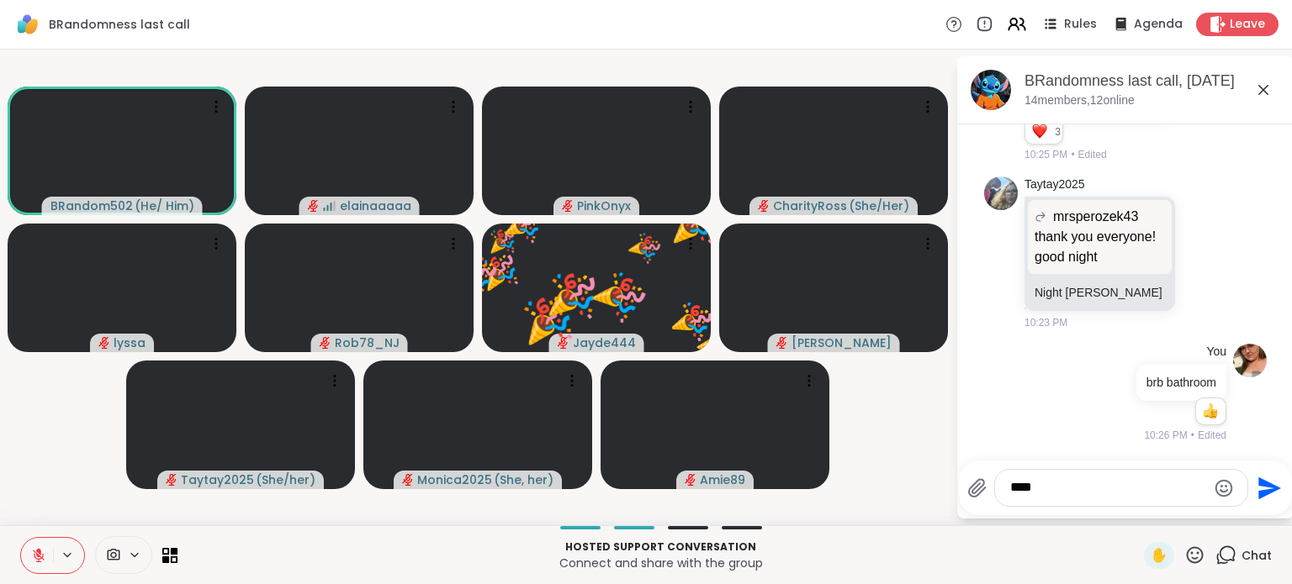
click at [1056, 485] on textarea "****" at bounding box center [1108, 488] width 196 height 18
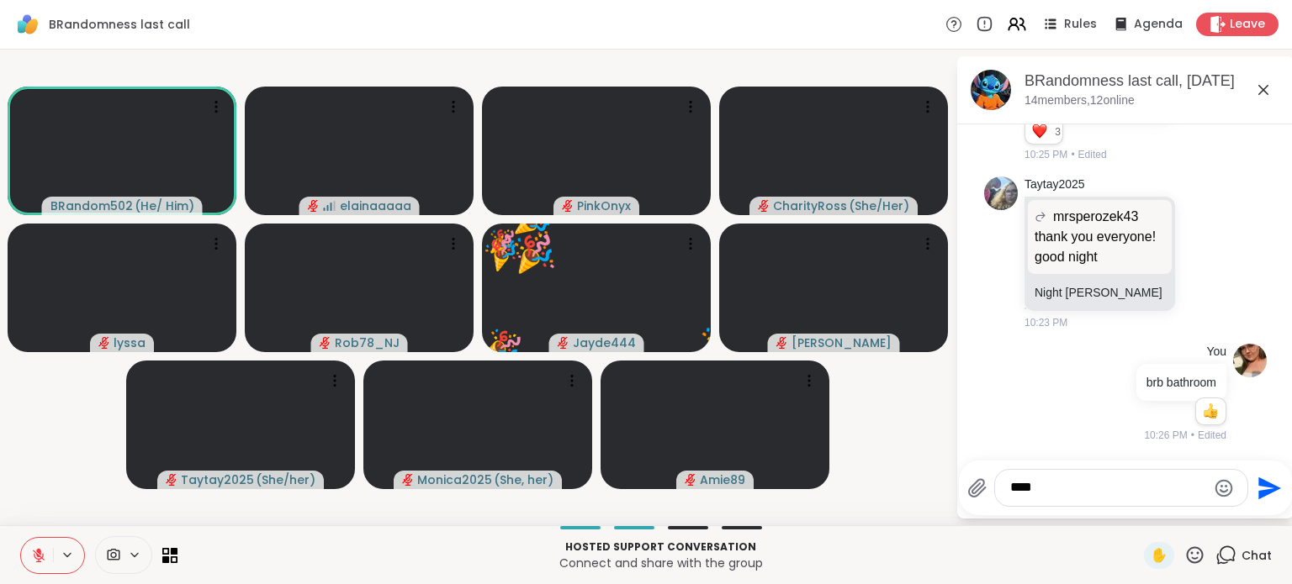
click at [1056, 485] on textarea "****" at bounding box center [1108, 488] width 196 height 18
click at [1059, 490] on textarea "**********" at bounding box center [1108, 488] width 196 height 18
type textarea "**********"
click at [1271, 488] on icon "Send" at bounding box center [1269, 488] width 23 height 23
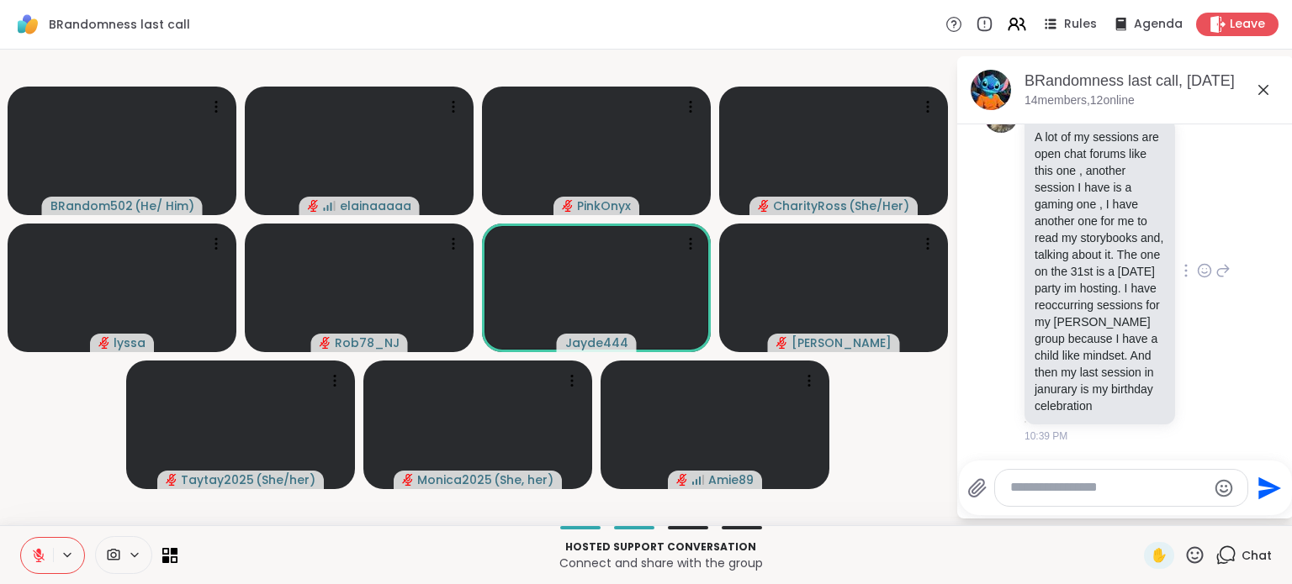
scroll to position [7899, 0]
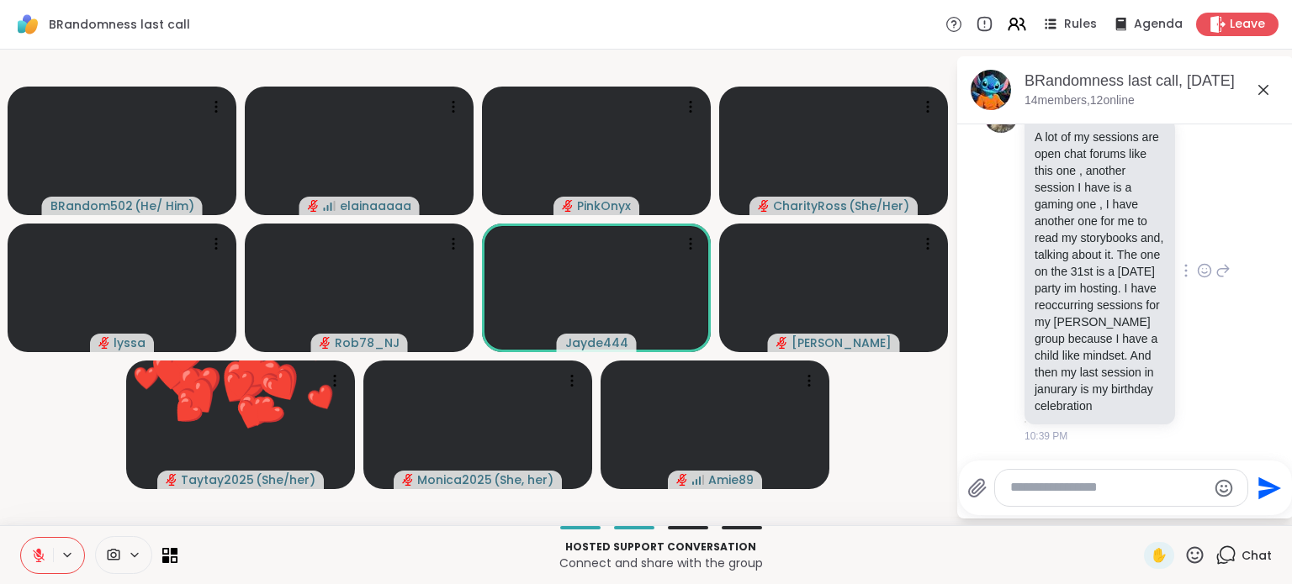
click at [1197, 262] on icon at bounding box center [1204, 270] width 15 height 17
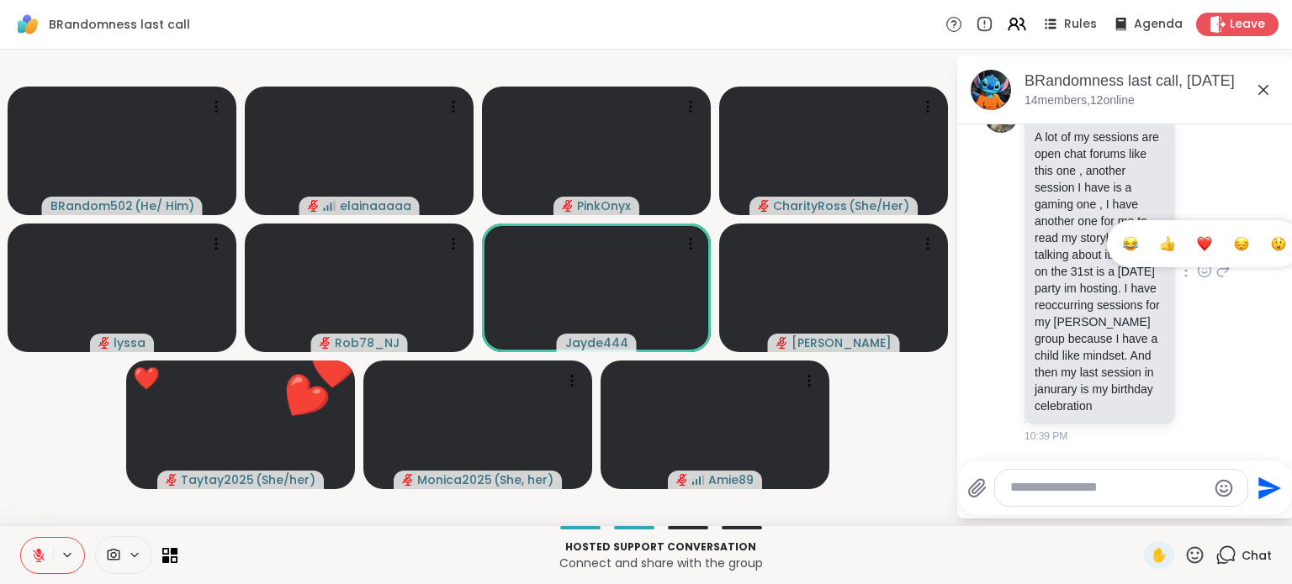
click at [1197, 236] on div "Select Reaction: Heart" at bounding box center [1204, 243] width 15 height 15
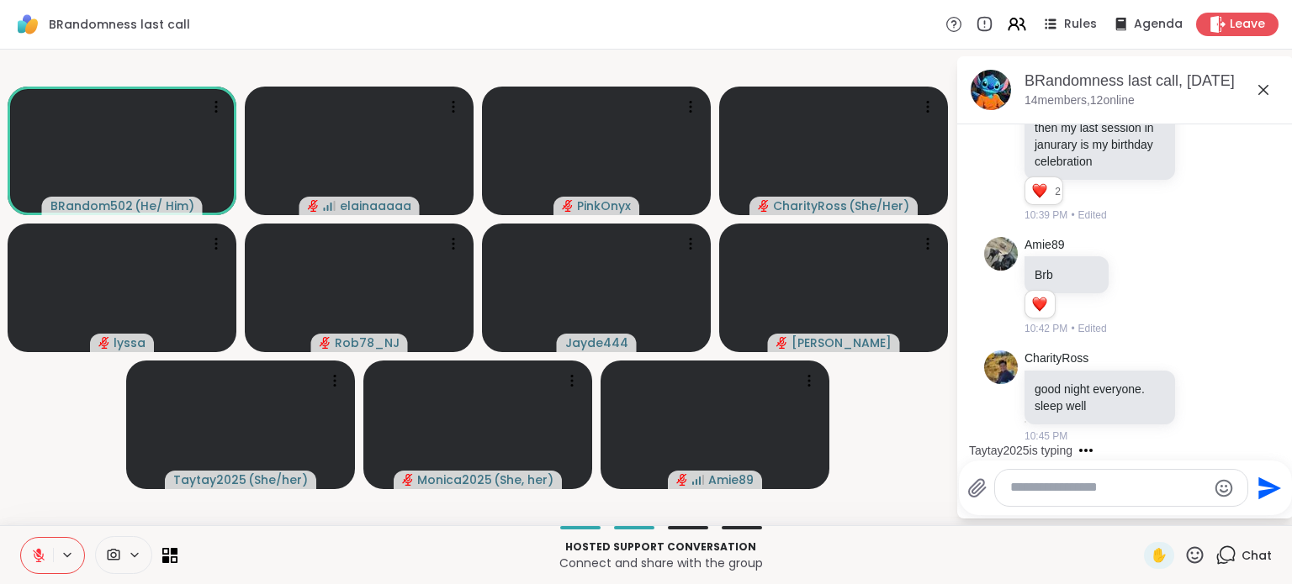
scroll to position [8346, 0]
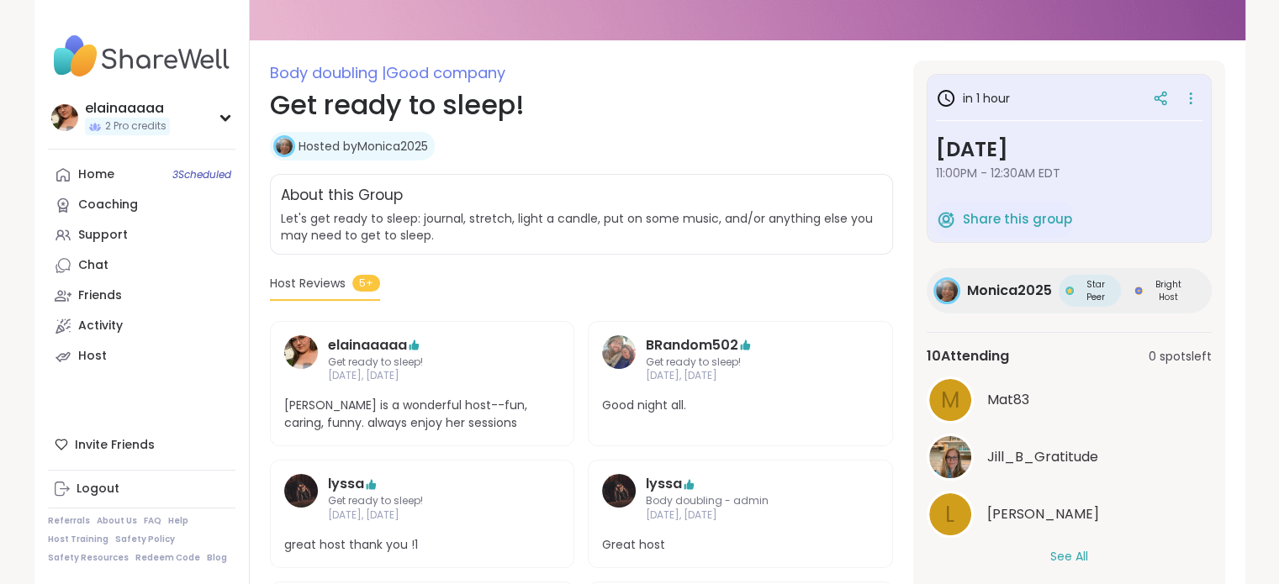
scroll to position [182, 0]
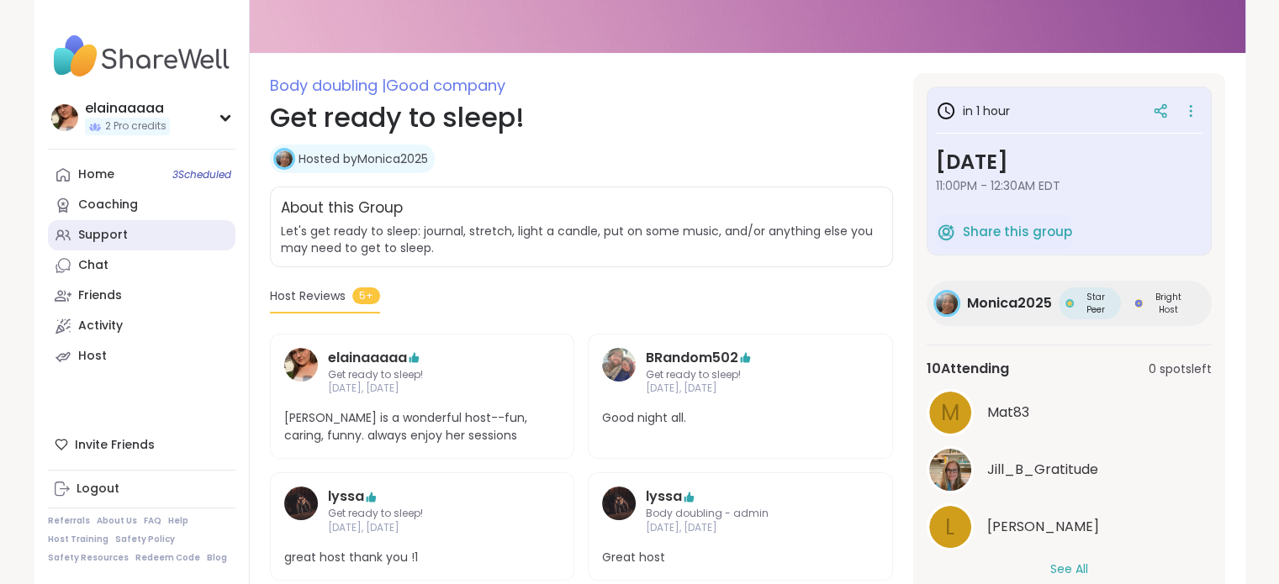
click at [104, 221] on link "Support" at bounding box center [142, 235] width 188 height 30
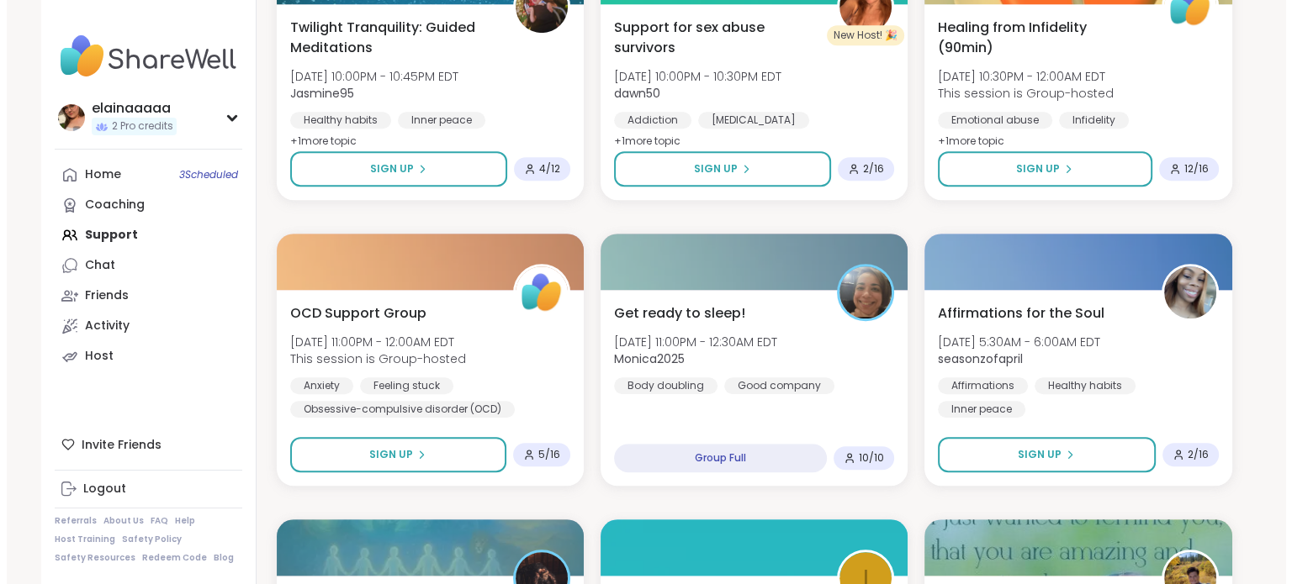
scroll to position [1268, 0]
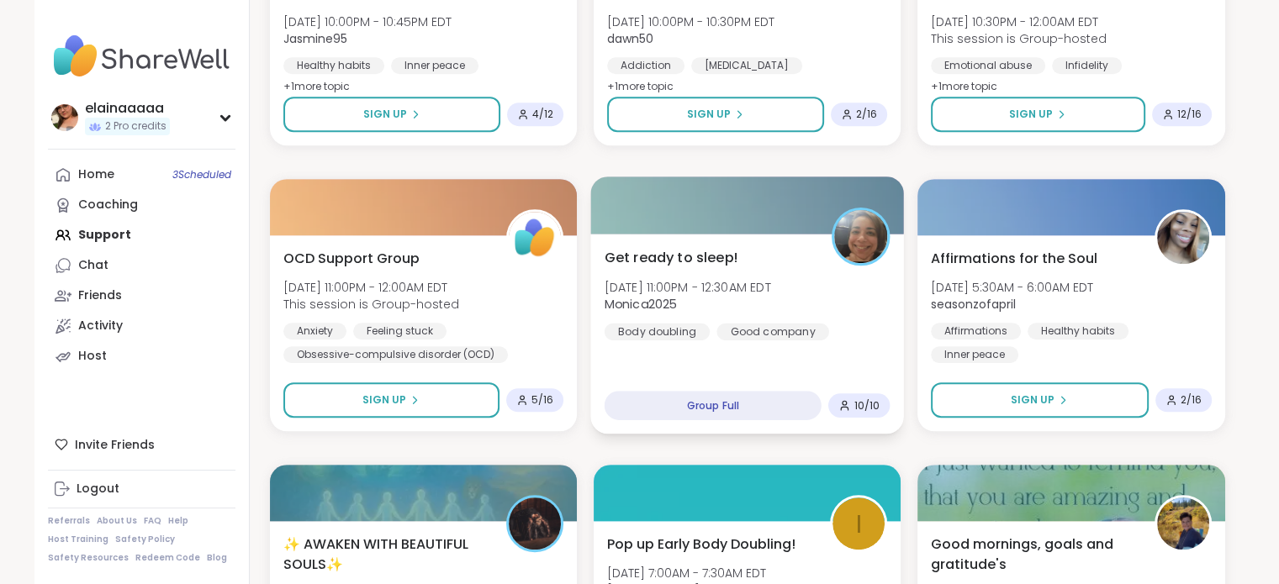
click at [779, 336] on div "Good company" at bounding box center [772, 331] width 113 height 17
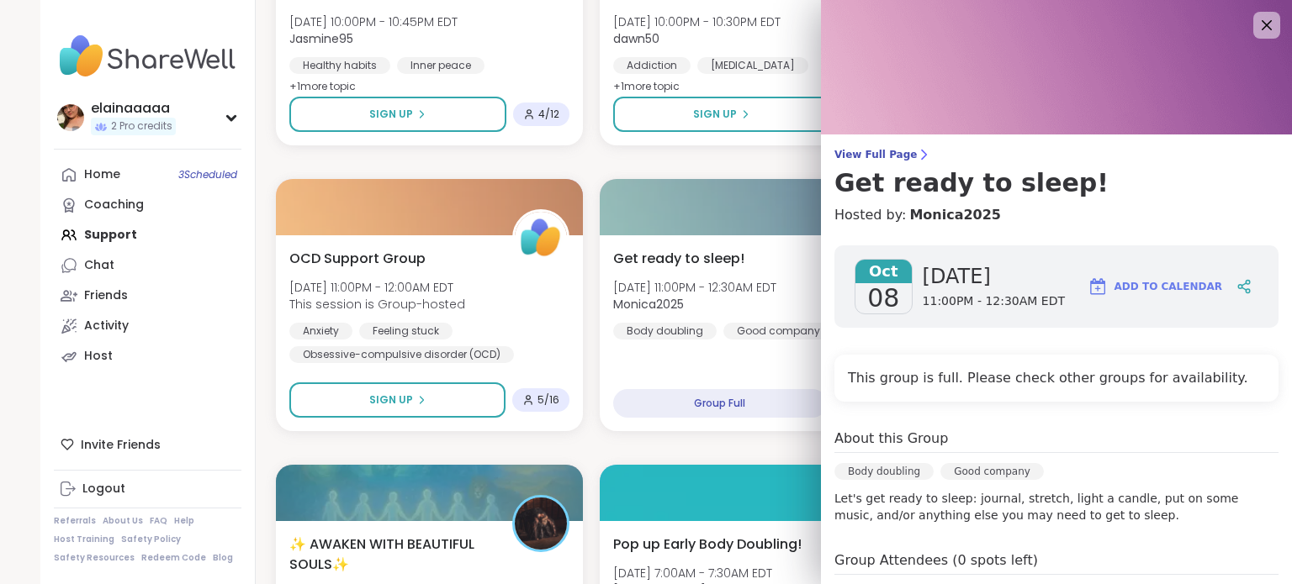
scroll to position [144, 0]
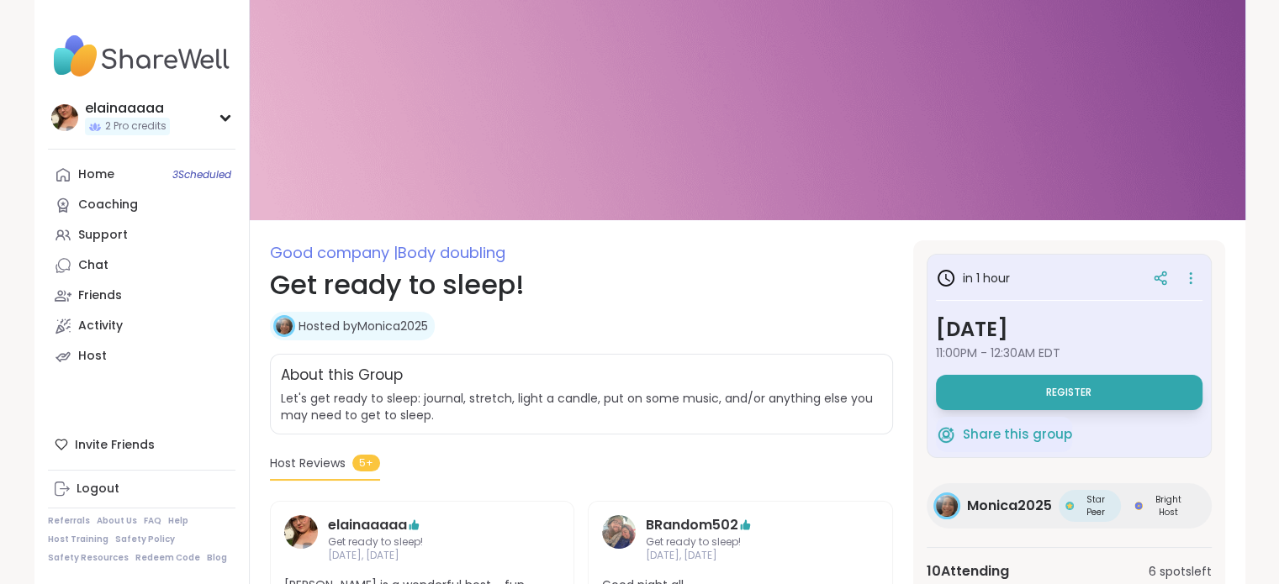
click at [995, 389] on button "Register" at bounding box center [1069, 392] width 267 height 35
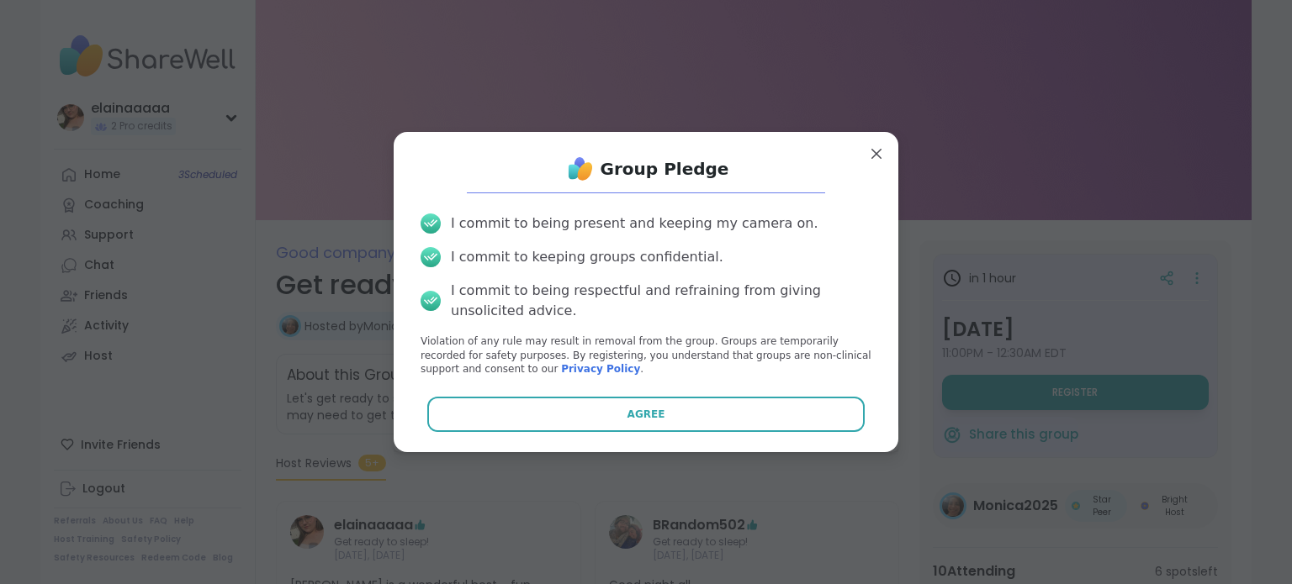
click at [683, 393] on div "Group Pledge I commit to being present and keeping my camera on. I commit to ke…" at bounding box center [646, 291] width 478 height 293
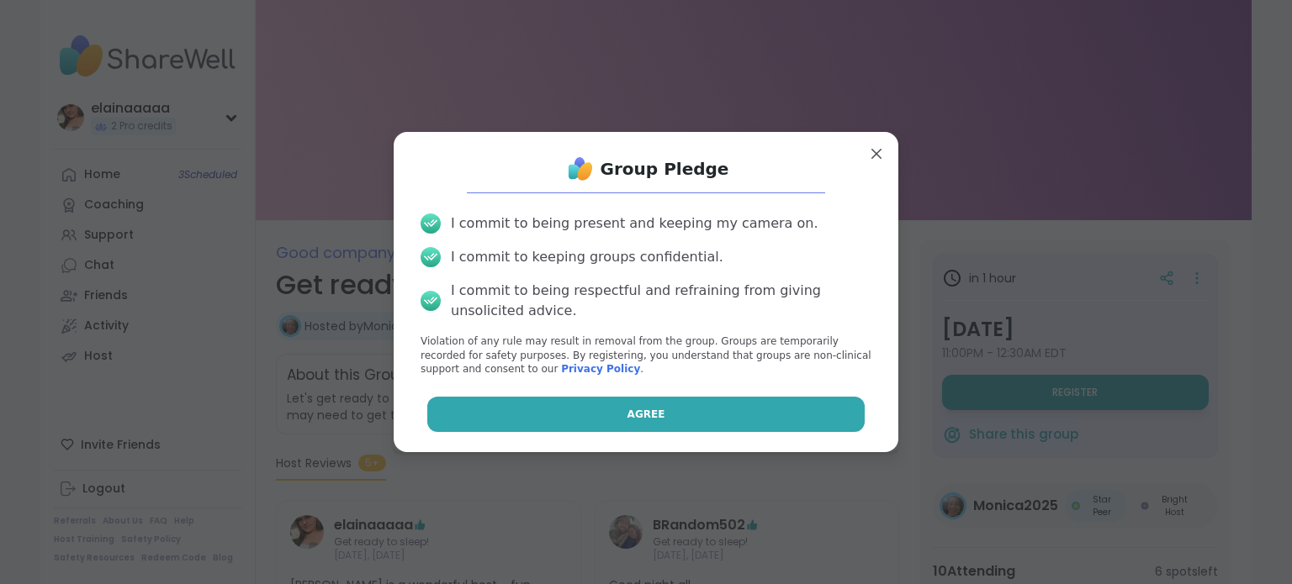
click at [661, 403] on button "Agree" at bounding box center [646, 414] width 438 height 35
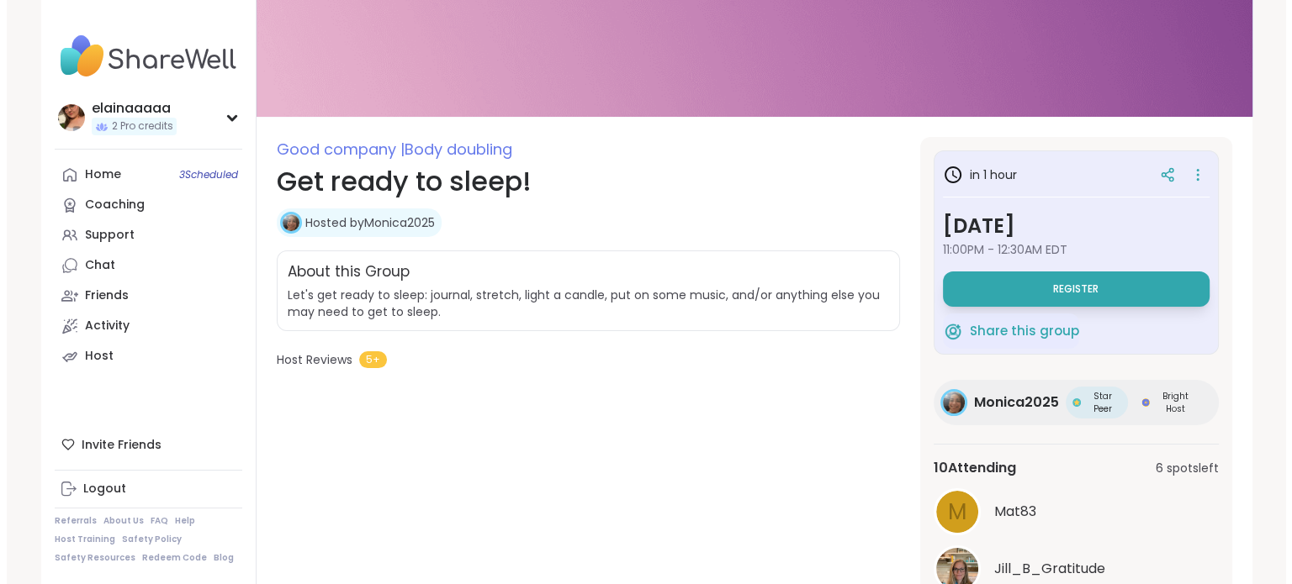
scroll to position [103, 0]
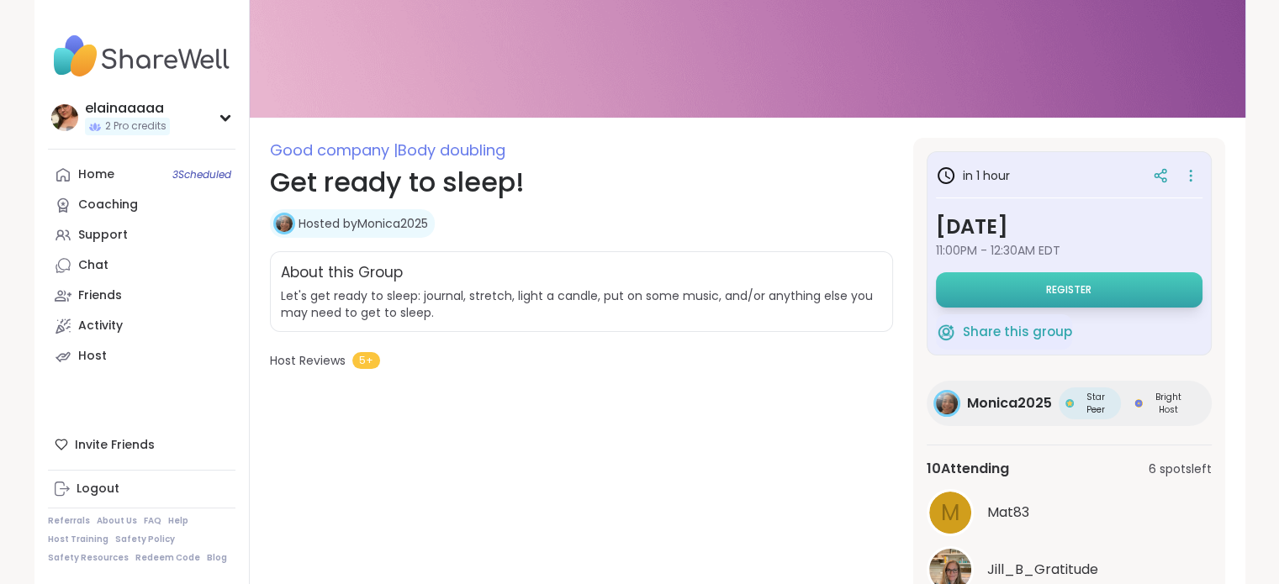
click at [992, 302] on button "Register" at bounding box center [1069, 289] width 267 height 35
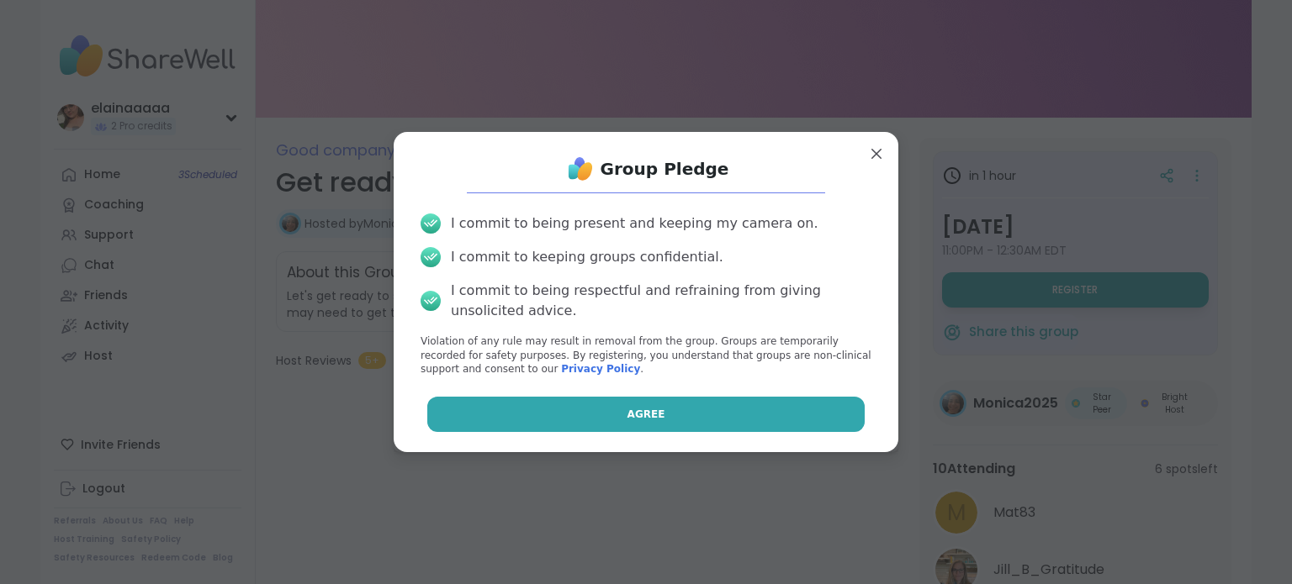
click at [649, 405] on button "Agree" at bounding box center [646, 414] width 438 height 35
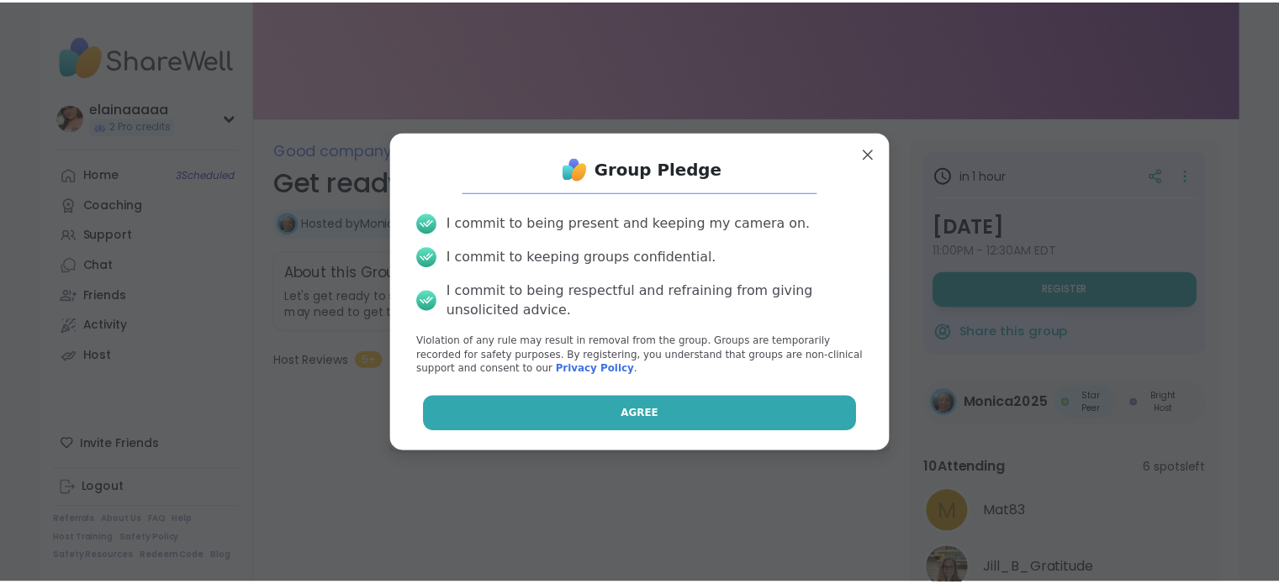
scroll to position [0, 0]
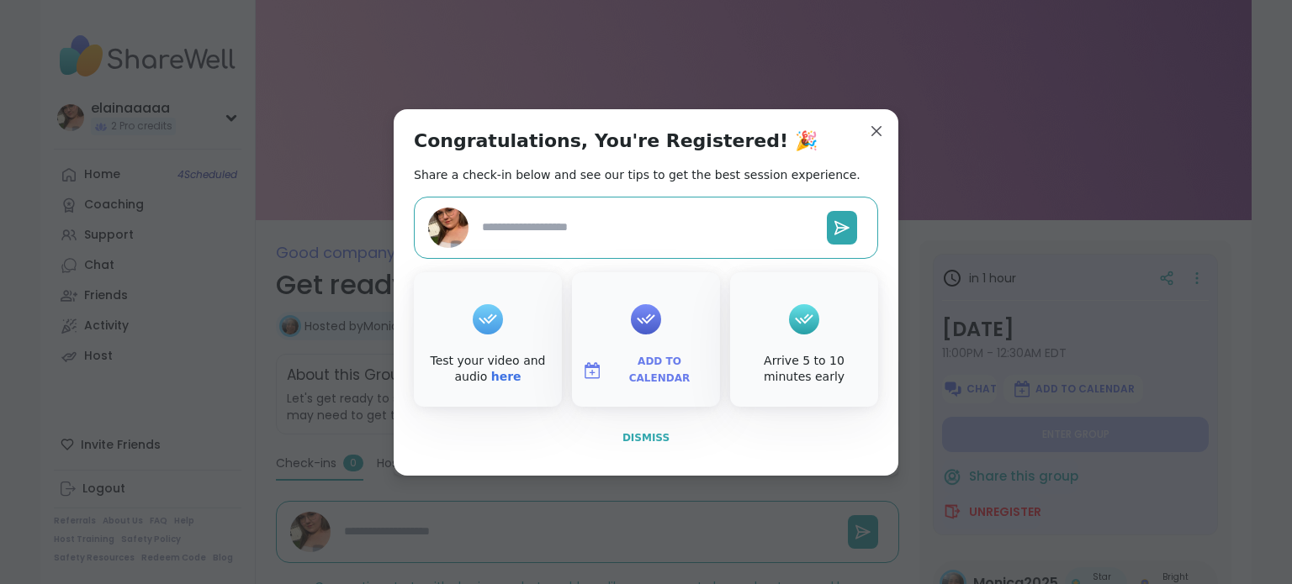
click at [629, 428] on button "Dismiss" at bounding box center [646, 437] width 464 height 35
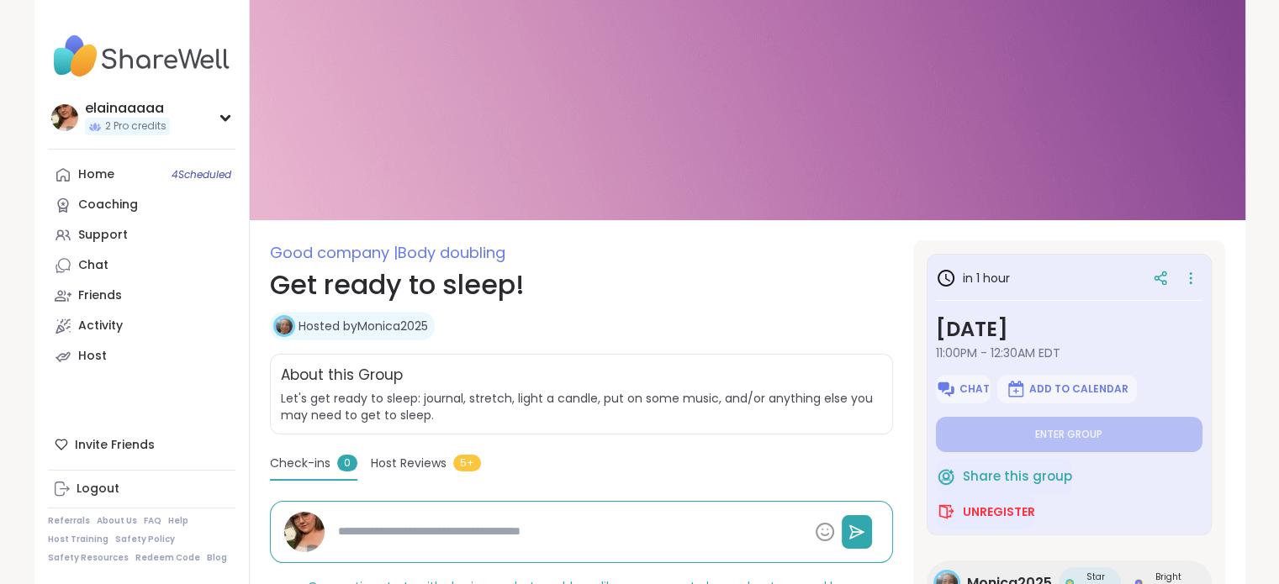
scroll to position [262, 0]
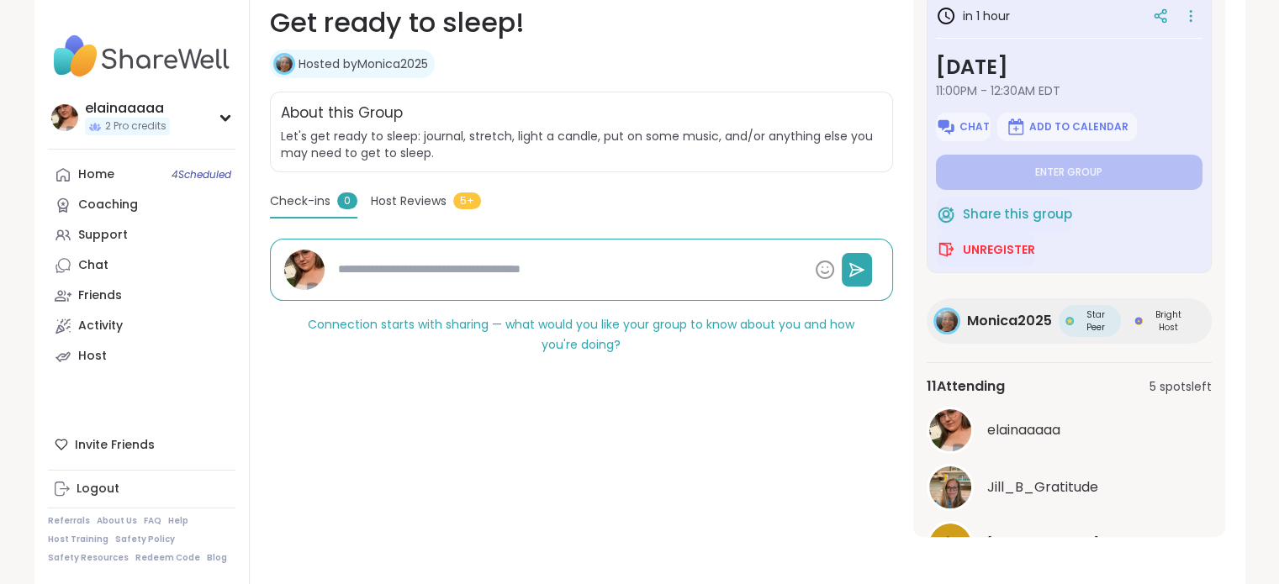
type textarea "*"
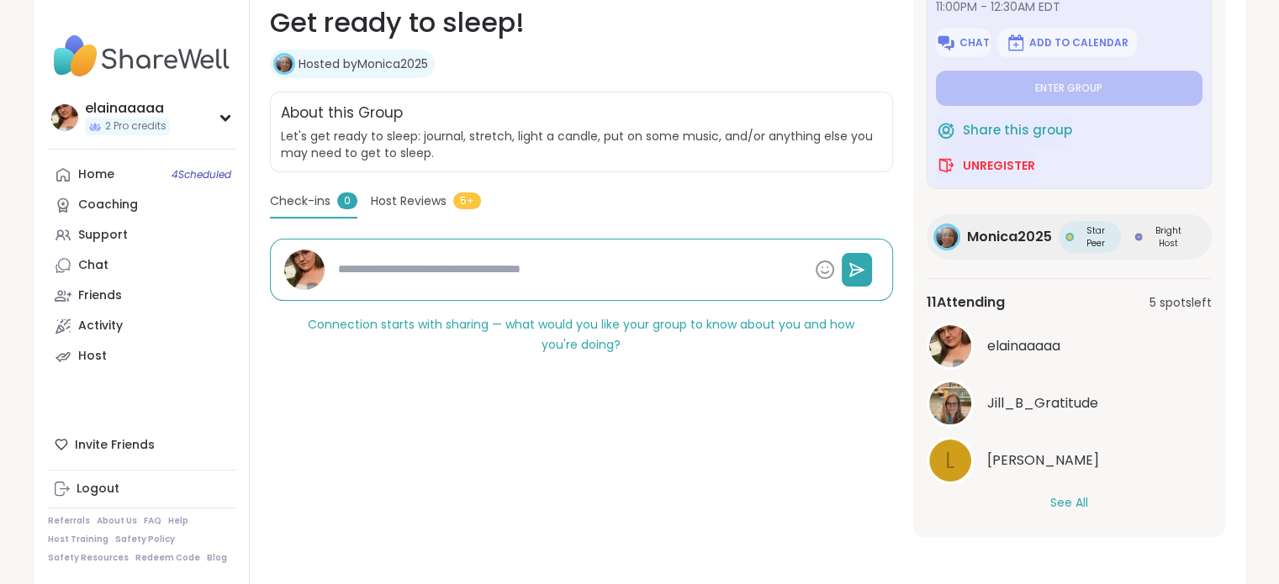
click at [1078, 499] on button "See All" at bounding box center [1069, 503] width 38 height 18
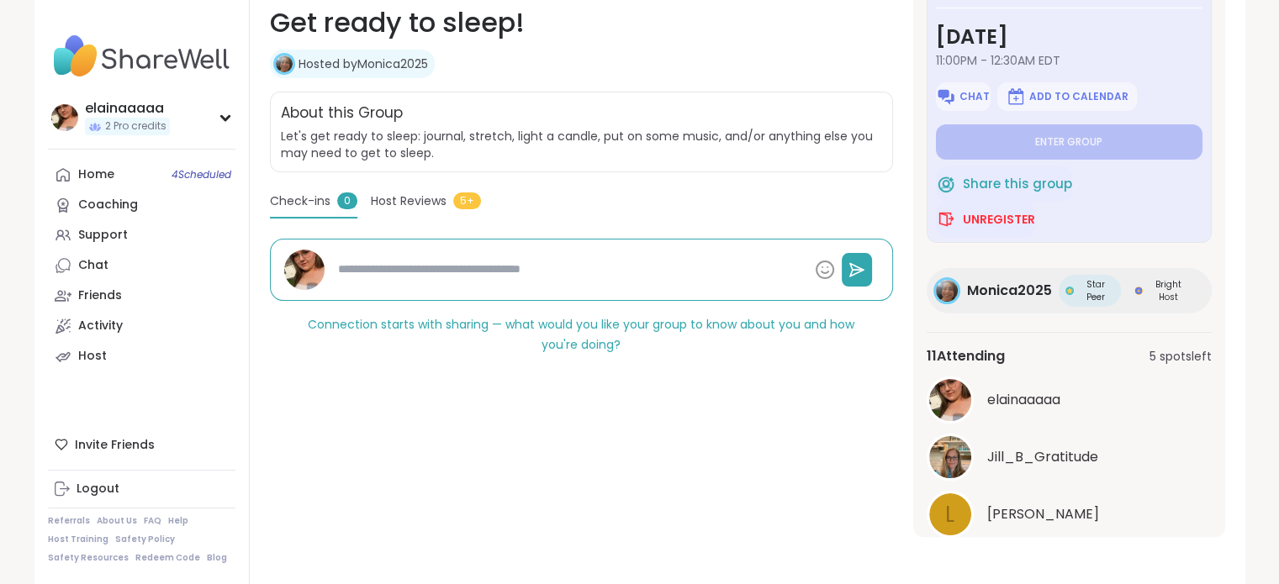
scroll to position [0, 0]
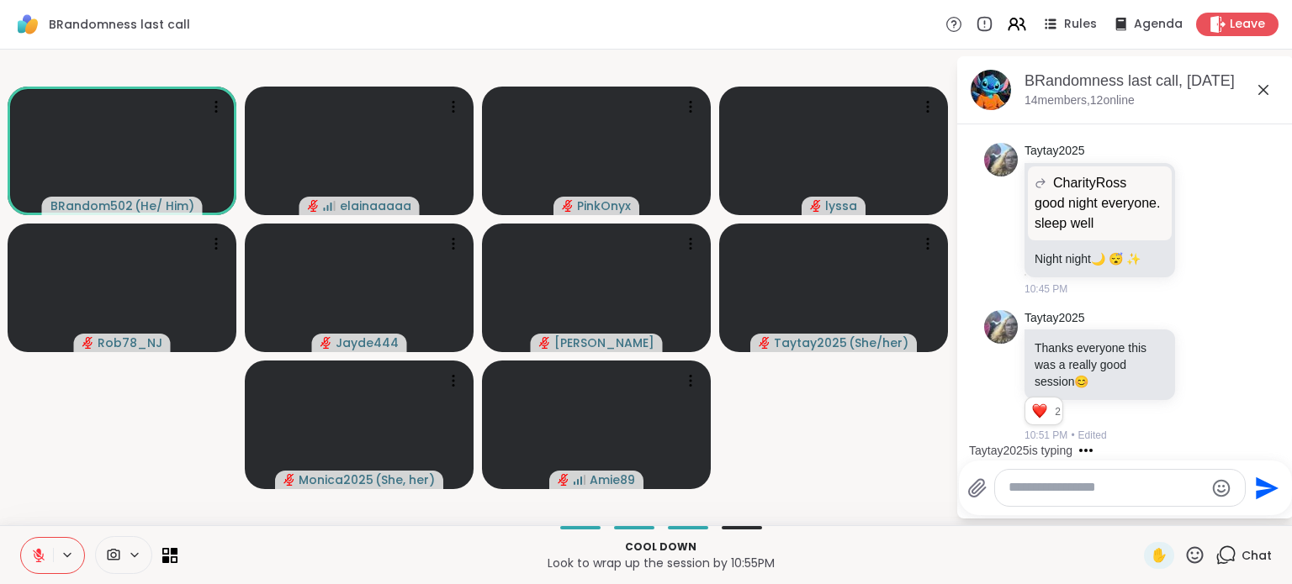
scroll to position [8691, 0]
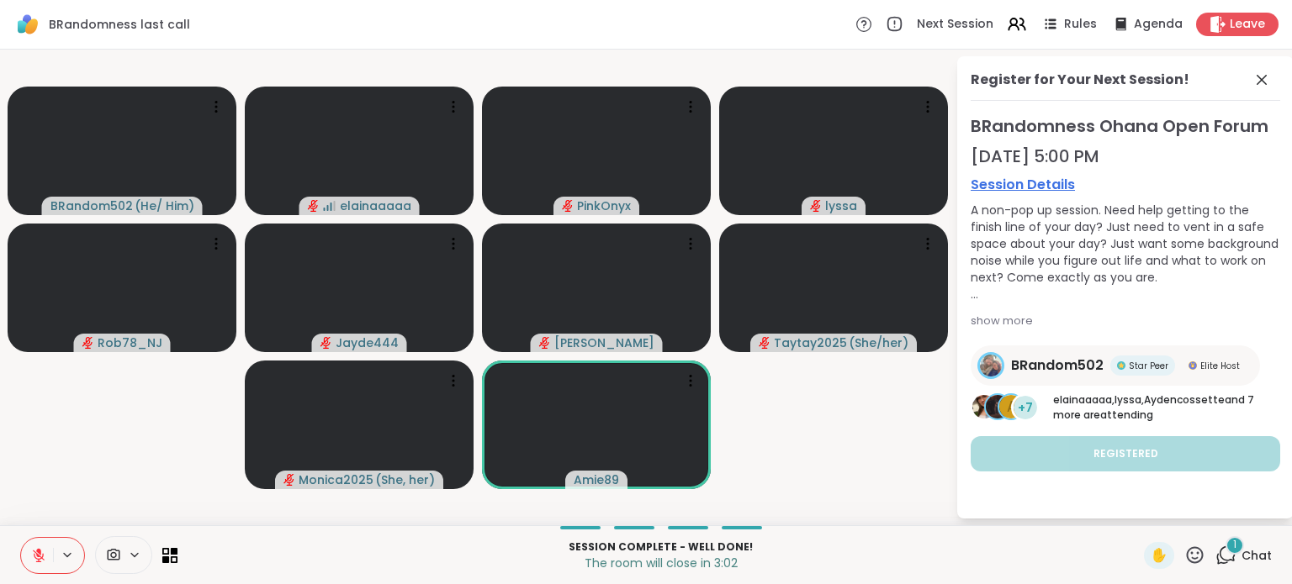
click at [1220, 555] on icon at bounding box center [1225, 555] width 21 height 21
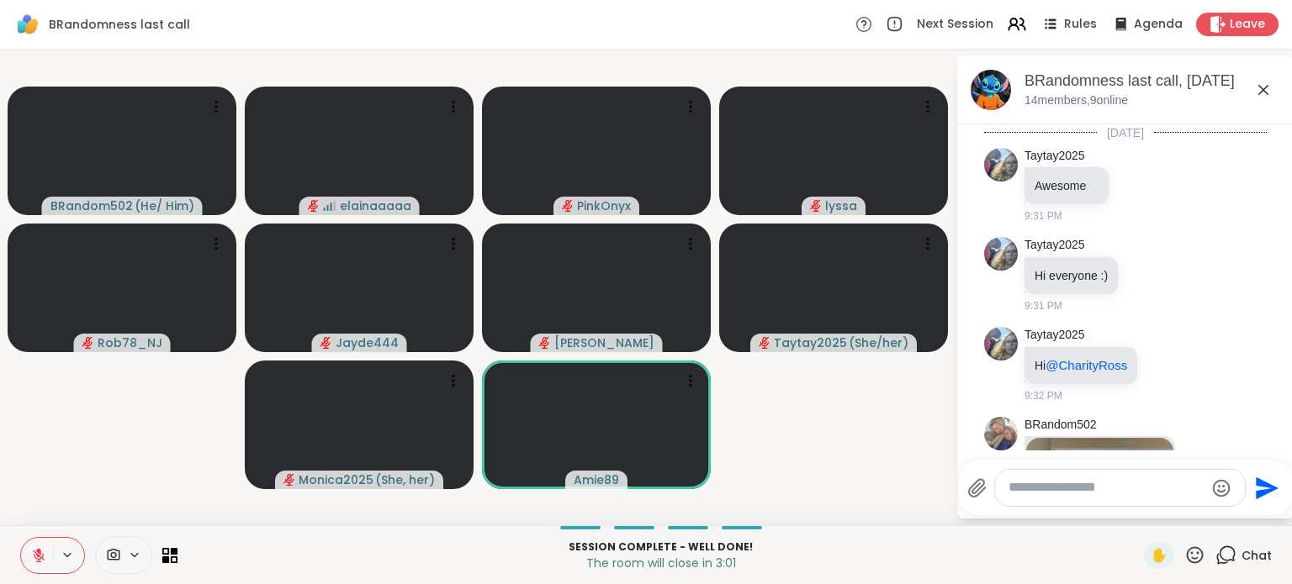
scroll to position [9278, 0]
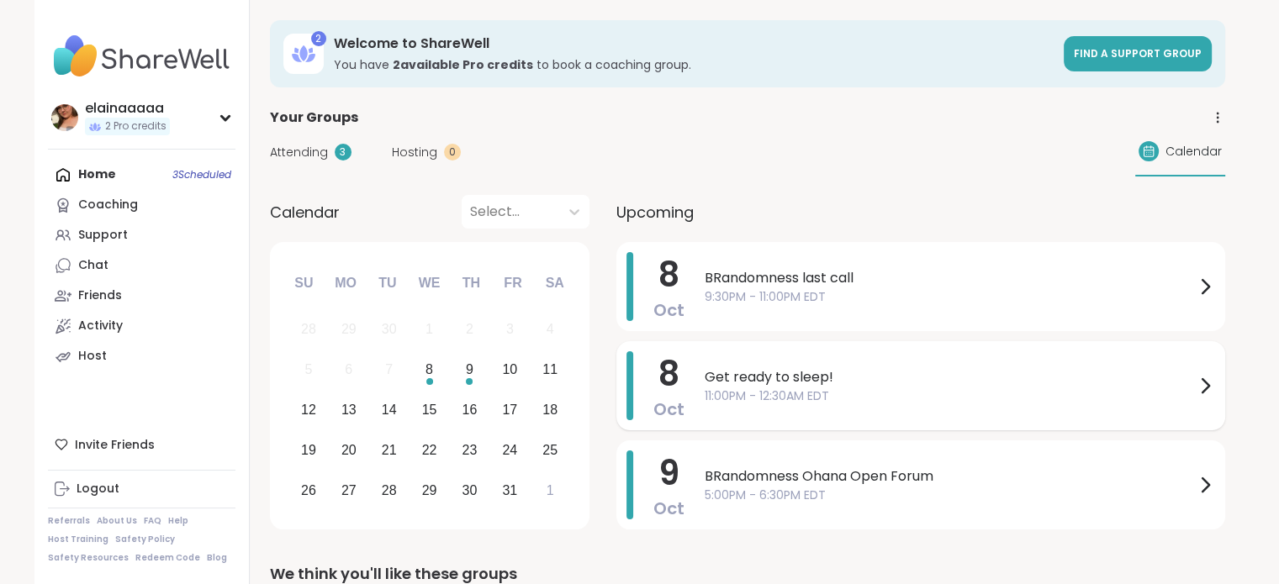
click at [859, 384] on span "Get ready to sleep!" at bounding box center [950, 377] width 490 height 20
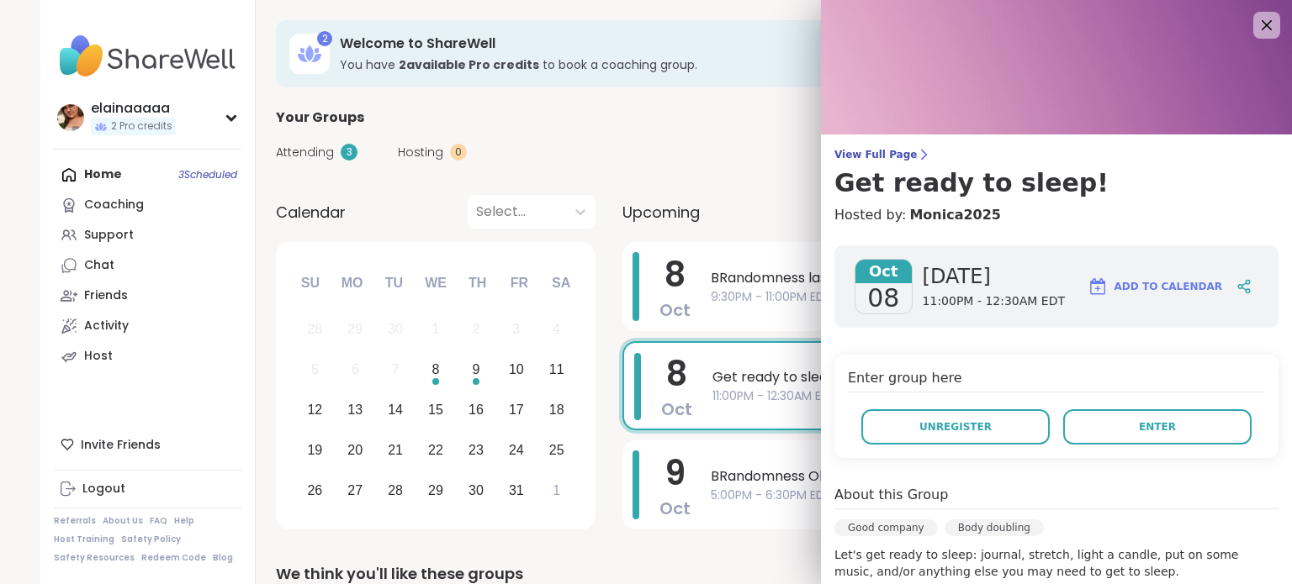
scroll to position [259, 0]
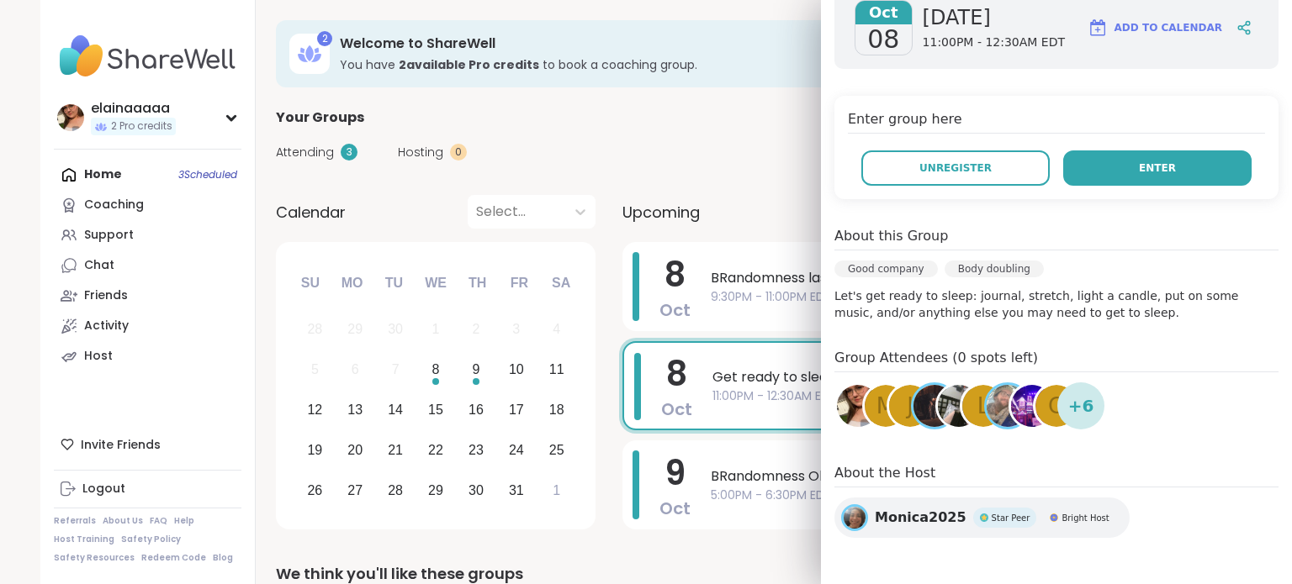
click at [1164, 161] on button "Enter" at bounding box center [1157, 168] width 188 height 35
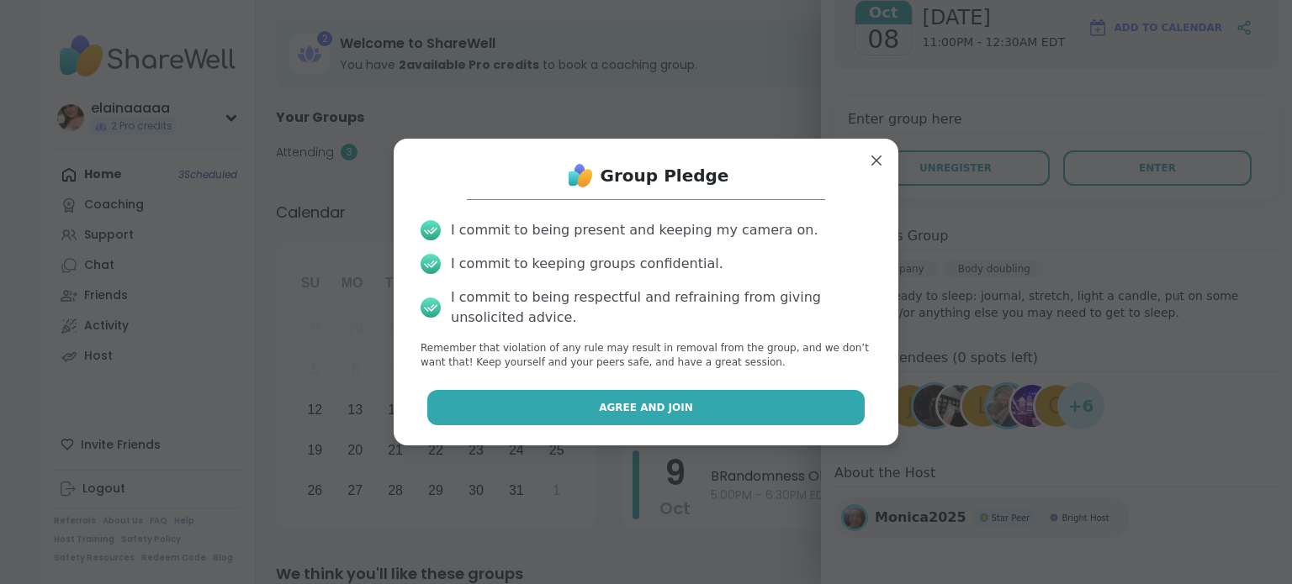
click at [576, 421] on button "Agree and Join" at bounding box center [646, 407] width 438 height 35
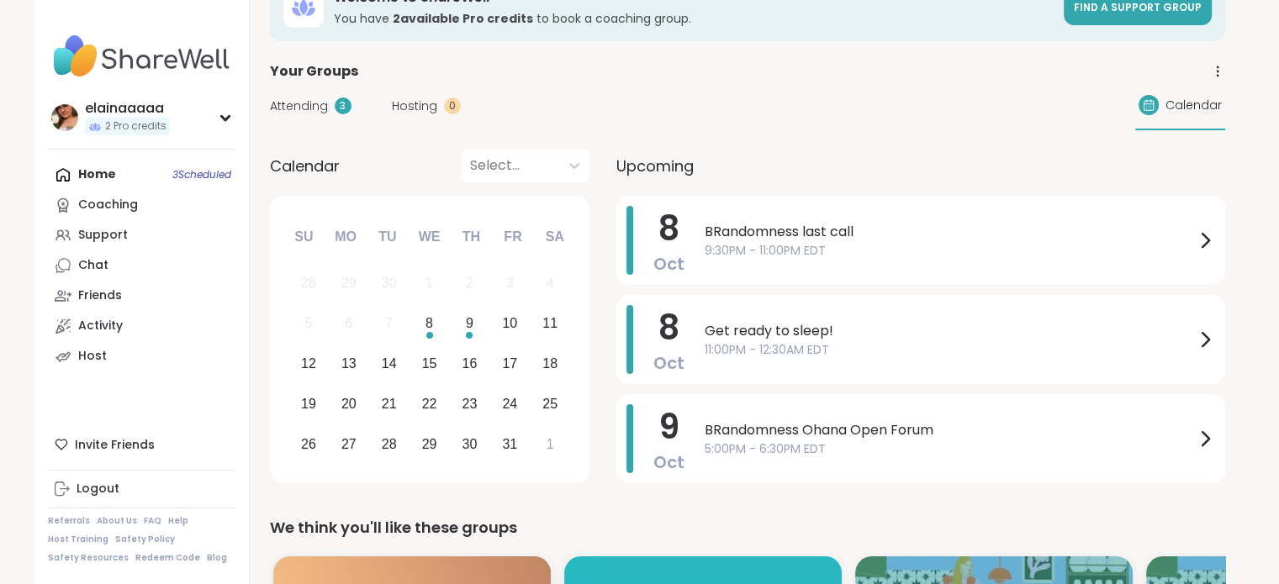
scroll to position [47, 0]
click at [750, 331] on span "Get ready to sleep!" at bounding box center [950, 330] width 490 height 20
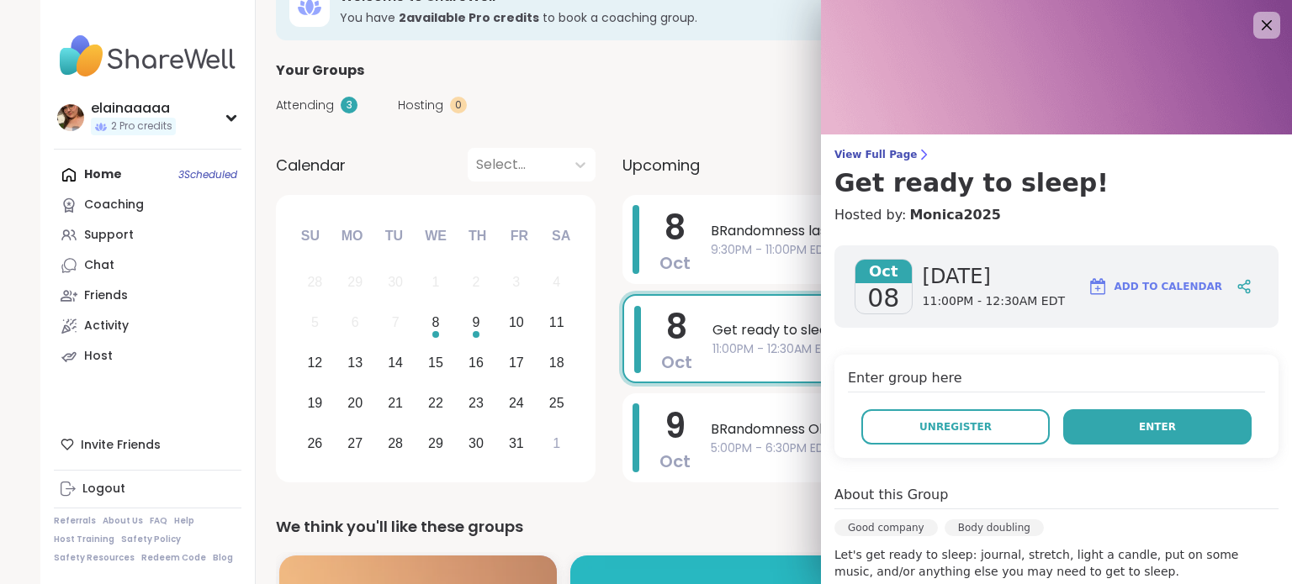
click at [1103, 436] on button "Enter" at bounding box center [1157, 427] width 188 height 35
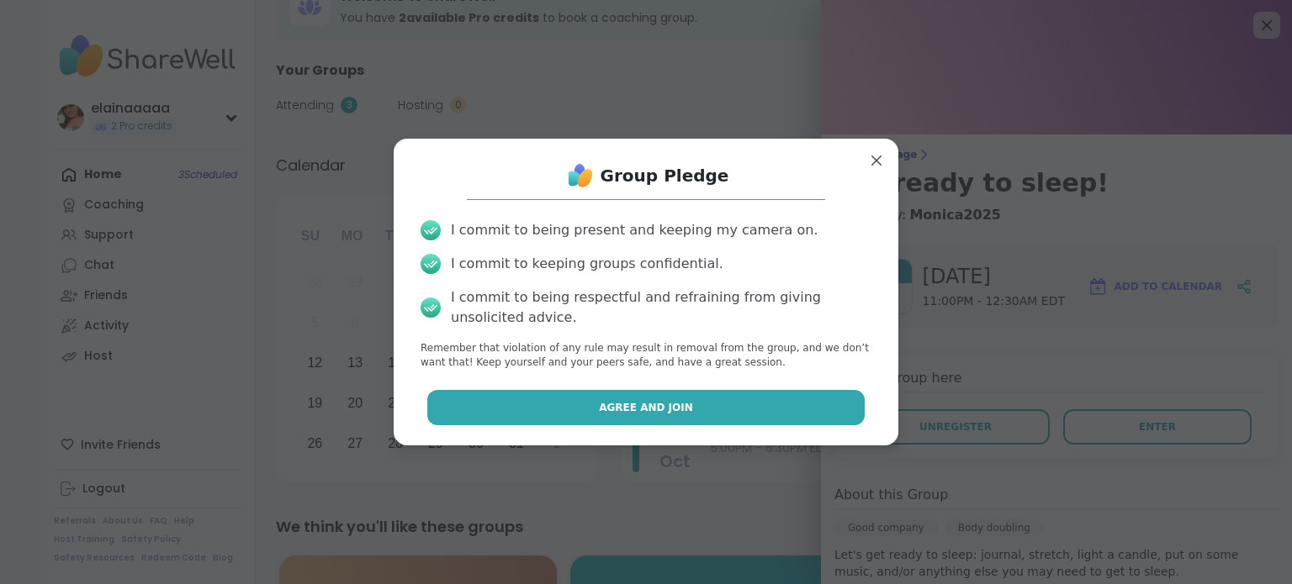
click at [774, 404] on button "Agree and Join" at bounding box center [646, 407] width 438 height 35
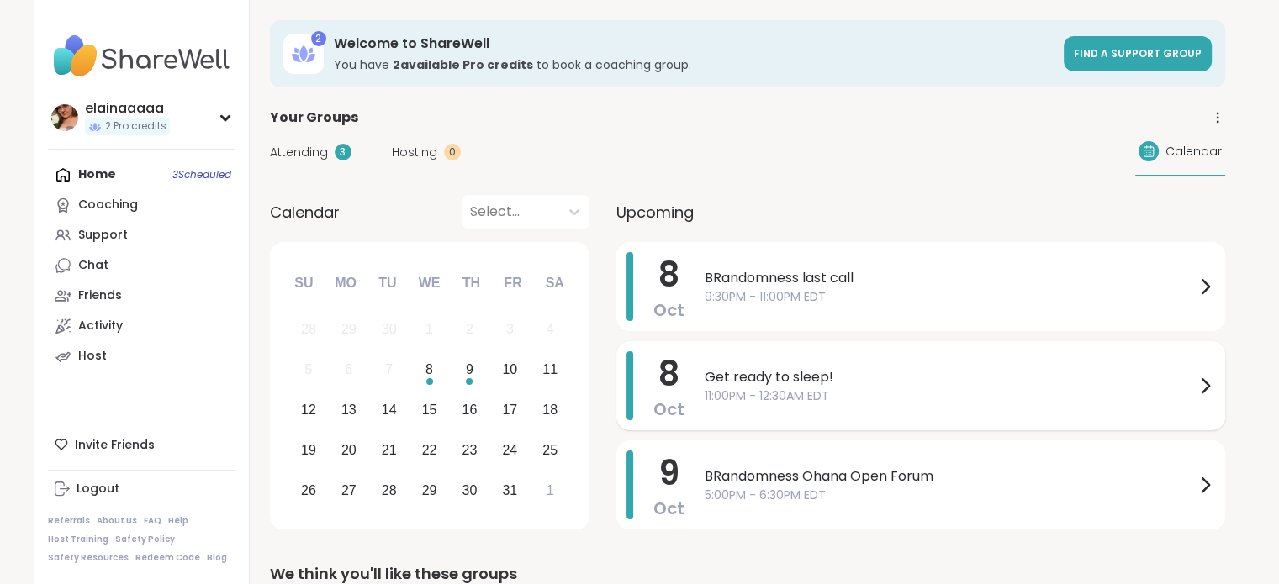
click at [888, 379] on span "Get ready to sleep!" at bounding box center [950, 377] width 490 height 20
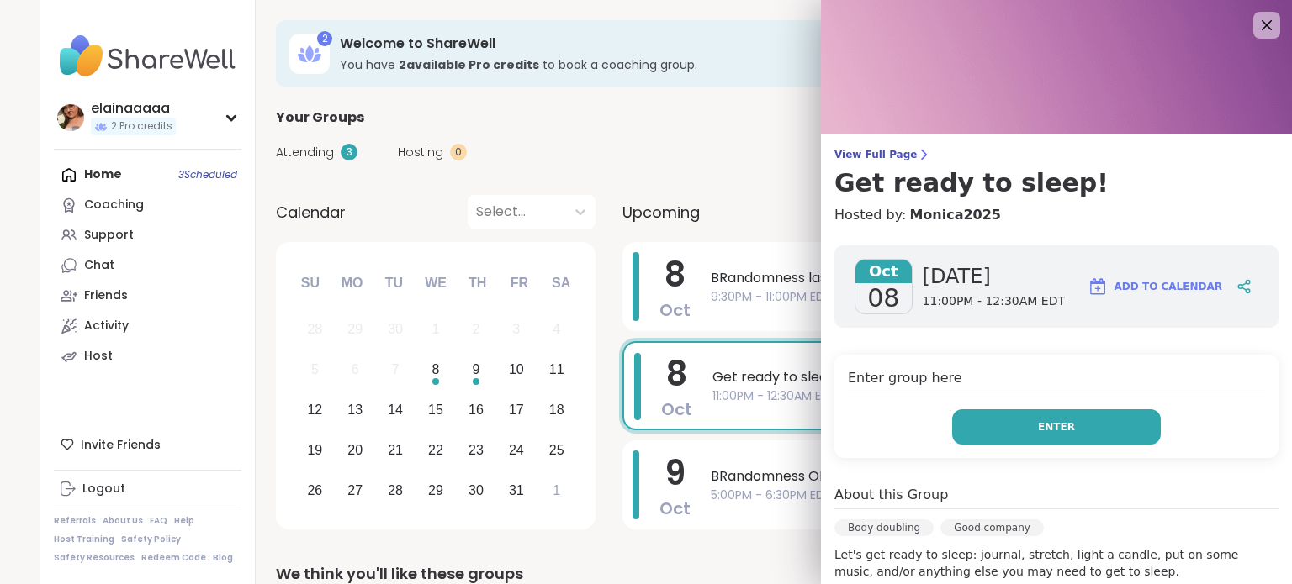
click at [973, 426] on button "Enter" at bounding box center [1056, 427] width 209 height 35
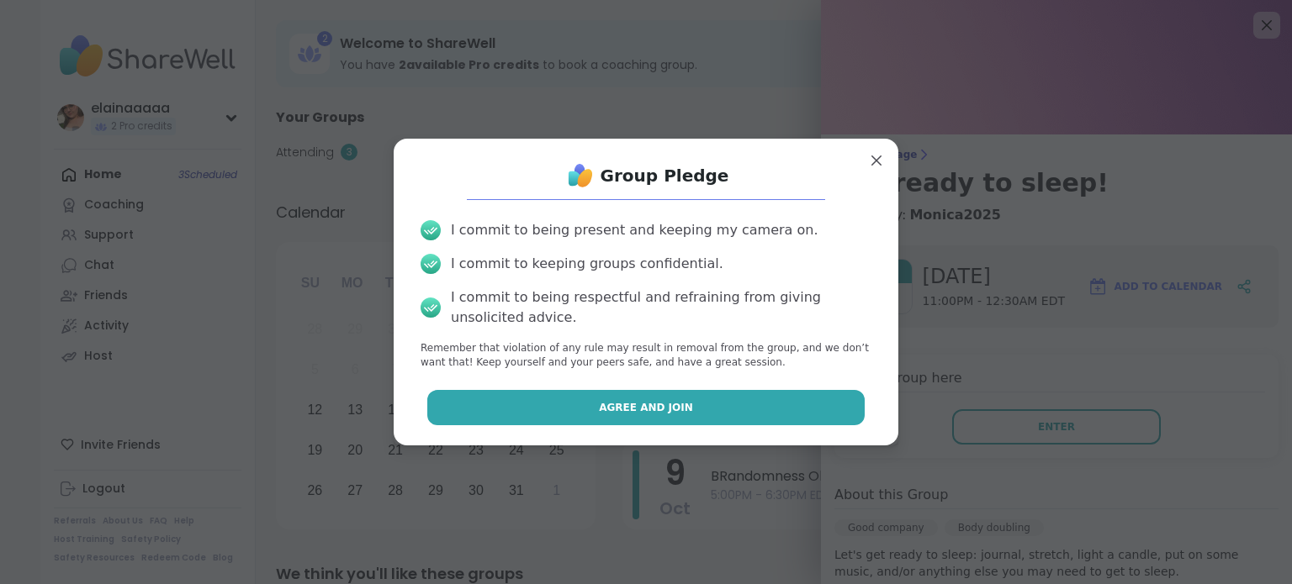
click at [748, 402] on button "Agree and Join" at bounding box center [646, 407] width 438 height 35
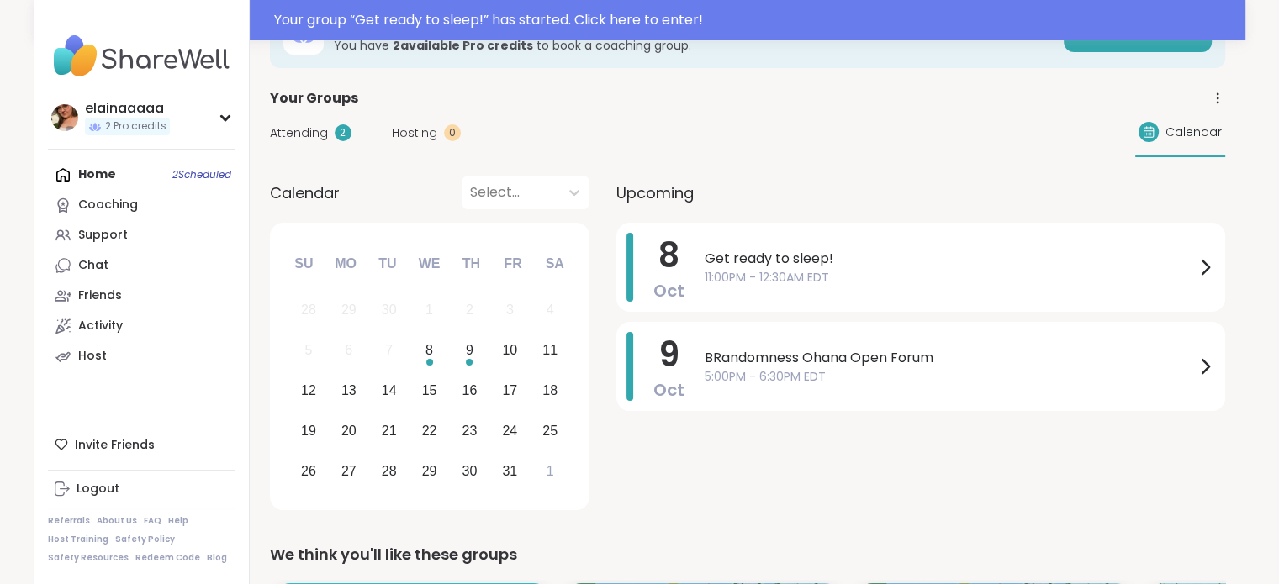
scroll to position [64, 0]
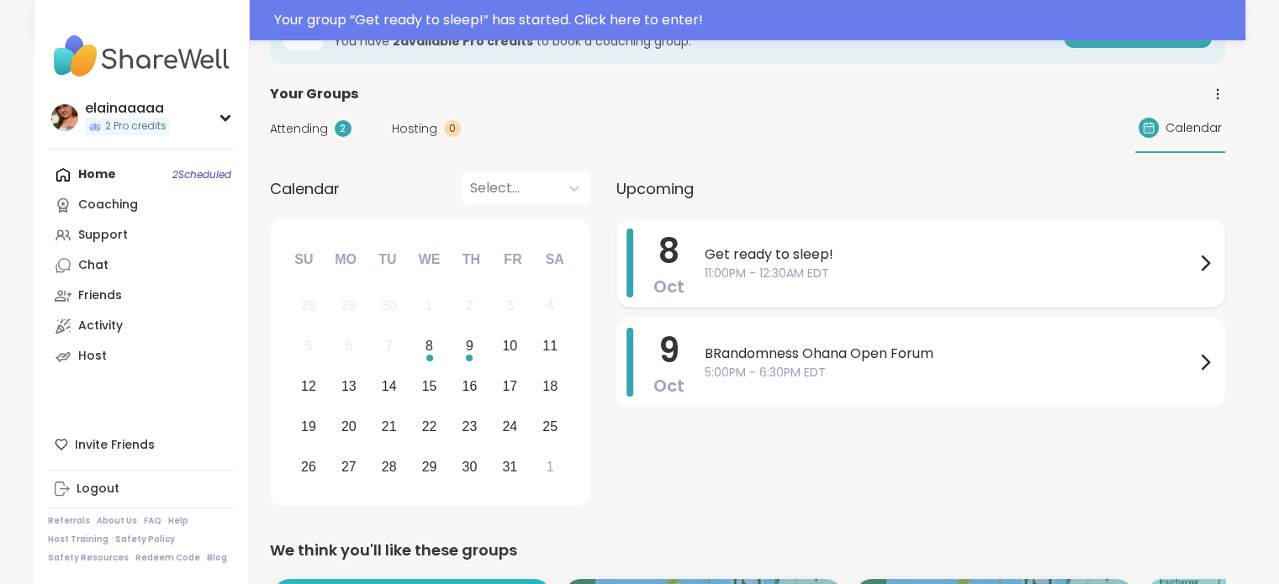
click at [819, 235] on div "Get ready to sleep! 11:00PM - 12:30AM EDT" at bounding box center [960, 263] width 510 height 69
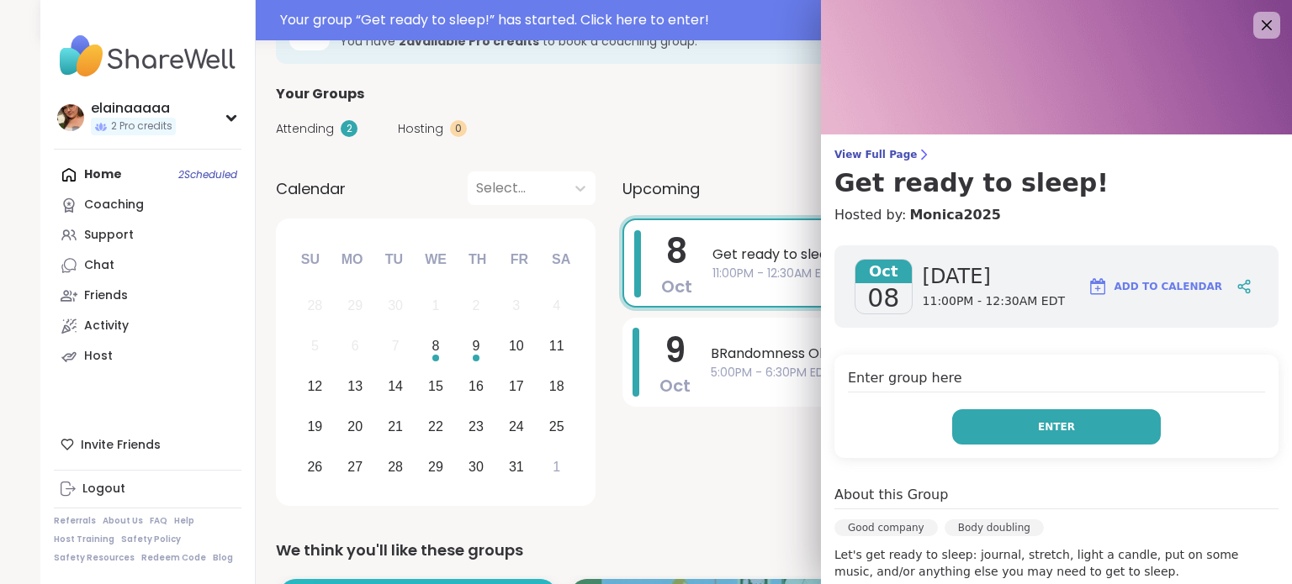
click at [1071, 426] on button "Enter" at bounding box center [1056, 427] width 209 height 35
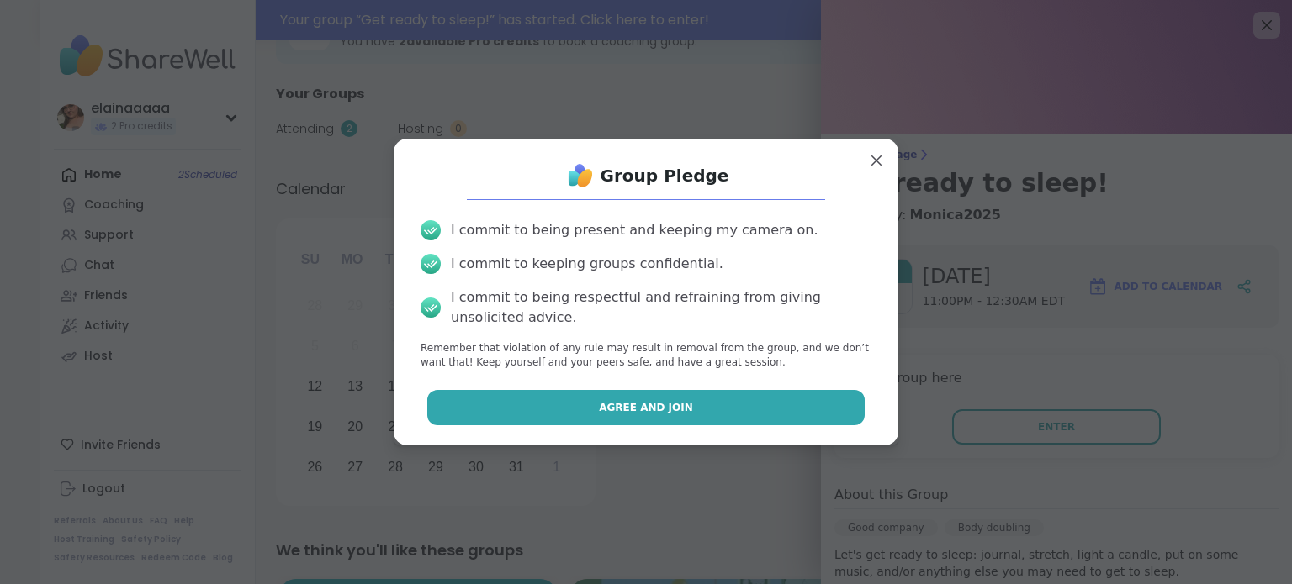
click at [760, 415] on button "Agree and Join" at bounding box center [646, 407] width 438 height 35
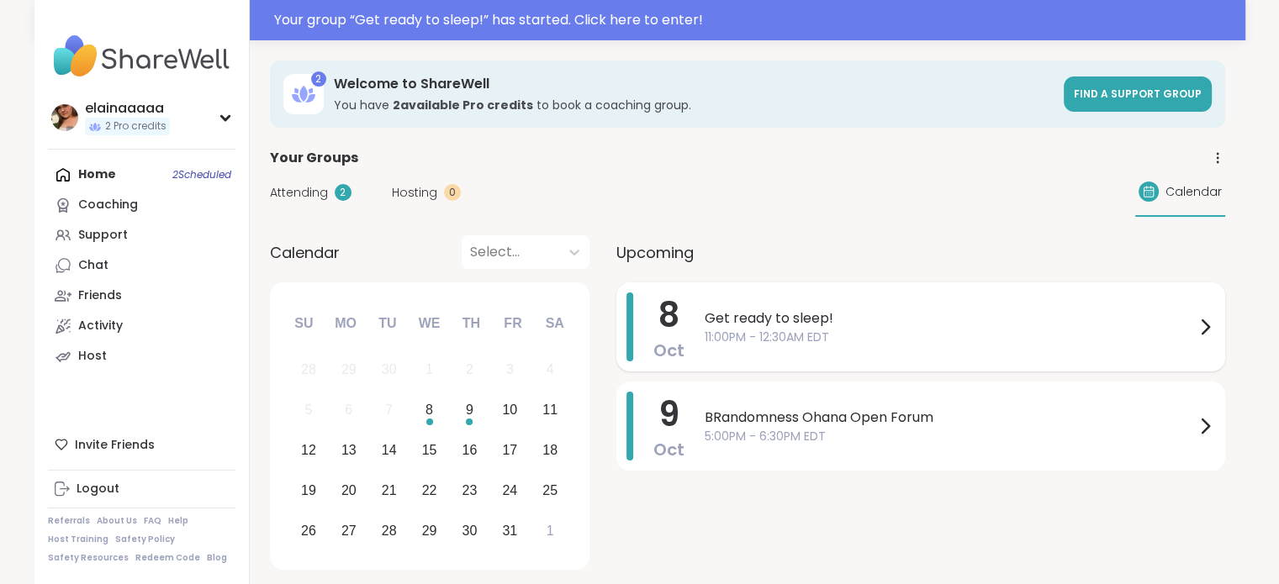
click at [901, 305] on div "Get ready to sleep! 11:00PM - 12:30AM EDT" at bounding box center [960, 327] width 510 height 69
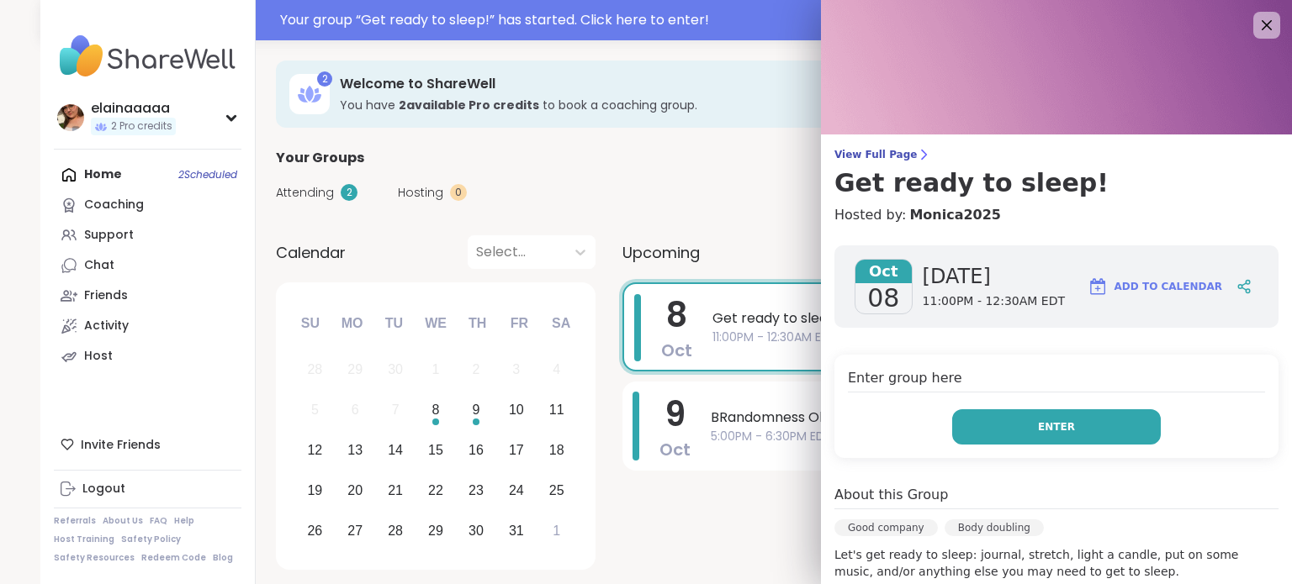
click at [1026, 414] on button "Enter" at bounding box center [1056, 427] width 209 height 35
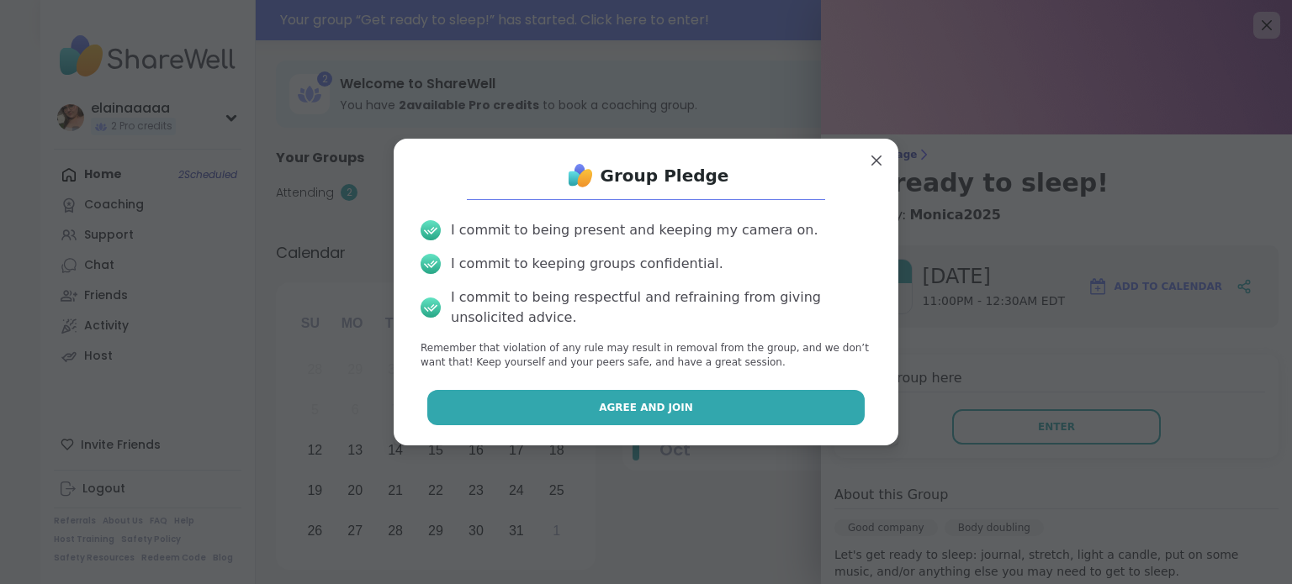
click at [722, 408] on button "Agree and Join" at bounding box center [646, 407] width 438 height 35
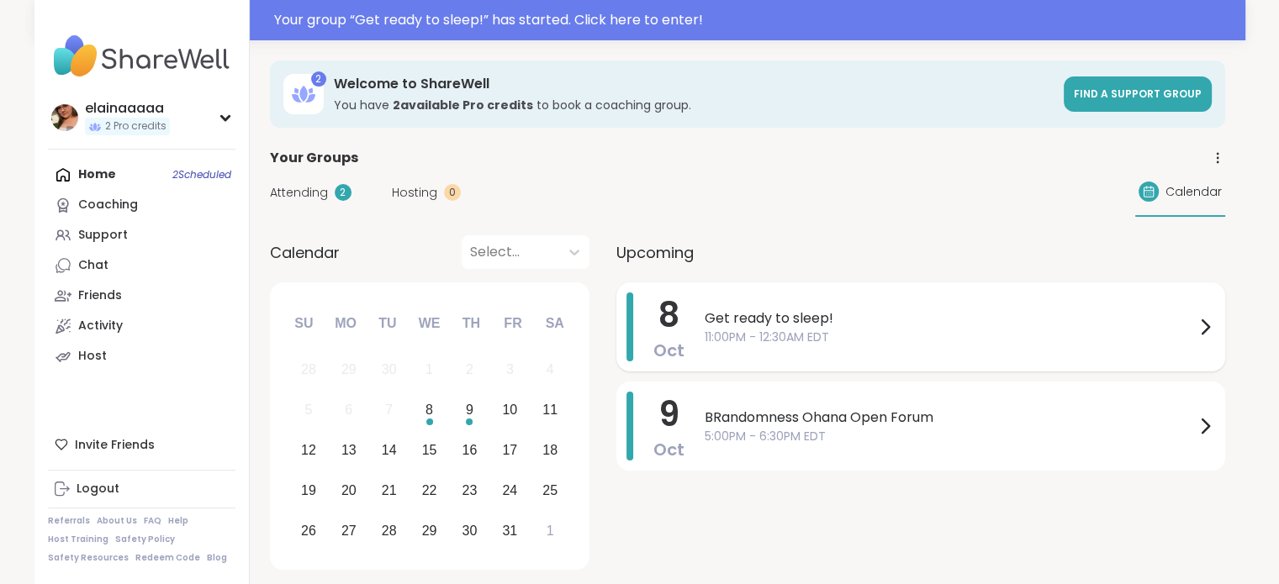
click at [743, 333] on span "11:00PM - 12:30AM EDT" at bounding box center [950, 338] width 490 height 18
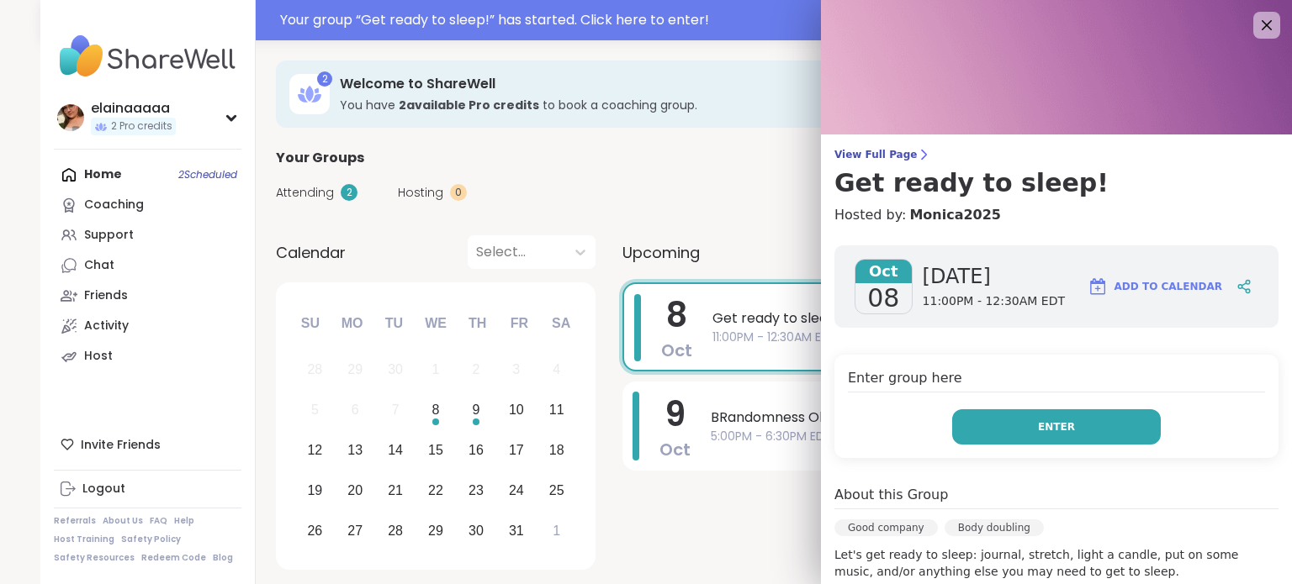
click at [964, 416] on button "Enter" at bounding box center [1056, 427] width 209 height 35
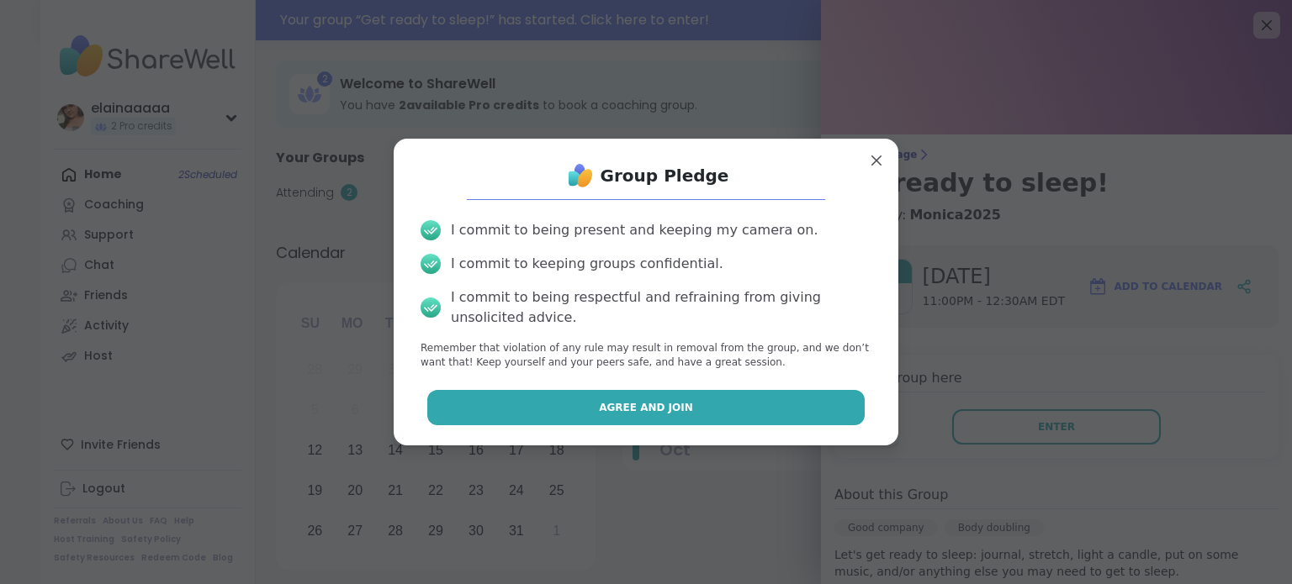
click at [774, 395] on button "Agree and Join" at bounding box center [646, 407] width 438 height 35
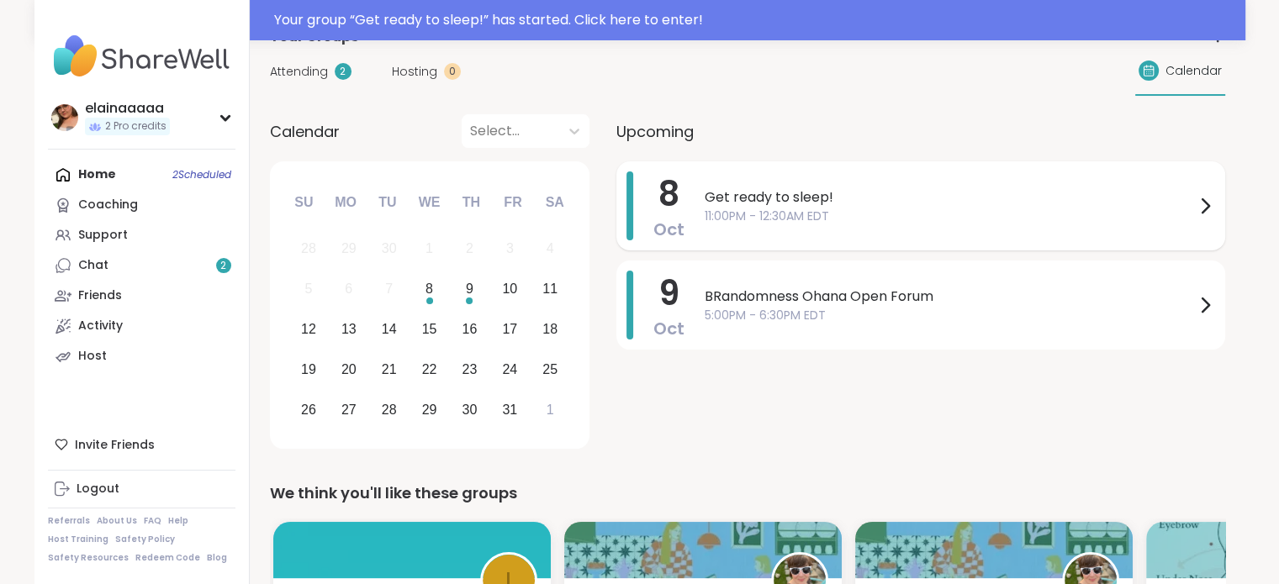
click at [834, 219] on span "11:00PM - 12:30AM EDT" at bounding box center [950, 217] width 490 height 18
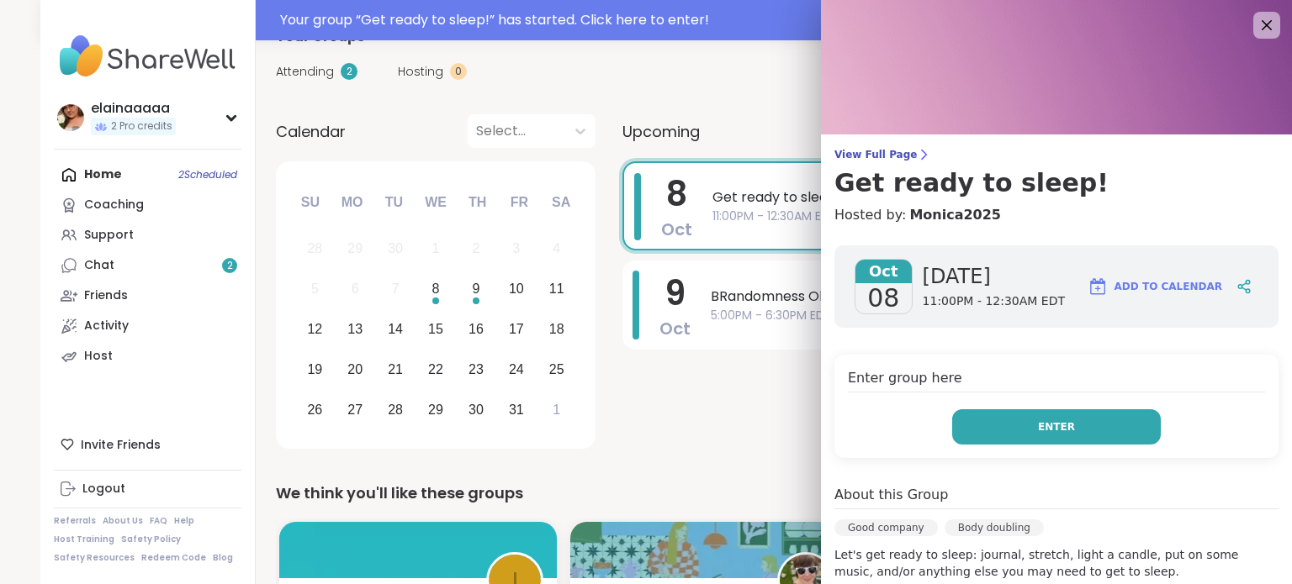
click at [1021, 415] on button "Enter" at bounding box center [1056, 427] width 209 height 35
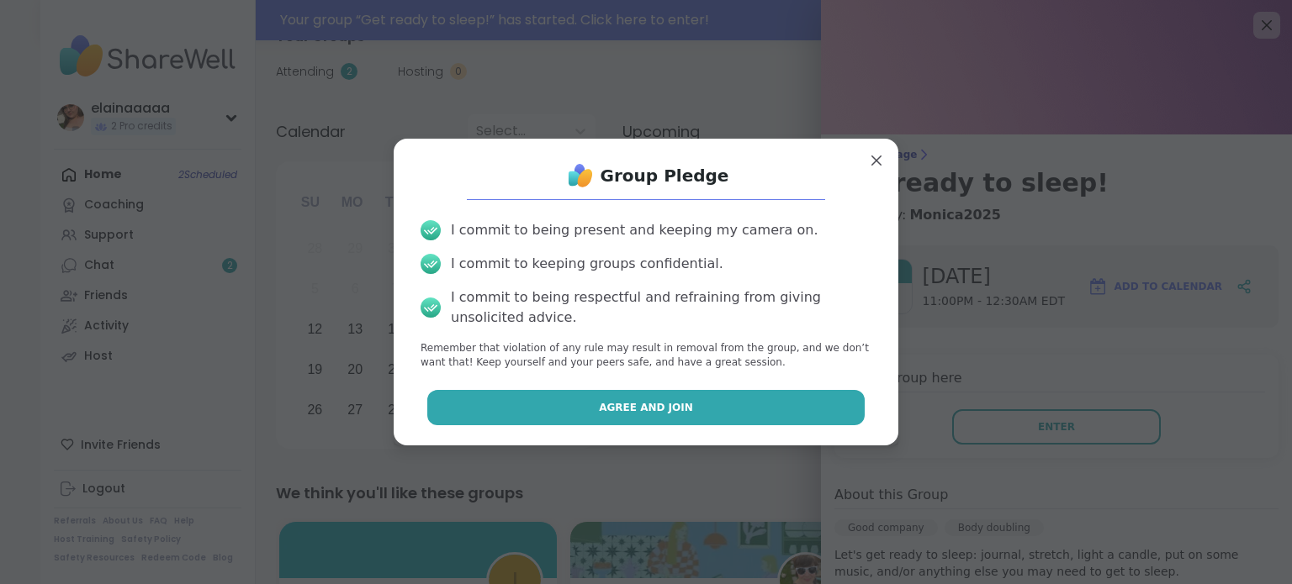
click at [743, 396] on button "Agree and Join" at bounding box center [646, 407] width 438 height 35
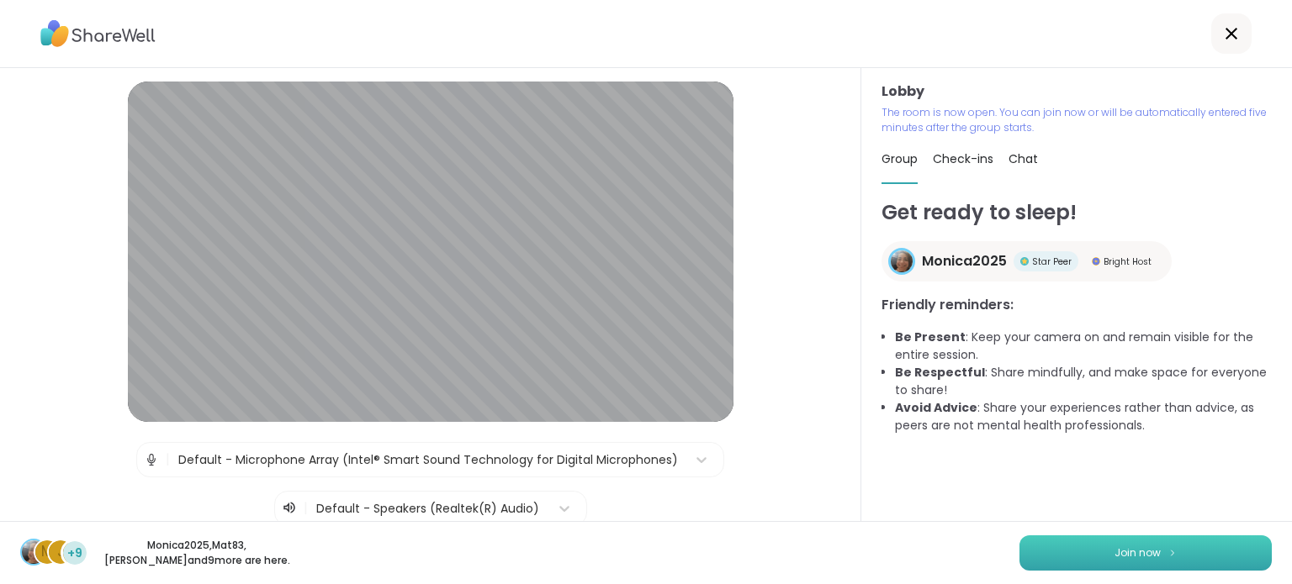
click at [1117, 556] on span "Join now" at bounding box center [1137, 553] width 46 height 15
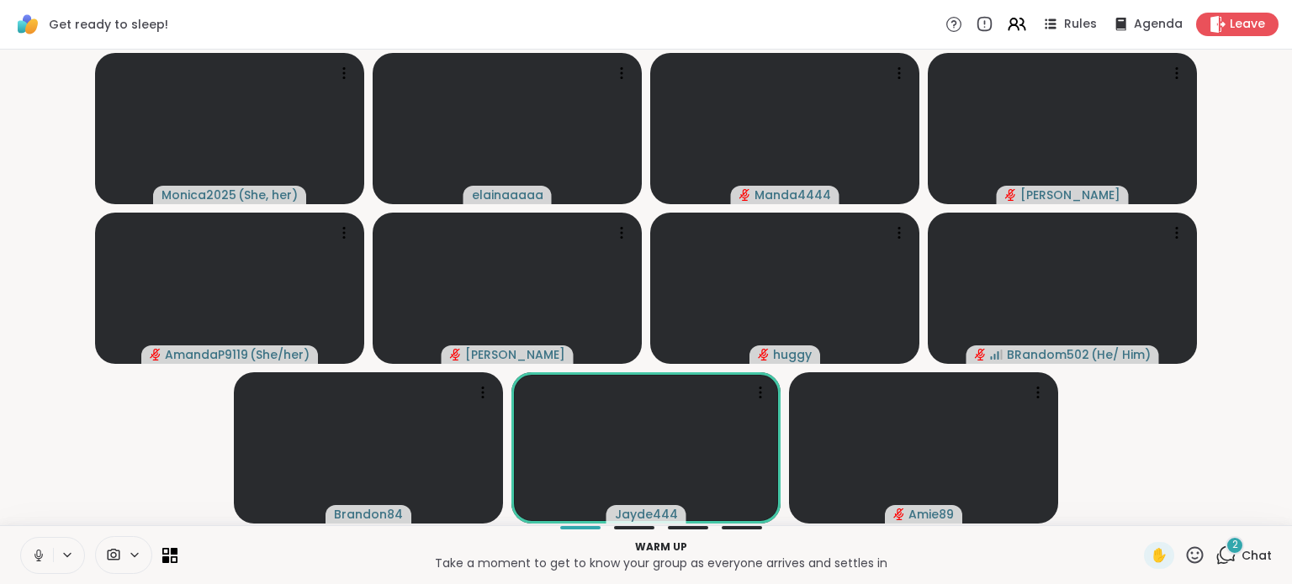
click at [31, 551] on icon at bounding box center [38, 555] width 15 height 15
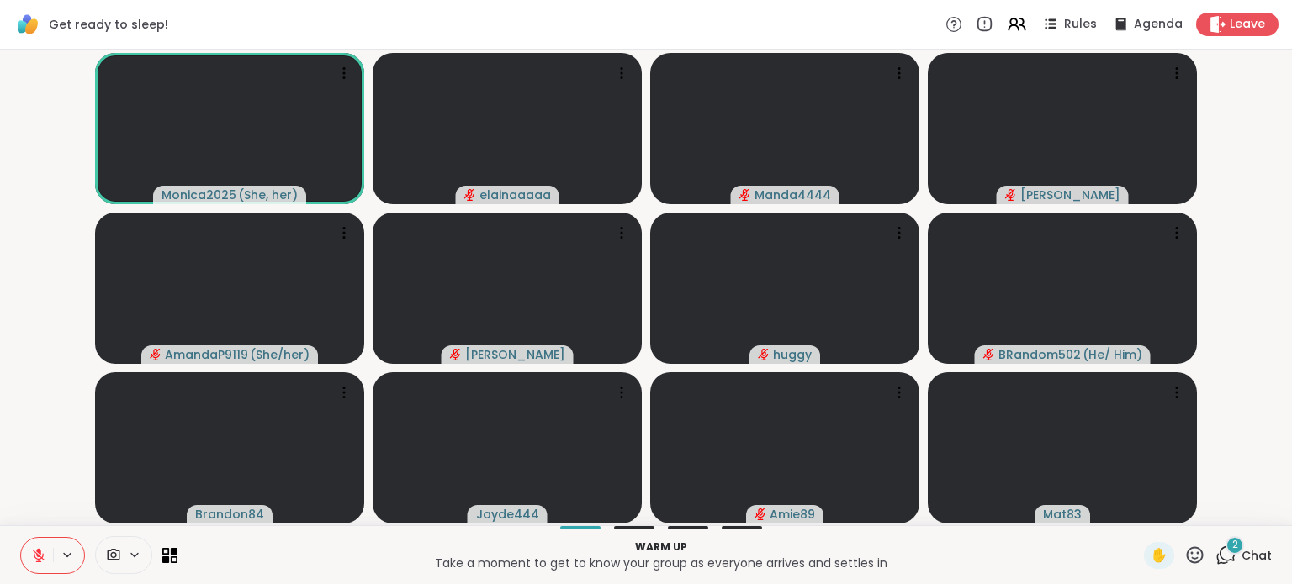
click at [1241, 549] on span "Chat" at bounding box center [1256, 555] width 30 height 17
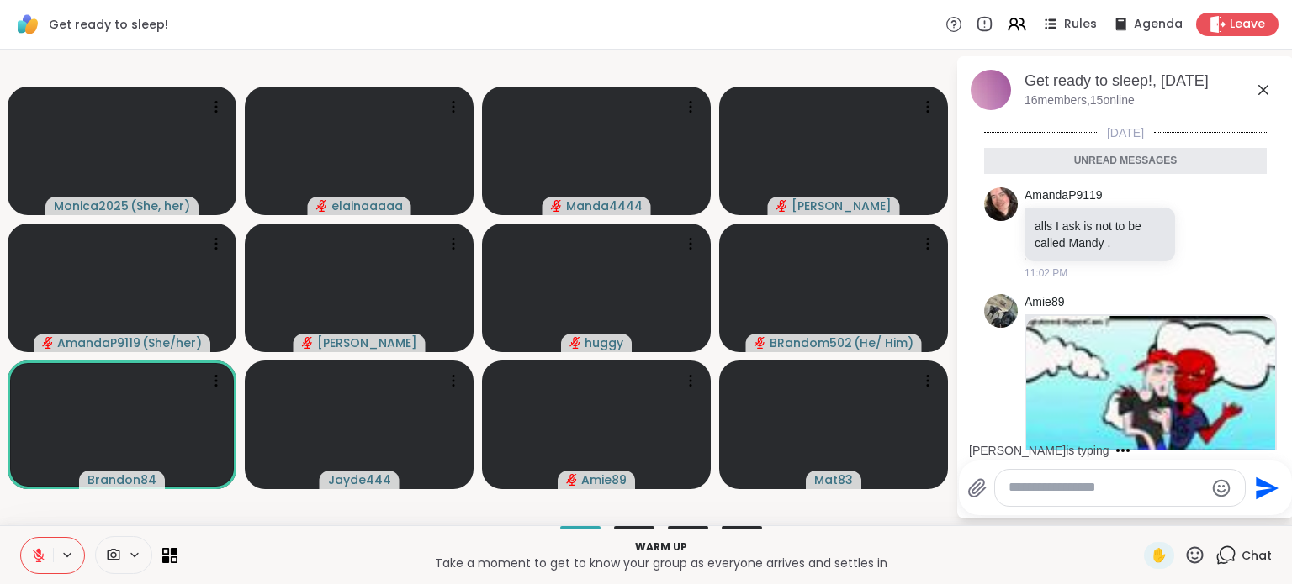
scroll to position [232, 0]
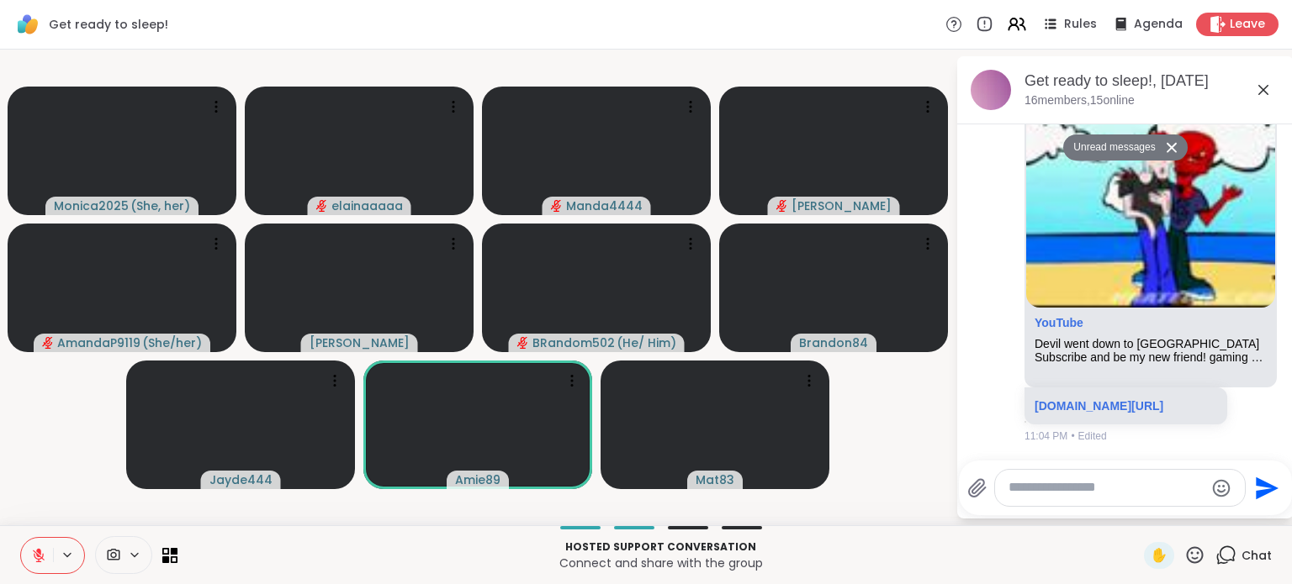
click at [1083, 483] on textarea "Type your message" at bounding box center [1106, 488] width 196 height 18
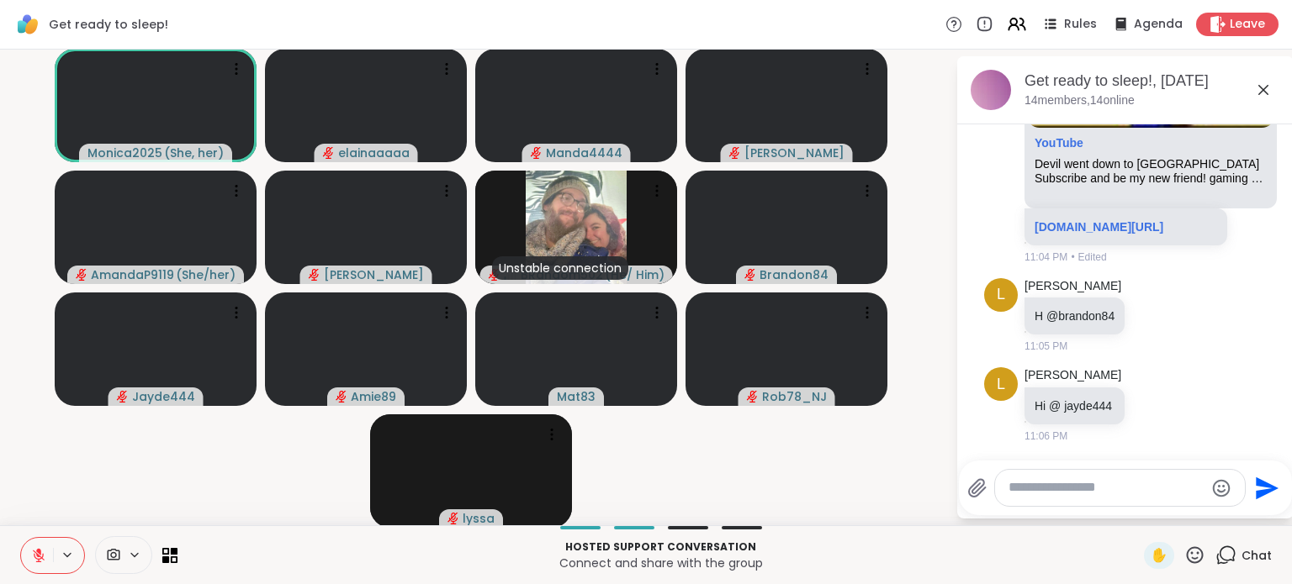
scroll to position [461, 0]
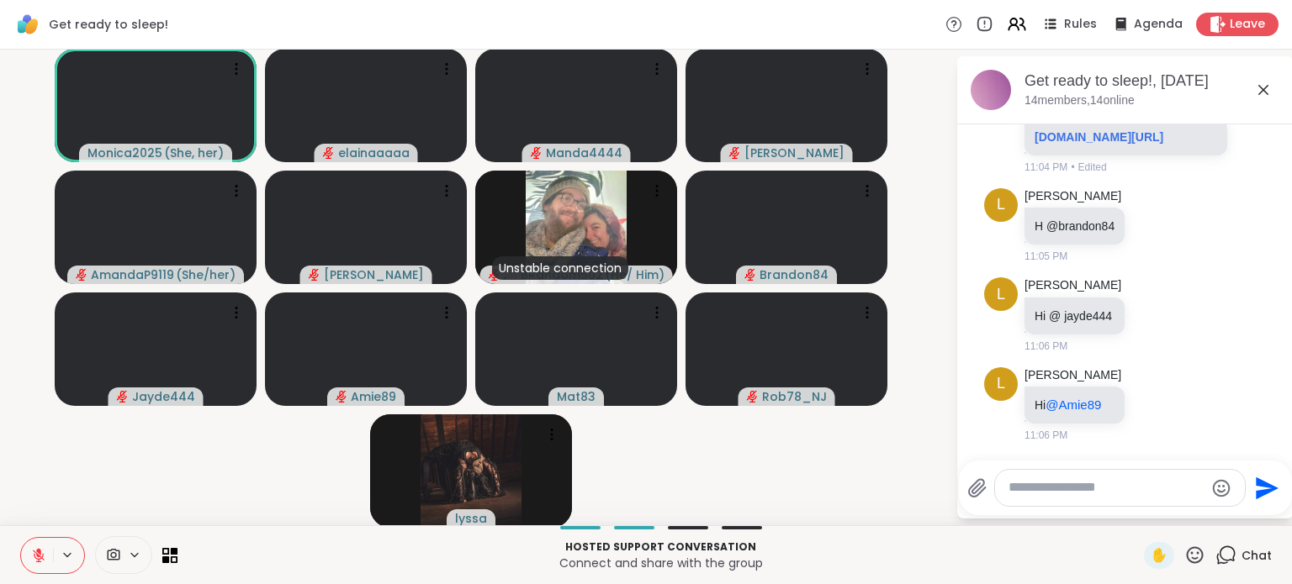
click at [1066, 499] on div at bounding box center [1120, 488] width 250 height 36
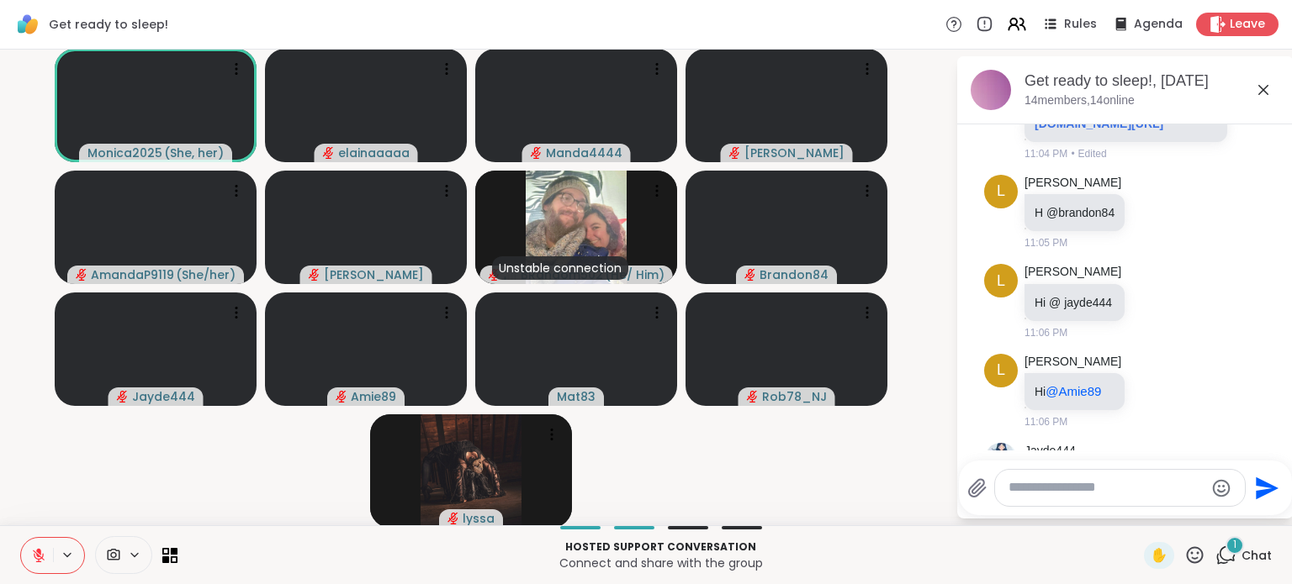
scroll to position [617, 0]
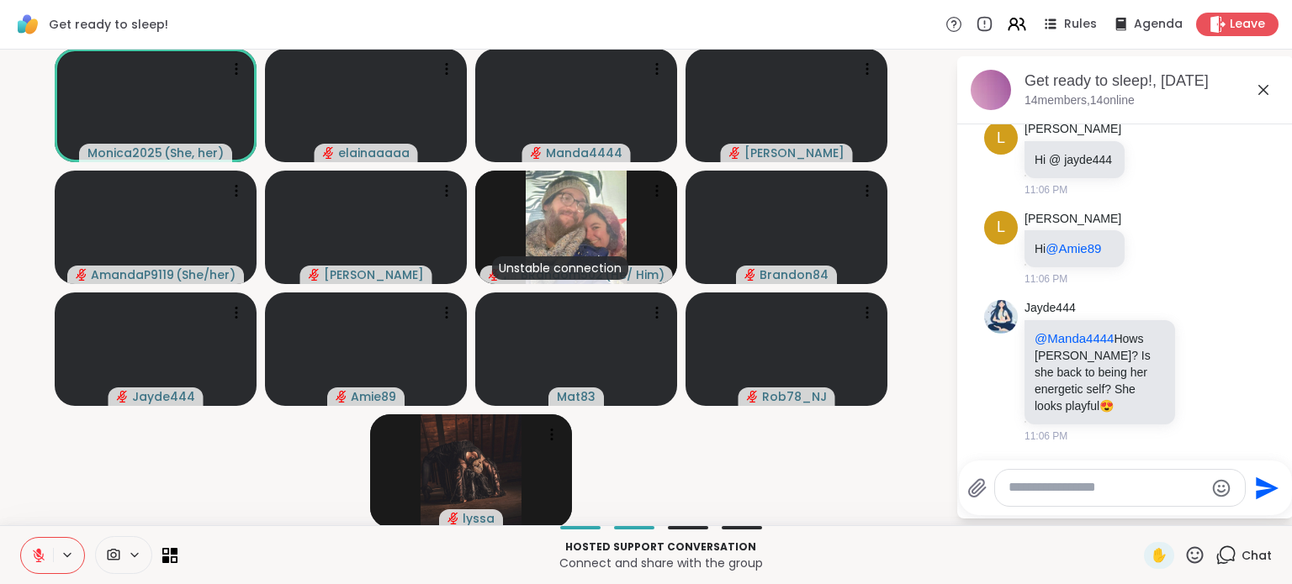
click at [1067, 489] on textarea "Type your message" at bounding box center [1106, 488] width 196 height 18
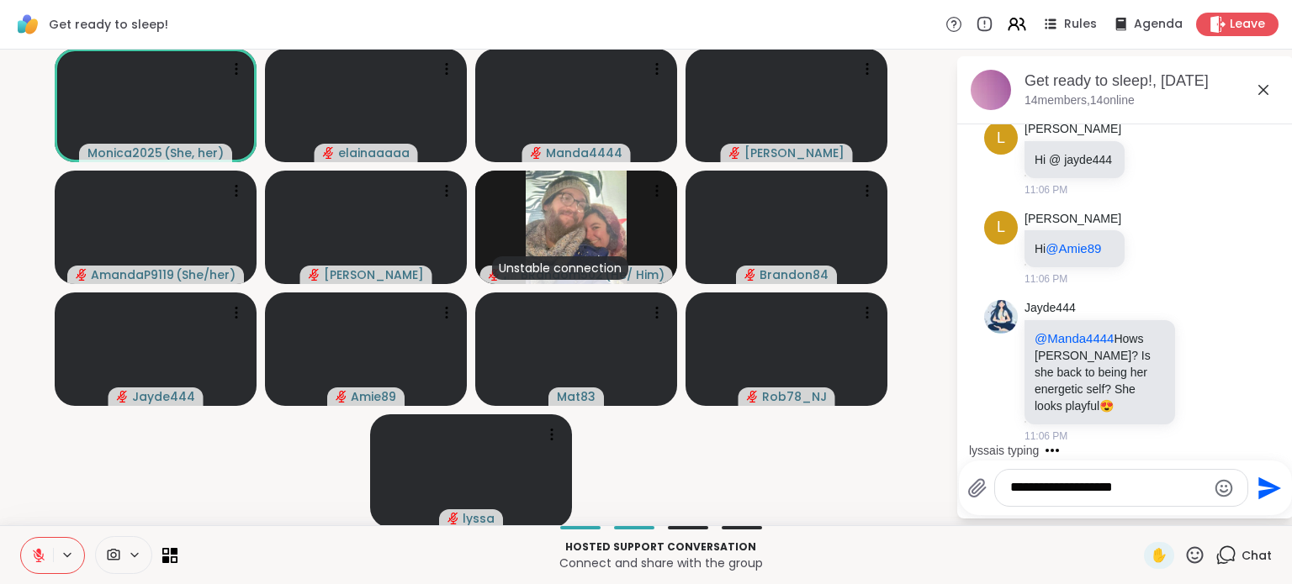
scroll to position [723, 0]
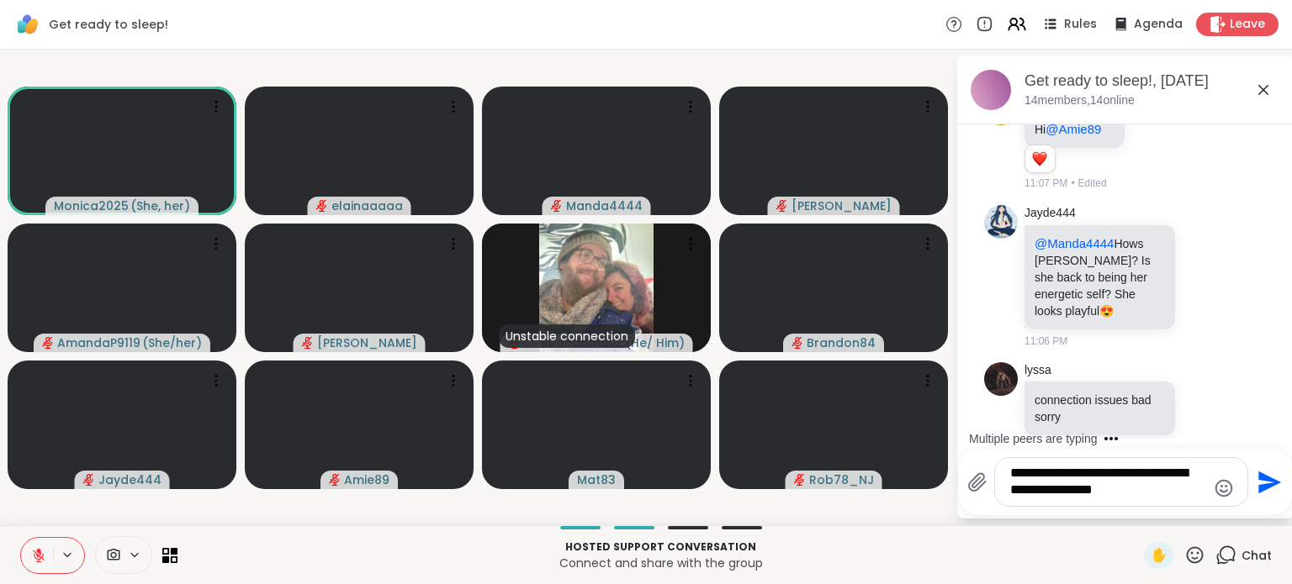
type textarea "**********"
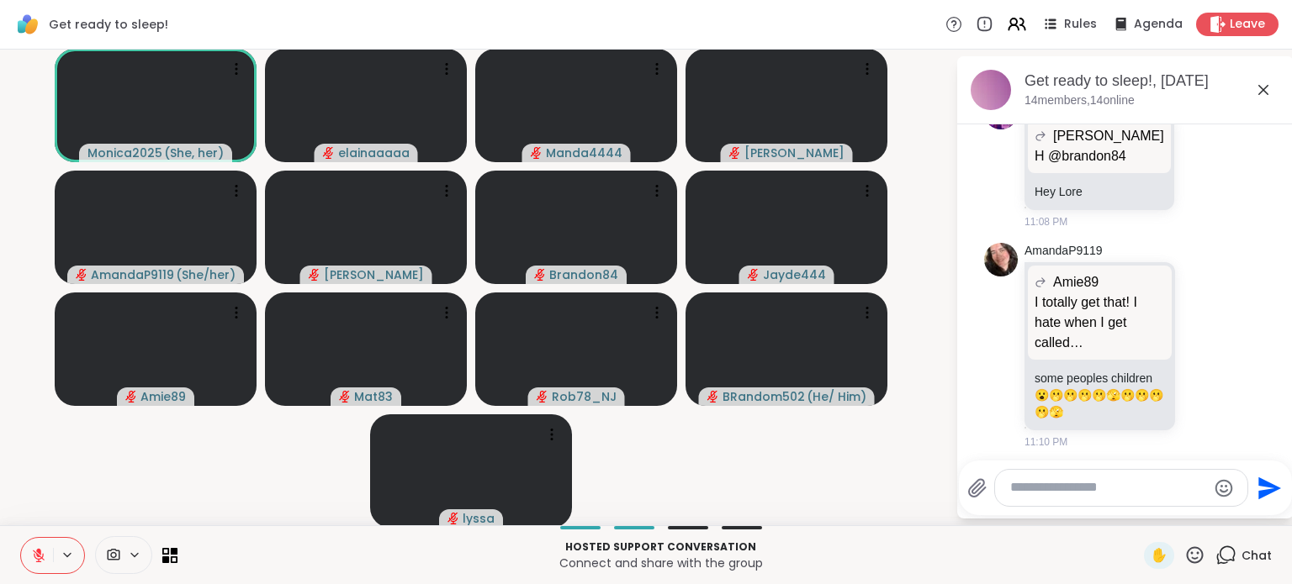
scroll to position [2006, 0]
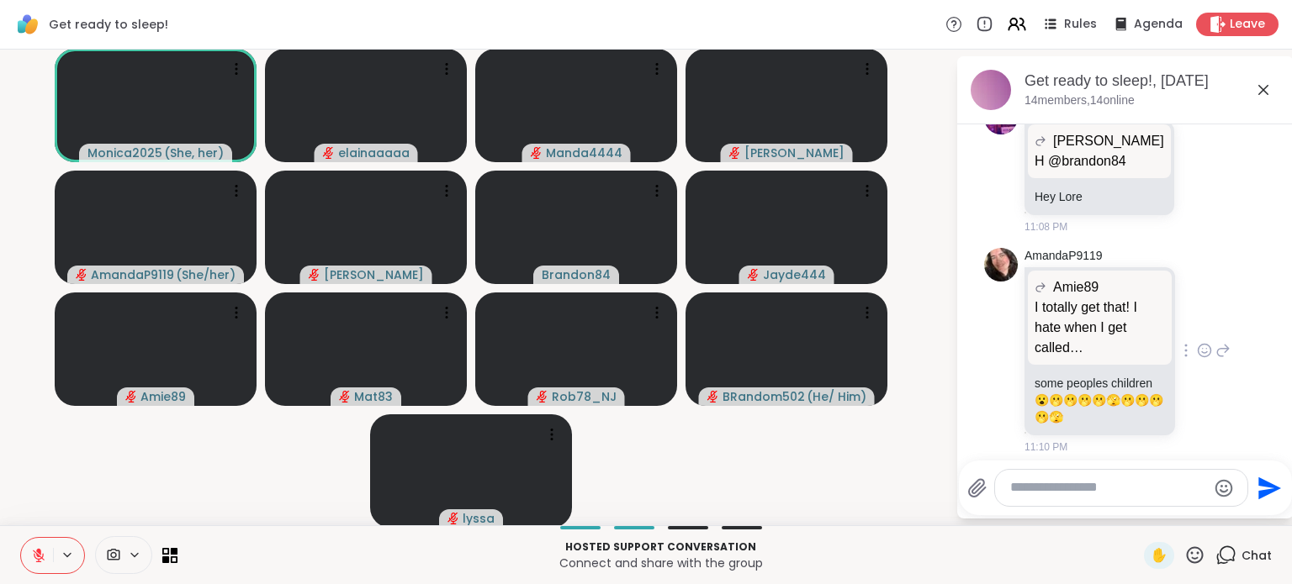
click at [1085, 323] on p "I totally get that! I hate when I get called Annie ..... A n n i e 😳😬😞😤😩😵‍💫🔥" at bounding box center [1099, 328] width 130 height 61
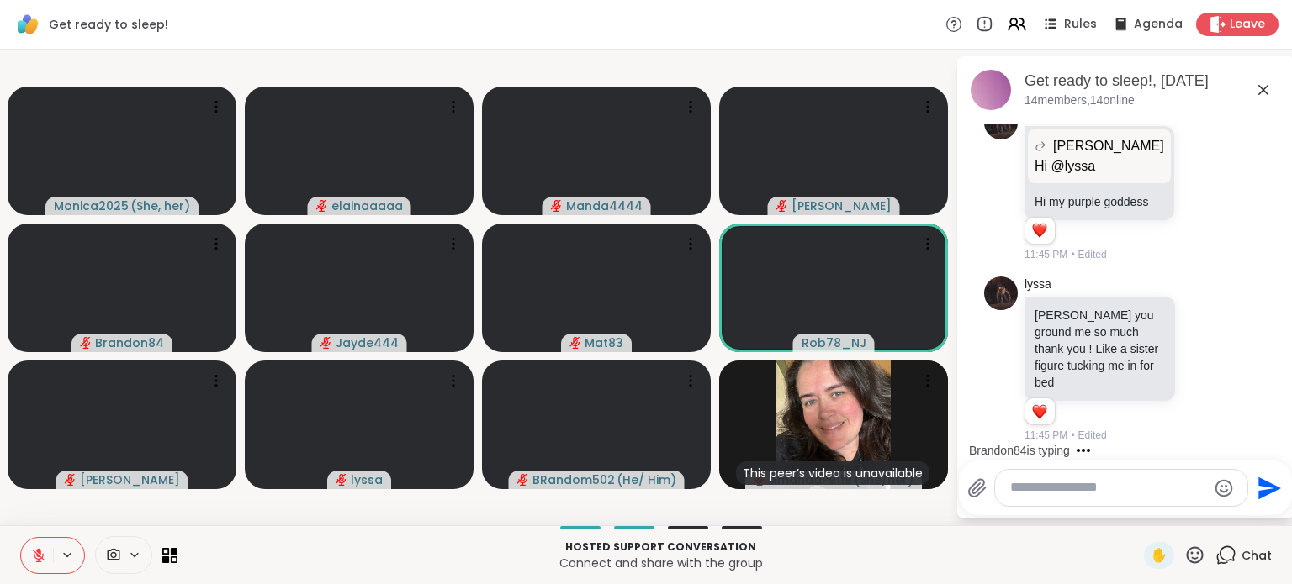
scroll to position [5750, 0]
click at [1195, 365] on div at bounding box center [1204, 360] width 52 height 20
click at [1197, 357] on icon at bounding box center [1204, 359] width 15 height 17
click at [1187, 337] on button "Select Reaction: Heart" at bounding box center [1204, 333] width 34 height 34
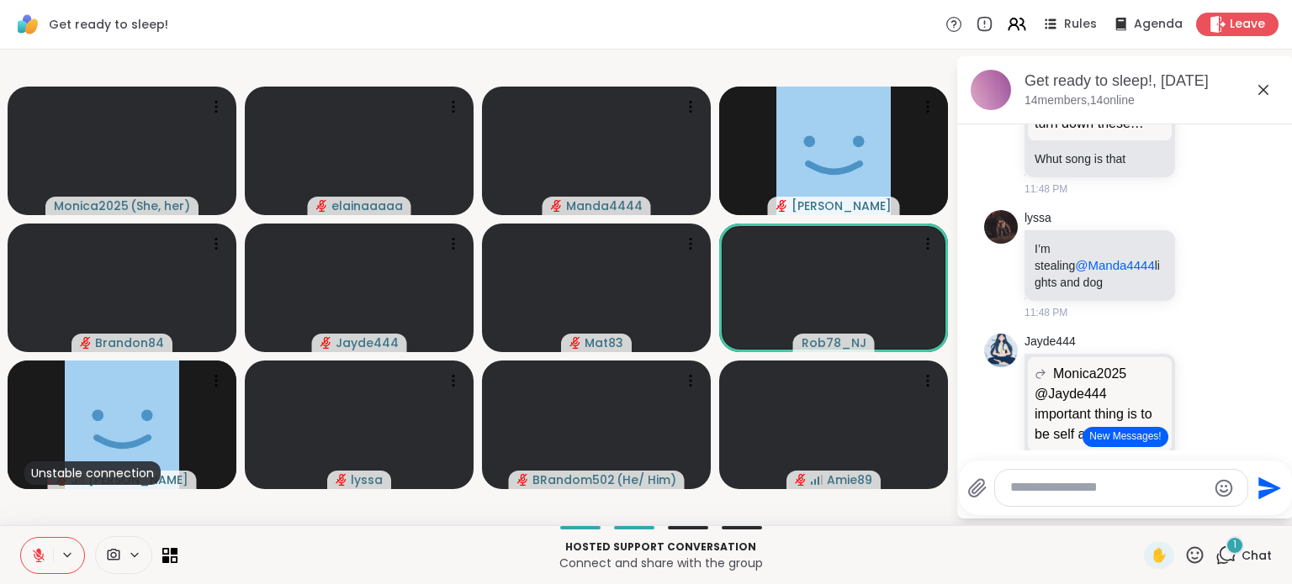
scroll to position [7223, 0]
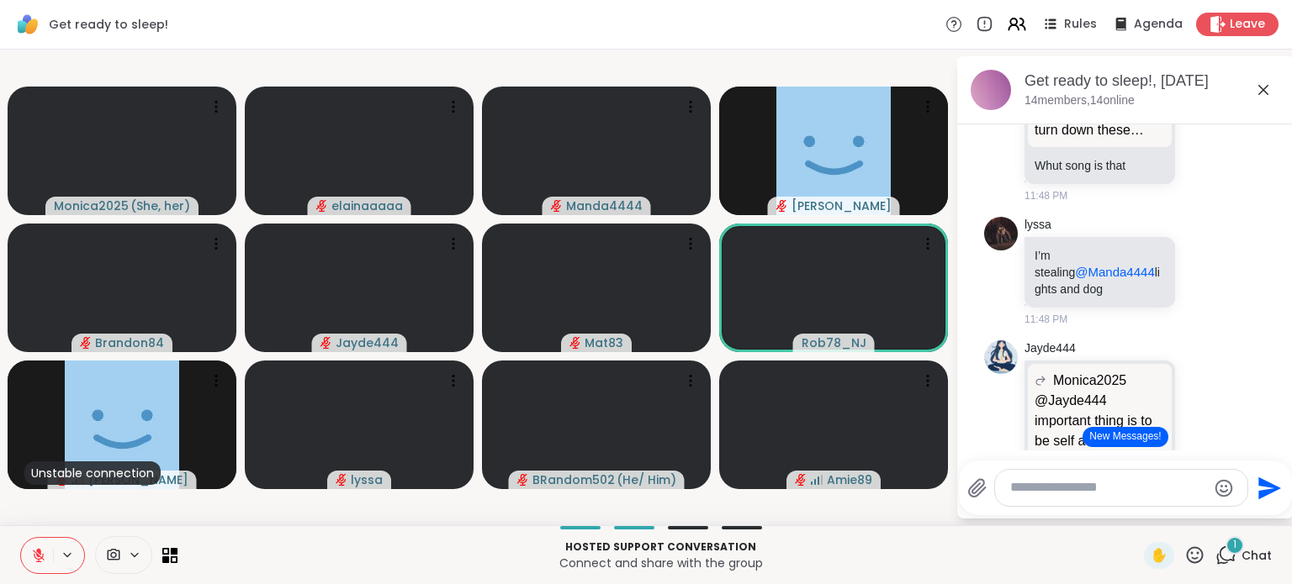
click at [1113, 140] on p "Turn down the lights, turn down the bed, turn down these voices inside my head.…" at bounding box center [1099, 110] width 130 height 61
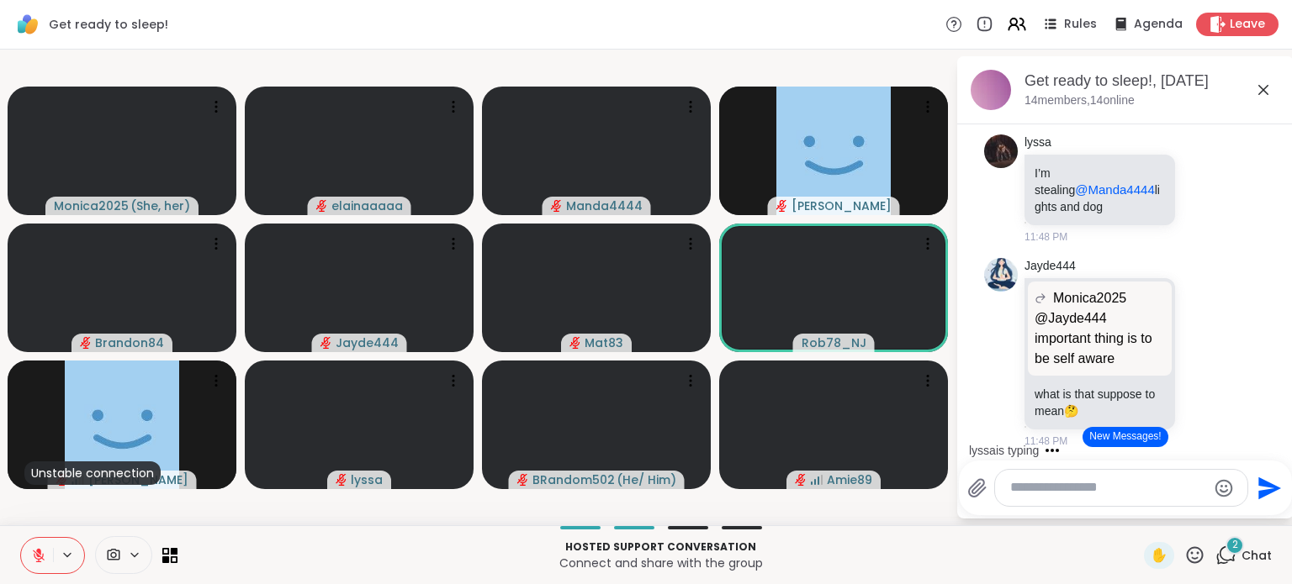
scroll to position [7300, 0]
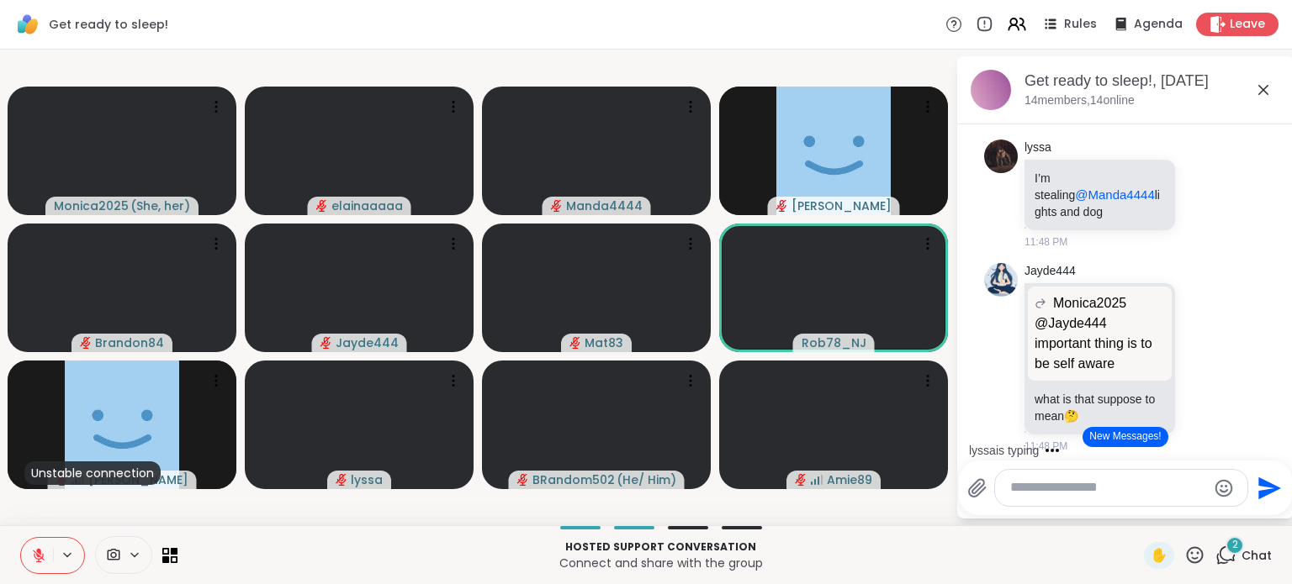
click at [1218, 45] on icon at bounding box center [1224, 39] width 12 height 12
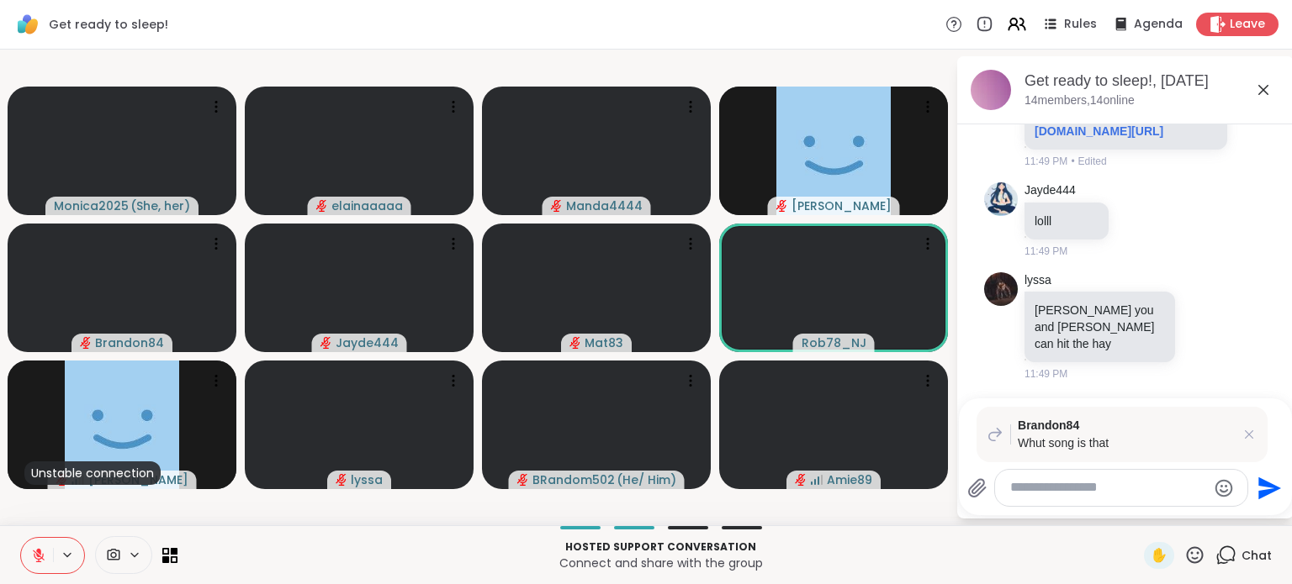
scroll to position [9009, 0]
click at [1251, 433] on icon at bounding box center [1248, 434] width 17 height 17
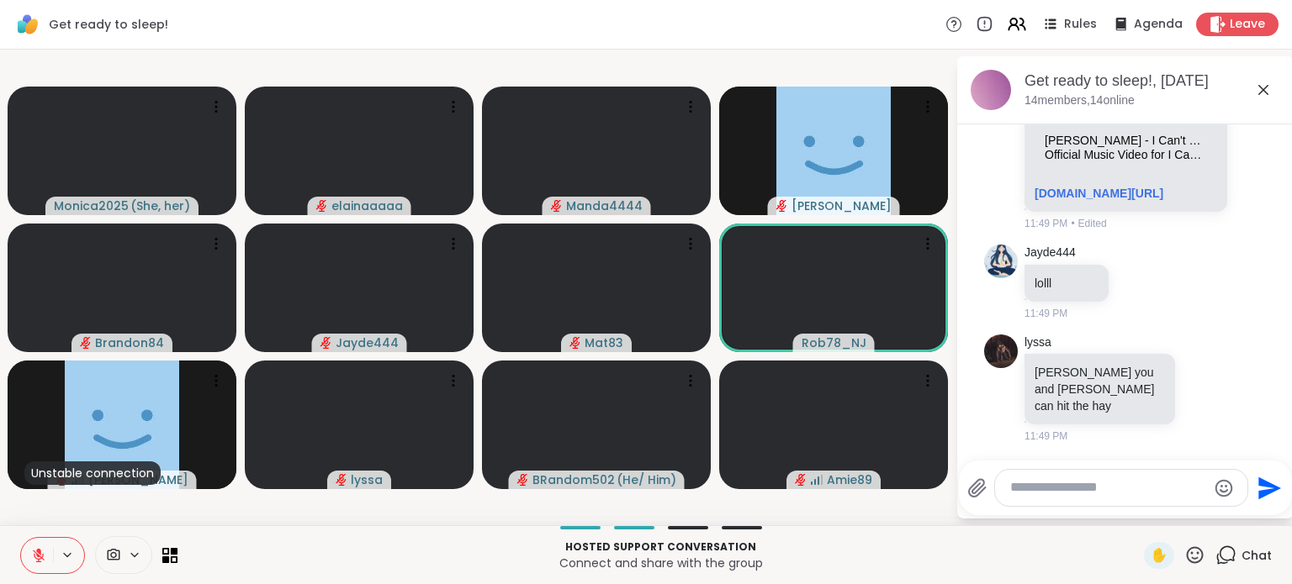
scroll to position [8729, 0]
click at [1249, 18] on icon at bounding box center [1256, 10] width 15 height 17
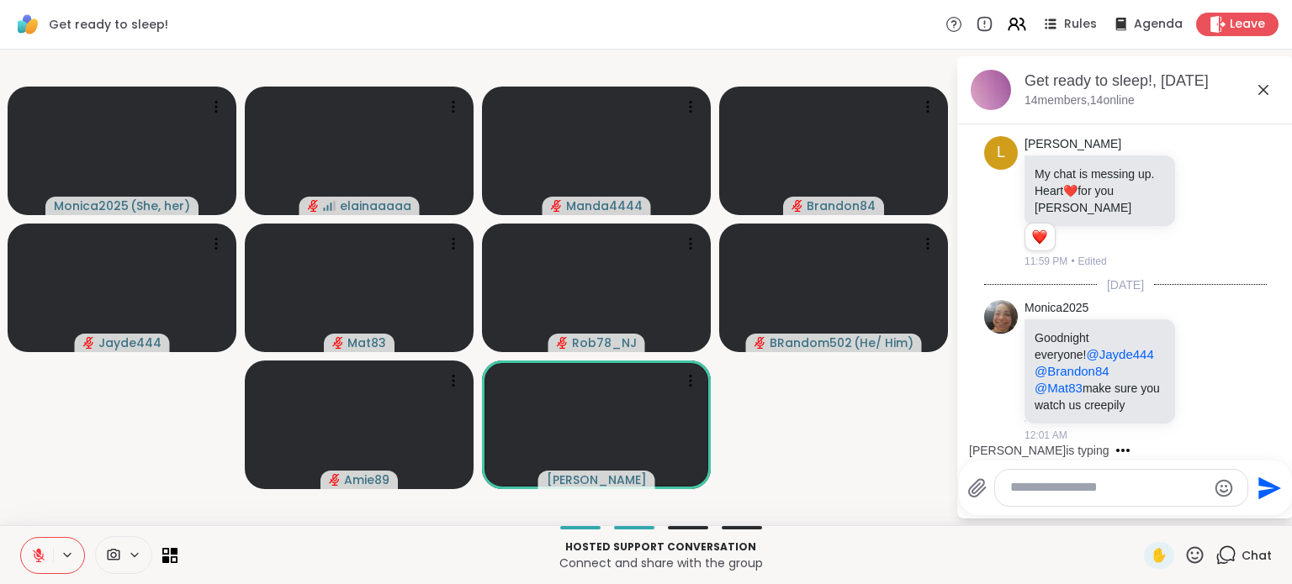
scroll to position [11798, 0]
click at [1197, 370] on icon at bounding box center [1204, 370] width 15 height 17
click at [1197, 342] on div "Select Reaction: Heart" at bounding box center [1204, 343] width 15 height 15
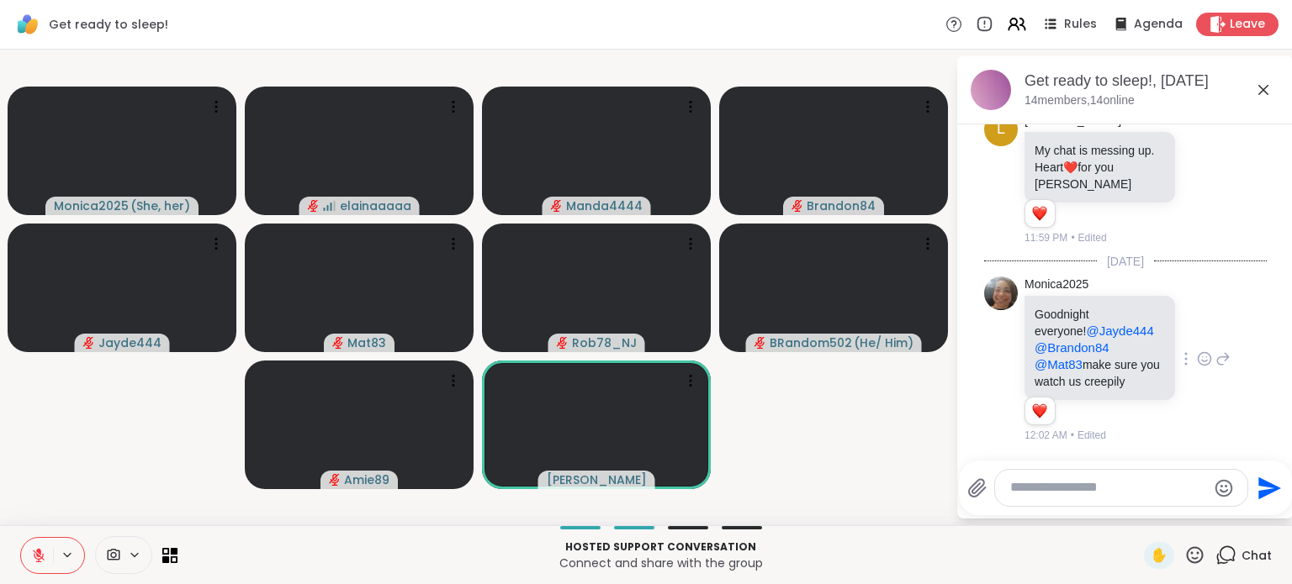
click at [1084, 498] on div at bounding box center [1121, 488] width 252 height 36
click at [1084, 489] on textarea "Type your message" at bounding box center [1108, 488] width 196 height 18
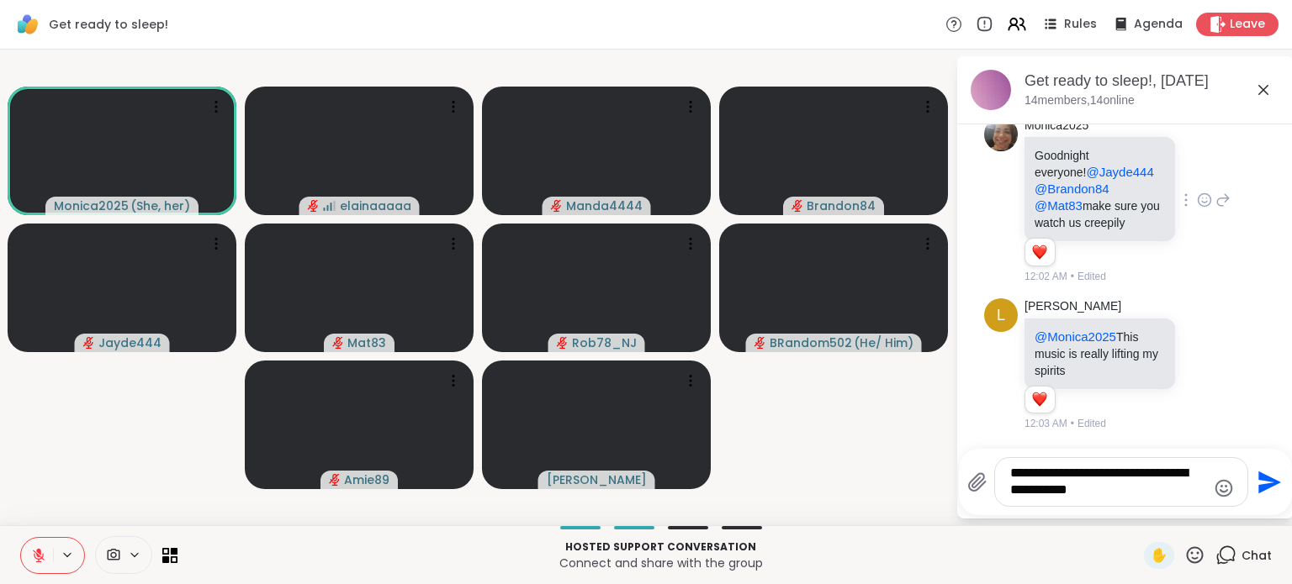
scroll to position [11980, 0]
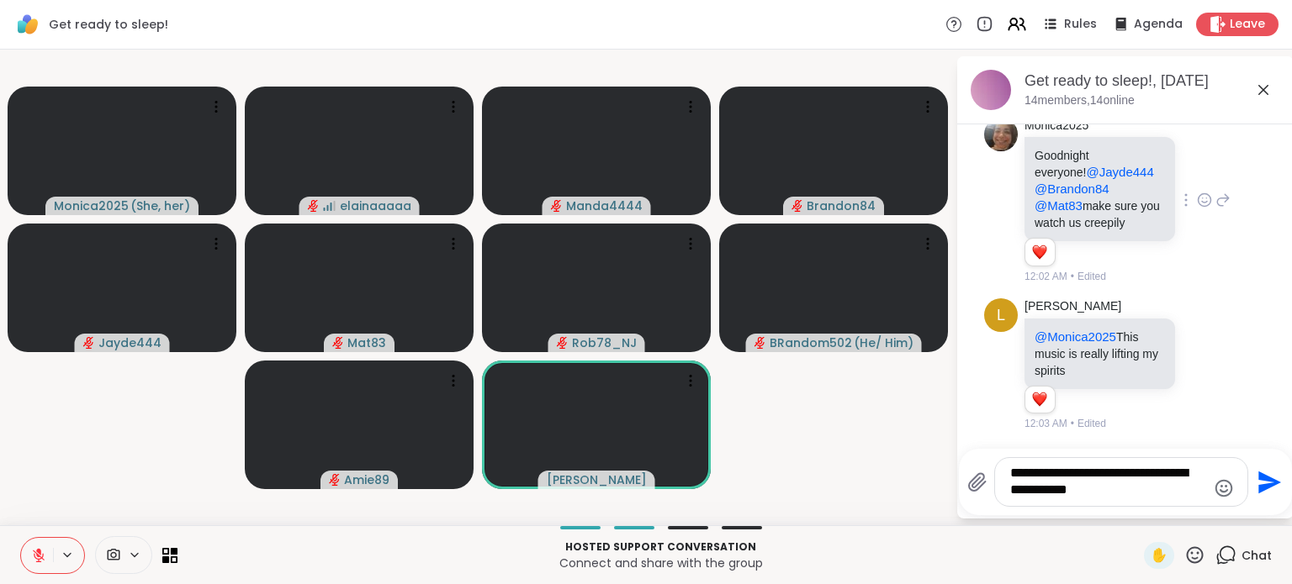
type textarea "**********"
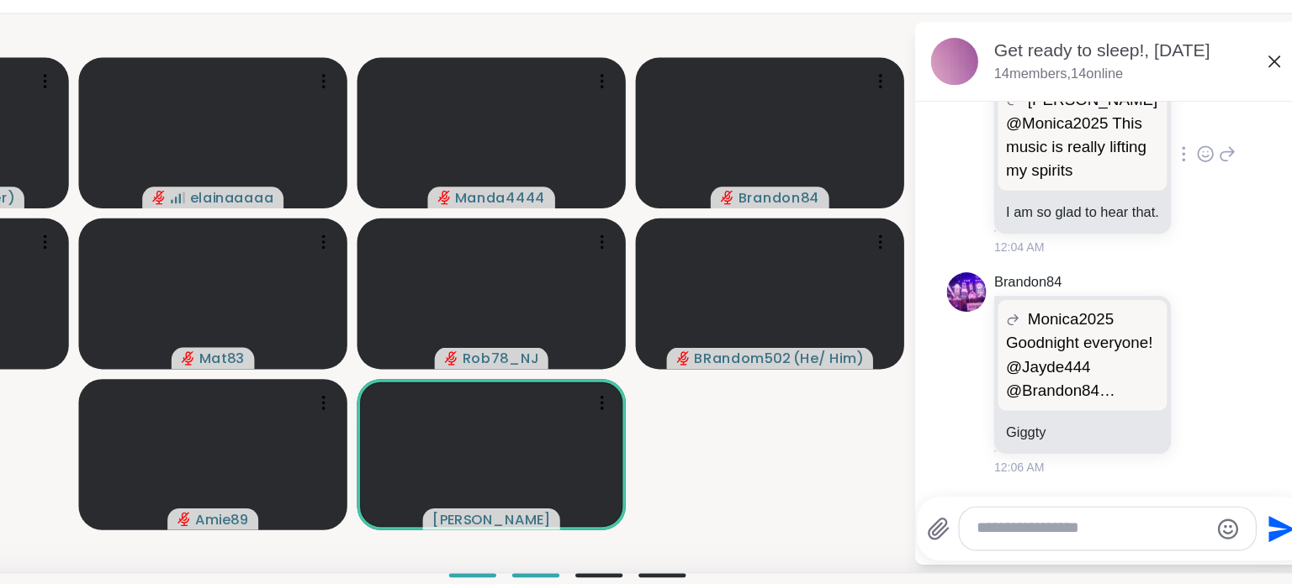
scroll to position [12503, 0]
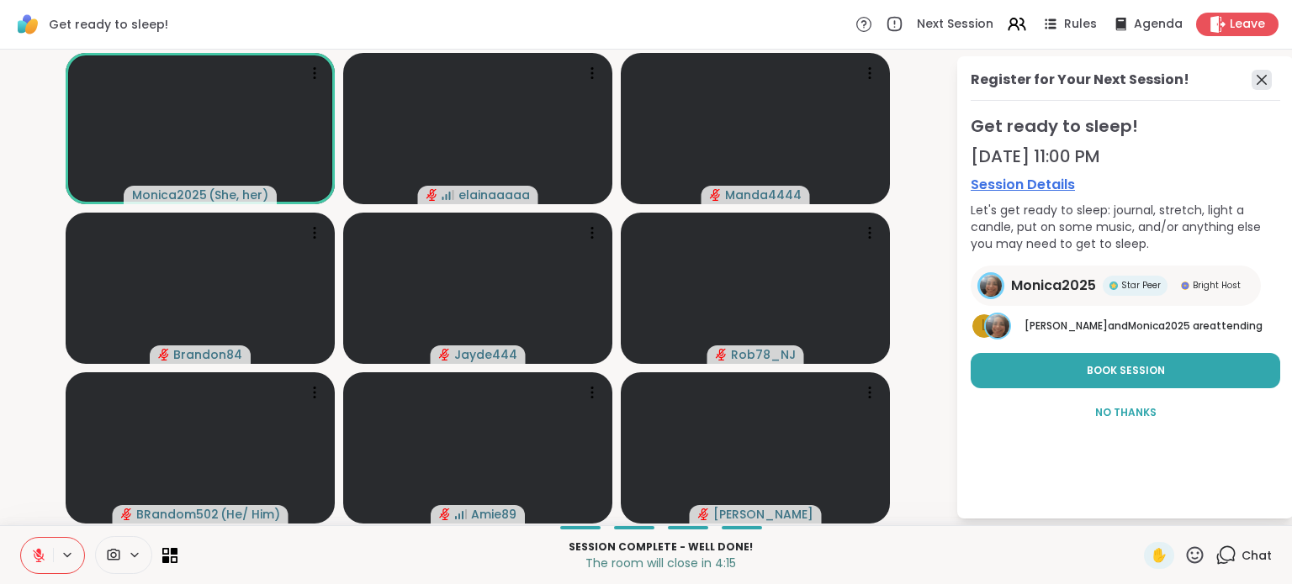
click at [1261, 75] on icon at bounding box center [1261, 80] width 20 height 20
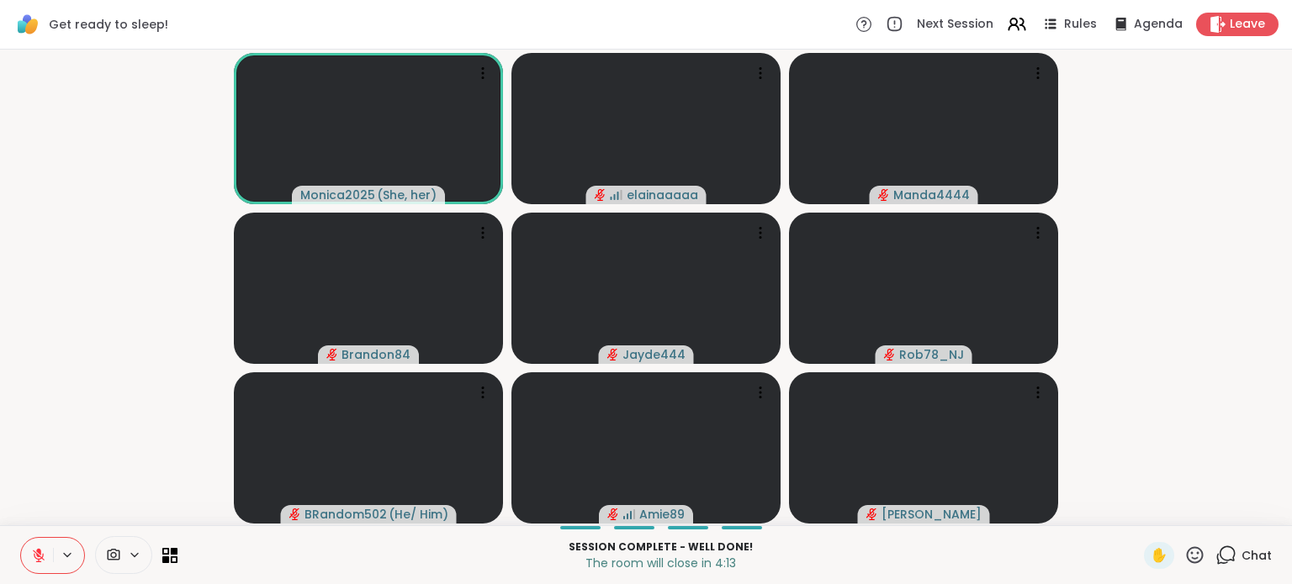
click at [1221, 558] on icon at bounding box center [1227, 554] width 16 height 15
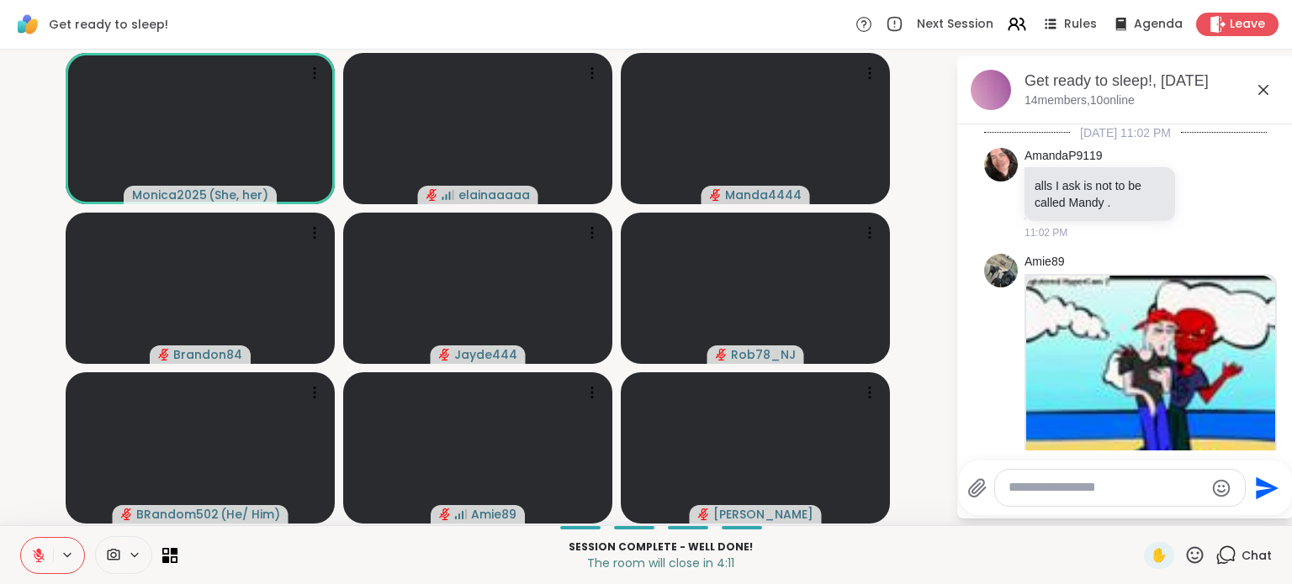
scroll to position [11877, 0]
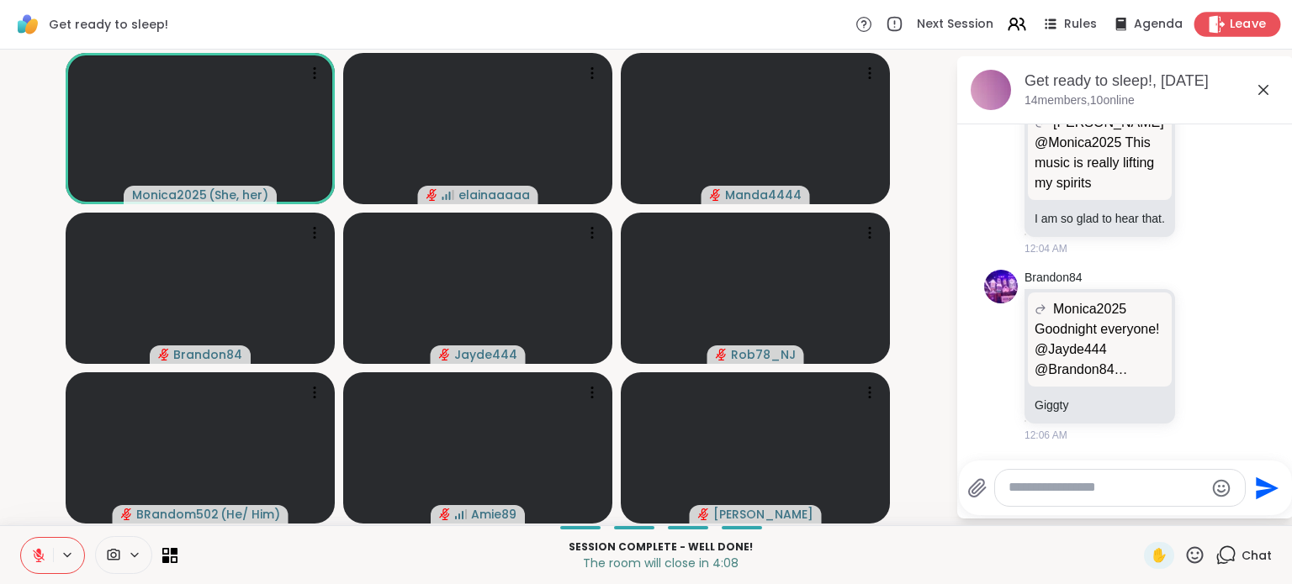
click at [1215, 27] on div "Leave" at bounding box center [1237, 24] width 87 height 24
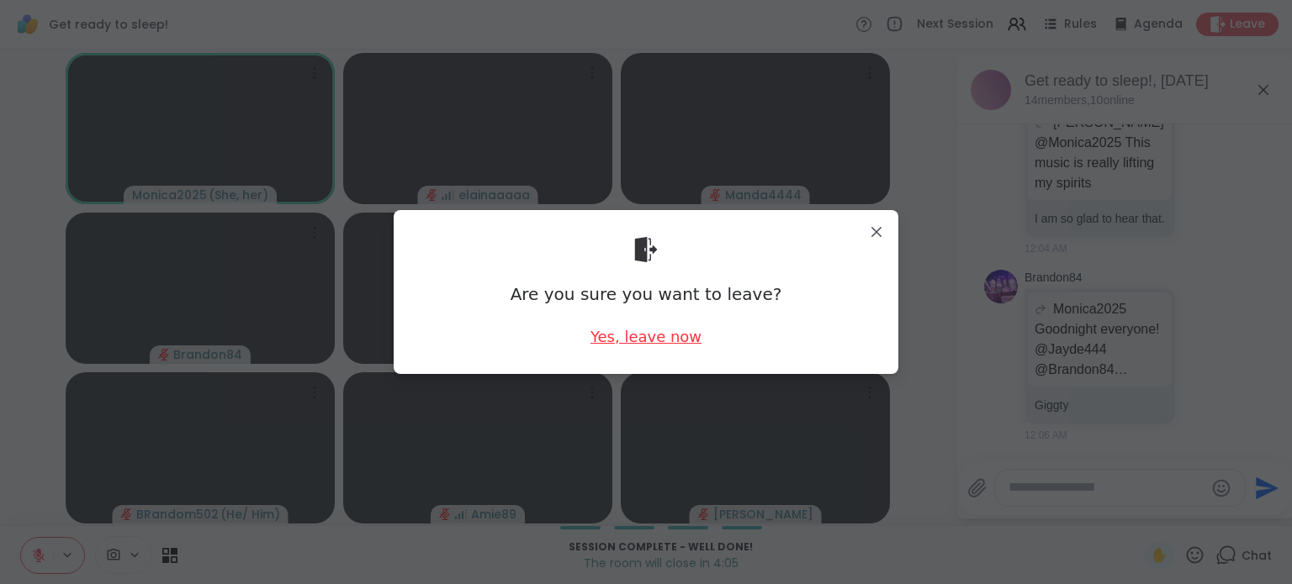
click at [604, 338] on div "Yes, leave now" at bounding box center [645, 336] width 111 height 21
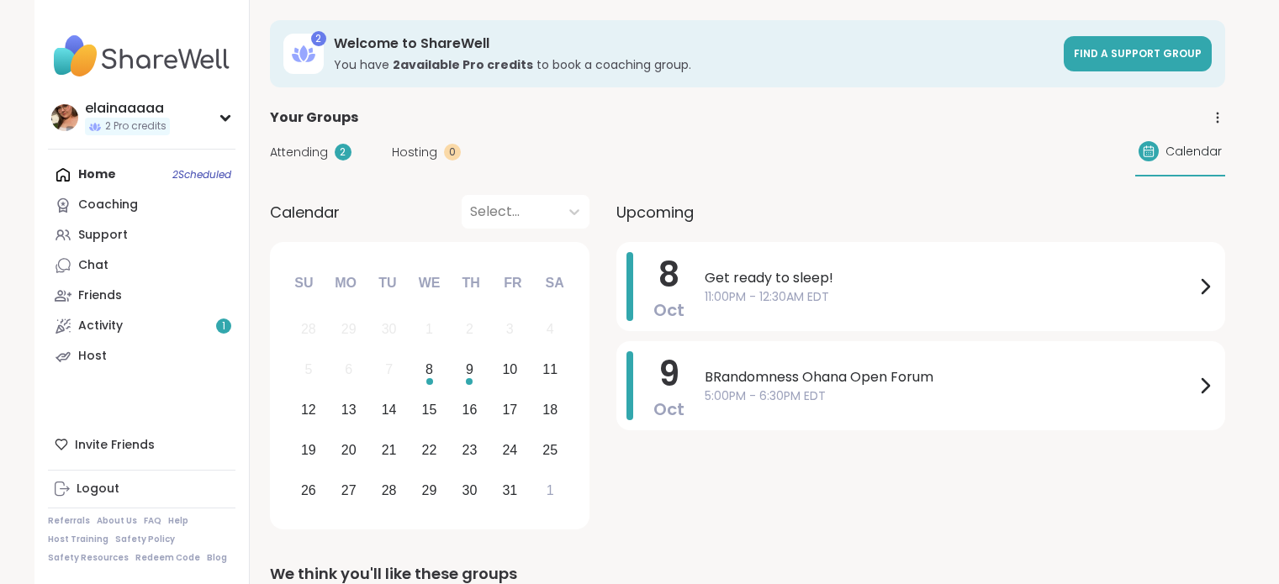
click at [171, 333] on link "Activity 1" at bounding box center [142, 326] width 188 height 30
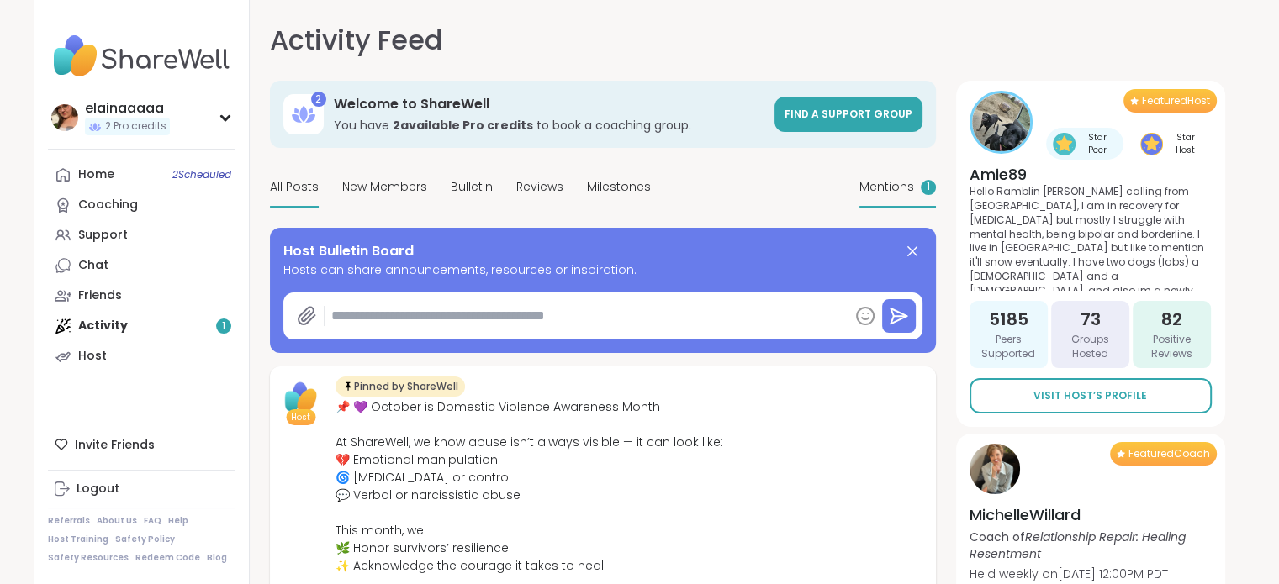
click at [868, 177] on div "Mentions 1" at bounding box center [897, 188] width 77 height 40
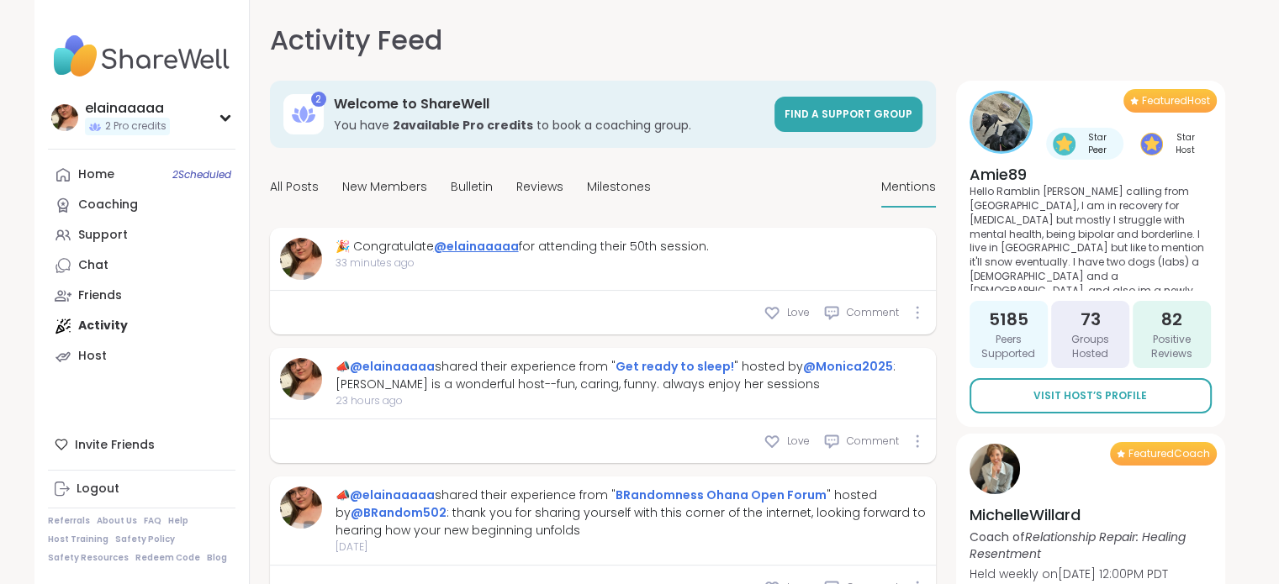
click at [491, 251] on link "@elainaaaaa" at bounding box center [476, 246] width 85 height 17
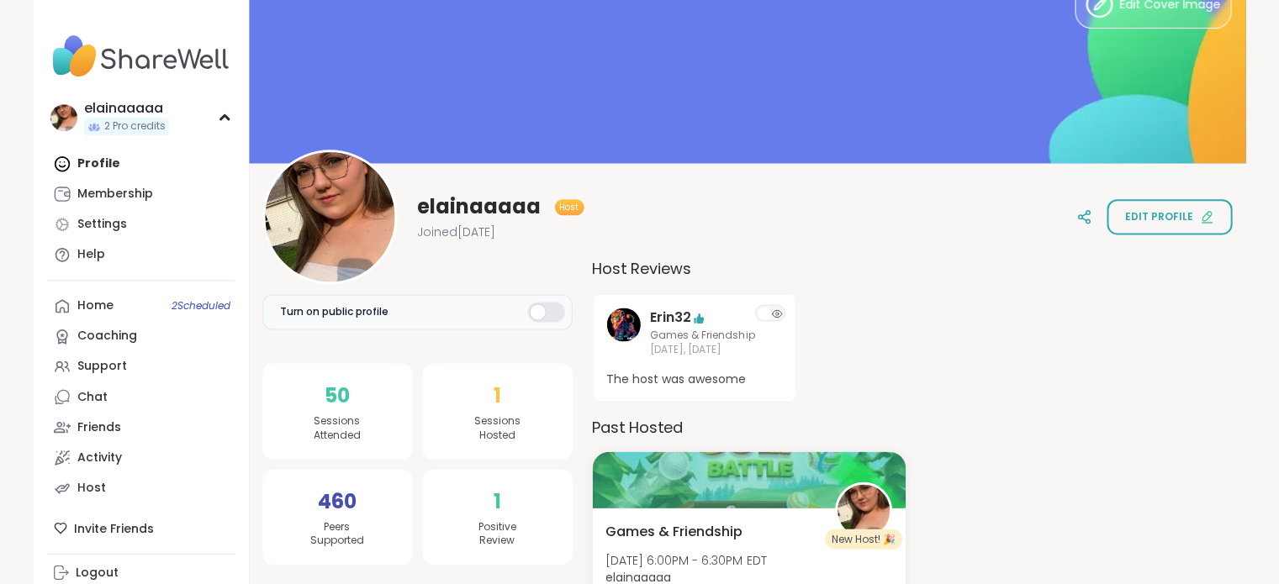
scroll to position [47, 0]
click at [101, 359] on div "Support" at bounding box center [103, 366] width 50 height 17
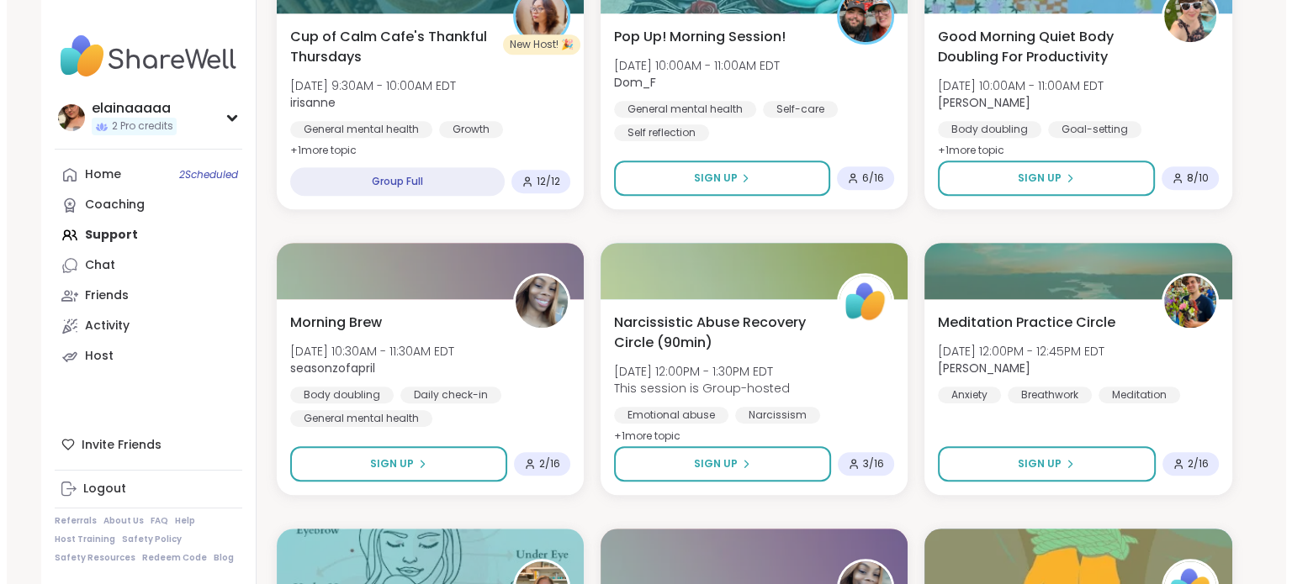
scroll to position [1208, 0]
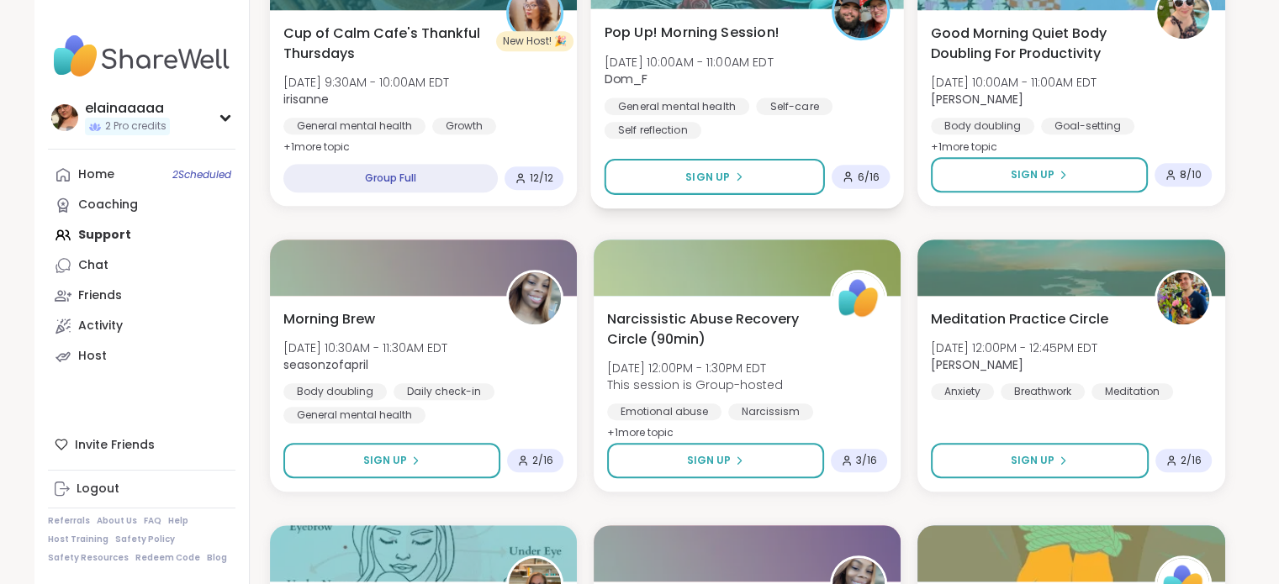
click at [691, 80] on span "Dom_F" at bounding box center [688, 79] width 169 height 17
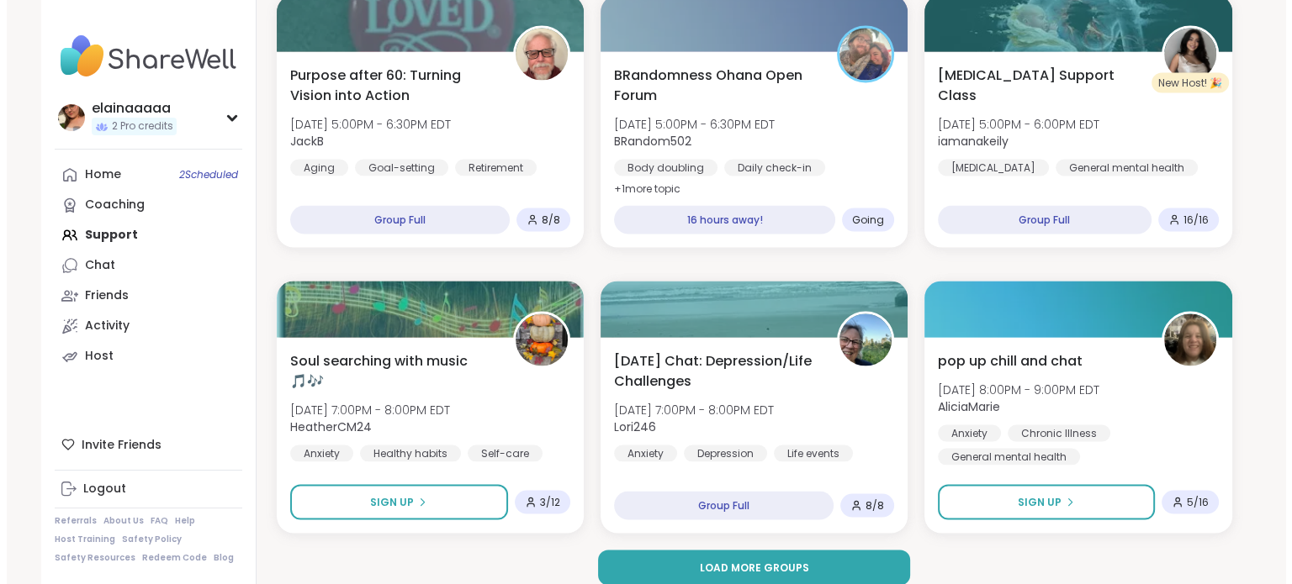
scroll to position [3185, 0]
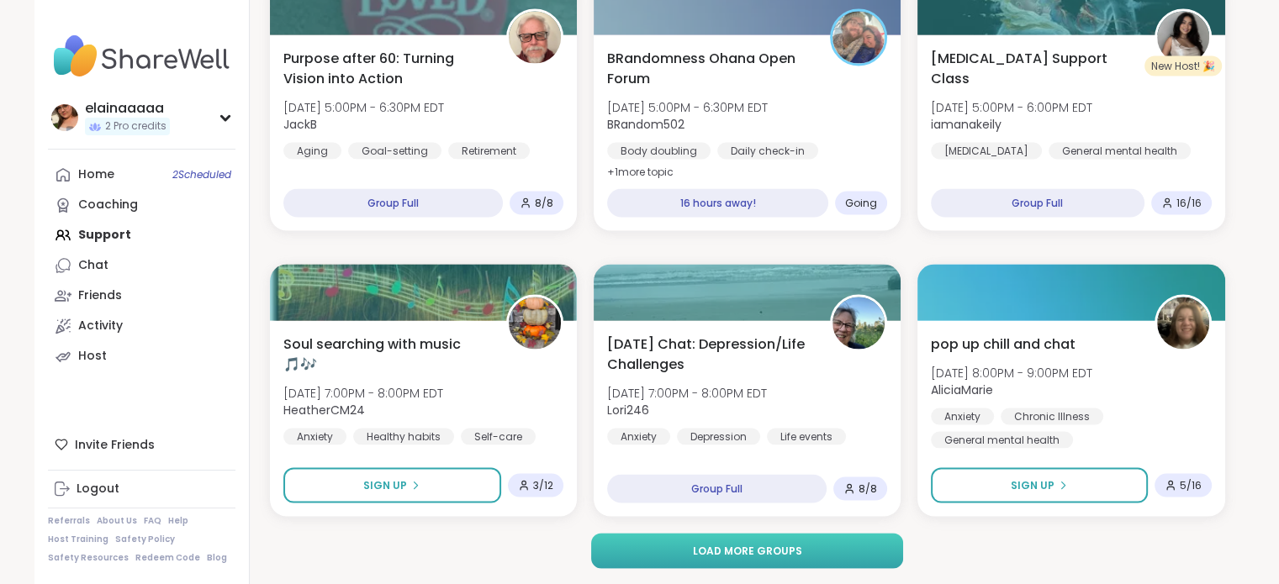
click at [714, 565] on button "Load more groups" at bounding box center [747, 550] width 312 height 35
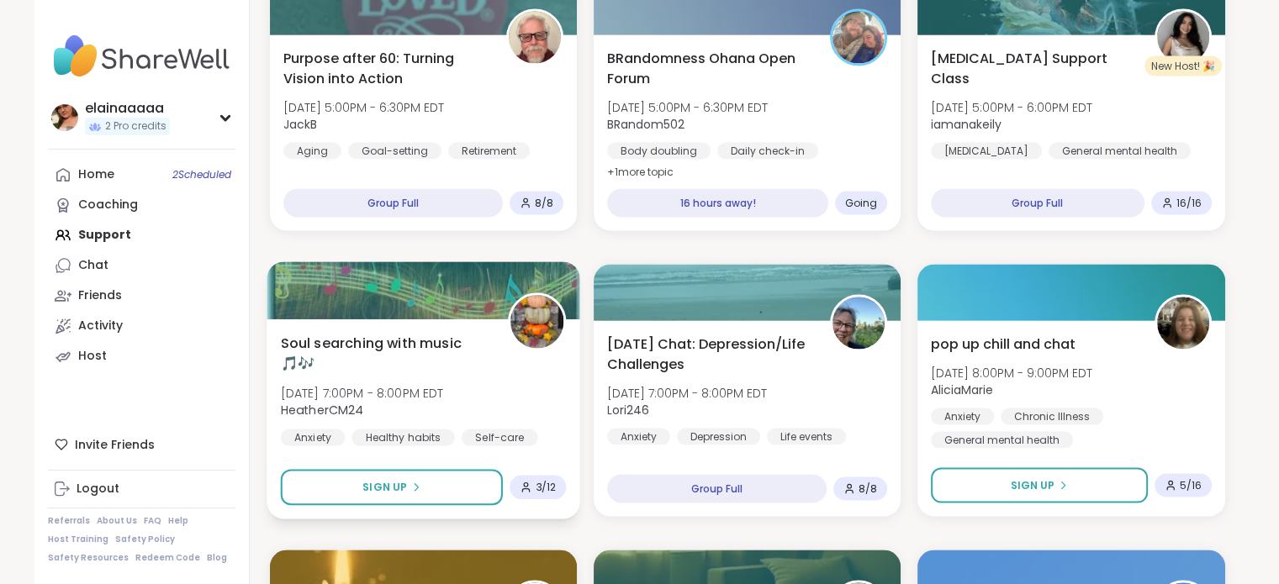
click at [492, 360] on div "Soul searching with music 🎵🎶 Thu, Oct 09 | 7:00PM - 8:00PM EDT HeatherCM24 Anxi…" at bounding box center [423, 389] width 286 height 114
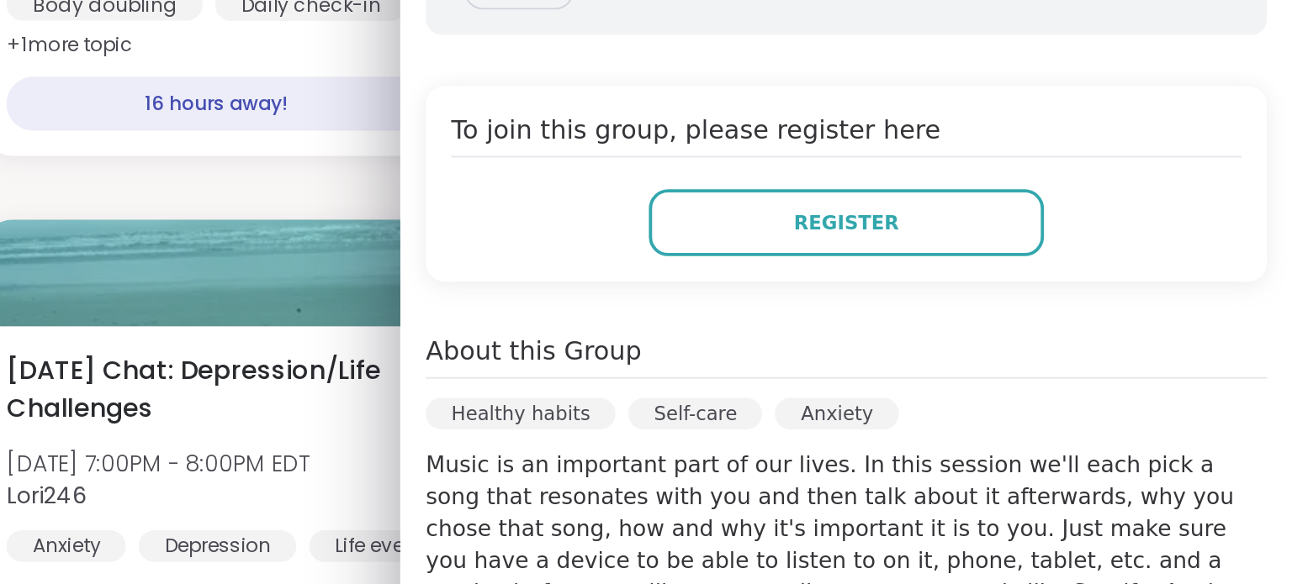
scroll to position [159, 0]
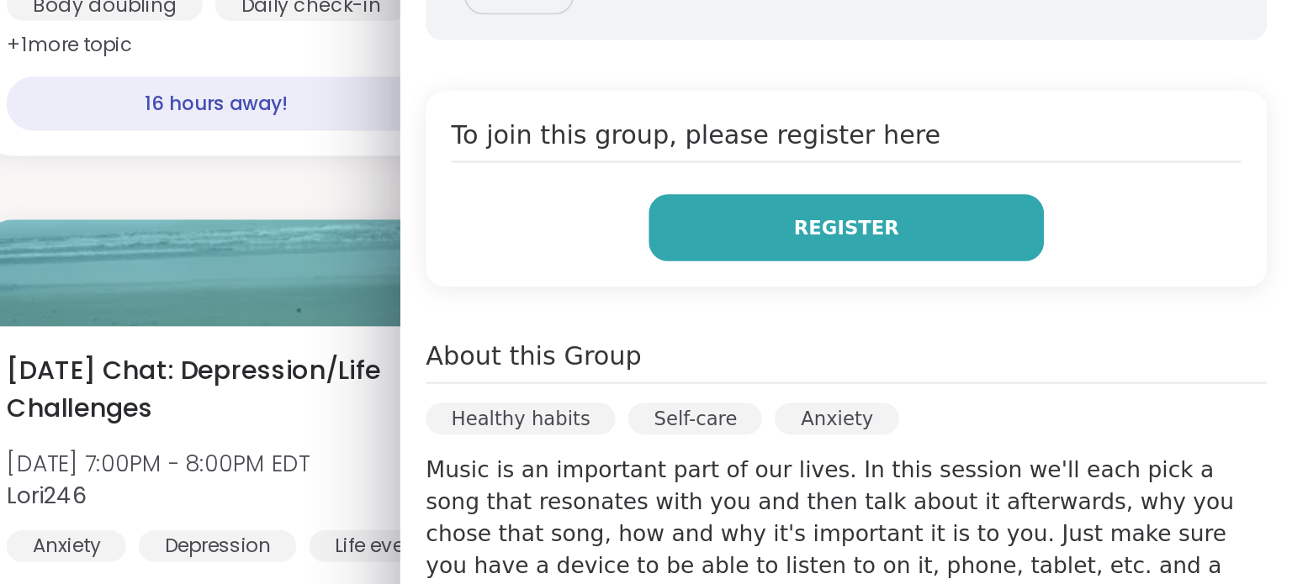
click at [1028, 263] on span "Register" at bounding box center [1055, 268] width 55 height 15
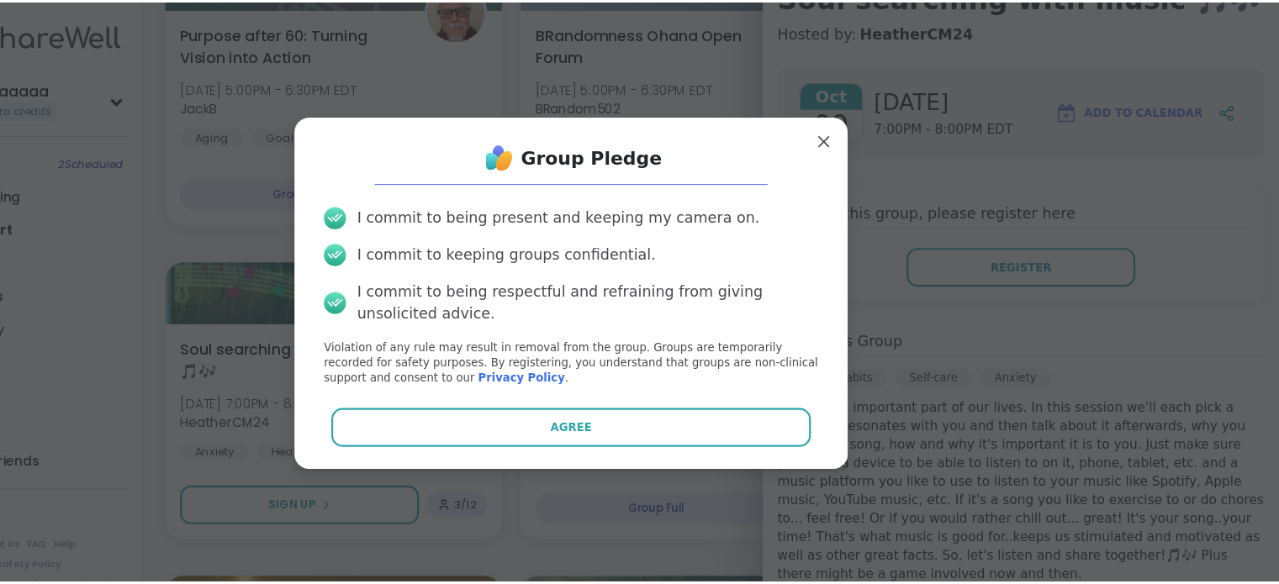
scroll to position [3185, 0]
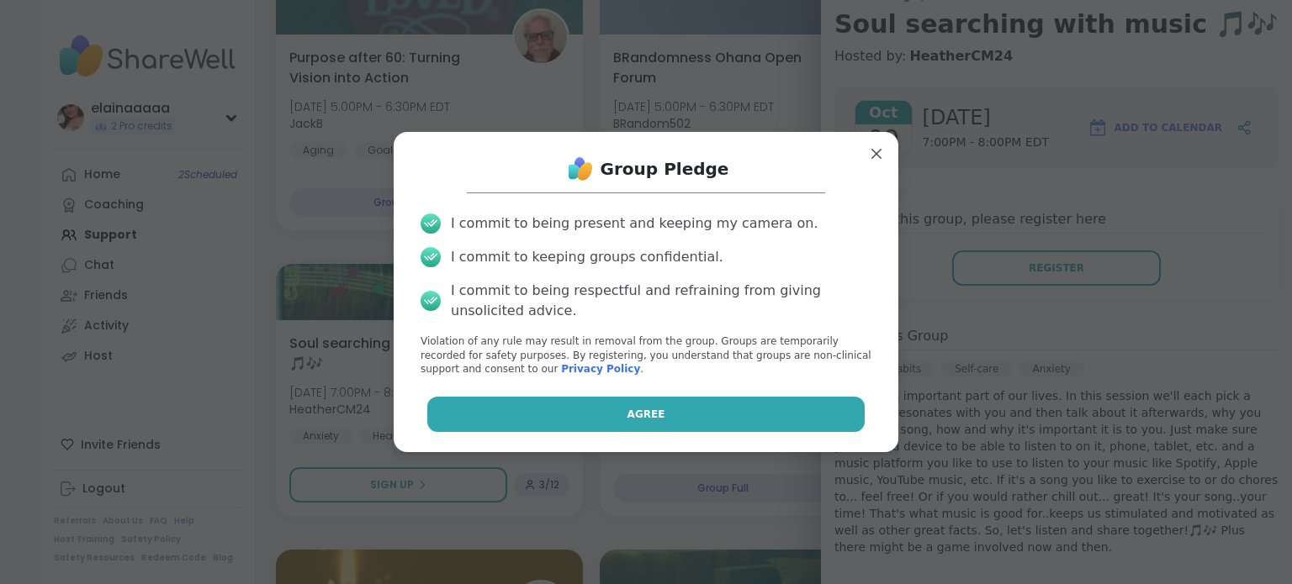
click at [505, 402] on button "Agree" at bounding box center [646, 414] width 438 height 35
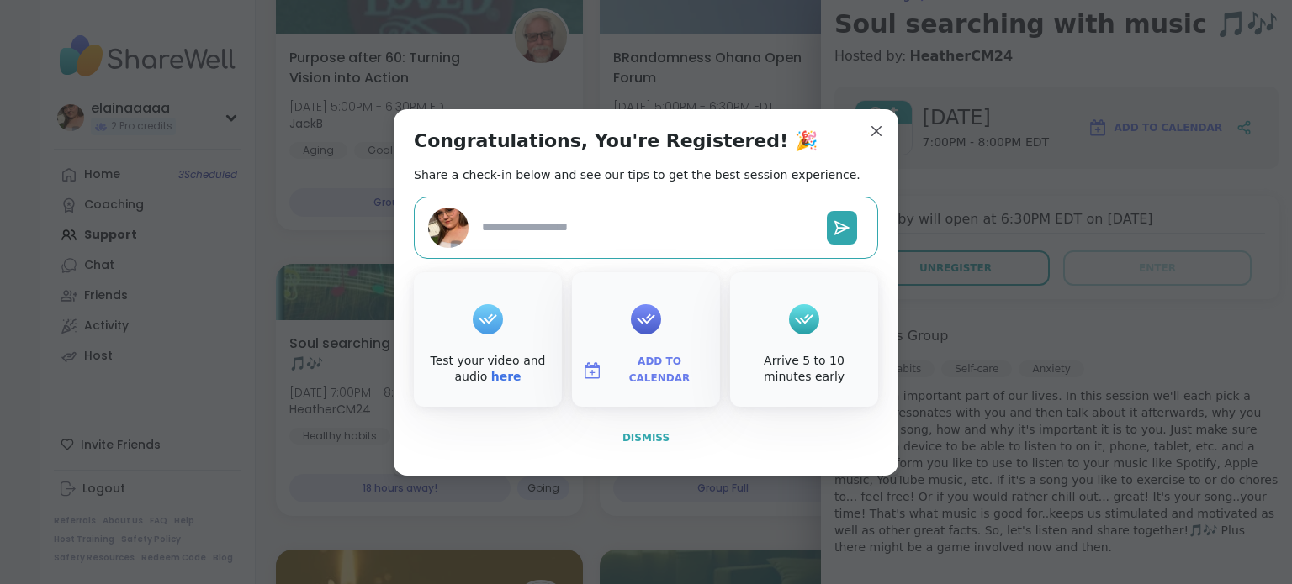
click at [655, 442] on span "Dismiss" at bounding box center [645, 438] width 47 height 12
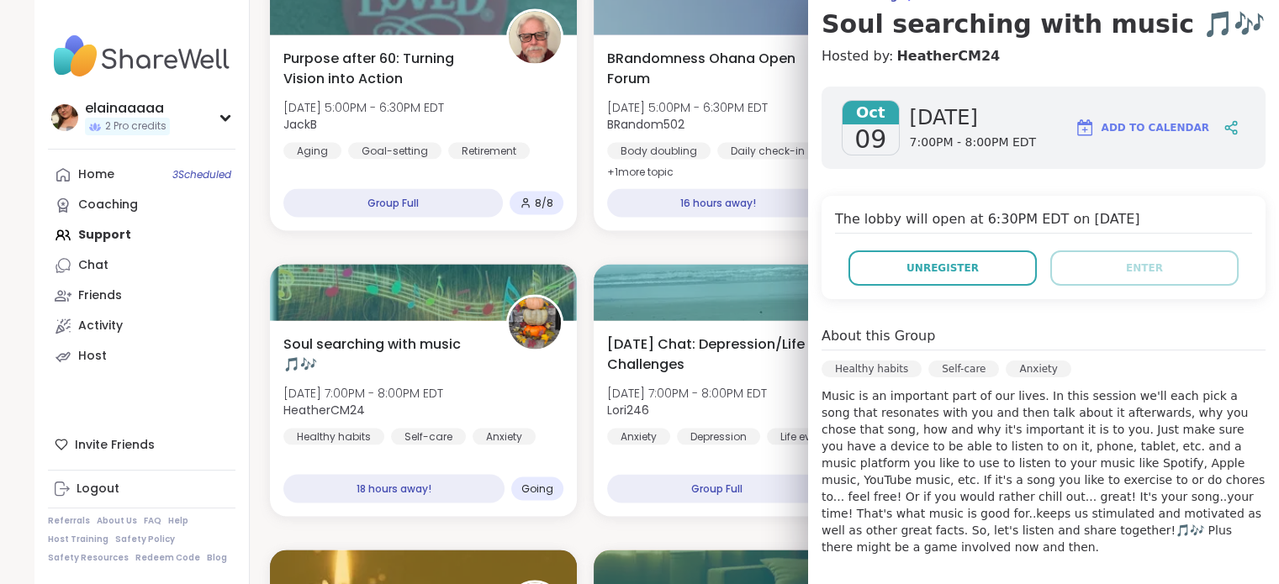
click at [540, 237] on div "Healing from Infidelity (90min) Wed, Oct 08 | 10:30PM - 12:00AM EDT This sessio…" at bounding box center [747, 533] width 955 height 6828
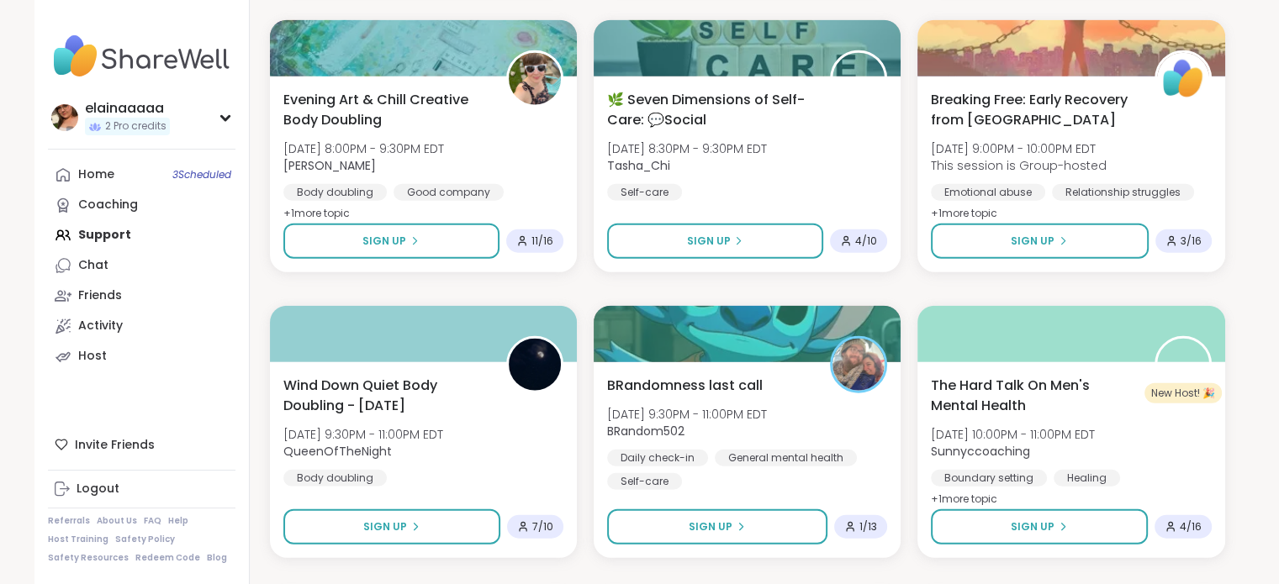
scroll to position [4099, 0]
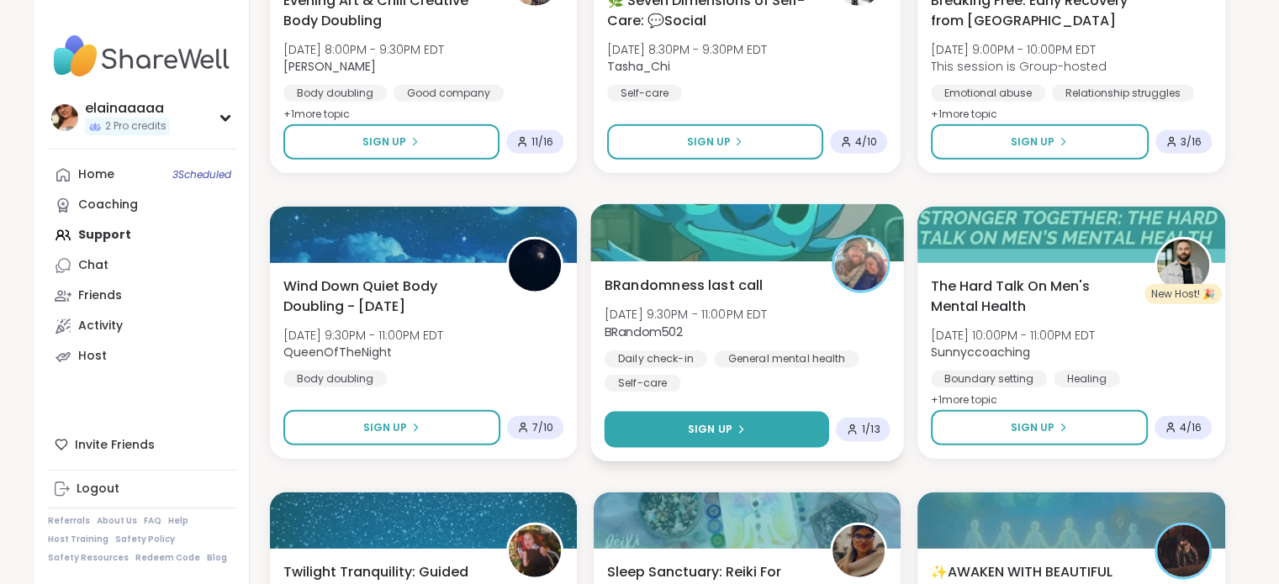
click at [680, 434] on button "Sign Up" at bounding box center [716, 430] width 225 height 36
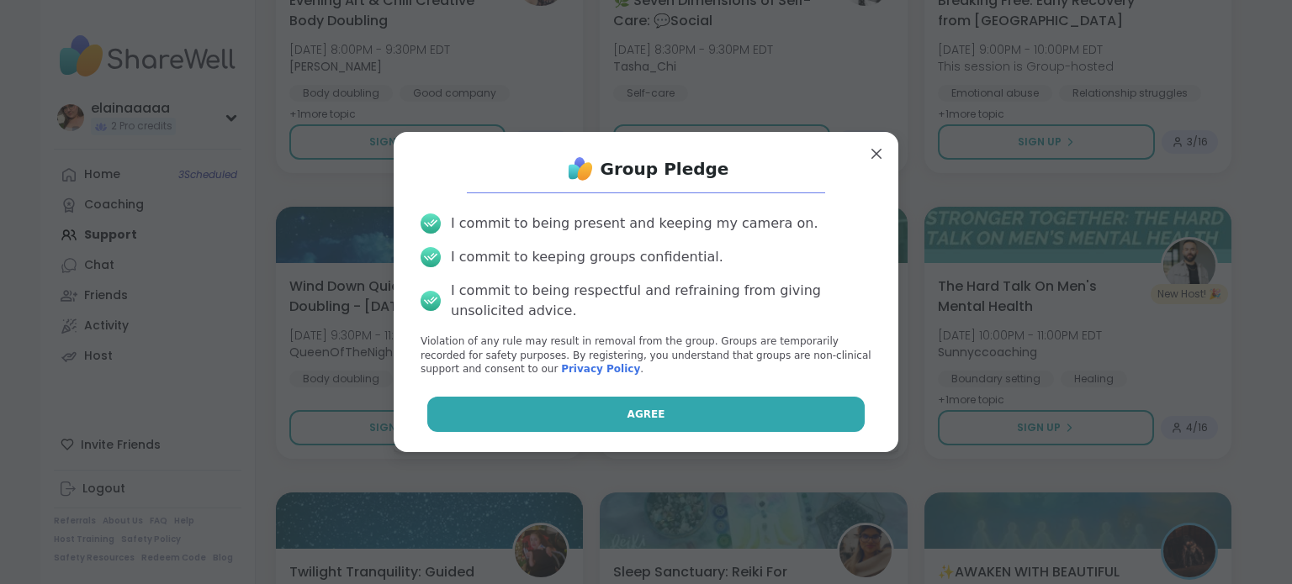
click at [702, 430] on button "Agree" at bounding box center [646, 414] width 438 height 35
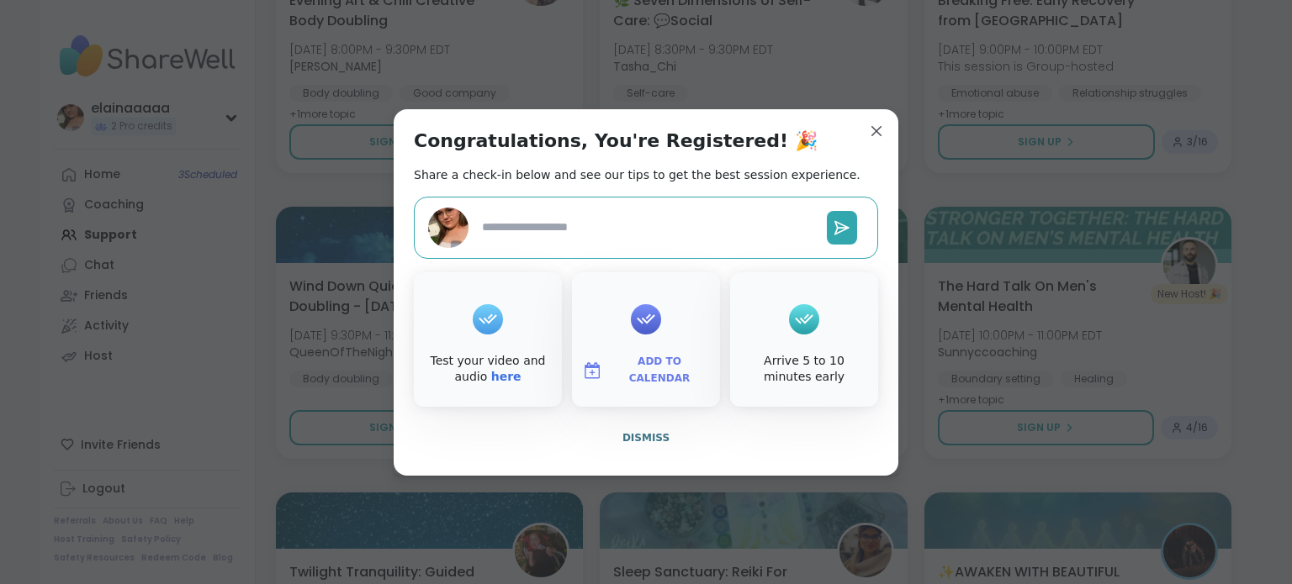
type textarea "*"
click at [647, 434] on span "Dismiss" at bounding box center [645, 438] width 47 height 12
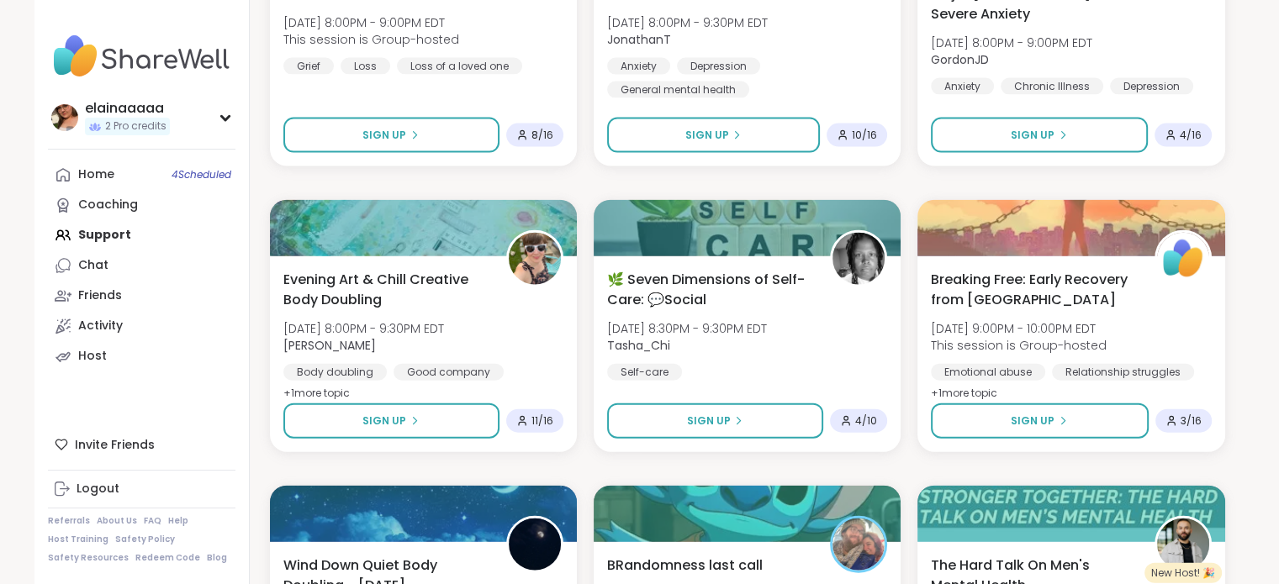
scroll to position [3816, 0]
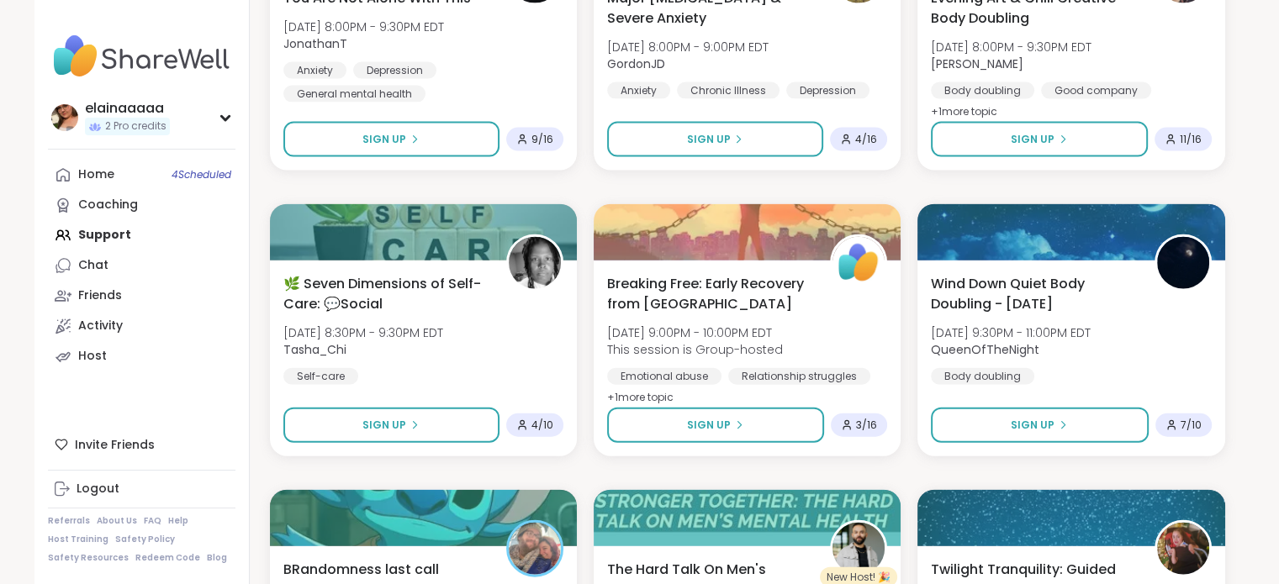
click at [109, 235] on div "Home 4 Scheduled Coaching Support Chat Friends Activity Host" at bounding box center [142, 266] width 188 height 212
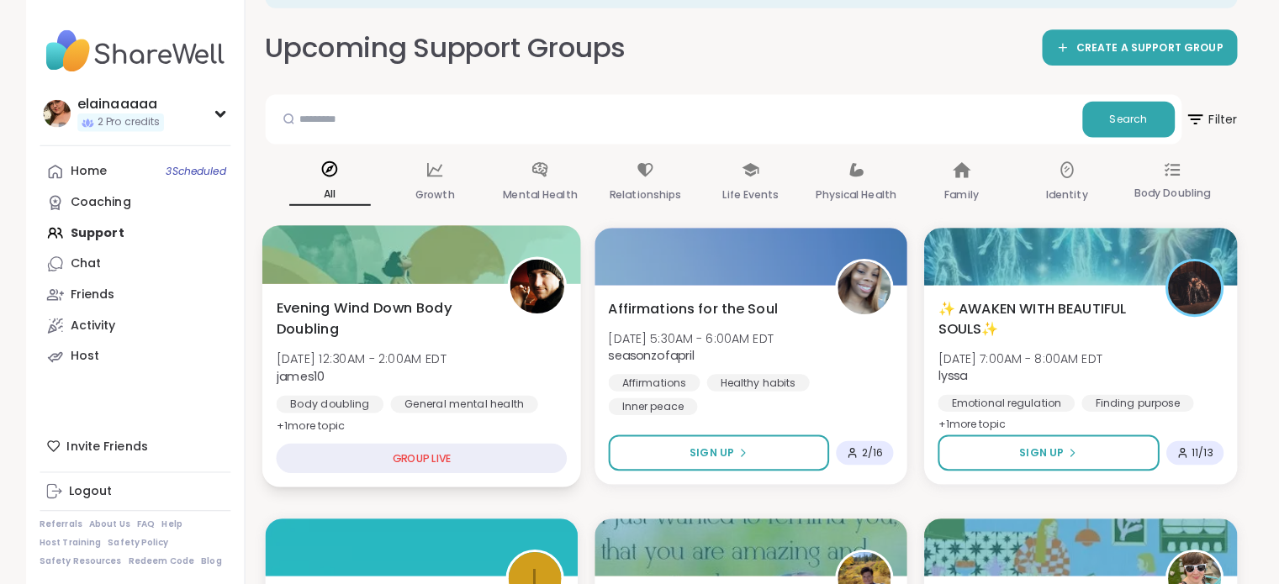
scroll to position [73, 0]
